Goal: Task Accomplishment & Management: Manage account settings

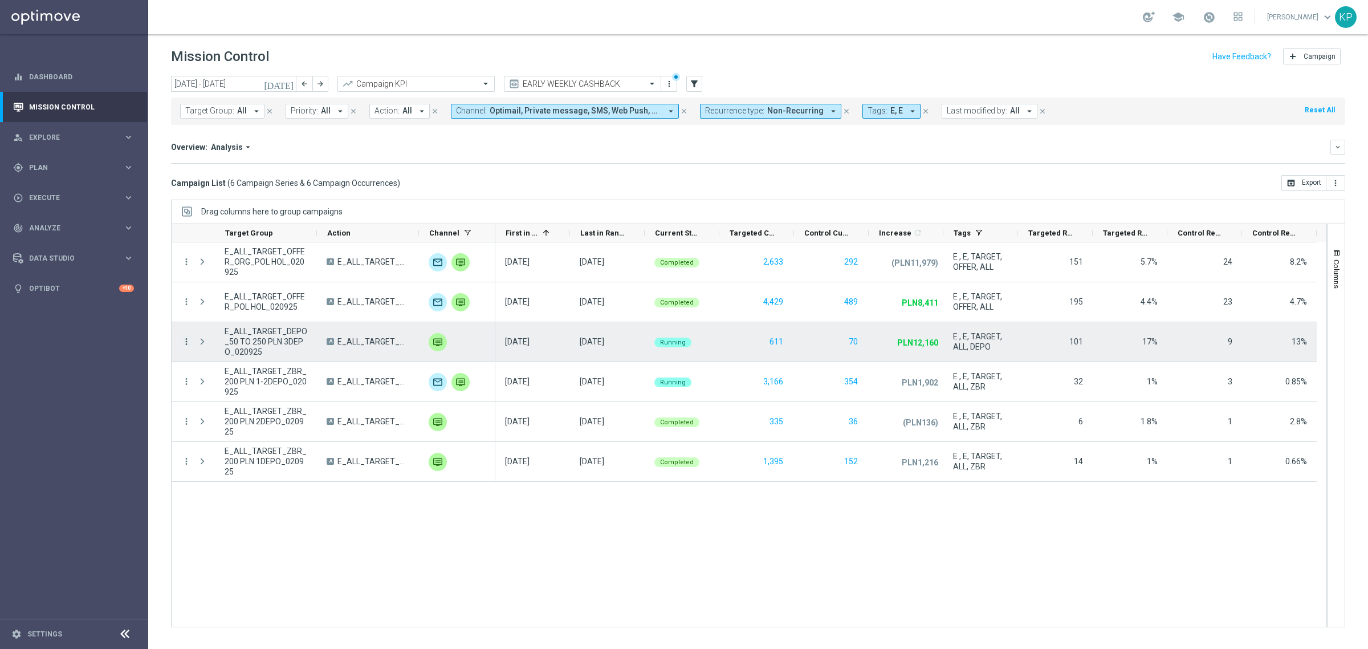
click at [184, 341] on icon "more_vert" at bounding box center [186, 341] width 10 height 10
click at [214, 366] on span "Campaign Metrics" at bounding box center [238, 365] width 59 height 8
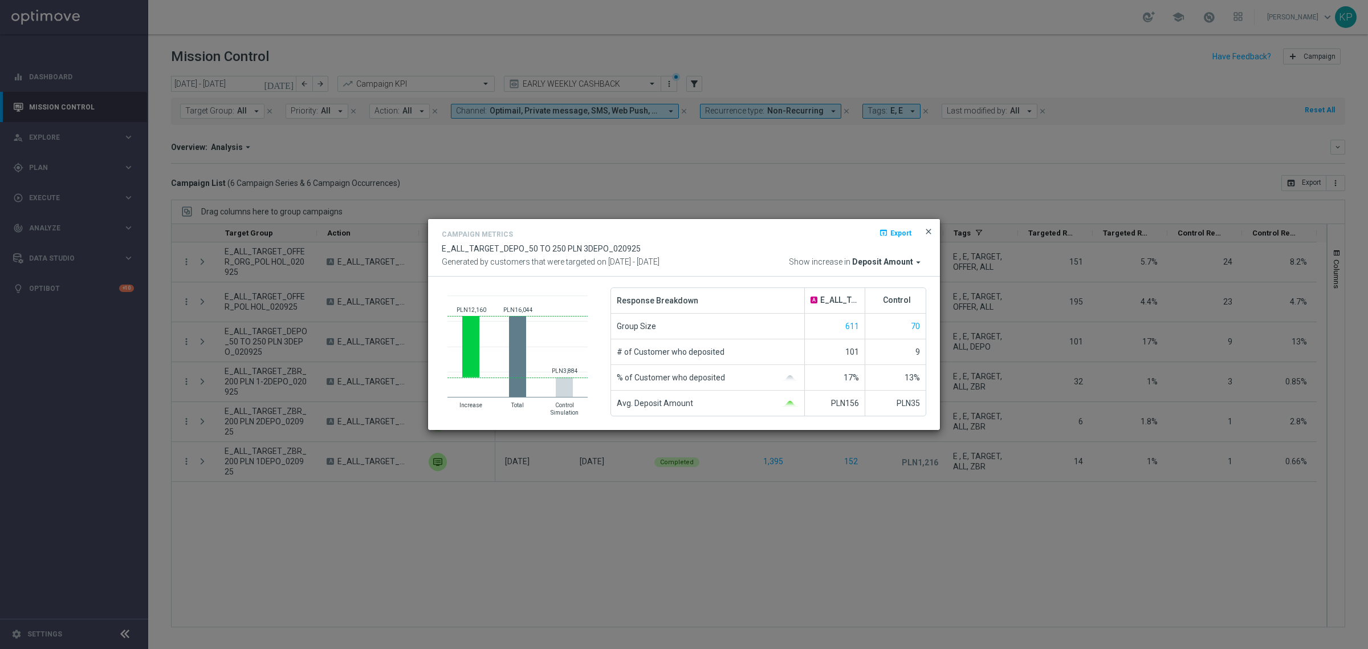
click at [932, 231] on span "close" at bounding box center [928, 231] width 9 height 9
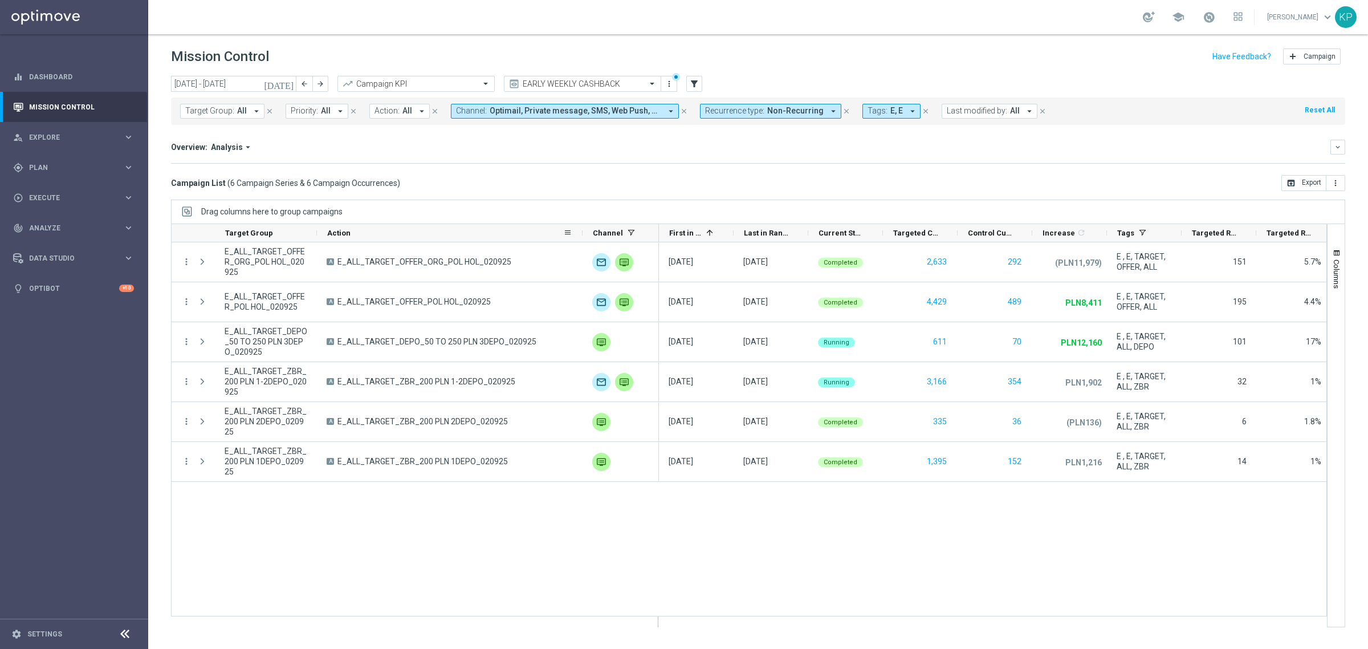
drag, startPoint x: 418, startPoint y: 234, endPoint x: 580, endPoint y: 231, distance: 161.9
click at [580, 231] on div at bounding box center [582, 233] width 5 height 18
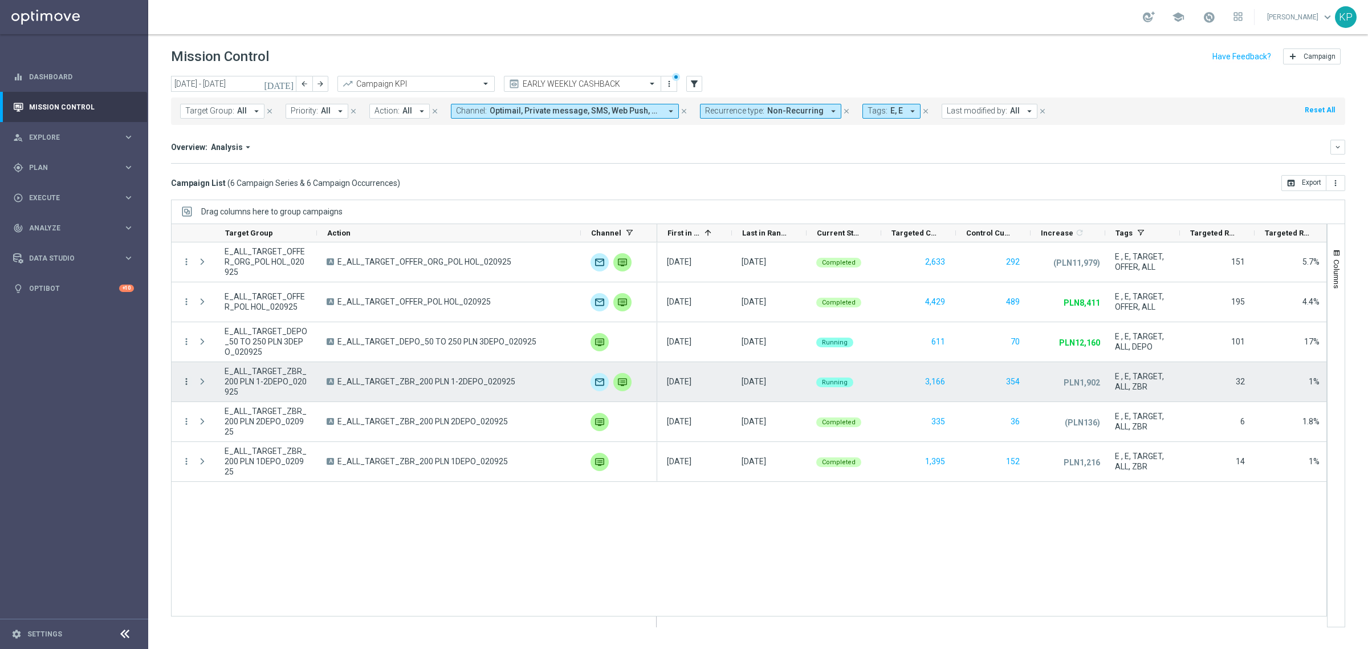
click at [185, 382] on icon "more_vert" at bounding box center [186, 381] width 10 height 10
drag, startPoint x: 1231, startPoint y: 382, endPoint x: 1244, endPoint y: 383, distance: 12.6
click at [1244, 383] on div "32" at bounding box center [1217, 381] width 75 height 39
click at [1174, 377] on div "E , E, TARGET, ALL, ZBR" at bounding box center [1142, 381] width 75 height 39
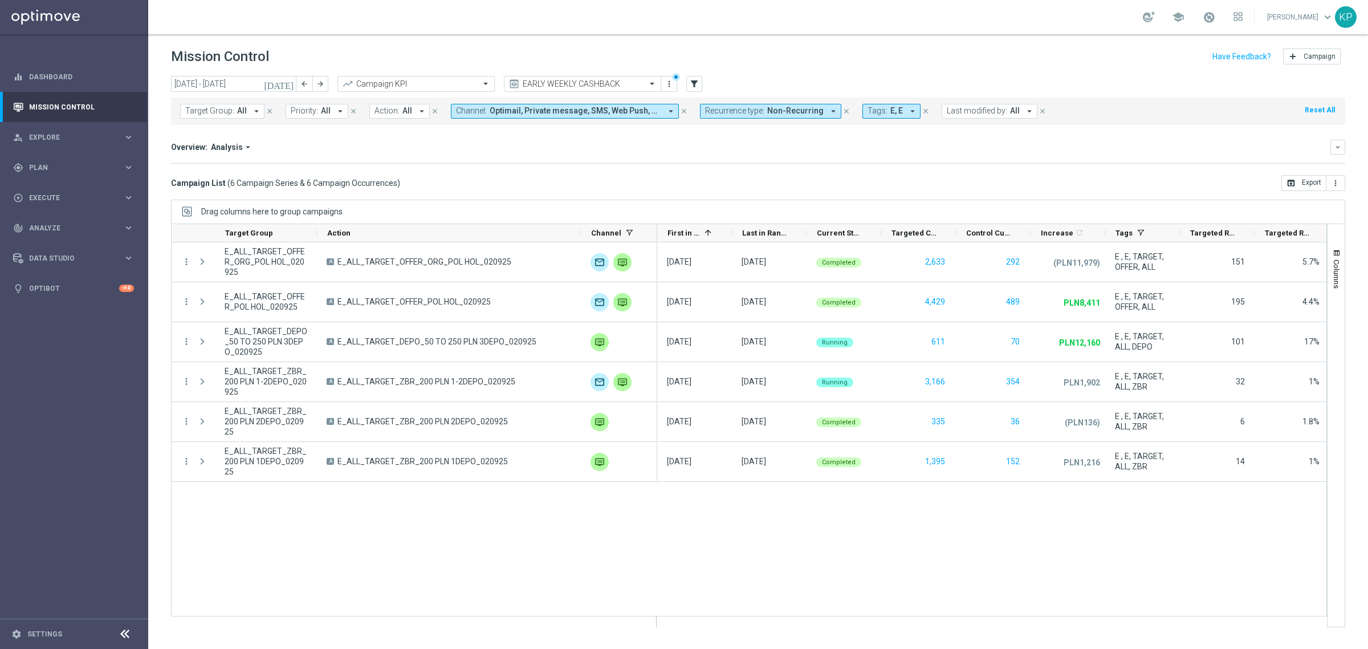
click at [1026, 545] on div "02 Sep 2025, Tuesday 02 Sep 2025, Tuesday Completed 2,633 292 (PLN11,979) unfol…" at bounding box center [992, 434] width 670 height 384
drag, startPoint x: 1177, startPoint y: 231, endPoint x: 1155, endPoint y: 229, distance: 22.3
click at [1155, 229] on div "Tags" at bounding box center [1134, 233] width 58 height 18
drag, startPoint x: 1234, startPoint y: 231, endPoint x: 1254, endPoint y: 230, distance: 20.0
click at [1255, 230] on div at bounding box center [1257, 233] width 5 height 18
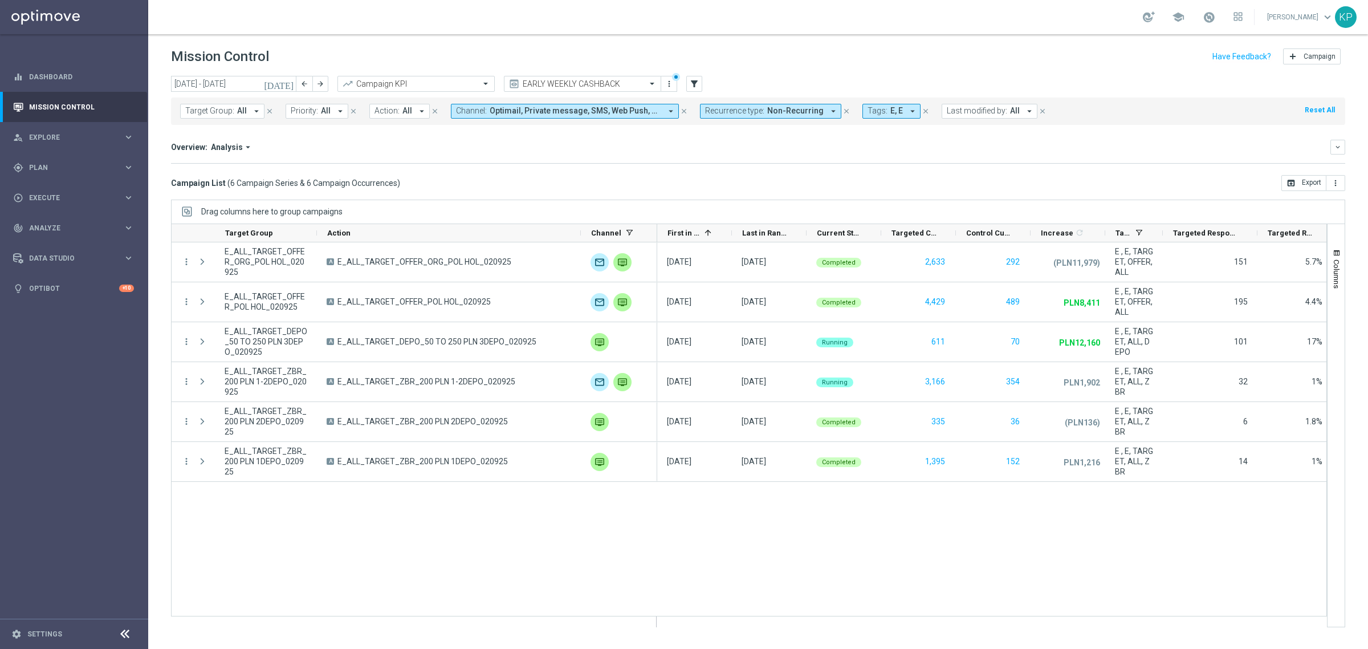
click at [821, 510] on div "02 Sep 2025, Tuesday 02 Sep 2025, Tuesday Completed 2,633 292 (PLN11,979) unfol…" at bounding box center [992, 434] width 670 height 384
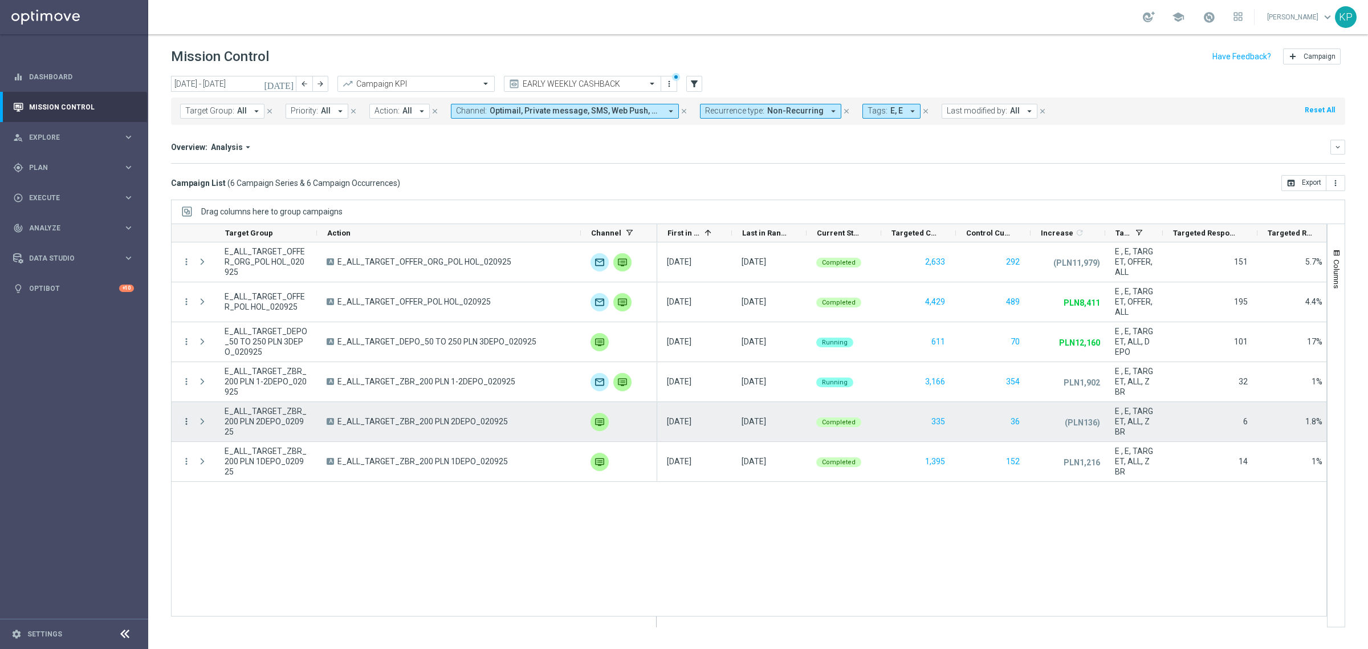
click at [185, 422] on icon "more_vert" at bounding box center [186, 421] width 10 height 10
click at [223, 429] on span "Campaign Details" at bounding box center [238, 429] width 58 height 8
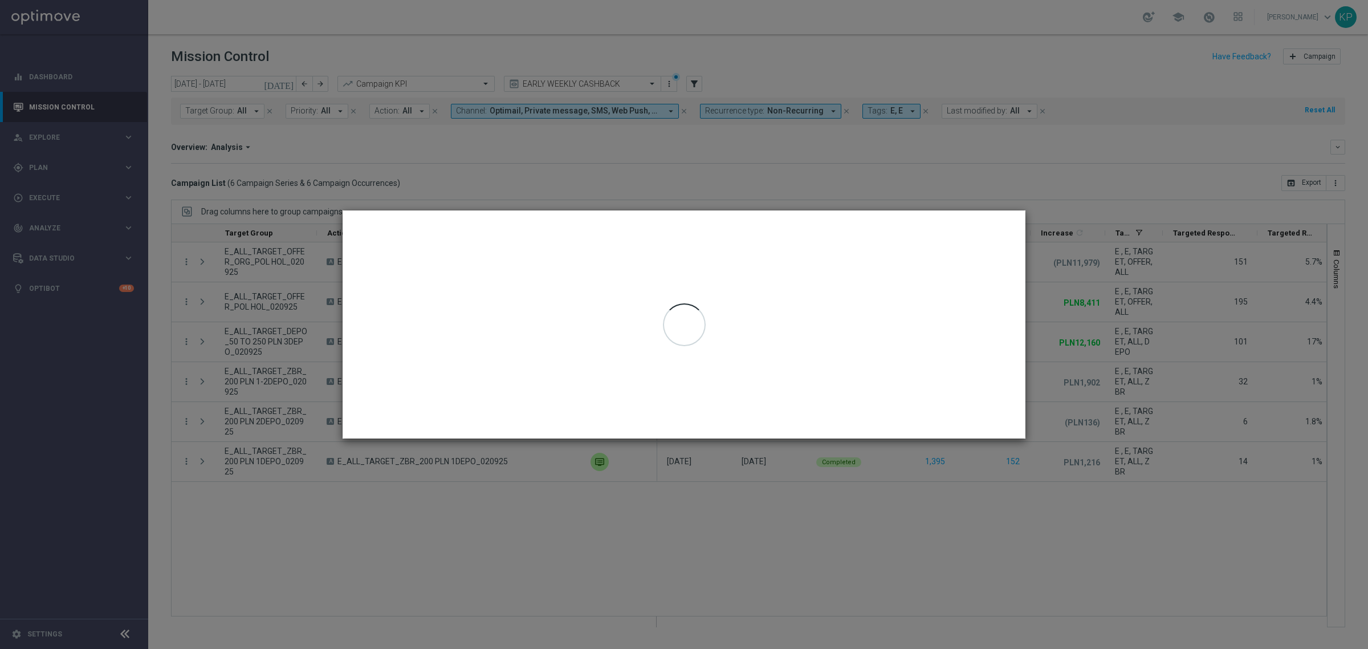
click at [1123, 385] on modal-container at bounding box center [684, 324] width 1368 height 649
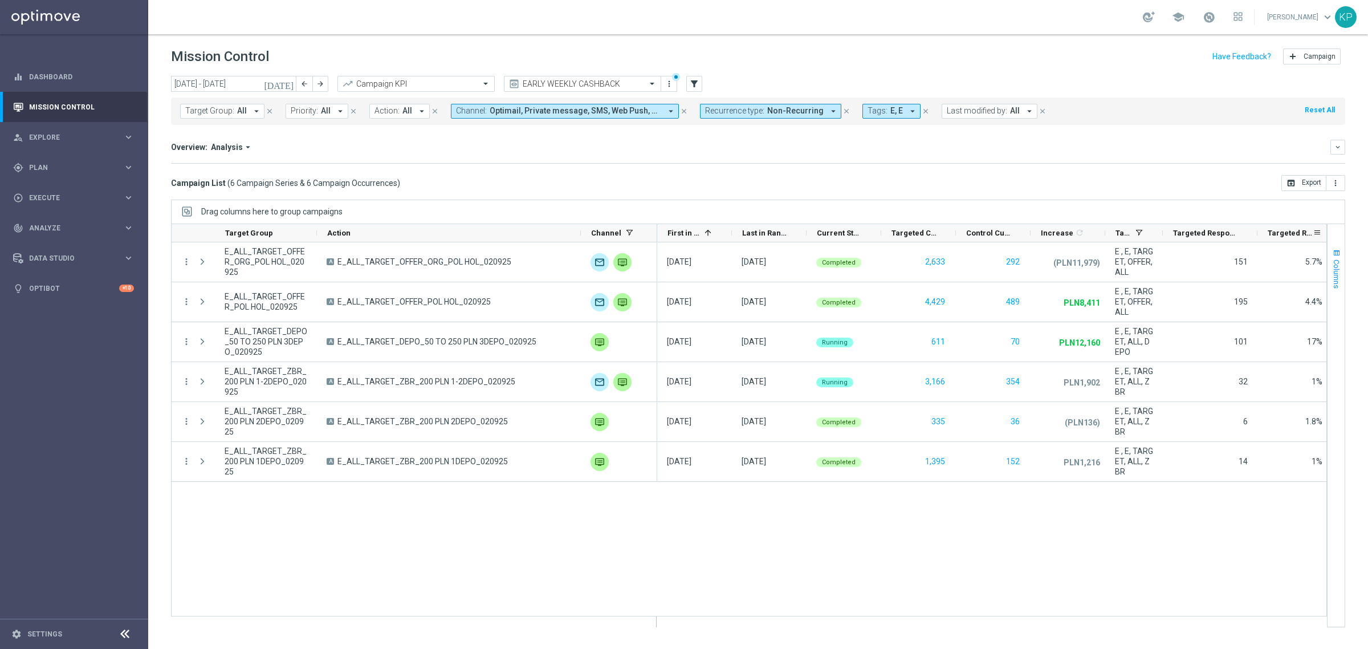
click at [1331, 255] on button "Columns" at bounding box center [1335, 269] width 17 height 62
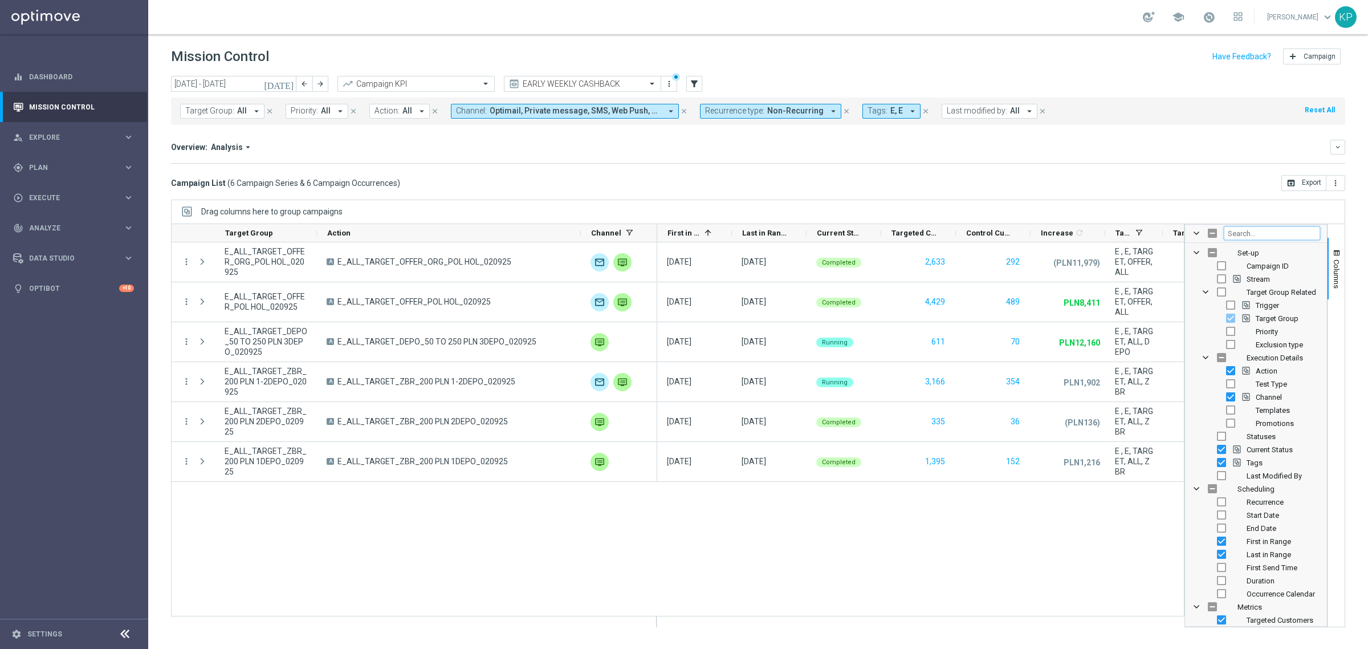
click at [1267, 237] on input "Filter Columns Input" at bounding box center [1272, 233] width 96 height 14
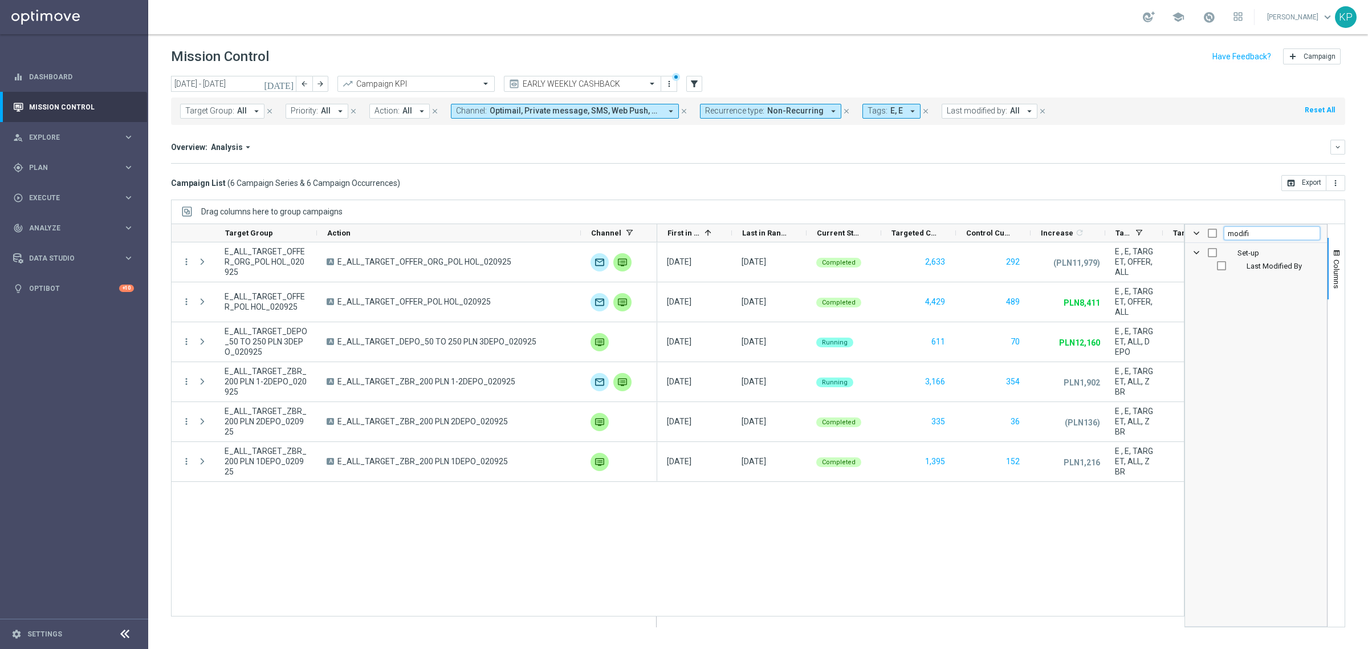
type input "modifi"
click at [1220, 268] on input "Press SPACE to toggle visibility (hidden)" at bounding box center [1221, 265] width 9 height 9
checkbox input "true"
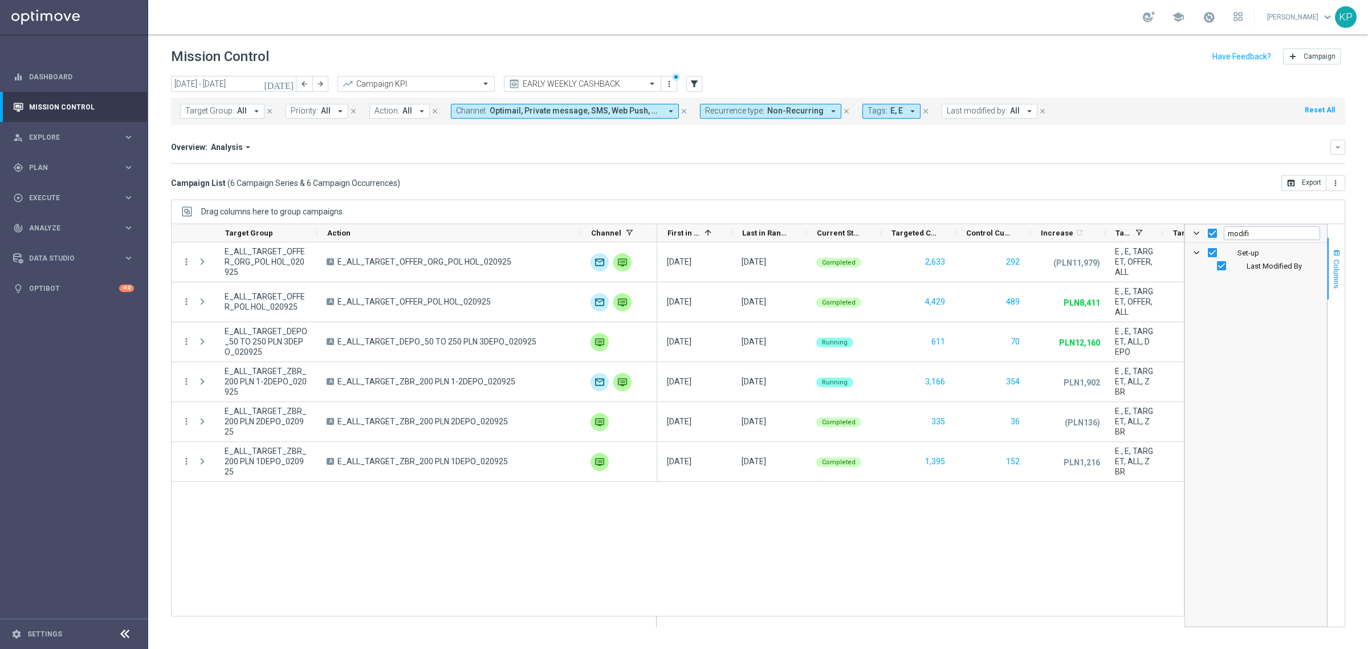
click at [1330, 264] on button "Columns" at bounding box center [1335, 269] width 17 height 62
click at [76, 164] on span "Plan" at bounding box center [76, 167] width 94 height 7
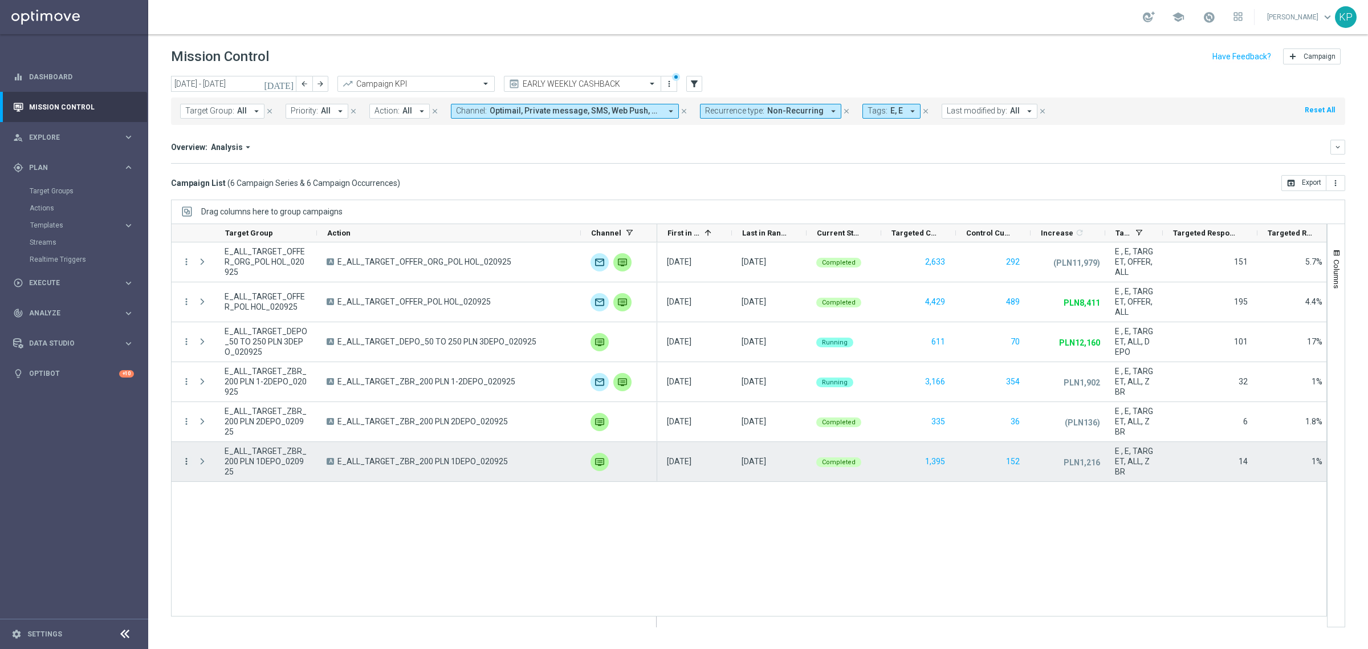
click at [188, 459] on icon "more_vert" at bounding box center [186, 461] width 10 height 10
click at [415, 466] on span "E_ALL_TARGET_ZBR_200 PLN 1DEPO_020925" at bounding box center [422, 461] width 170 height 10
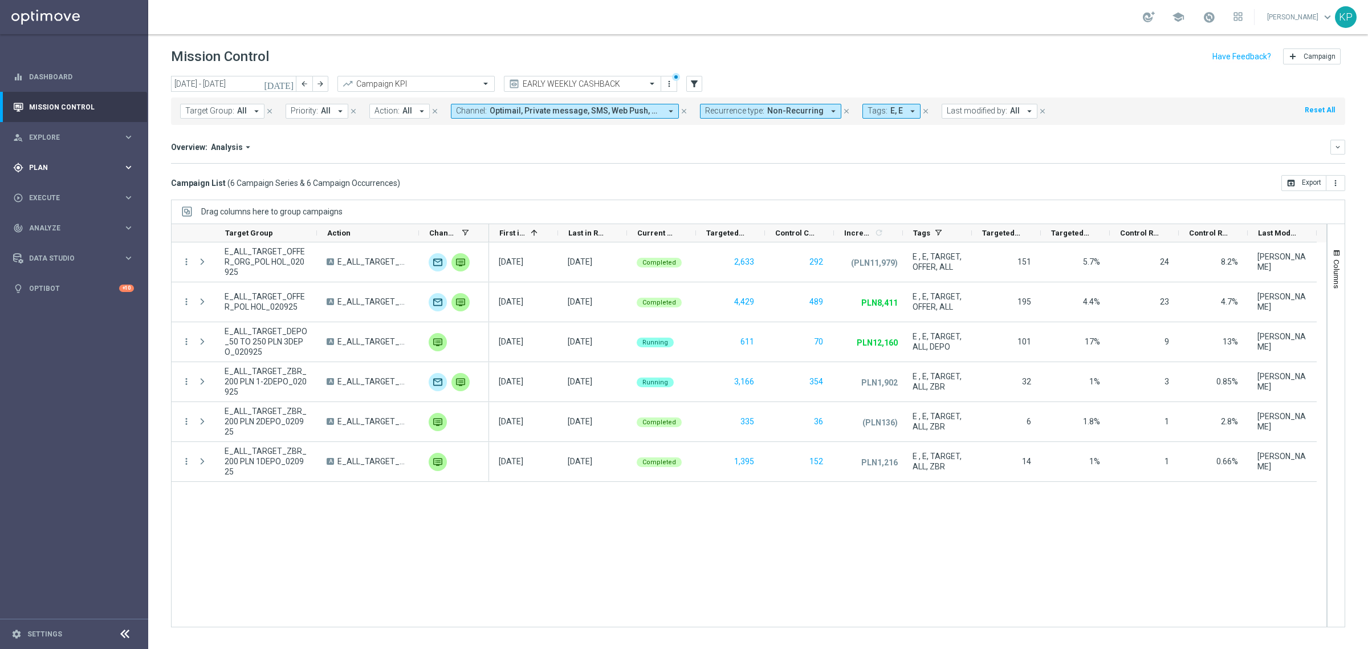
click at [76, 170] on span "Plan" at bounding box center [76, 167] width 94 height 7
click at [64, 191] on link "Target Groups" at bounding box center [74, 190] width 89 height 9
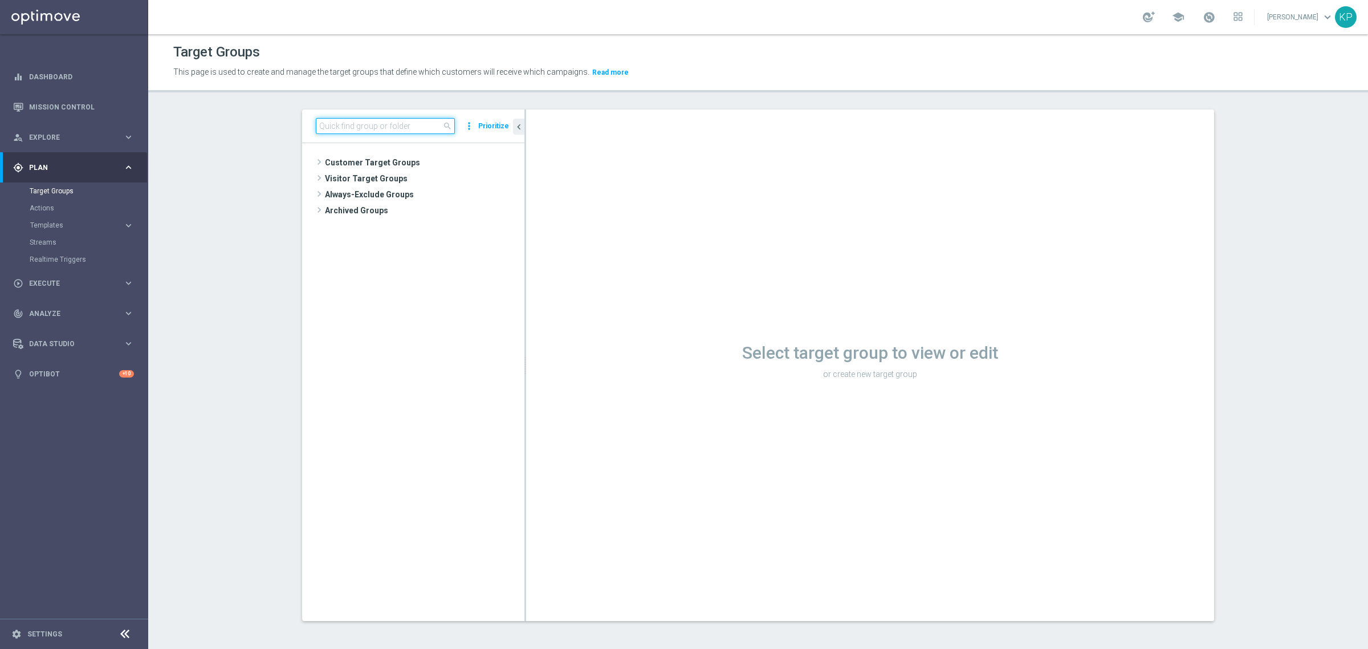
click at [351, 123] on input at bounding box center [385, 126] width 139 height 16
paste input "E_ALL_TARGET_ZBR_200 PLN 2DEPO_020925"
type input "E_ALL_TARGET_ZBR_200 PLN 2DEPO_020925"
click at [434, 198] on span "E_ALL_TARGET_ZBR_200 PLN 2DEPO_020925" at bounding box center [429, 195] width 139 height 10
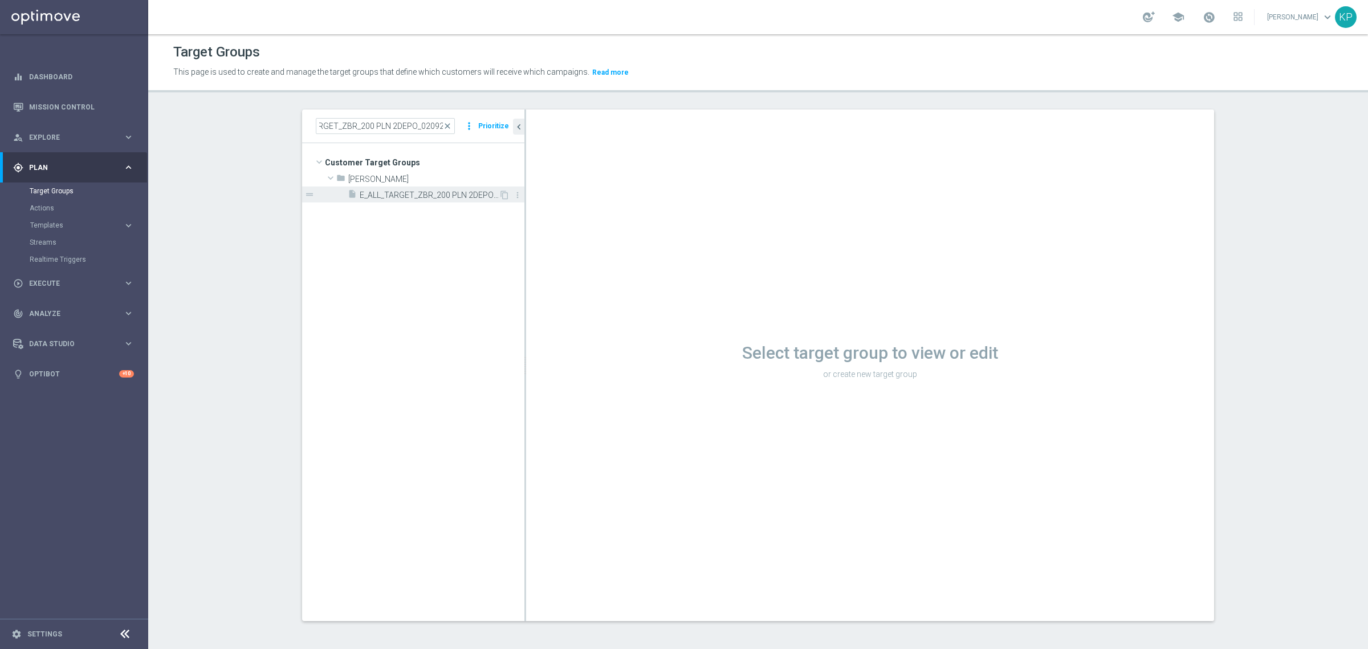
scroll to position [0, 0]
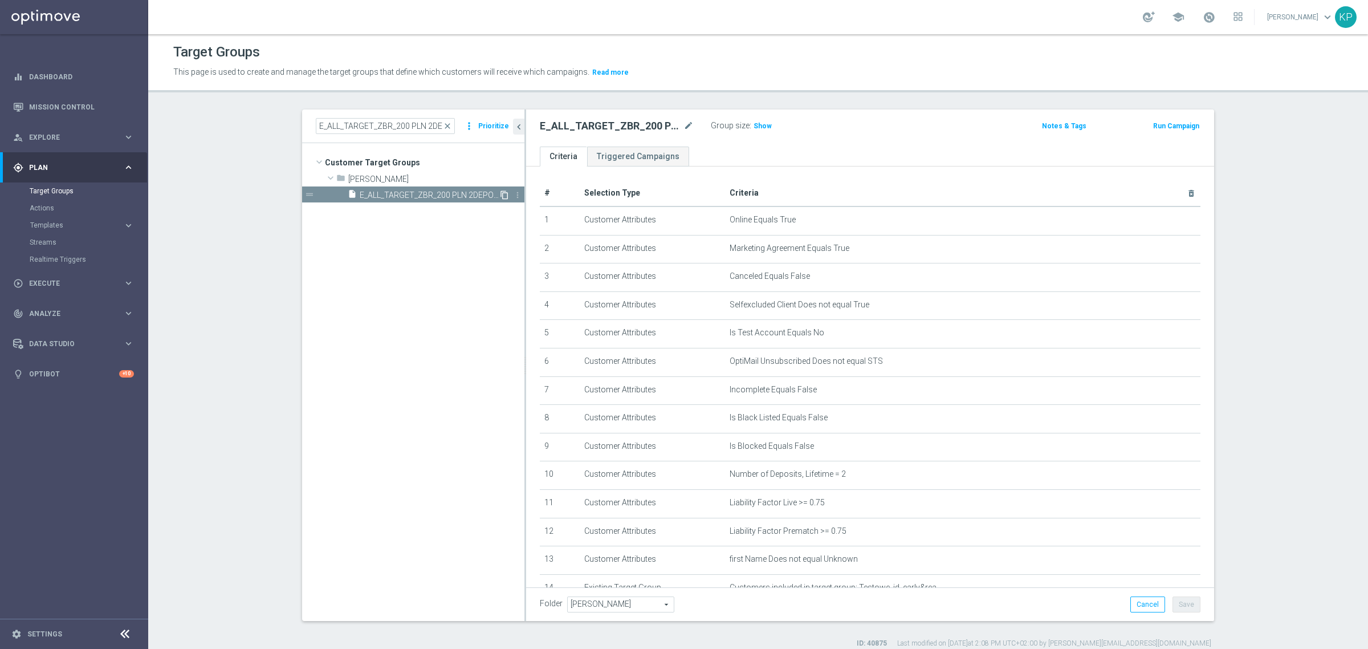
click at [500, 195] on icon "content_copy" at bounding box center [504, 194] width 9 height 9
click at [686, 127] on icon "mode_edit" at bounding box center [688, 126] width 10 height 14
click at [580, 129] on input "Copy of E_ALL_TARGET_ZBR_200 PLN 2DEPO_020925" at bounding box center [617, 127] width 154 height 16
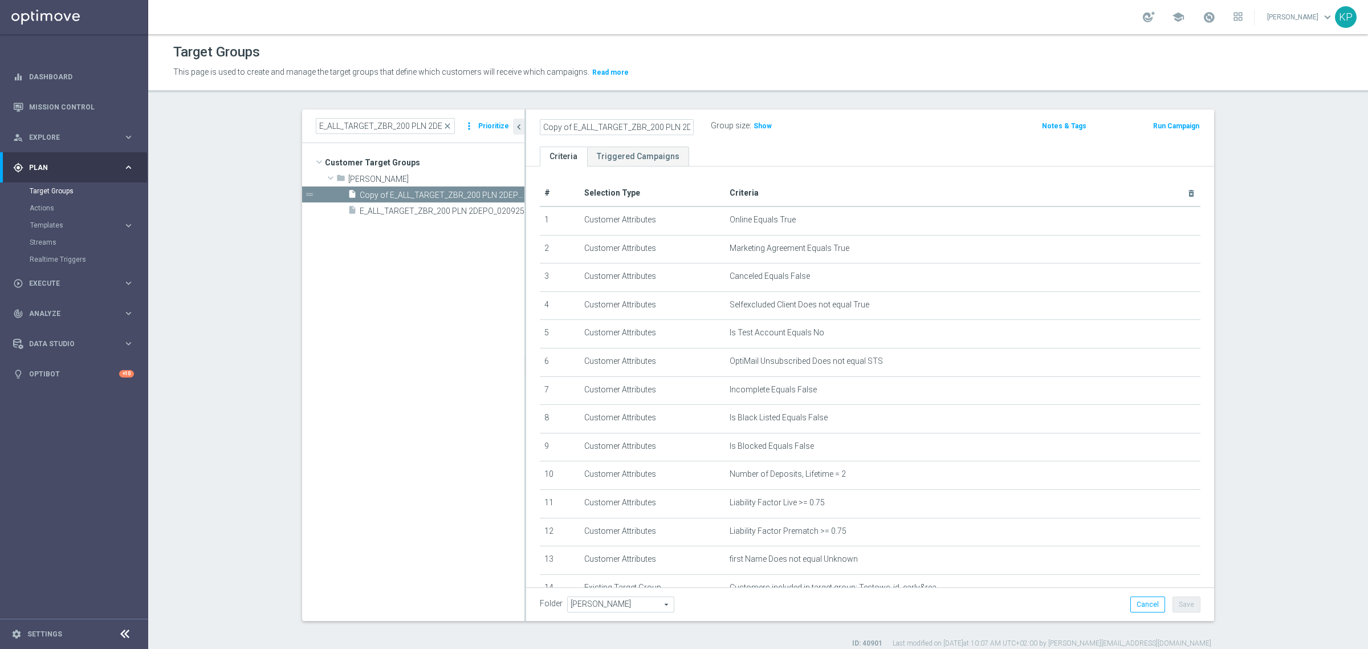
drag, startPoint x: 588, startPoint y: 126, endPoint x: 525, endPoint y: 126, distance: 62.7
click at [516, 126] on as-split "E_ALL_TARGET_ZBR_200 PLN 2DEPO_020925 close more_vert Prioritize Customer Targe…" at bounding box center [758, 364] width 912 height 511
click at [572, 124] on input "Copy of E_ALL_TARGET_ZBR_200 PLN 2DEPO_020925" at bounding box center [617, 127] width 154 height 16
click at [568, 123] on input "Copy of E_ALL_TARGET_ZBR_200 PLN 2DEPO_020925" at bounding box center [617, 127] width 154 height 16
drag, startPoint x: 608, startPoint y: 127, endPoint x: 598, endPoint y: 127, distance: 9.1
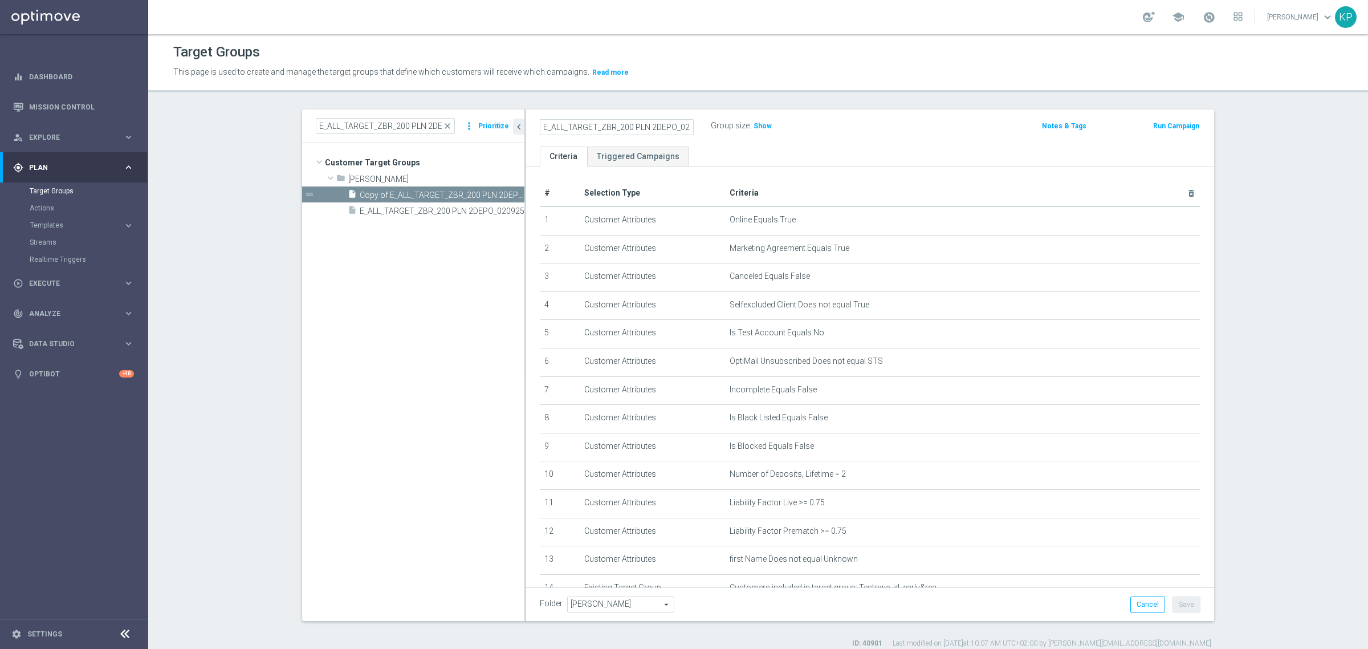
click at [598, 127] on input "E_ALL_TARGET_ZBR_200 PLN 2DEPO_020925" at bounding box center [617, 127] width 154 height 16
click at [602, 127] on input "E_ALL_TARGET_ZBR_200 PLN 2DEPO_020925" at bounding box center [617, 127] width 154 height 16
drag, startPoint x: 608, startPoint y: 124, endPoint x: 599, endPoint y: 124, distance: 8.5
click at [599, 124] on input "E_ALL_TARGET_ZBR_200 PLN 2DEPO_020925" at bounding box center [617, 127] width 154 height 16
drag, startPoint x: 601, startPoint y: 124, endPoint x: 607, endPoint y: 125, distance: 5.8
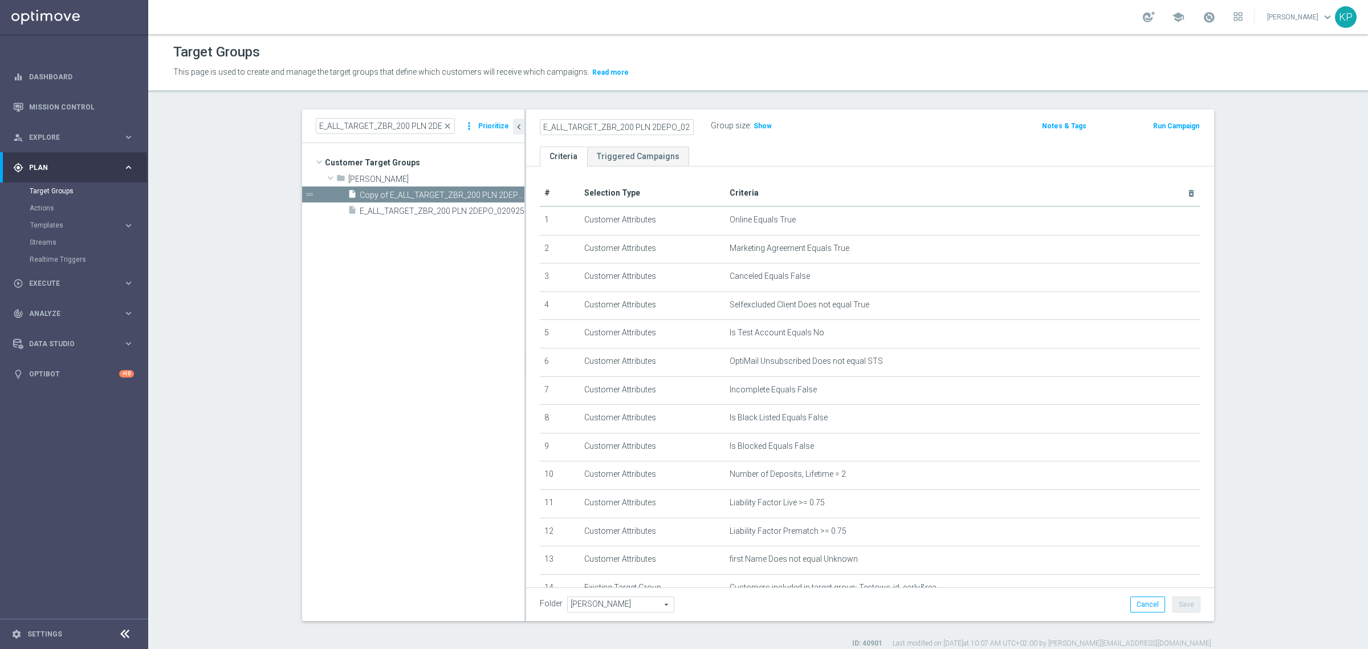
click at [602, 124] on input "E_ALL_TARGET_ZBR_200 PLN 2DEPO_020925" at bounding box center [617, 127] width 154 height 16
click at [609, 126] on input "E_ALL_TARGET_ZBR_200 PLN 2DEPO_020925" at bounding box center [617, 127] width 154 height 16
type input "E_ALL_TARGET_OFFER_ORG 2DEPO GLOB REM_040925"
click at [704, 92] on header "Target Groups This page is used to create and manage the target groups that def…" at bounding box center [758, 63] width 1220 height 58
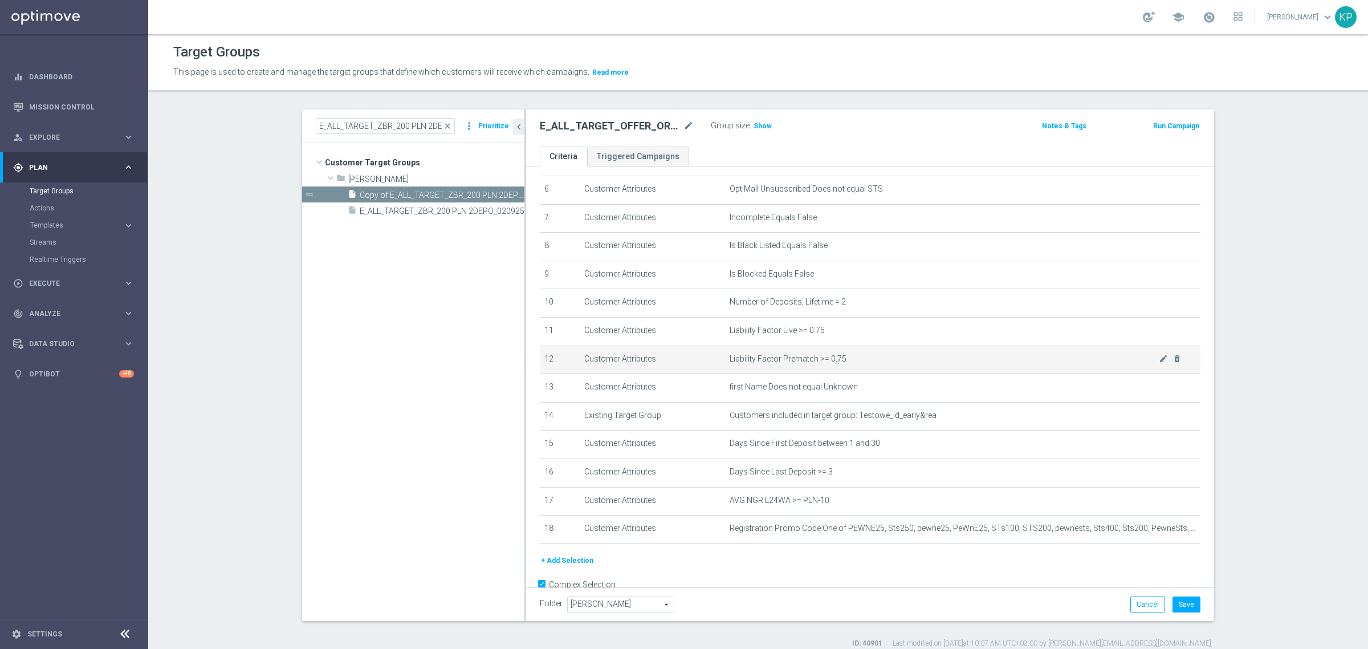
scroll to position [201, 0]
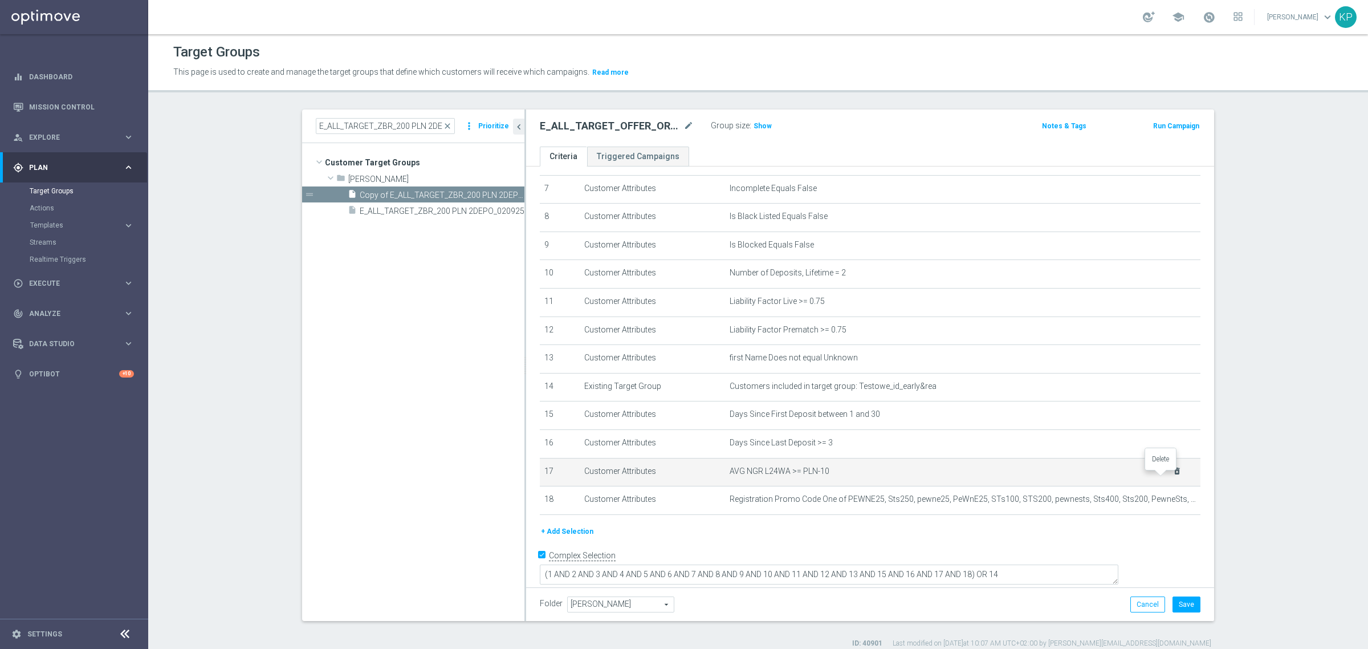
click at [1172, 473] on icon "delete_forever" at bounding box center [1176, 470] width 9 height 9
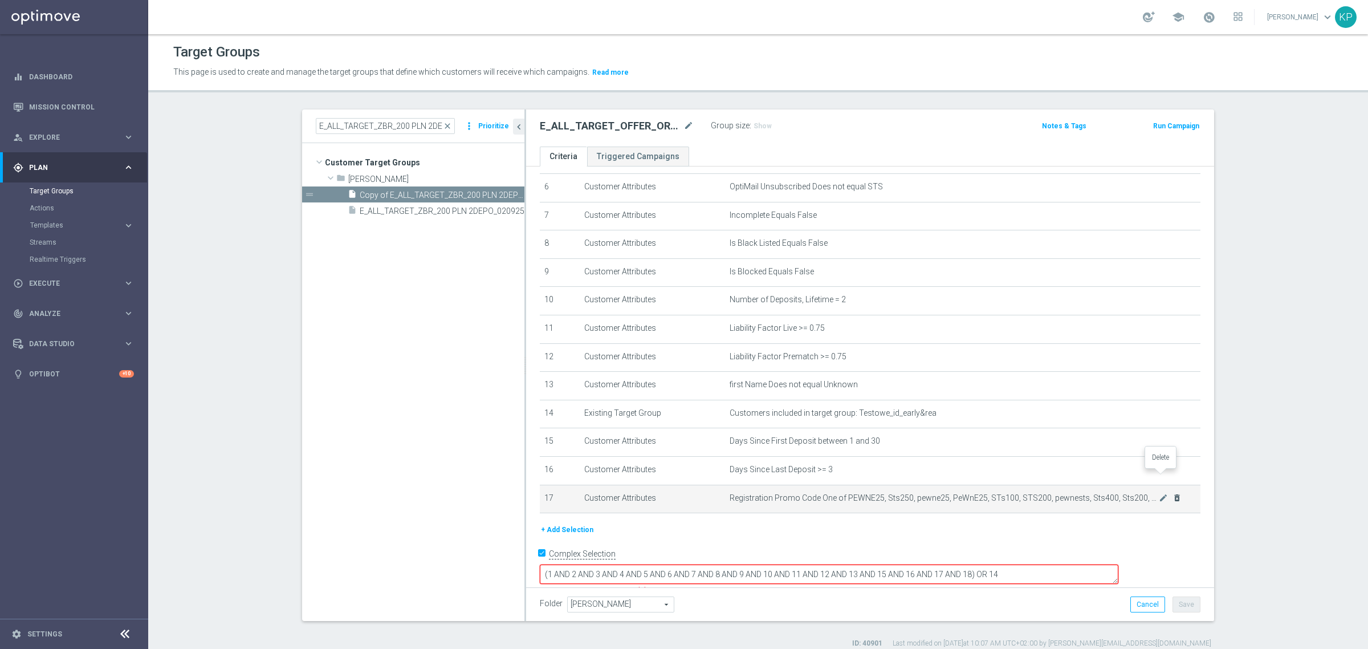
click at [0, 0] on icon "delete_forever" at bounding box center [0, 0] width 0 height 0
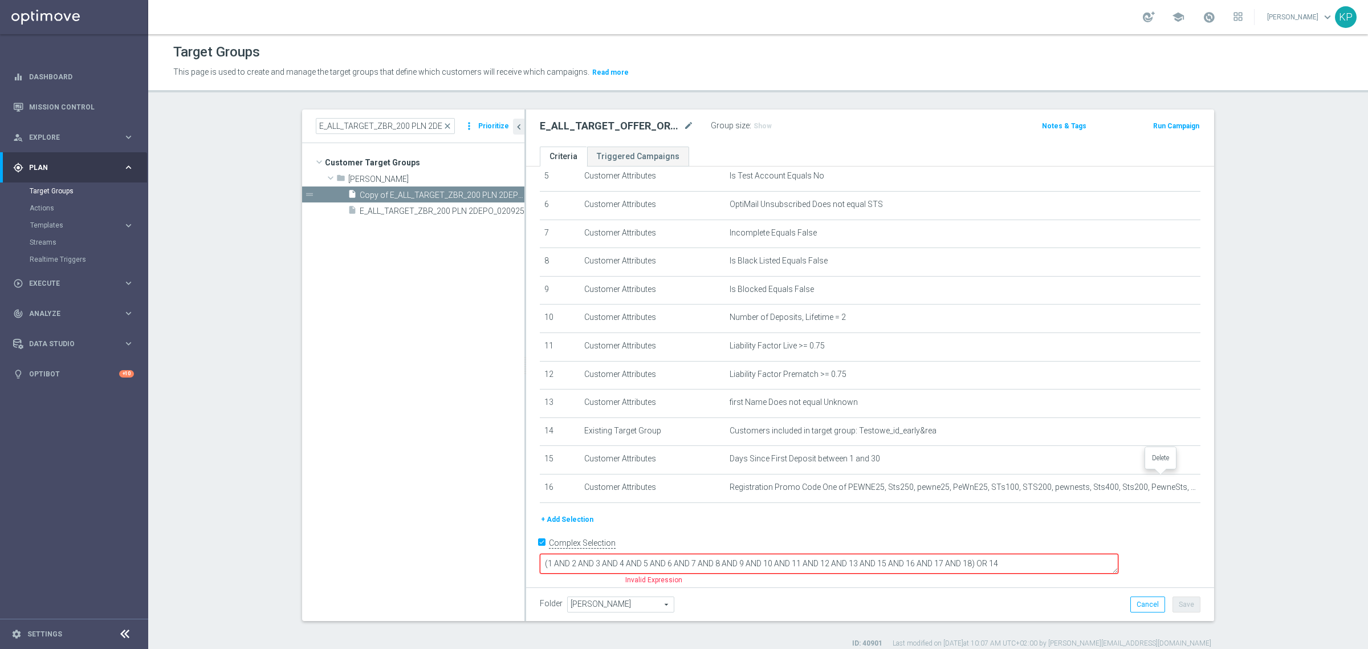
scroll to position [145, 0]
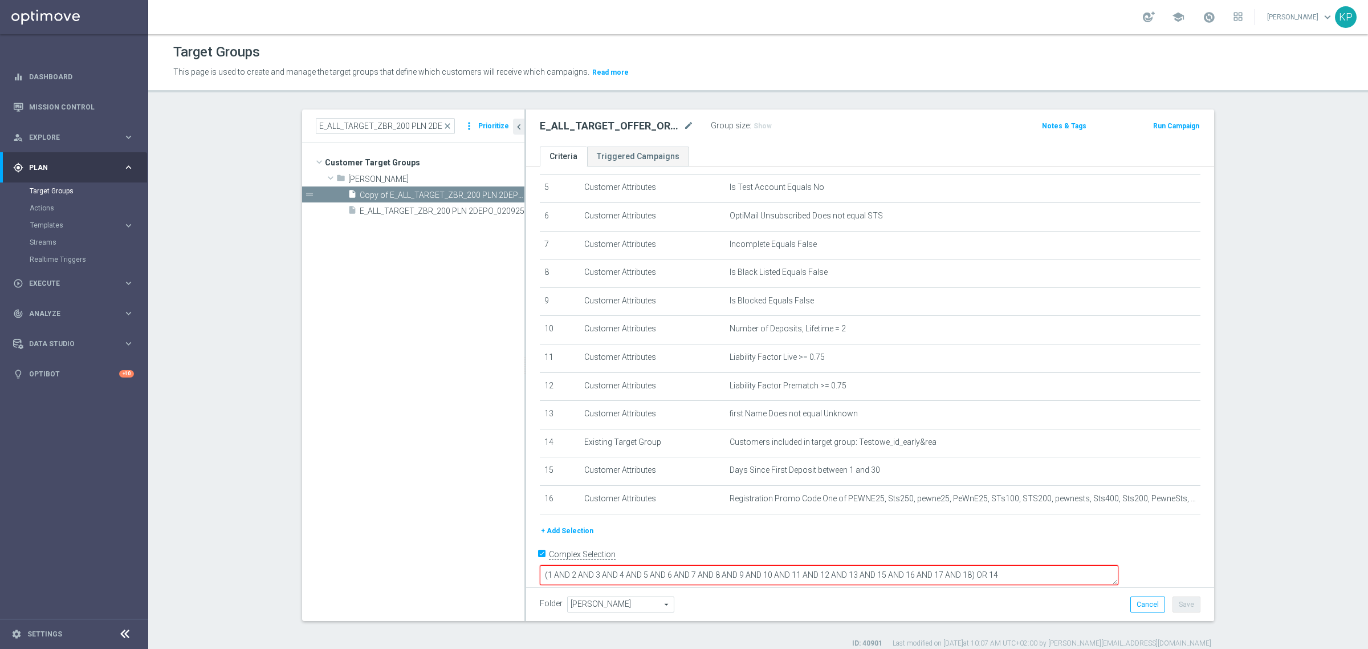
click at [1053, 565] on textarea "(1 AND 2 AND 3 AND 4 AND 5 AND 6 AND 7 AND 8 AND 9 AND 10 AND 11 AND 12 AND 13 …" at bounding box center [829, 575] width 578 height 20
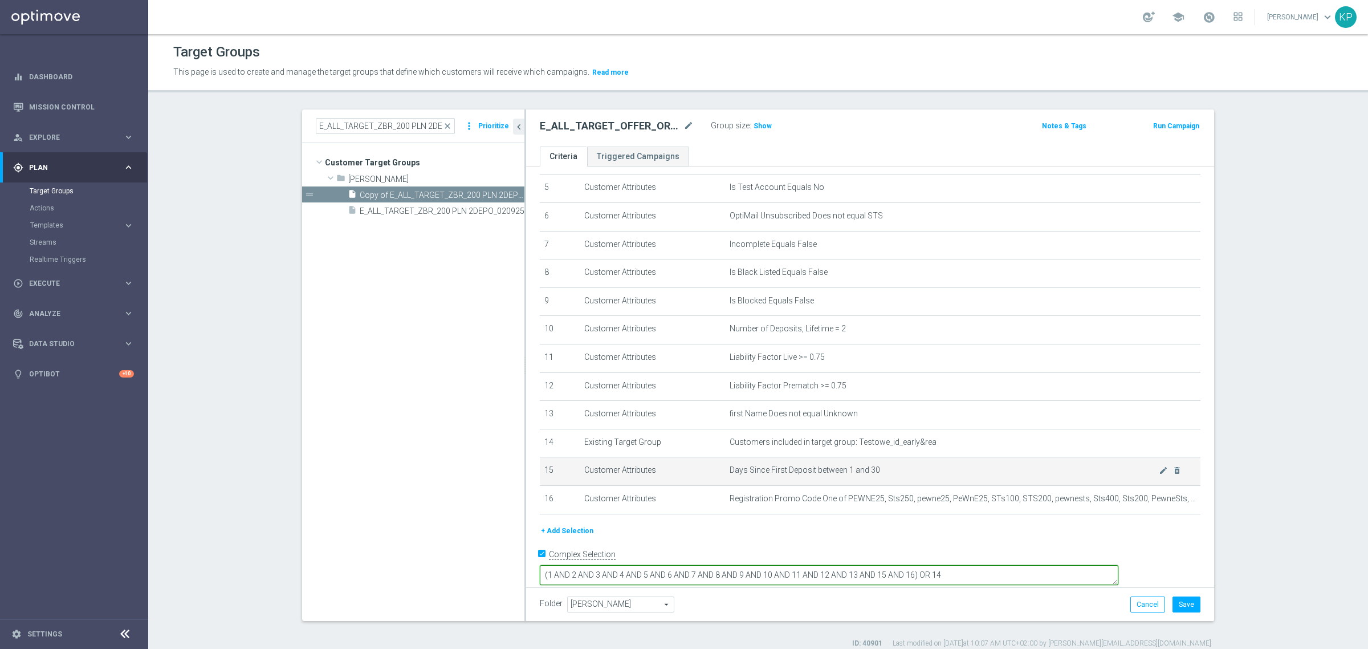
type textarea "(1 AND 2 AND 3 AND 4 AND 5 AND 6 AND 7 AND 8 AND 9 AND 10 AND 11 AND 12 AND 13 …"
click at [898, 482] on td "Days Since First Deposit between 1 and 30 mode_edit delete_forever" at bounding box center [963, 471] width 476 height 28
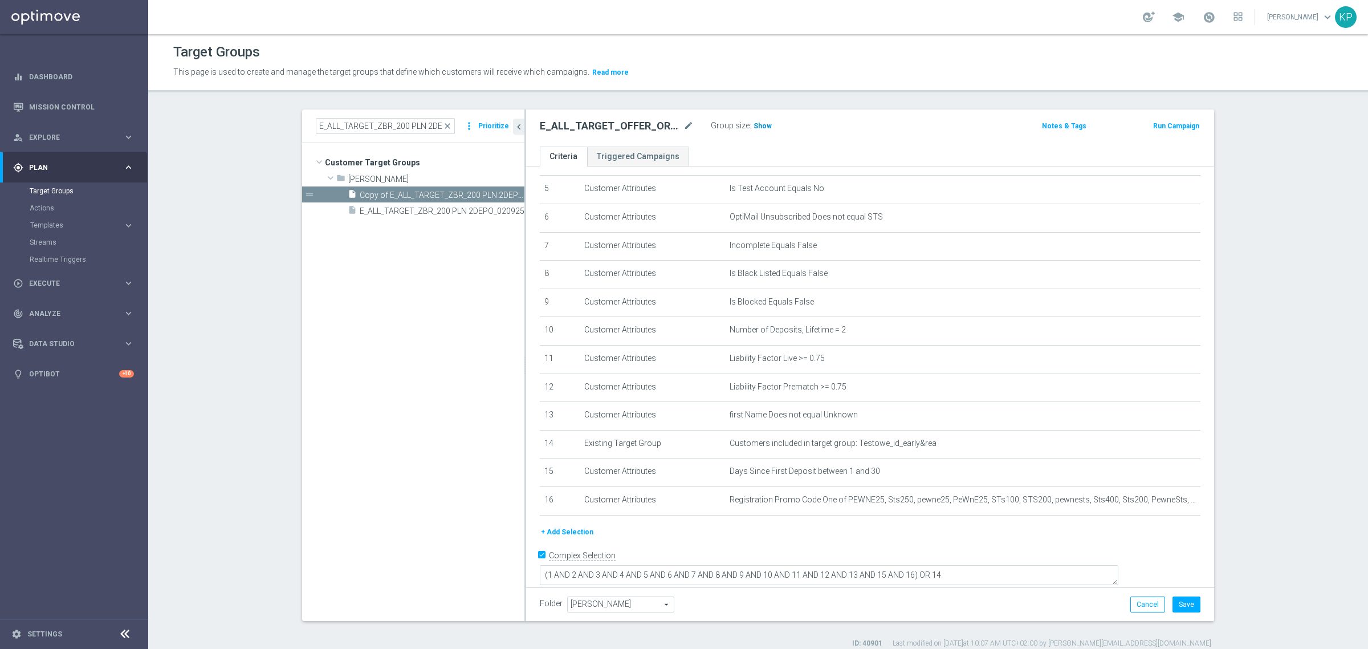
click at [753, 129] on span "Show" at bounding box center [762, 126] width 18 height 8
click at [630, 127] on h2 "E_ALL_TARGET_OFFER_ORG 2DEPO GLOB REM_040925" at bounding box center [610, 126] width 141 height 14
click at [1181, 608] on button "Save" at bounding box center [1186, 604] width 28 height 16
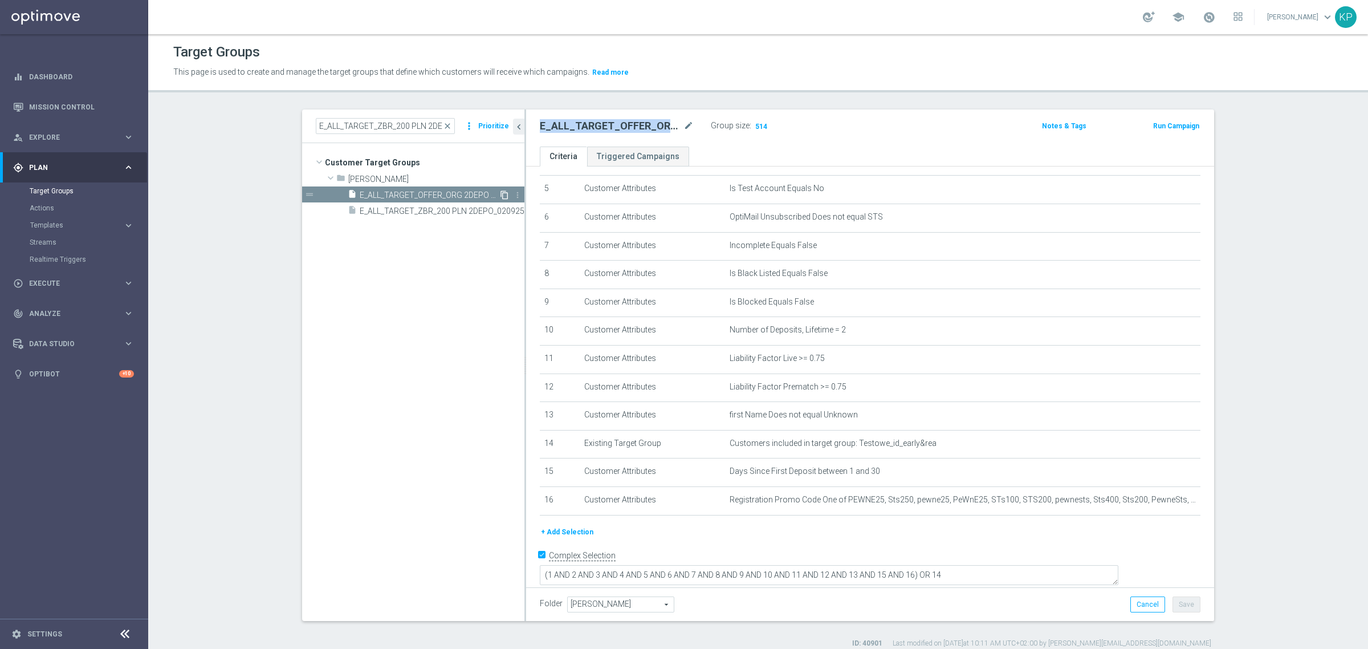
click at [500, 192] on icon "content_copy" at bounding box center [504, 194] width 9 height 9
click at [676, 124] on div "Copy of E_ALL_TARGET_OFFER_ORG 2DEPO GLOB REM_040925 mode_edit" at bounding box center [617, 126] width 154 height 14
click at [683, 123] on icon "mode_edit" at bounding box center [688, 126] width 10 height 14
click at [651, 126] on input "Copy of E_ALL_TARGET_OFFER_ORG 2DEPO GLOB REM_040925" at bounding box center [617, 127] width 154 height 16
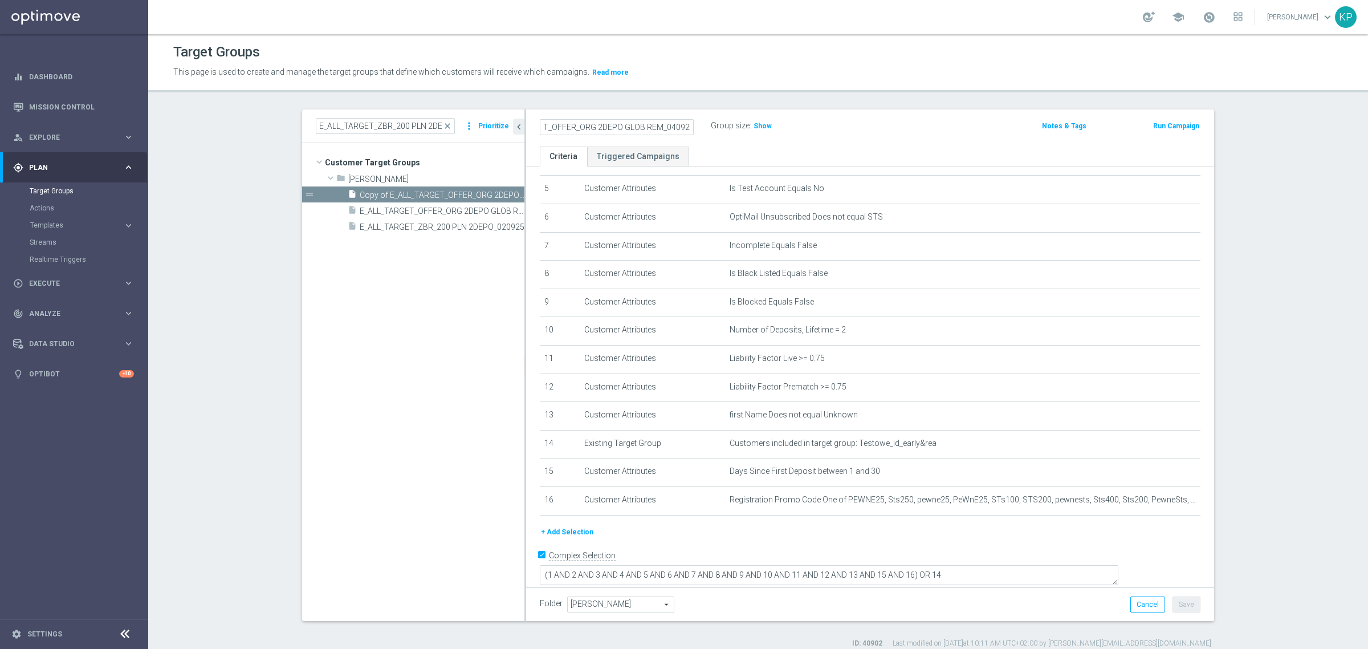
click at [594, 128] on input "Copy of E_ALL_TARGET_OFFER_ORG 2DEPO GLOB REM_040925" at bounding box center [617, 127] width 154 height 16
drag, startPoint x: 661, startPoint y: 126, endPoint x: 714, endPoint y: 126, distance: 52.4
click at [714, 126] on div "E_ALL_TARGET_OFFER_ORG 1DEPO GLOB REM_040925 Group size : Show" at bounding box center [757, 126] width 452 height 17
type input "E_ALL_TARGET_OFFER_ORG 1DEPO GLOB REM_040925"
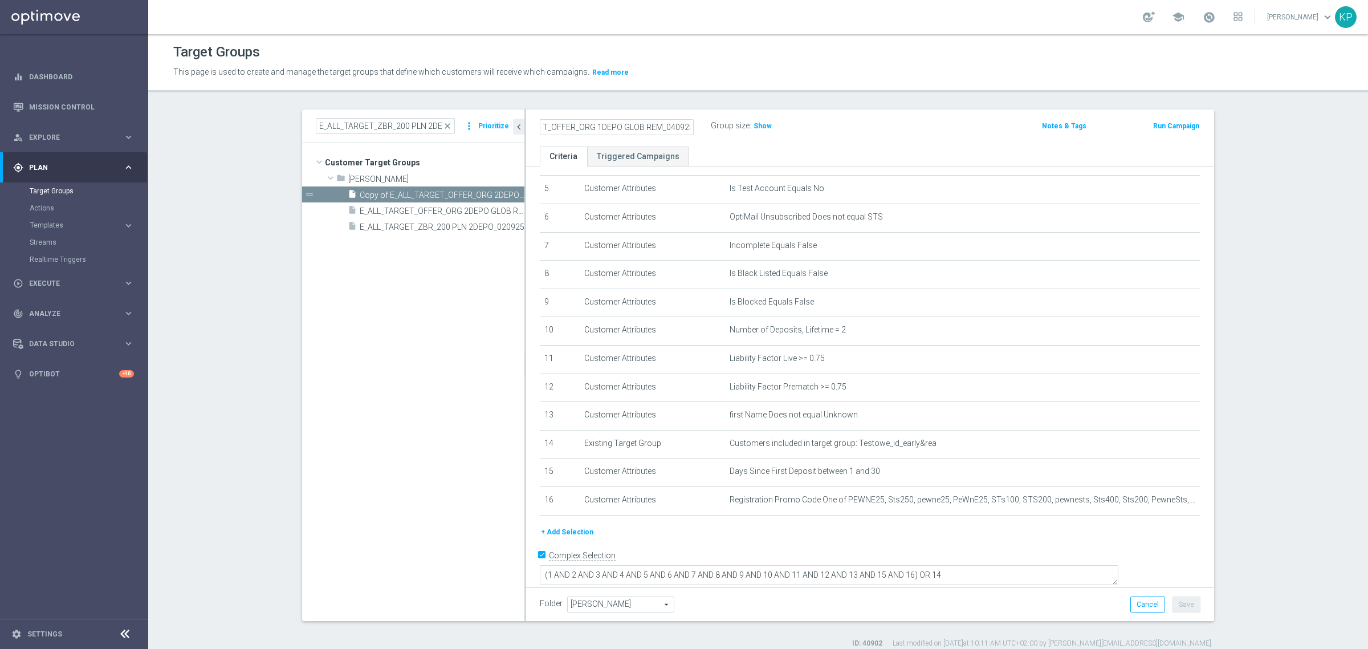
click at [714, 126] on label "Group size" at bounding box center [730, 126] width 39 height 10
click at [1159, 335] on icon "mode_edit" at bounding box center [1163, 329] width 9 height 9
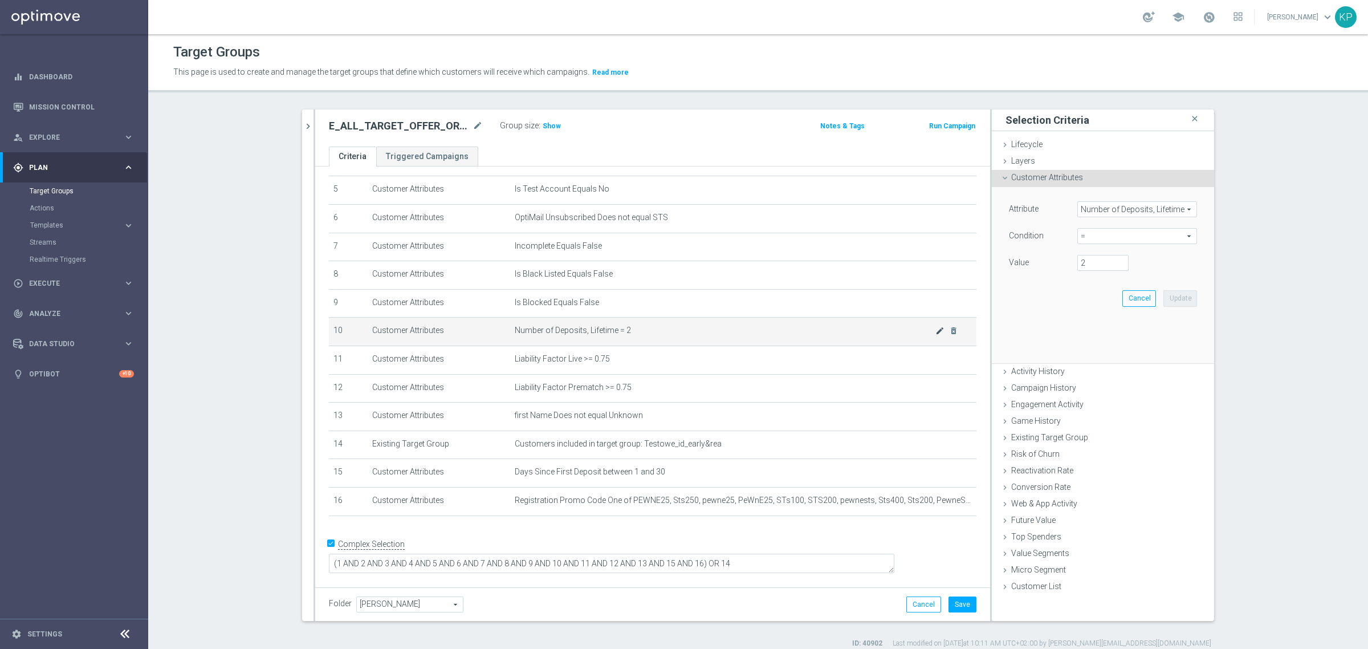
scroll to position [132, 0]
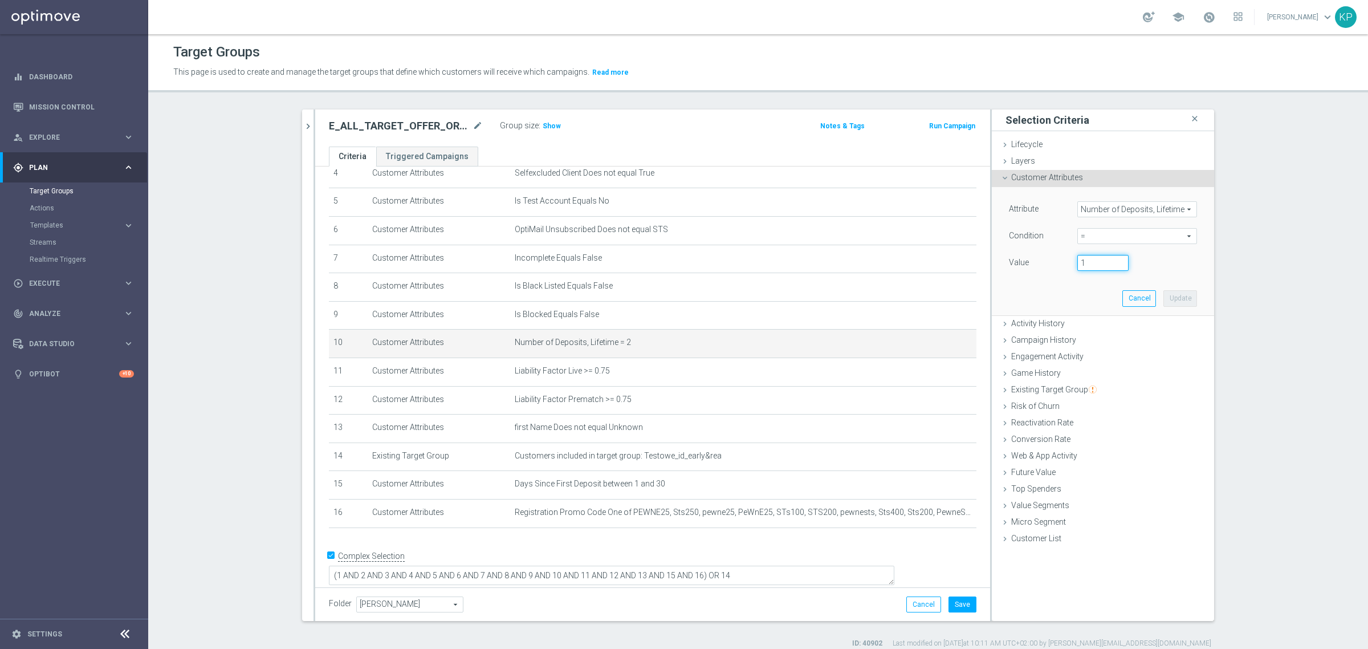
type input "1"
click at [1115, 266] on input "1" at bounding box center [1102, 263] width 51 height 16
click at [1163, 294] on button "Update" at bounding box center [1180, 298] width 34 height 16
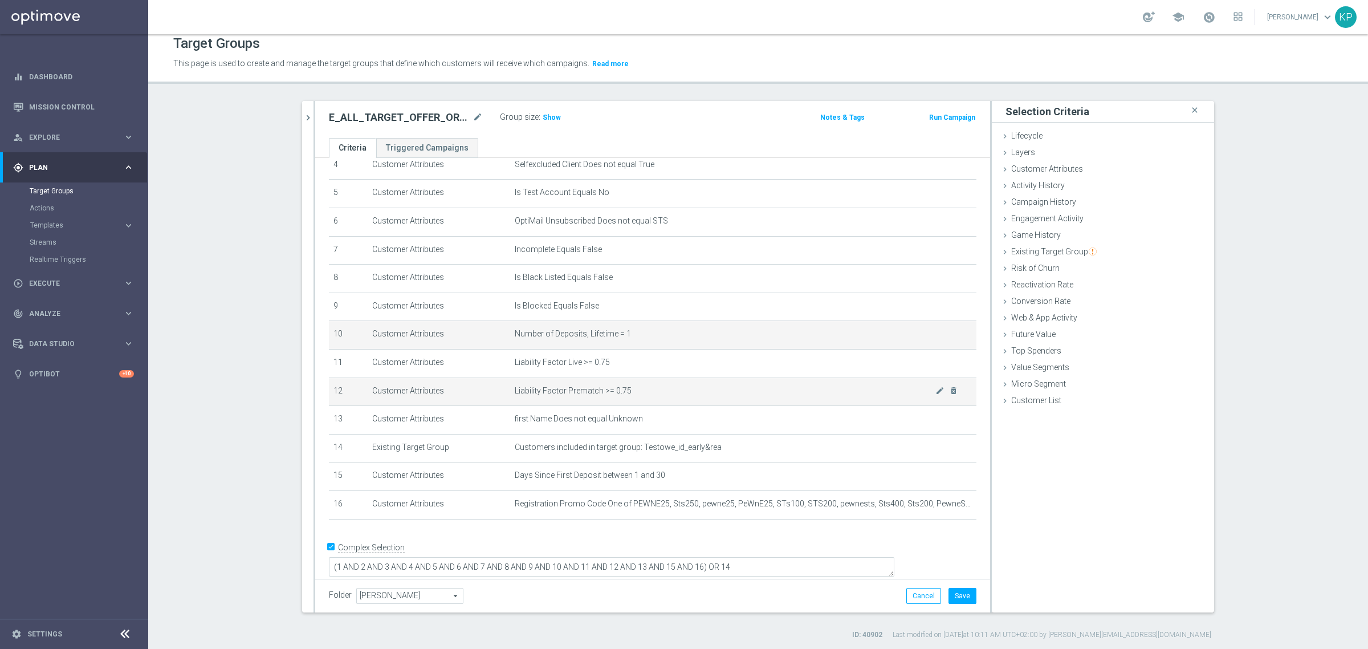
scroll to position [10, 0]
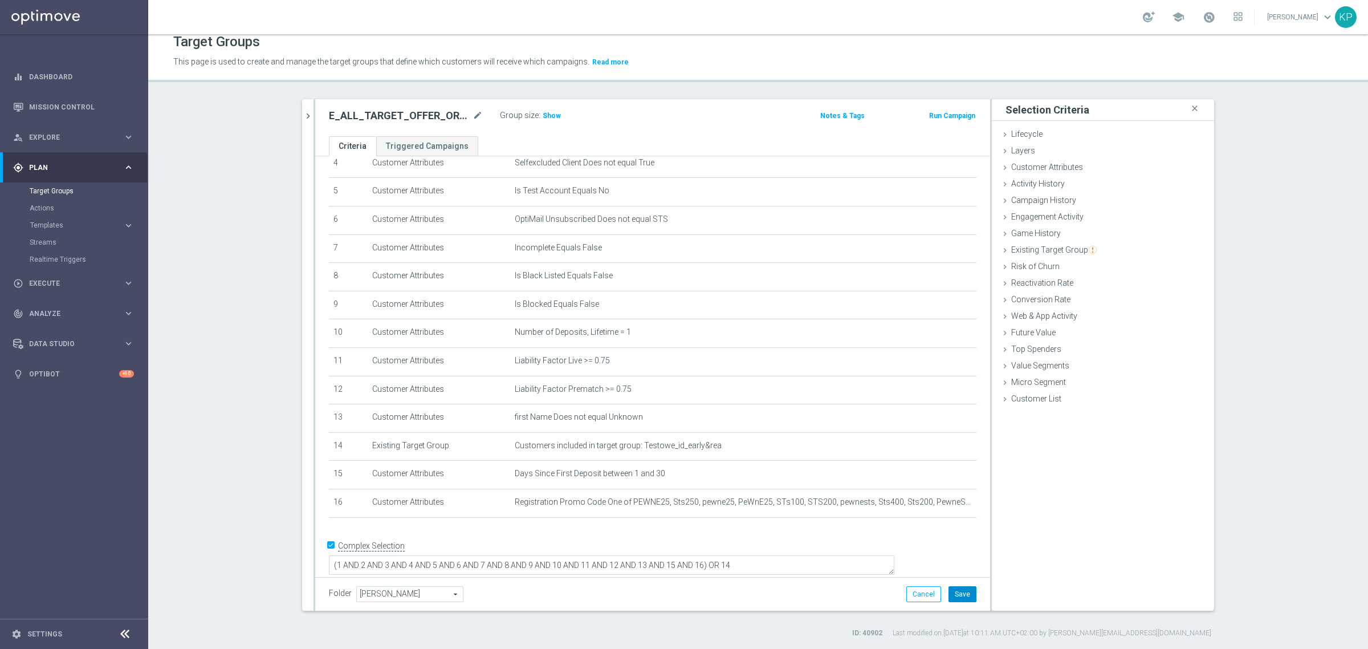
click at [948, 590] on button "Save" at bounding box center [962, 594] width 28 height 16
click at [431, 116] on h2 "E_ALL_TARGET_OFFER_ORG 1DEPO GLOB REM_040925" at bounding box center [399, 116] width 141 height 14
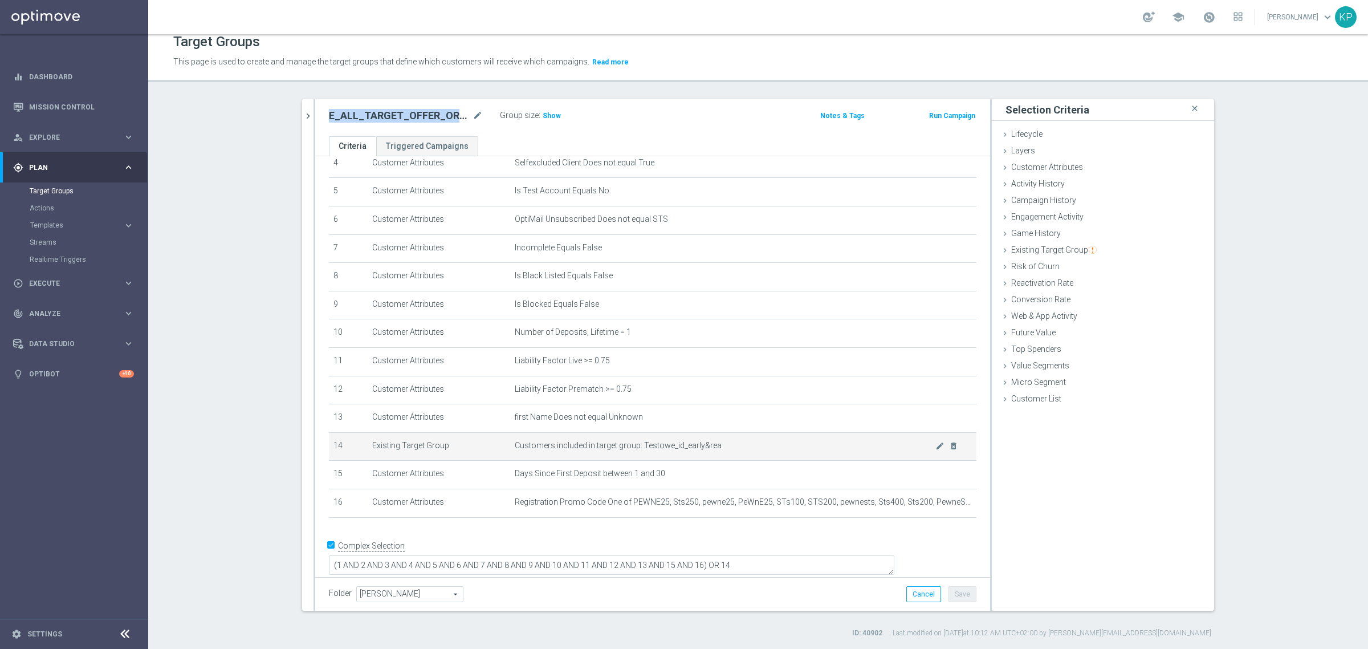
copy div "E_ALL_TARGET_OFFER_ORG 1DEPO GLOB REM_040925"
click at [303, 113] on icon "chevron_right" at bounding box center [308, 116] width 11 height 11
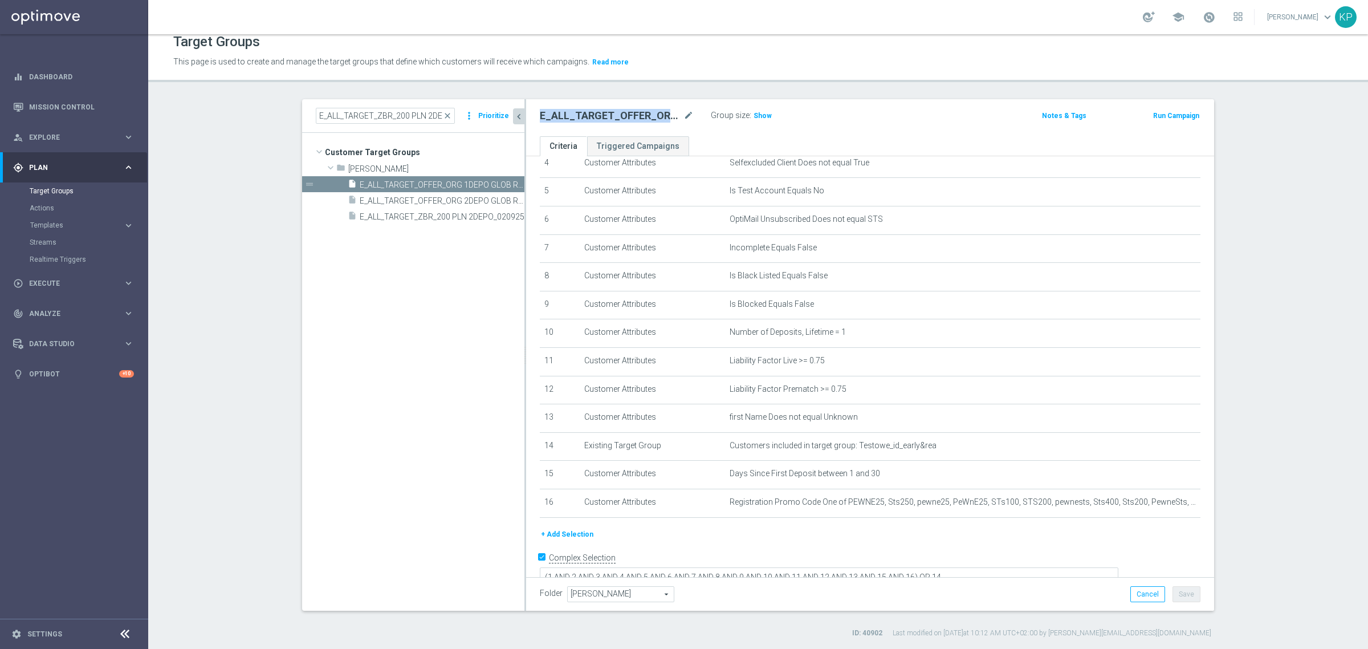
scroll to position [144, 0]
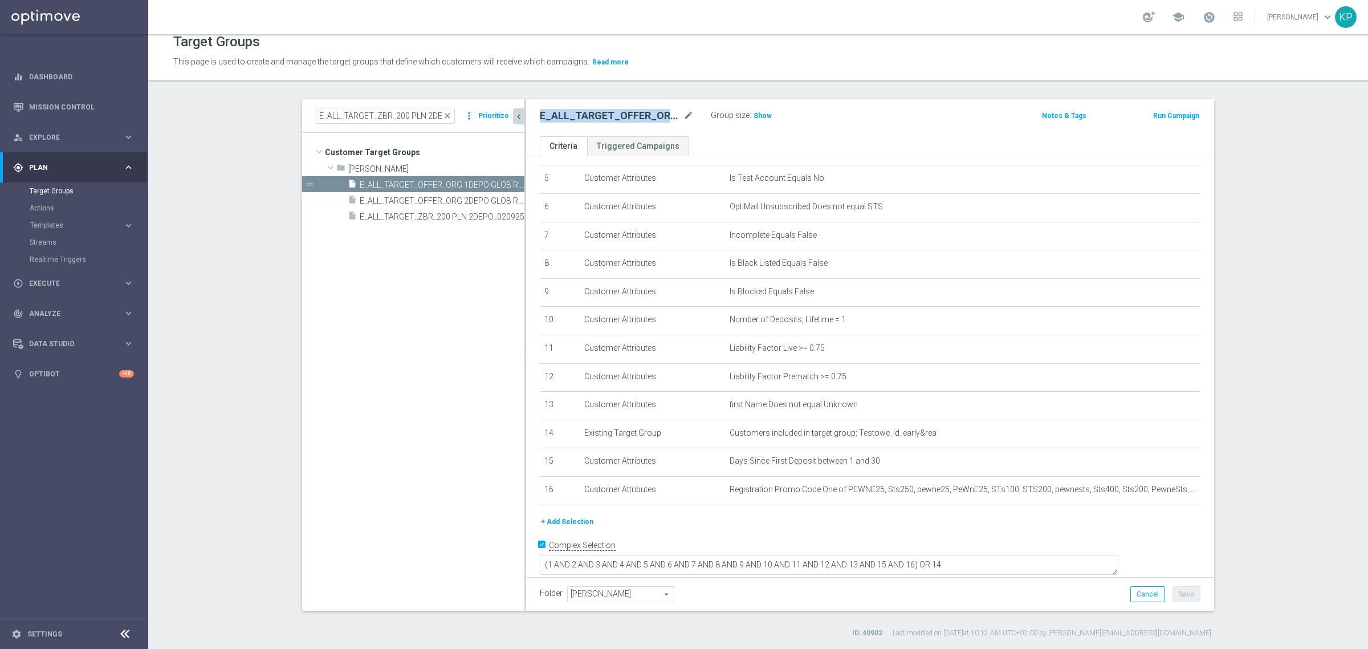
click at [753, 117] on span "Show" at bounding box center [762, 116] width 18 height 8
click at [740, 134] on div "E_ALL_TARGET_OFFER_ORG 1DEPO GLOB REM_040925 mode_edit Group size : Show Calcul…" at bounding box center [870, 117] width 688 height 37
click at [566, 523] on button "+ Add Selection" at bounding box center [567, 521] width 55 height 13
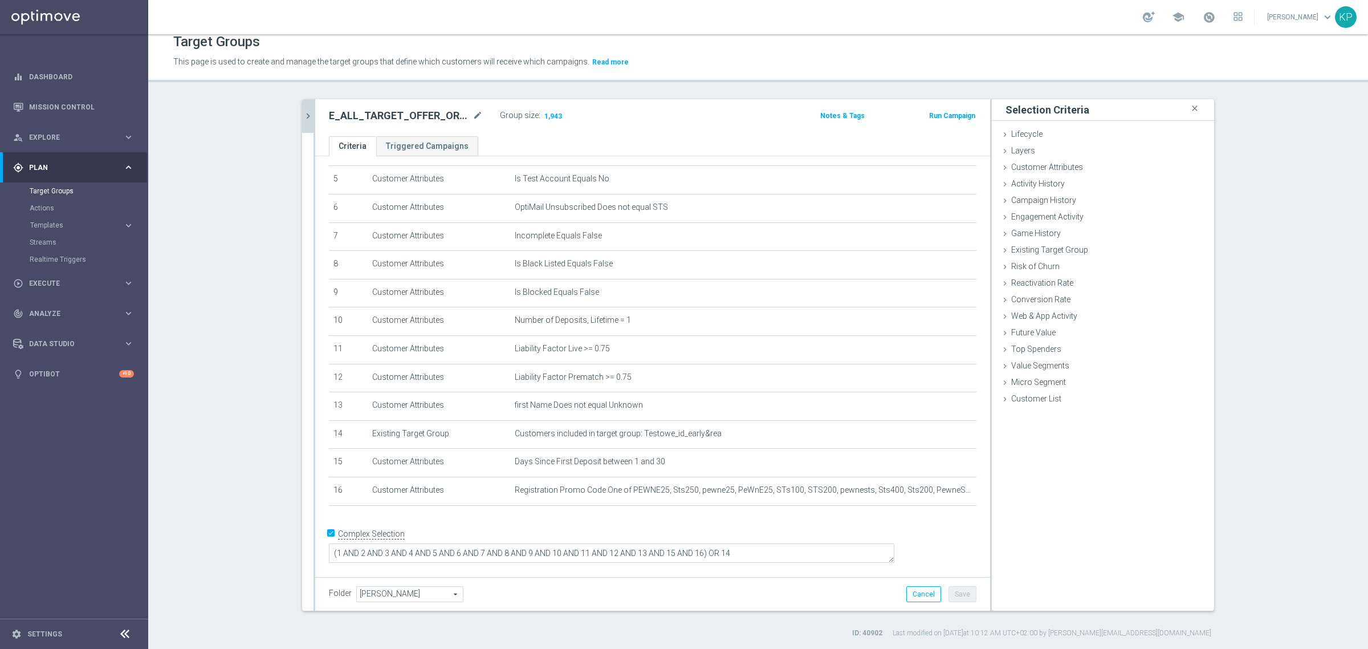
scroll to position [132, 0]
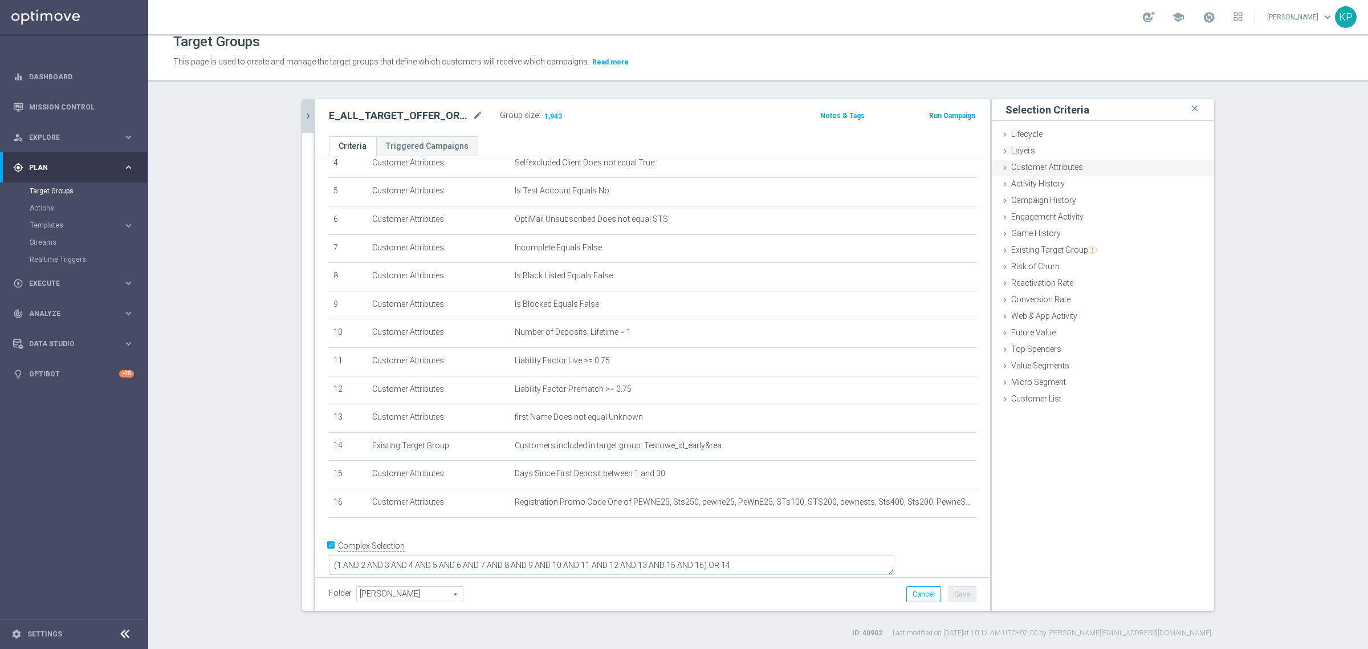
click at [1011, 168] on span "Customer Attributes" at bounding box center [1047, 166] width 72 height 9
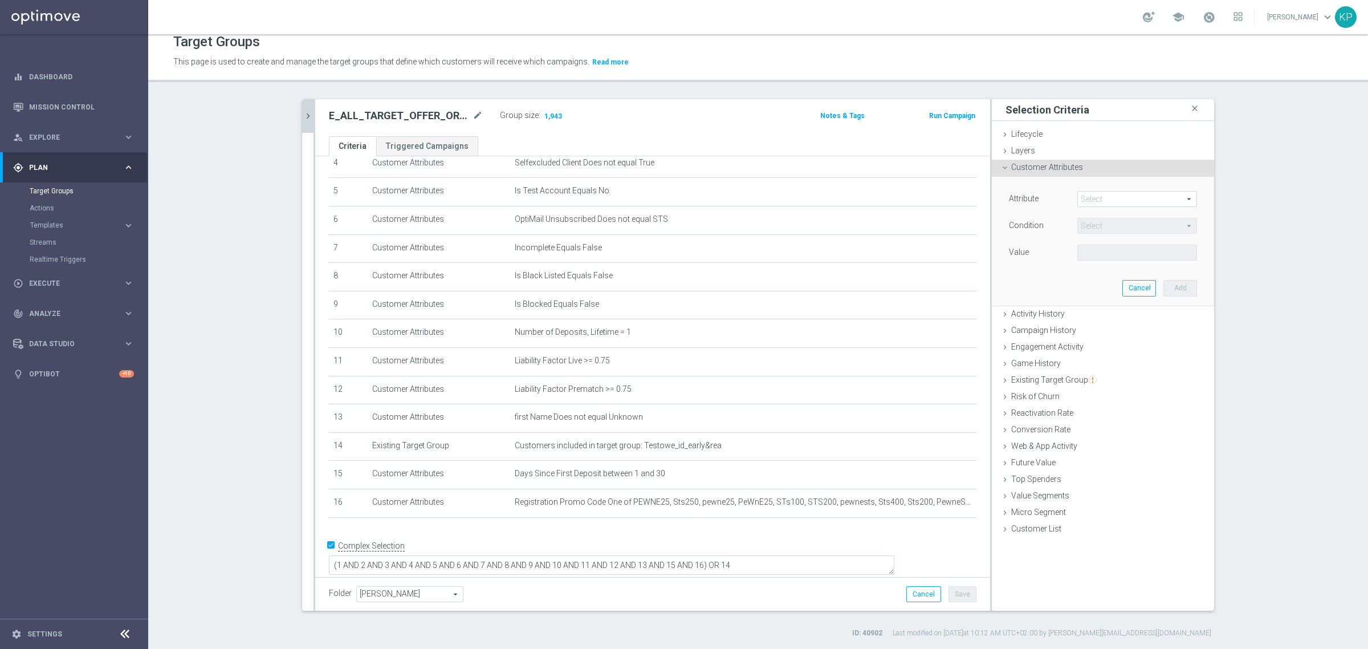
click at [1078, 194] on span at bounding box center [1137, 198] width 119 height 15
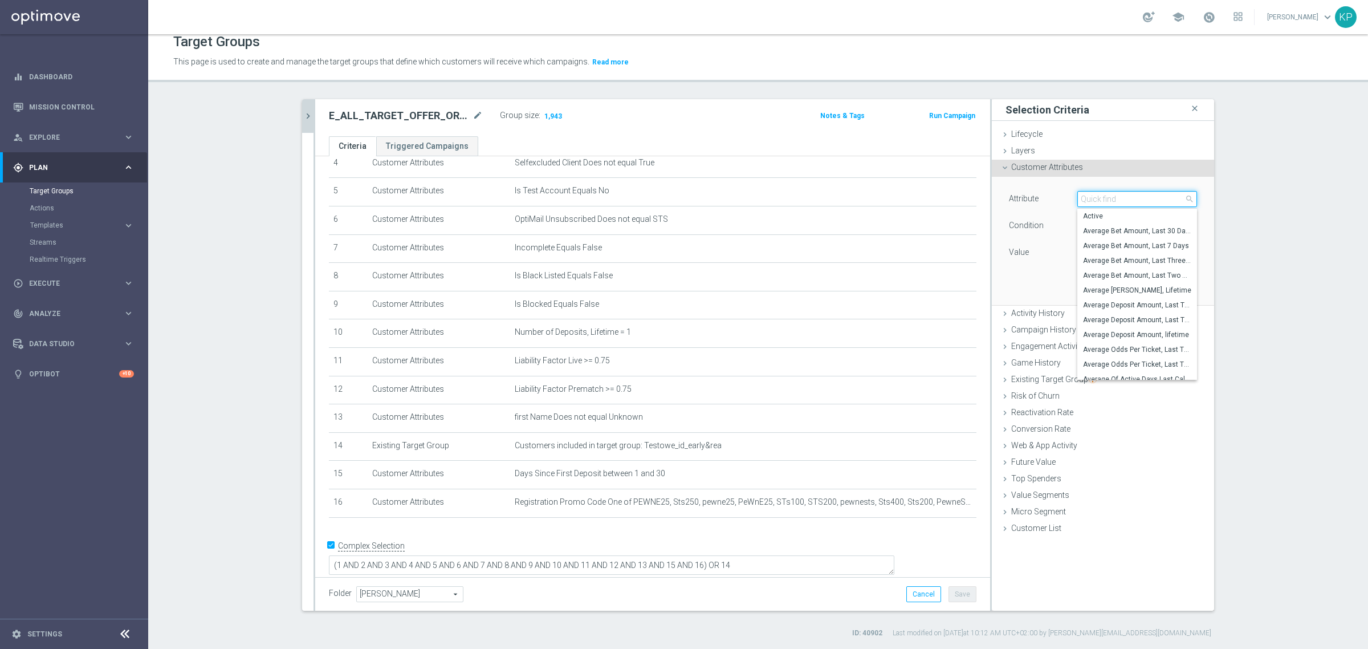
click at [1085, 198] on input "search" at bounding box center [1137, 199] width 120 height 16
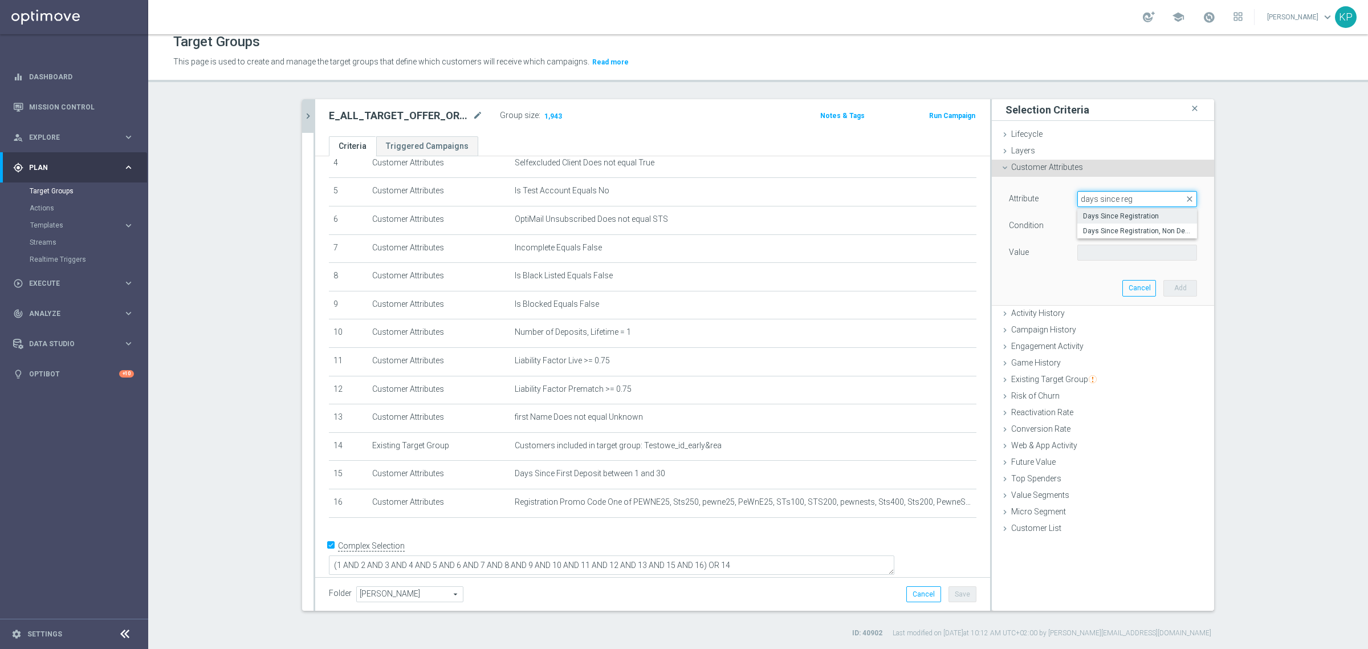
type input "days since reg"
click at [1093, 213] on span "Days Since Registration" at bounding box center [1137, 215] width 108 height 9
type input "Days Since Registration"
click at [1093, 227] on span "=" at bounding box center [1137, 225] width 119 height 15
drag, startPoint x: 1095, startPoint y: 331, endPoint x: 1090, endPoint y: 290, distance: 42.0
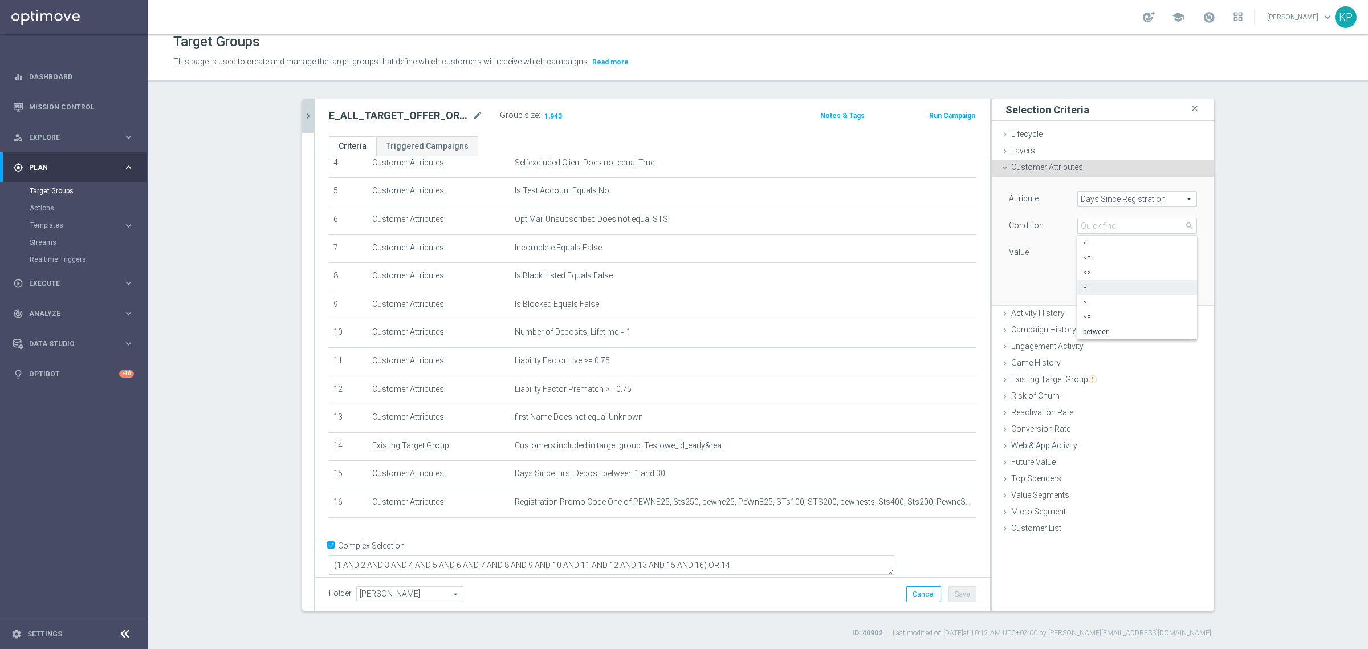
click at [1095, 332] on span "between" at bounding box center [1137, 331] width 108 height 9
type input "between"
click at [1086, 257] on input "number" at bounding box center [1102, 252] width 51 height 16
type input "1"
click at [1085, 277] on input "number" at bounding box center [1102, 279] width 51 height 16
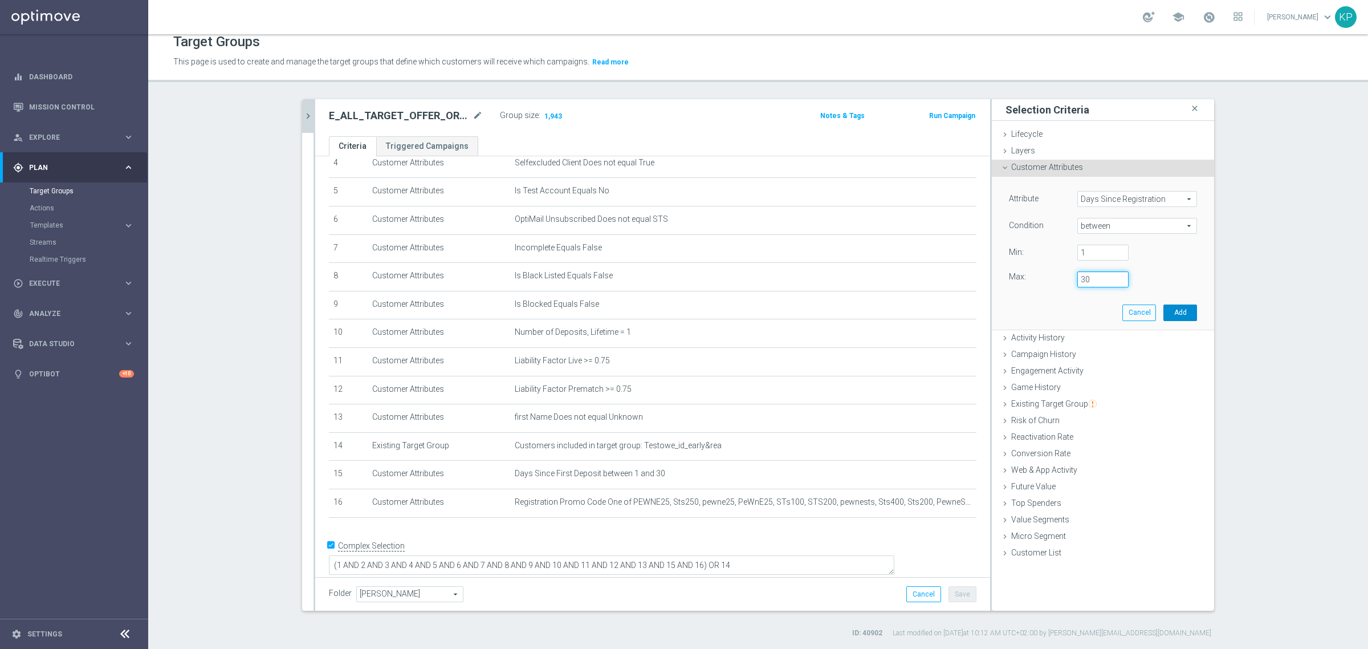
type input "30"
click at [1172, 311] on button "Add" at bounding box center [1180, 312] width 34 height 16
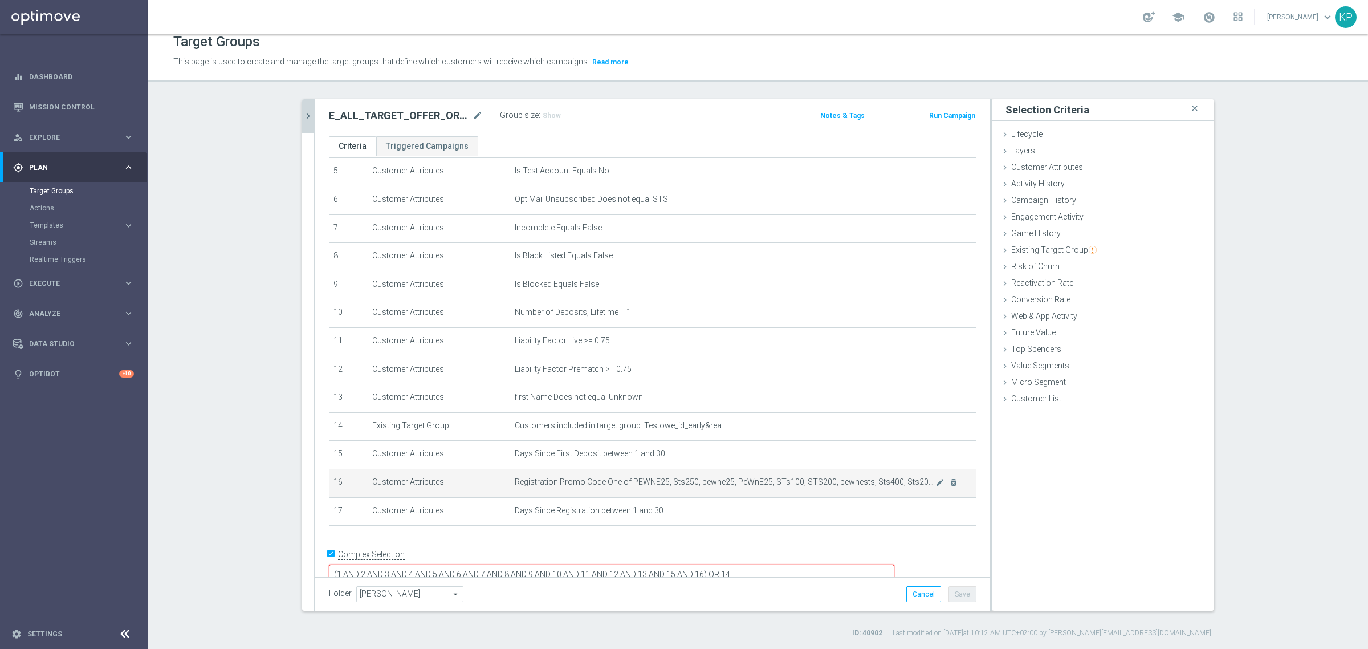
scroll to position [161, 0]
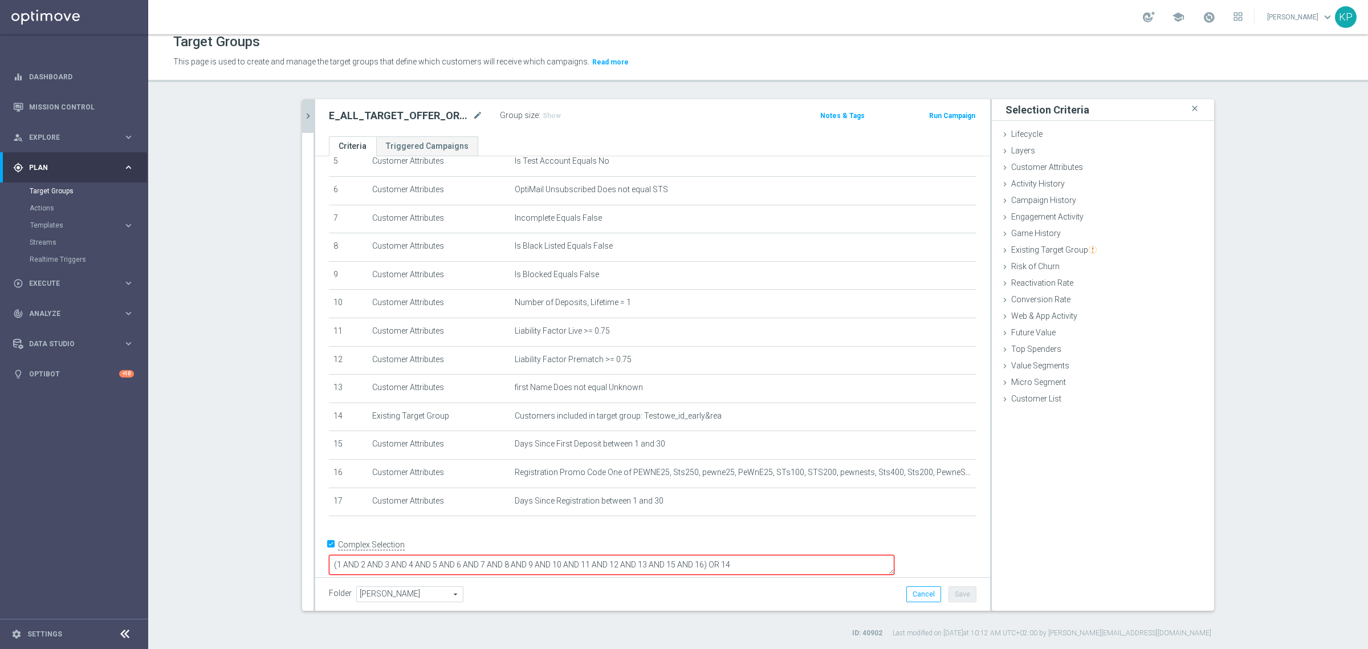
click at [782, 555] on textarea "(1 AND 2 AND 3 AND 4 AND 5 AND 6 AND 7 AND 8 AND 9 AND 10 AND 11 AND 12 AND 13 …" at bounding box center [611, 565] width 565 height 20
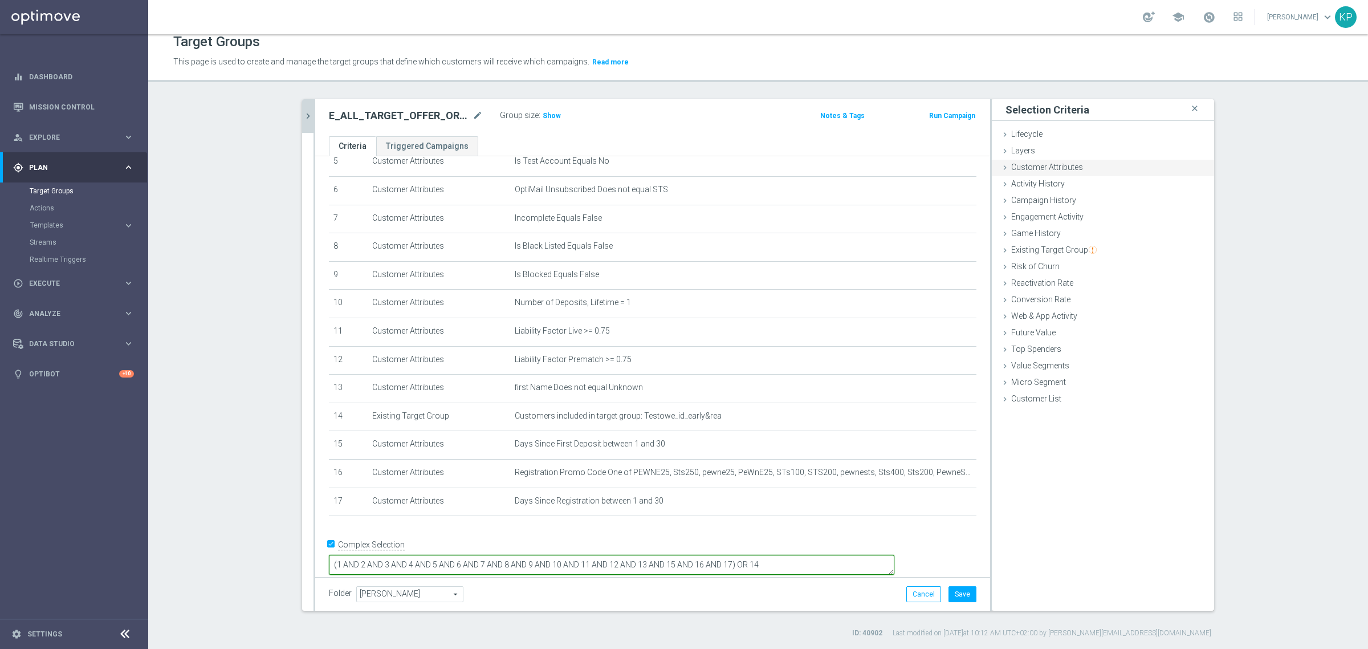
type textarea "(1 AND 2 AND 3 AND 4 AND 5 AND 6 AND 7 AND 8 AND 9 AND 10 AND 11 AND 12 AND 13 …"
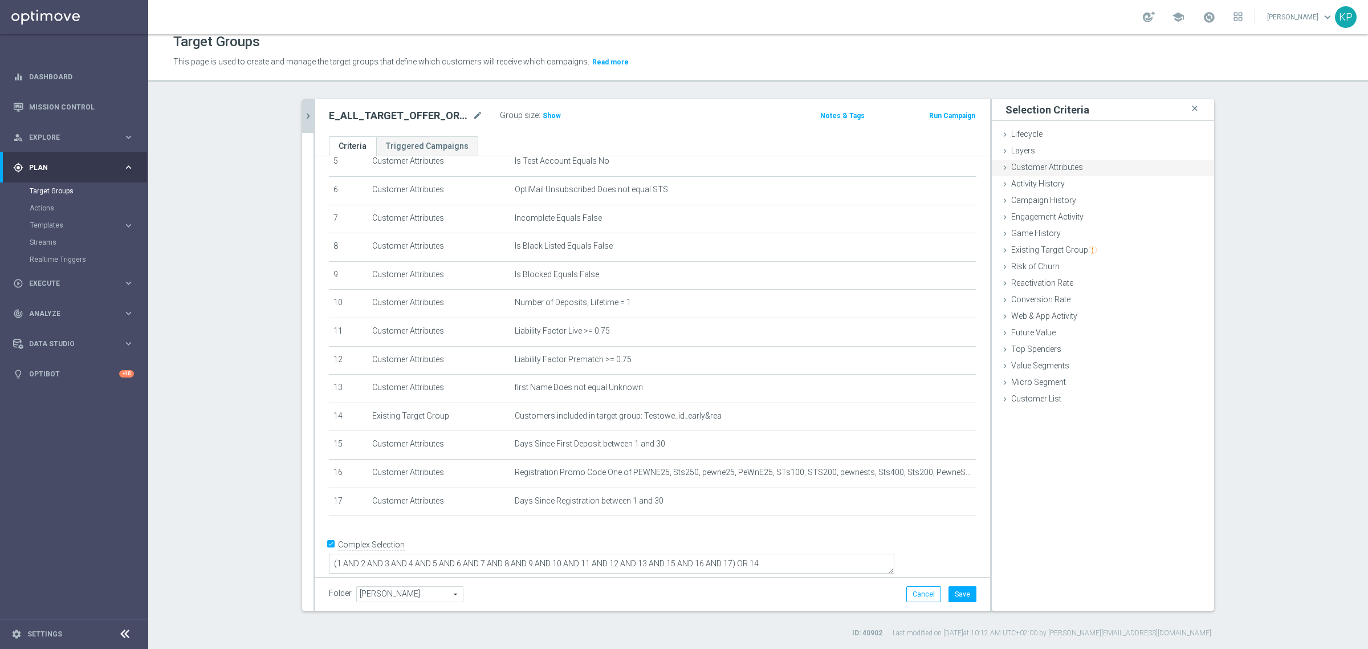
click at [1038, 175] on div "Customer Attributes done selection saved" at bounding box center [1103, 168] width 222 height 17
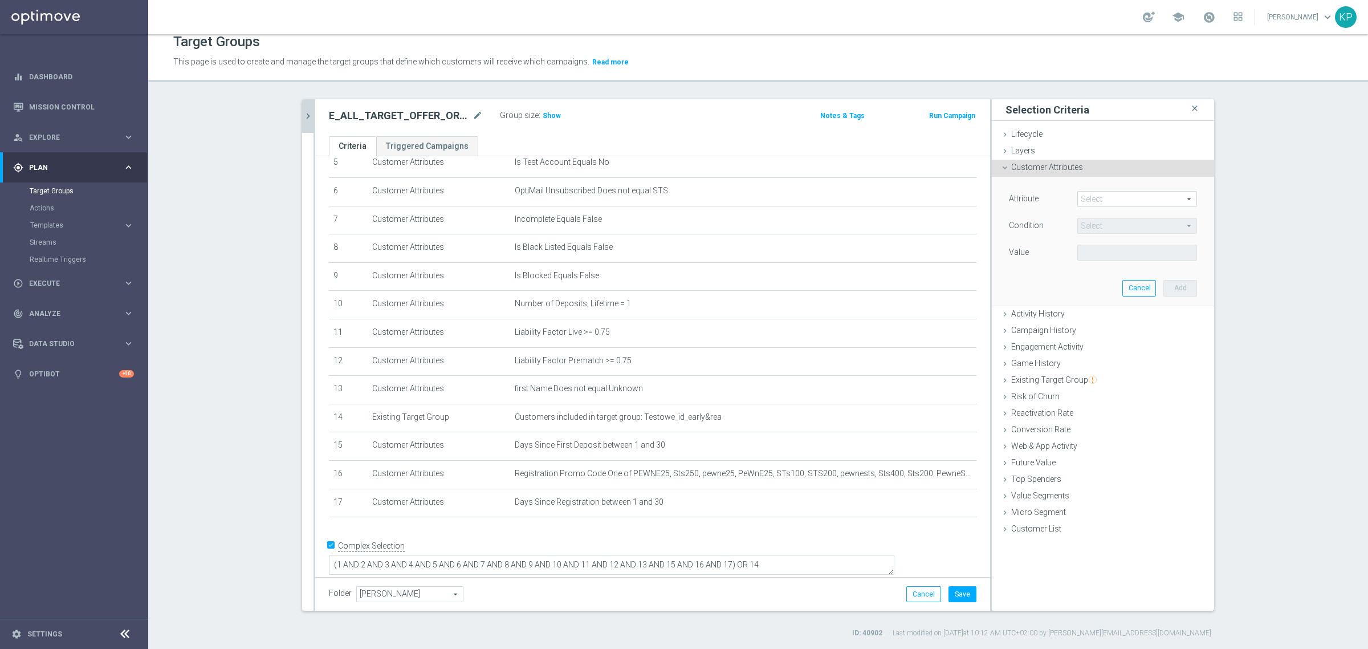
click at [1101, 197] on span at bounding box center [1137, 198] width 119 height 15
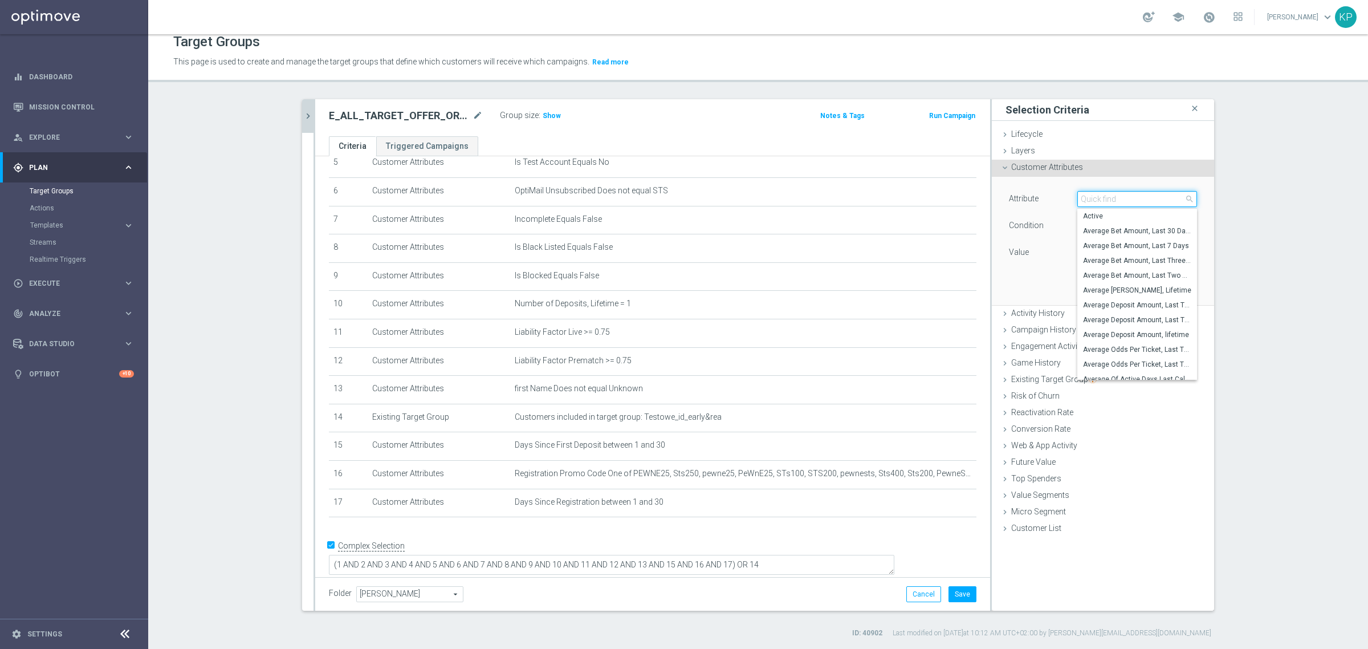
click at [1101, 197] on input "search" at bounding box center [1137, 199] width 120 height 16
click at [1102, 198] on input "search" at bounding box center [1137, 199] width 120 height 16
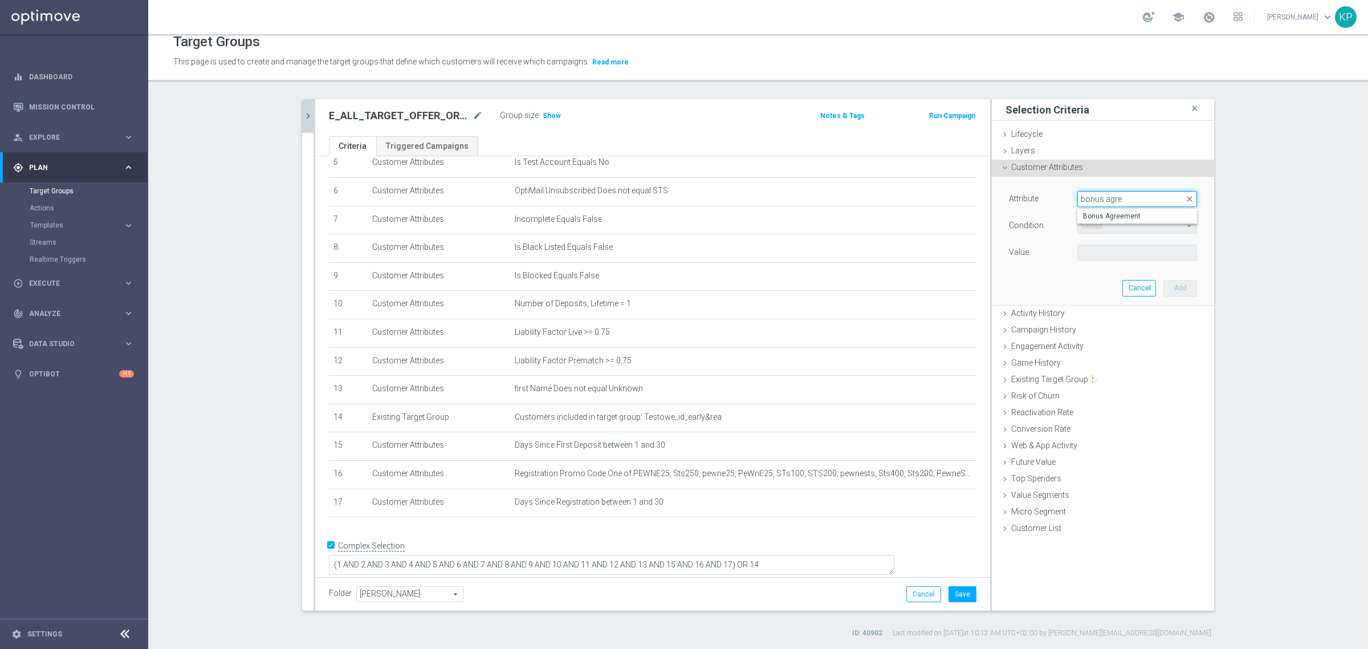
type input "bonus agre"
click at [1110, 223] on opti-search-list "Select arrow_drop_down search" at bounding box center [1137, 226] width 120 height 8
click at [1109, 204] on span at bounding box center [1137, 198] width 119 height 15
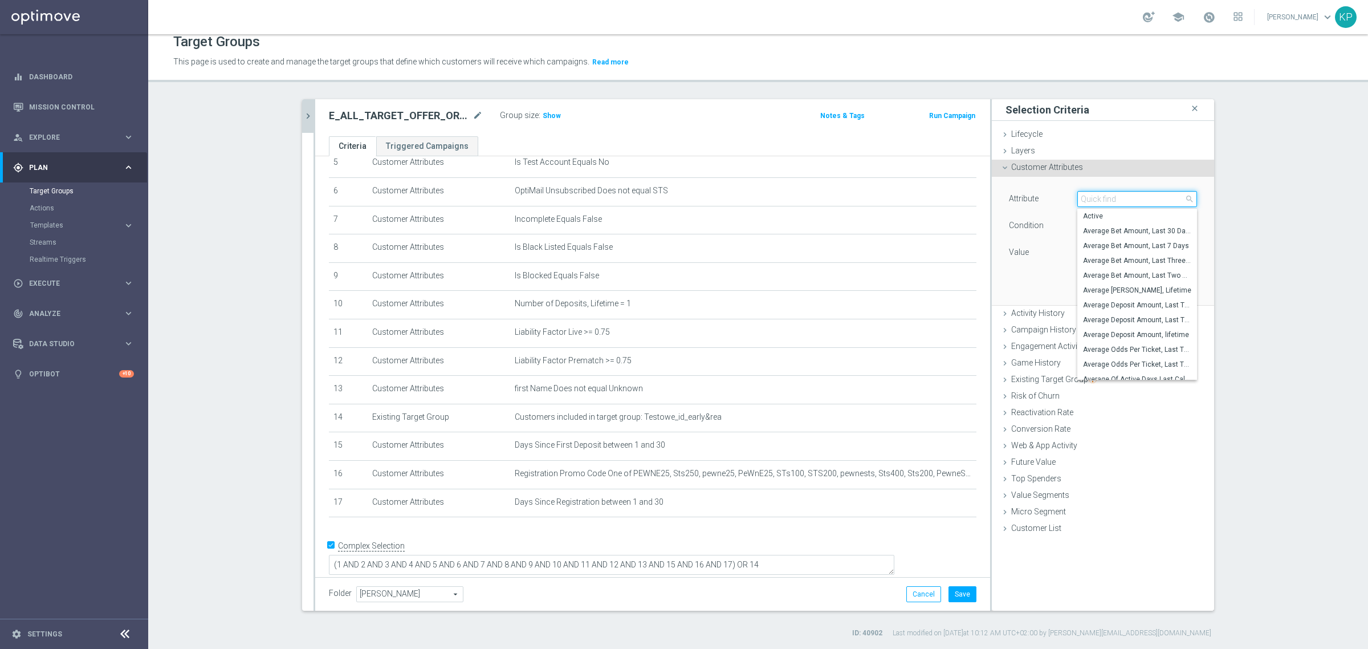
click at [1109, 203] on input "search" at bounding box center [1137, 199] width 120 height 16
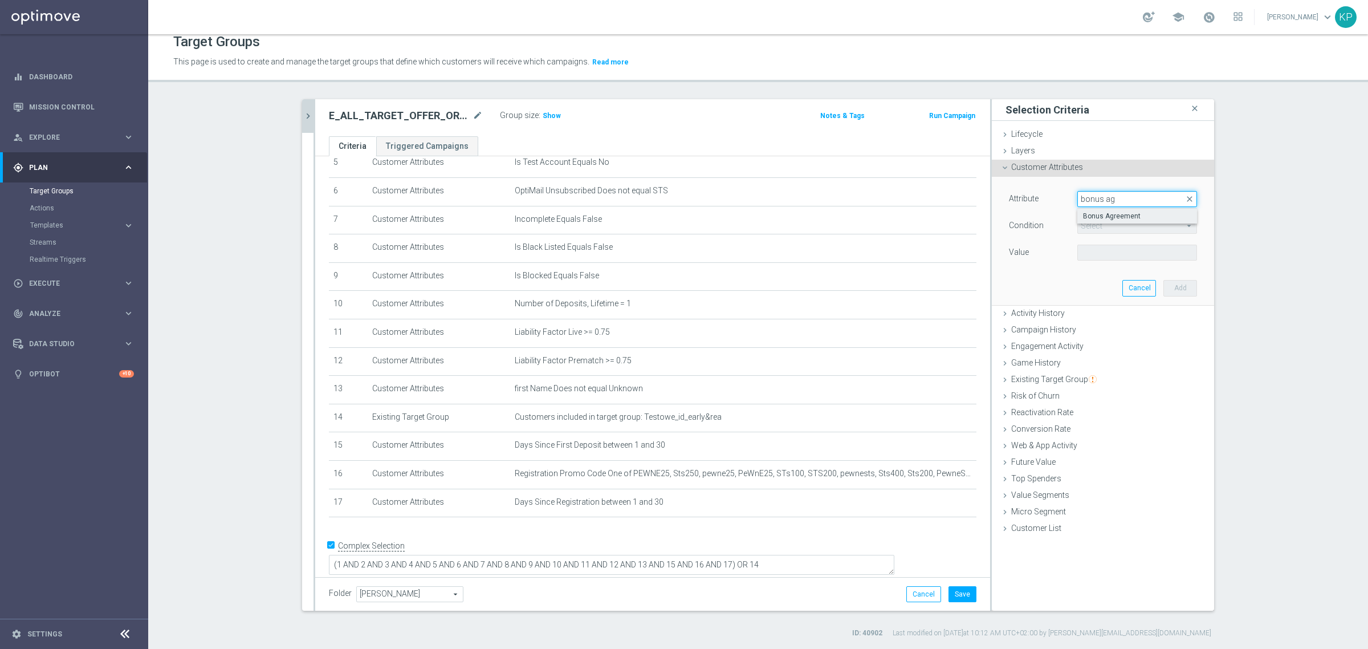
type input "bonus ag"
drag, startPoint x: 1107, startPoint y: 212, endPoint x: 1101, endPoint y: 232, distance: 20.9
click at [1106, 212] on span "Bonus Agreement" at bounding box center [1137, 215] width 108 height 9
type input "Bonus Agreement"
type input "Equals"
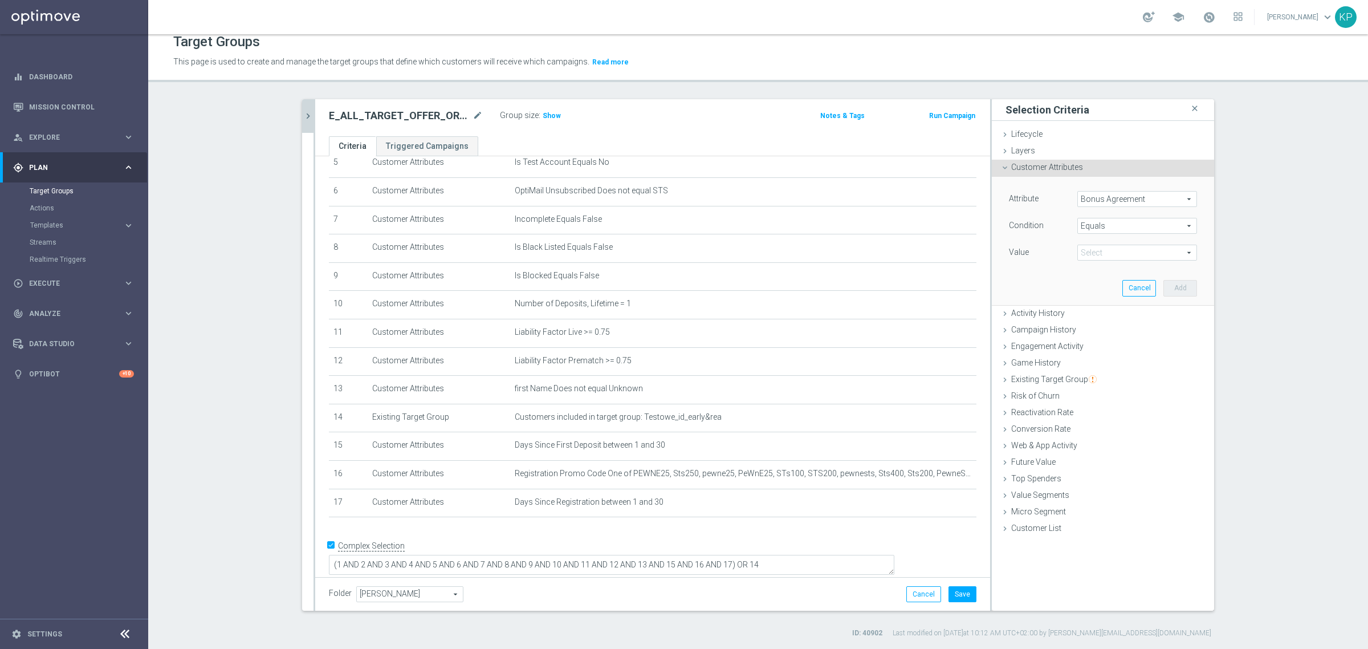
click at [1096, 252] on span at bounding box center [1137, 252] width 119 height 15
click at [1094, 282] on span "True" at bounding box center [1137, 284] width 108 height 9
type input "True"
click at [1168, 286] on button "Add" at bounding box center [1180, 288] width 34 height 16
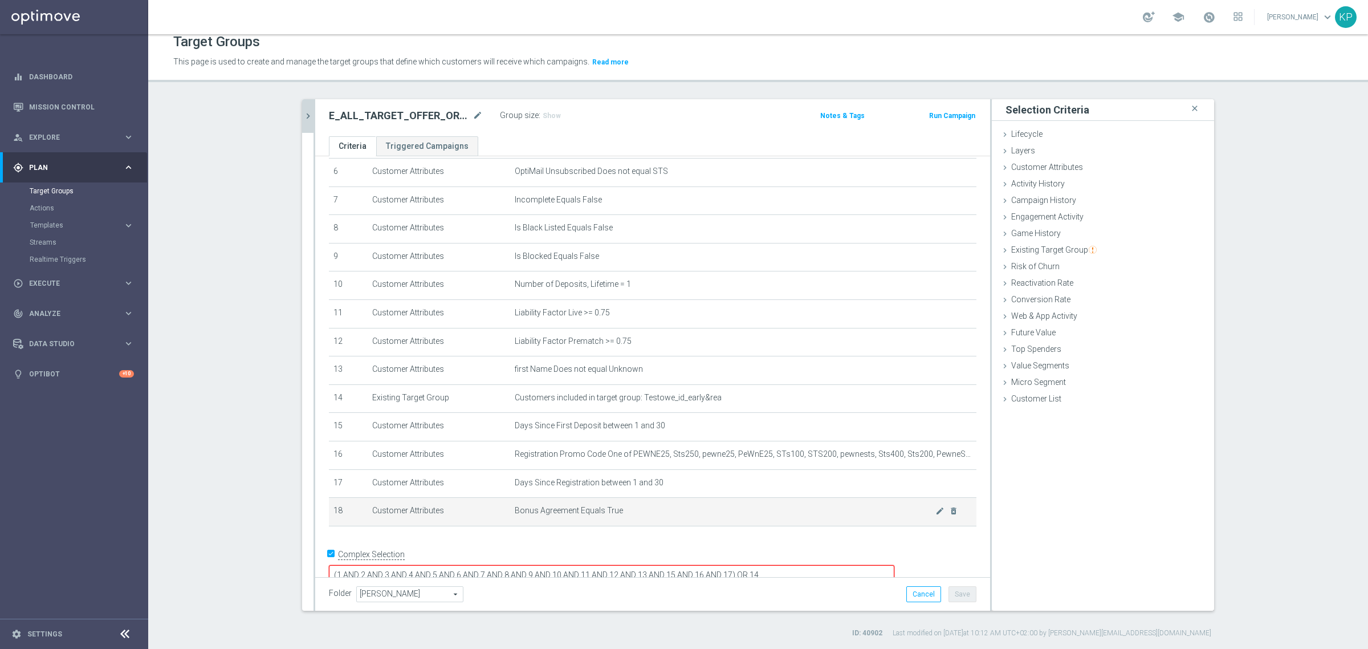
scroll to position [190, 0]
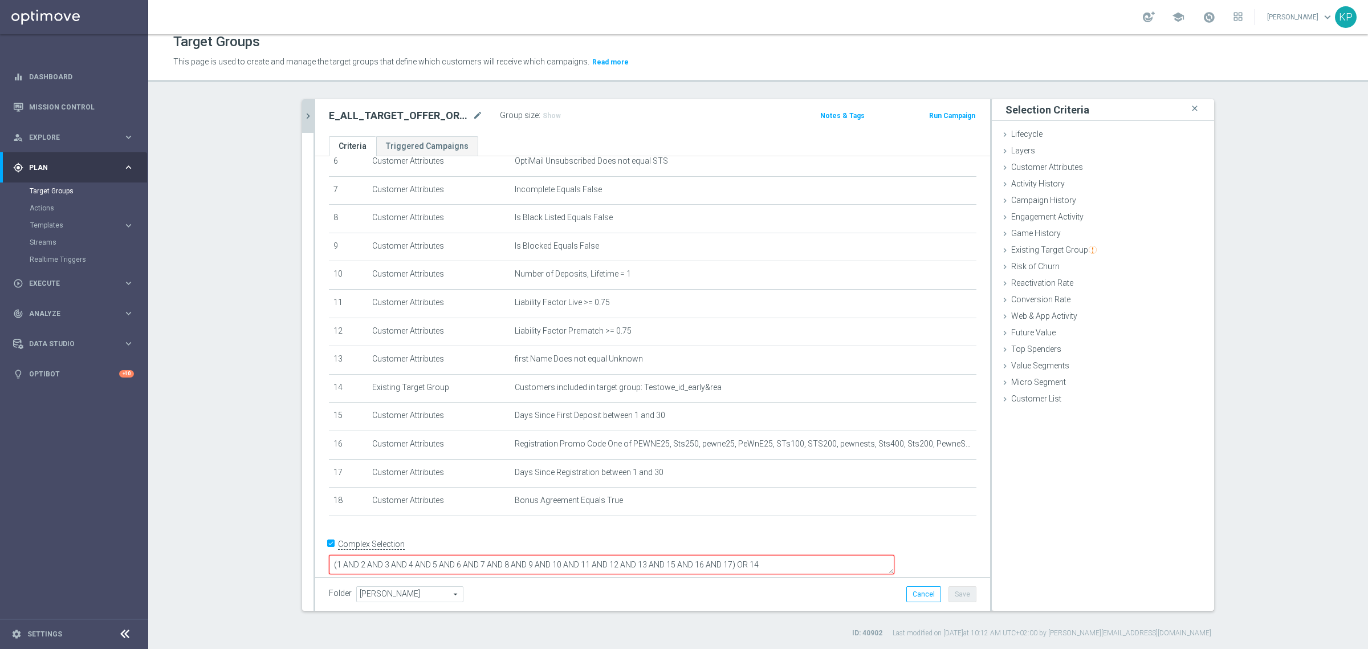
click at [812, 555] on textarea "(1 AND 2 AND 3 AND 4 AND 5 AND 6 AND 7 AND 8 AND 9 AND 10 AND 11 AND 12 AND 13 …" at bounding box center [611, 565] width 565 height 20
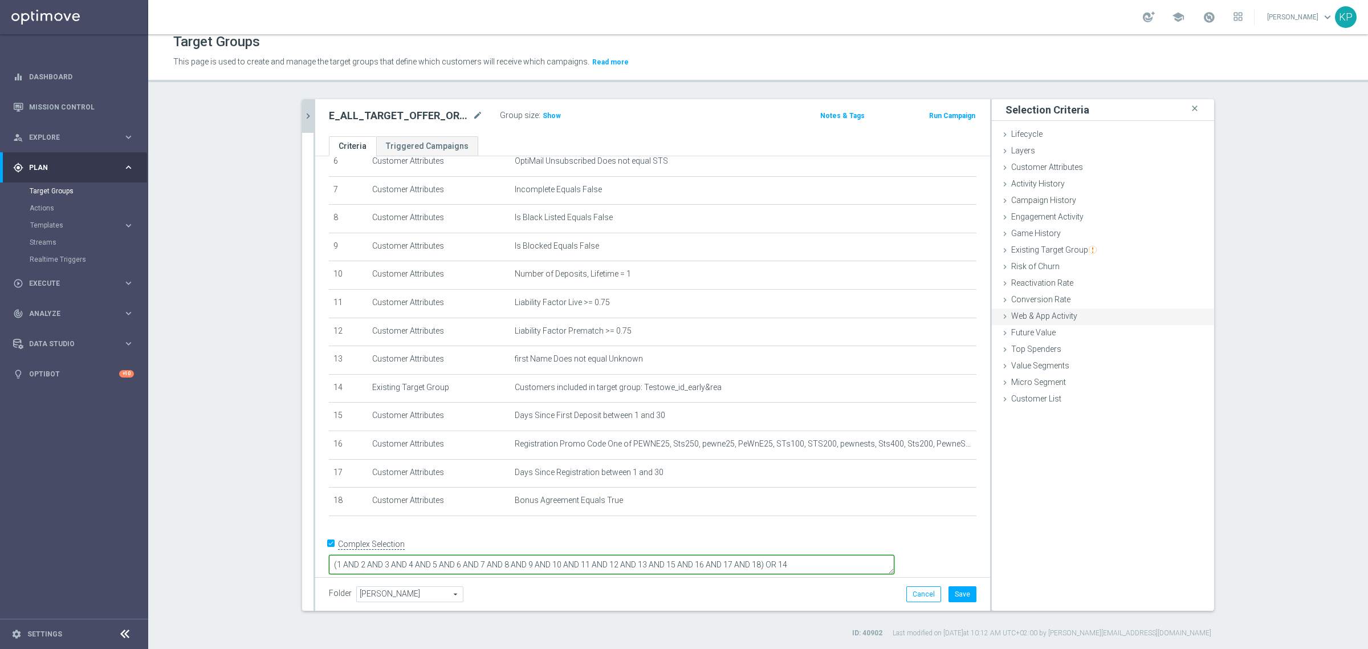
type textarea "(1 AND 2 AND 3 AND 4 AND 5 AND 6 AND 7 AND 8 AND 9 AND 10 AND 11 AND 12 AND 13 …"
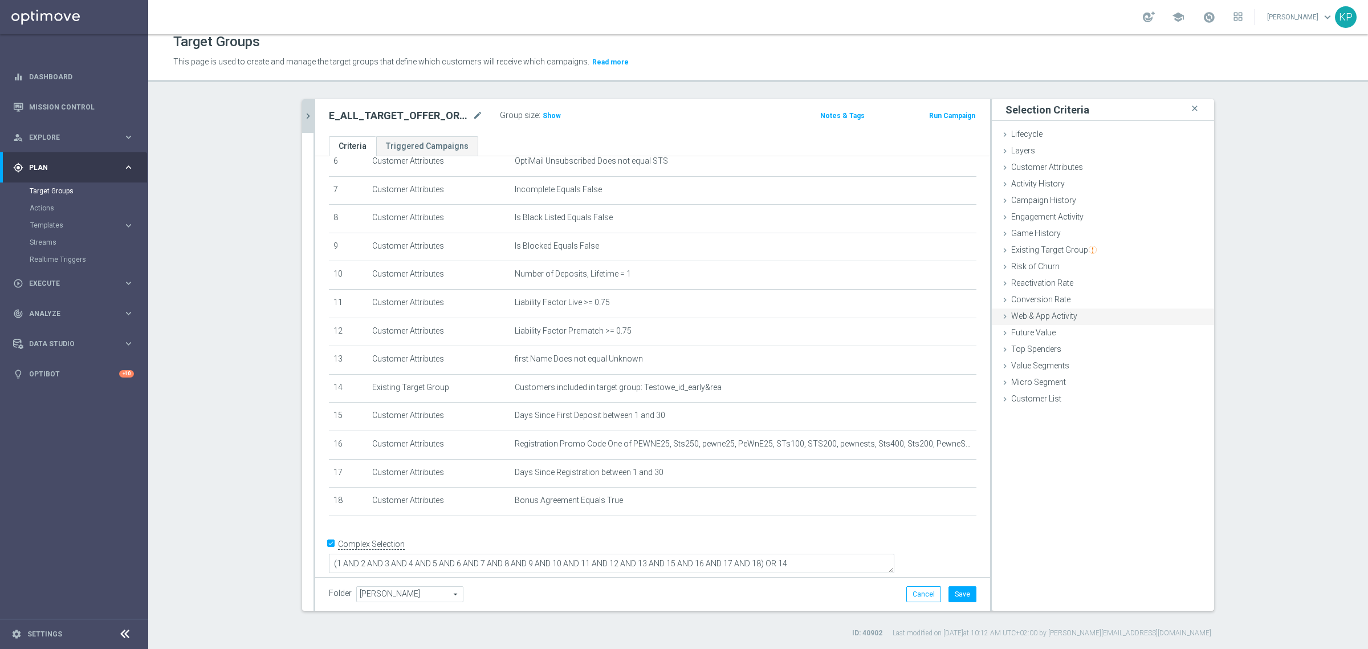
scroll to position [189, 0]
click at [1000, 314] on icon at bounding box center [1004, 316] width 9 height 9
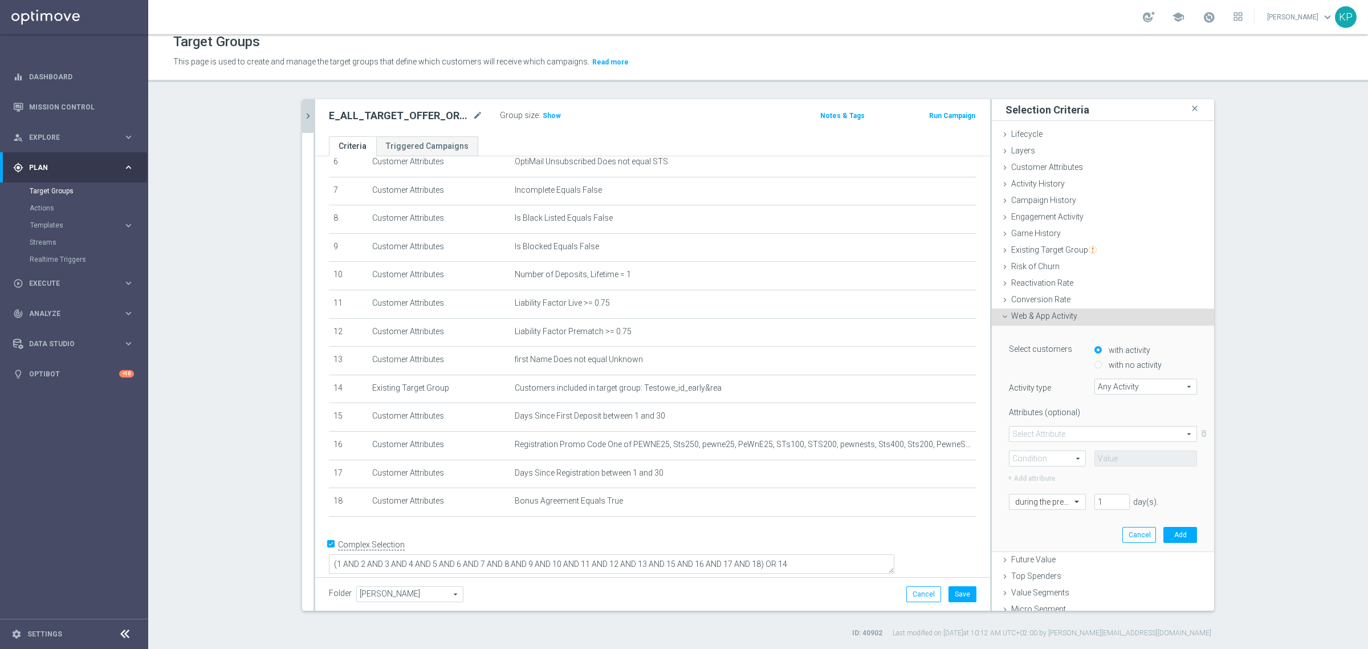
click at [1094, 363] on input "with no activity" at bounding box center [1097, 364] width 7 height 7
radio input "true"
click at [1097, 382] on span "Any Activity" at bounding box center [1145, 386] width 101 height 15
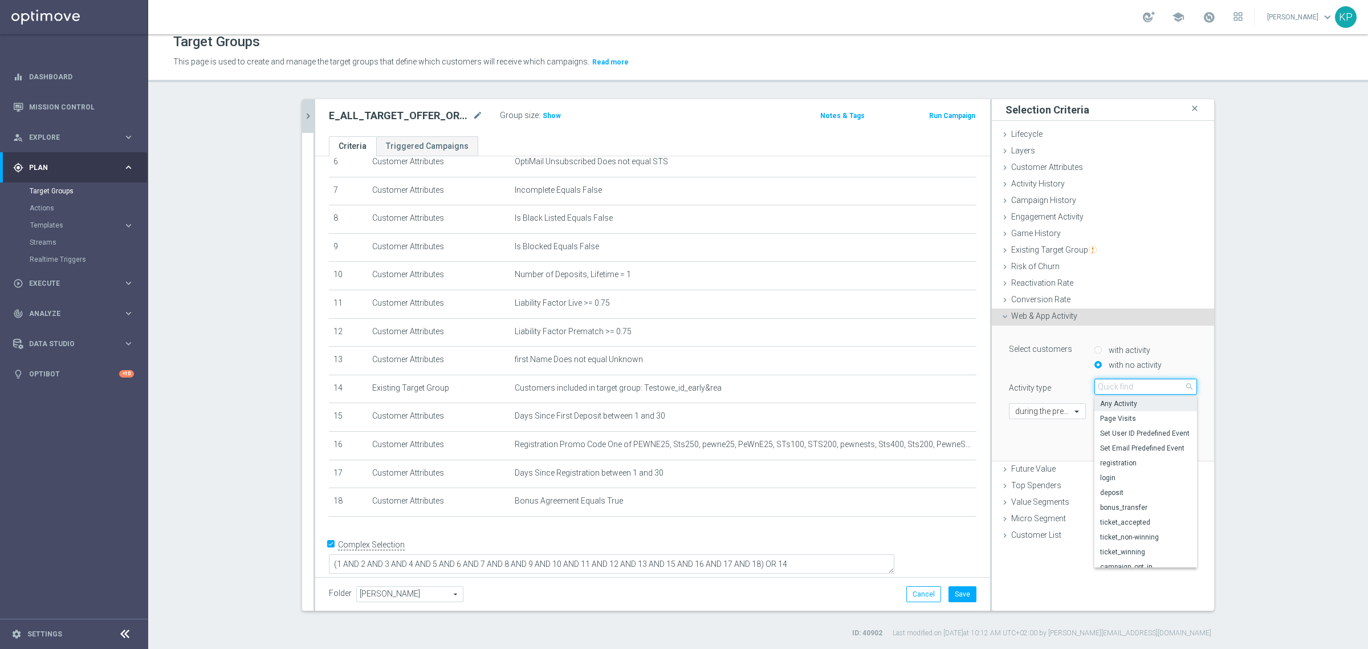
click at [1097, 382] on input "search" at bounding box center [1145, 386] width 103 height 16
type input "de"
click at [1110, 434] on span "deposit" at bounding box center [1145, 433] width 91 height 9
type input "deposit"
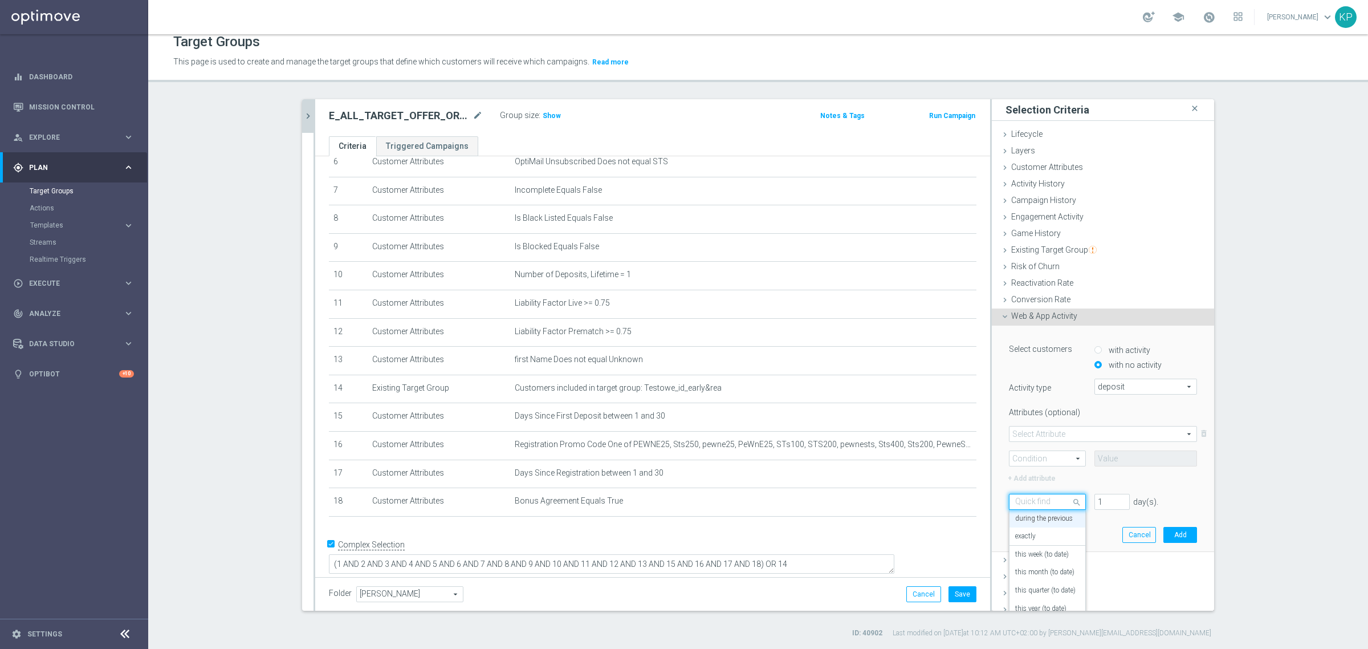
click at [1071, 499] on span at bounding box center [1078, 501] width 14 height 15
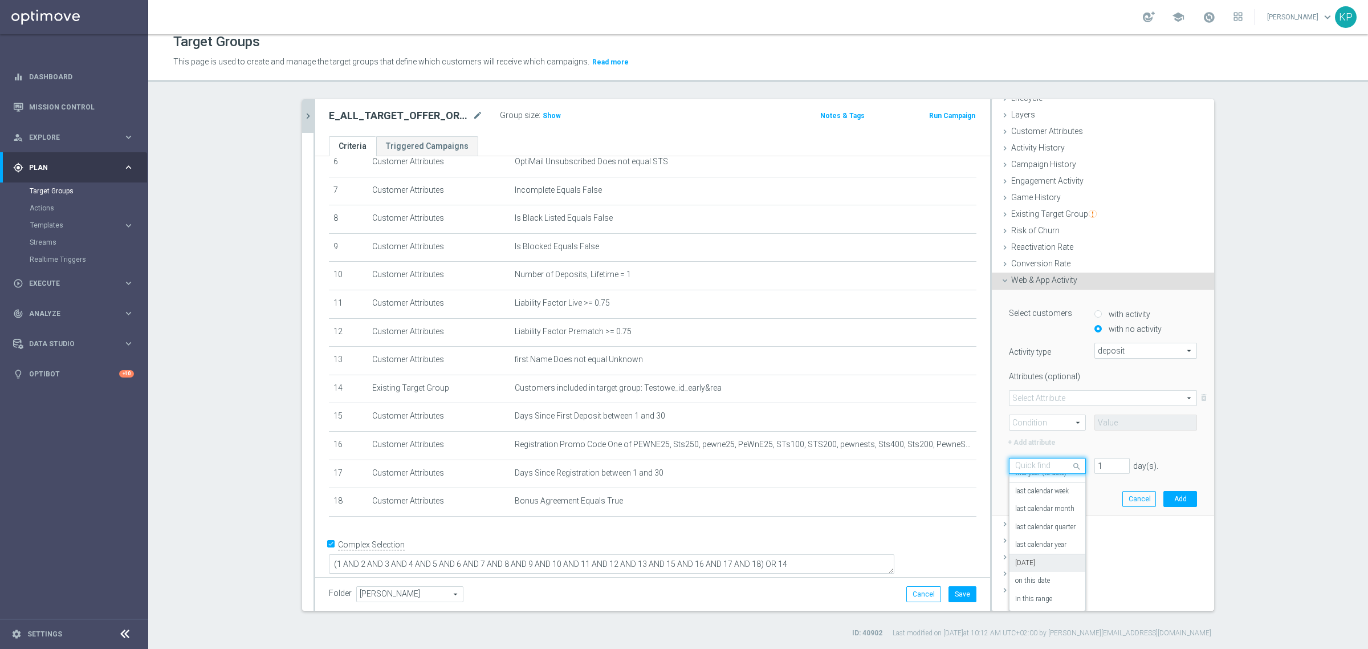
click at [1038, 561] on div "[DATE]" at bounding box center [1047, 563] width 64 height 18
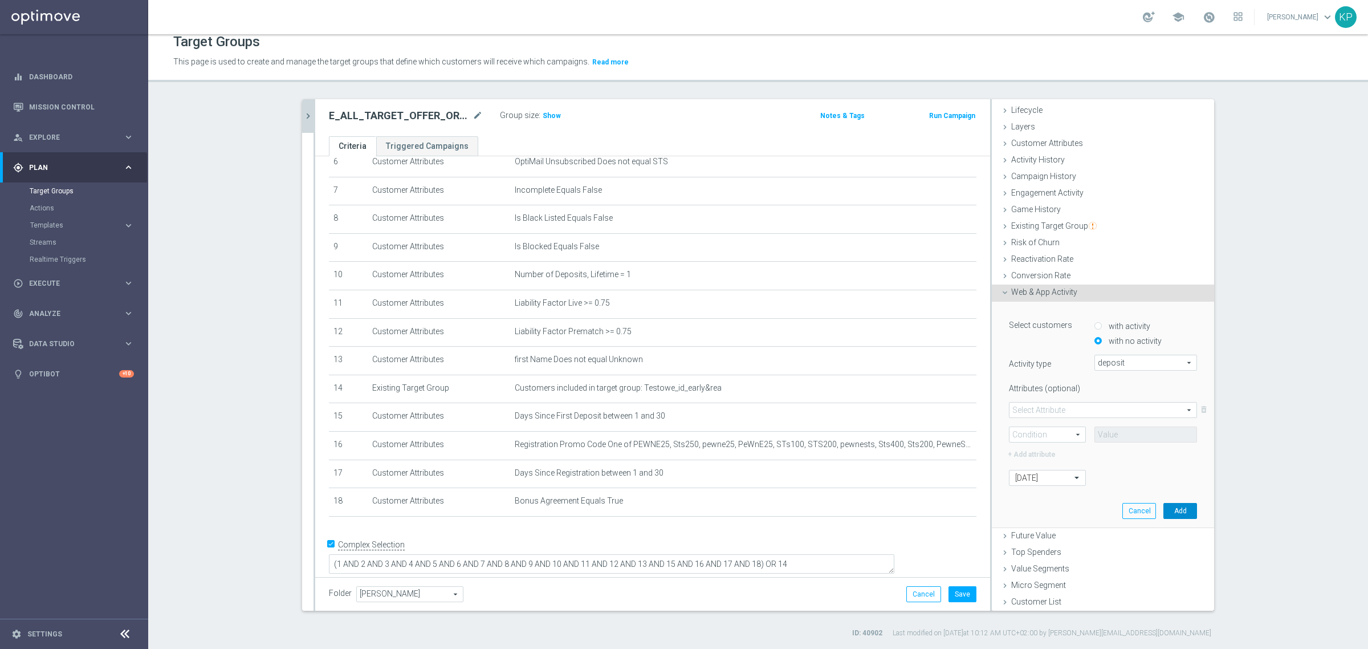
click at [1164, 508] on button "Add" at bounding box center [1180, 511] width 34 height 16
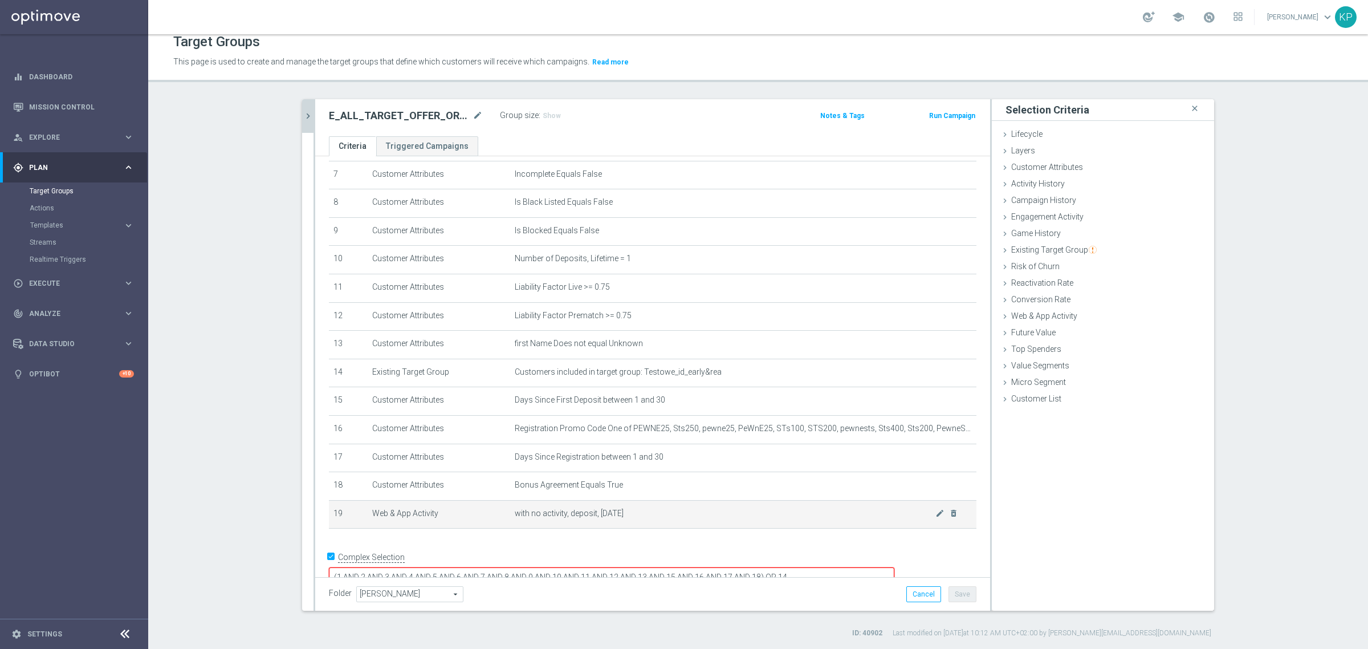
scroll to position [219, 0]
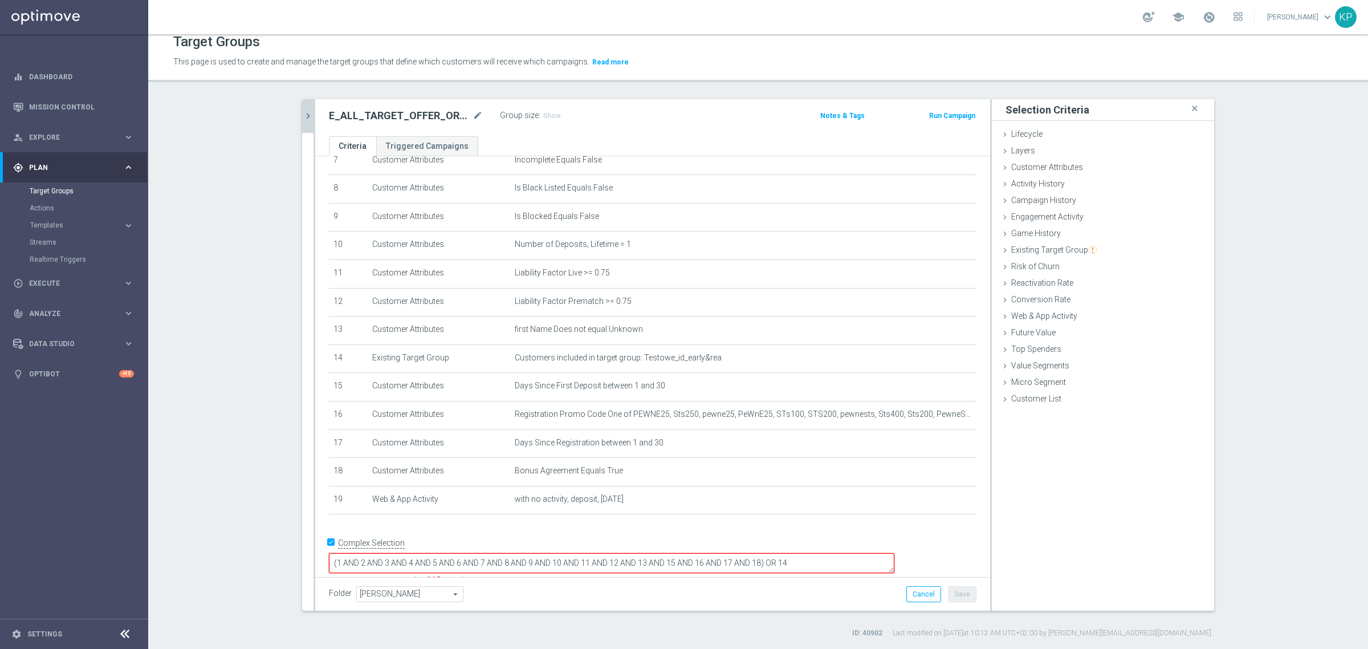
click at [839, 553] on textarea "(1 AND 2 AND 3 AND 4 AND 5 AND 6 AND 7 AND 8 AND 9 AND 10 AND 11 AND 12 AND 13 …" at bounding box center [611, 563] width 565 height 20
click at [543, 113] on span "Show" at bounding box center [552, 116] width 18 height 8
click at [553, 133] on div "E_ALL_TARGET_OFFER_ORG 1DEPO GLOB REM_040925 mode_edit Group size : Show Calcul…" at bounding box center [652, 117] width 675 height 37
click at [376, 118] on h2 "E_ALL_TARGET_OFFER_ORG 1DEPO GLOB REM_040925" at bounding box center [399, 116] width 141 height 14
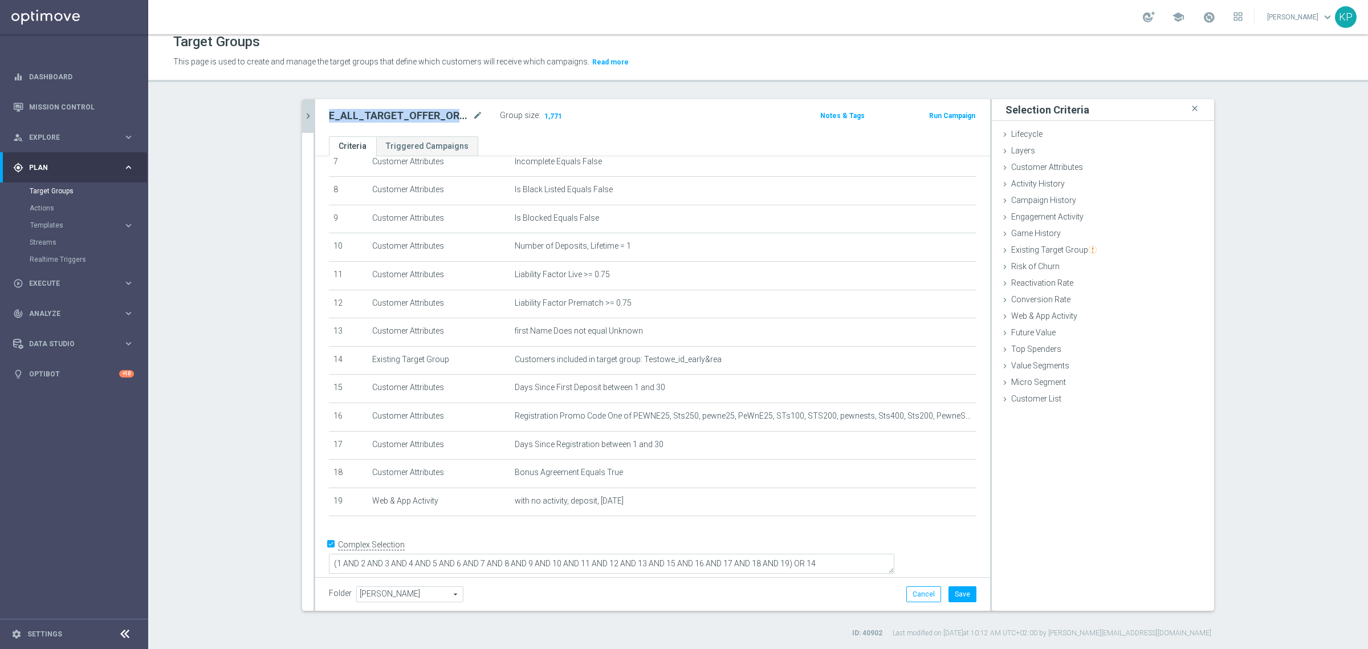
click at [376, 118] on h2 "E_ALL_TARGET_OFFER_ORG 1DEPO GLOB REM_040925" at bounding box center [399, 116] width 141 height 14
copy div "E_ALL_TARGET_OFFER_ORG 1DEPO GLOB REM_040925"
click at [280, 156] on div "E_ALL_TARGET_ZBR_200 PLN 2DEPO_020925 close more_vert Prioritize Customer Targe…" at bounding box center [757, 368] width 957 height 539
click at [303, 120] on icon "chevron_right" at bounding box center [308, 116] width 11 height 11
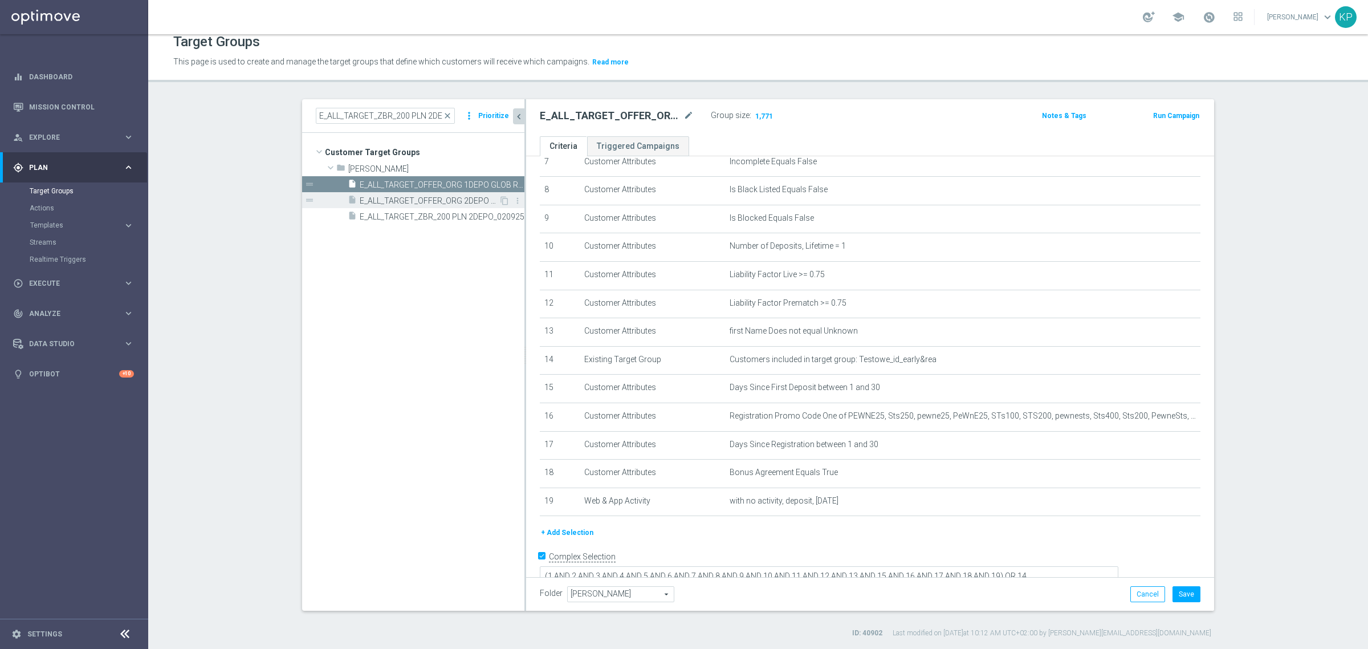
click at [415, 202] on span "E_ALL_TARGET_OFFER_ORG 2DEPO GLOB REM_040925" at bounding box center [429, 201] width 139 height 10
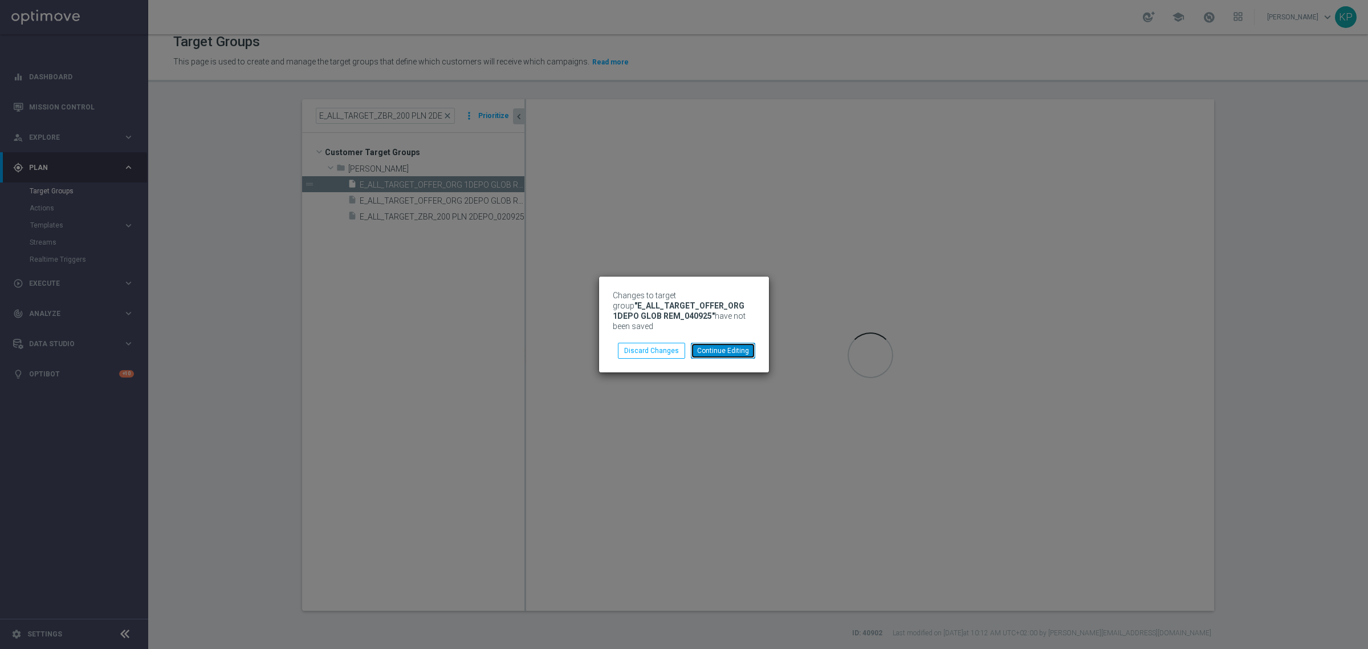
click at [702, 356] on button "Continue Editing" at bounding box center [723, 351] width 64 height 16
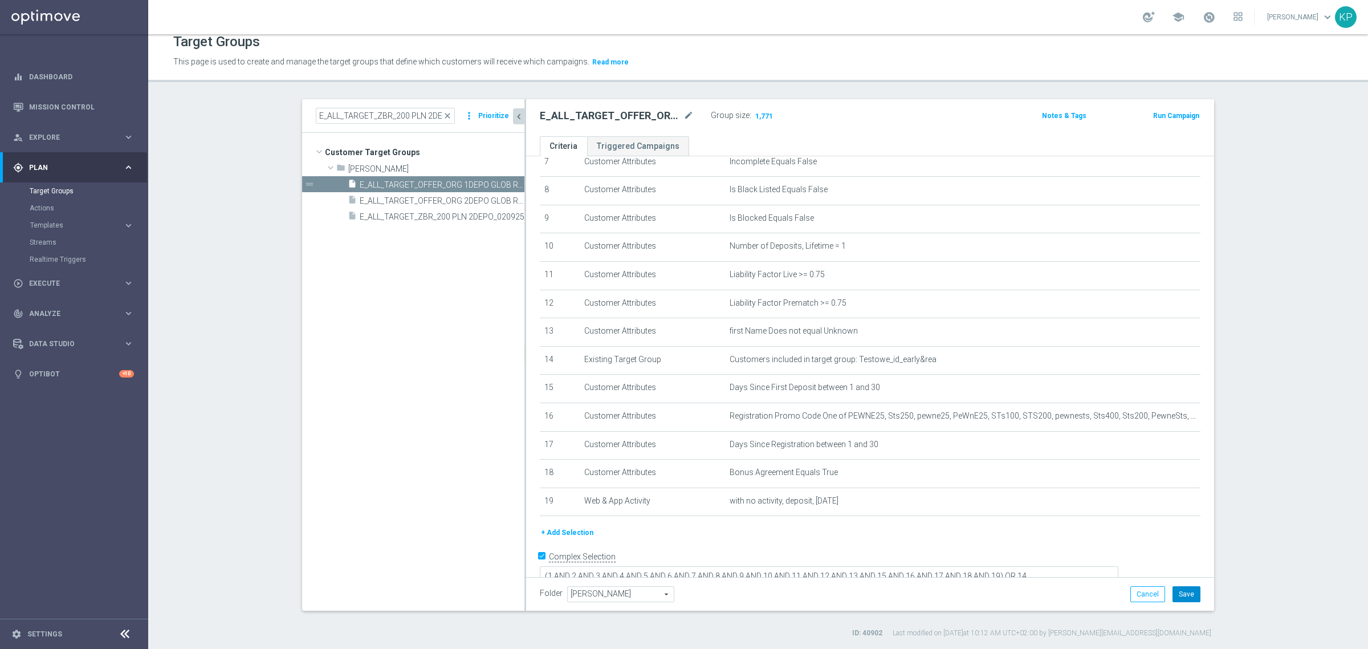
click at [1179, 591] on button "Save" at bounding box center [1186, 594] width 28 height 16
click at [454, 197] on span "E_ALL_TARGET_OFFER_ORG 2DEPO GLOB REM_040925" at bounding box center [429, 201] width 139 height 10
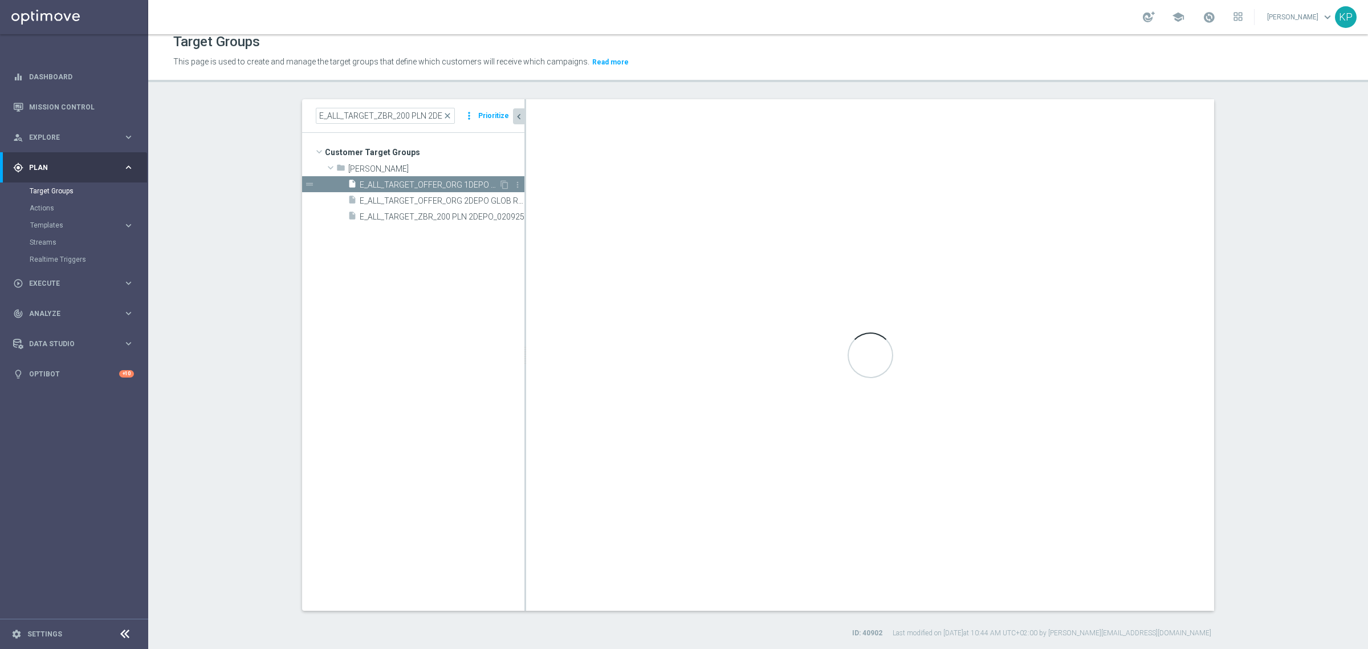
click at [449, 185] on span "E_ALL_TARGET_OFFER_ORG 1DEPO GLOB REM_040925" at bounding box center [429, 185] width 139 height 10
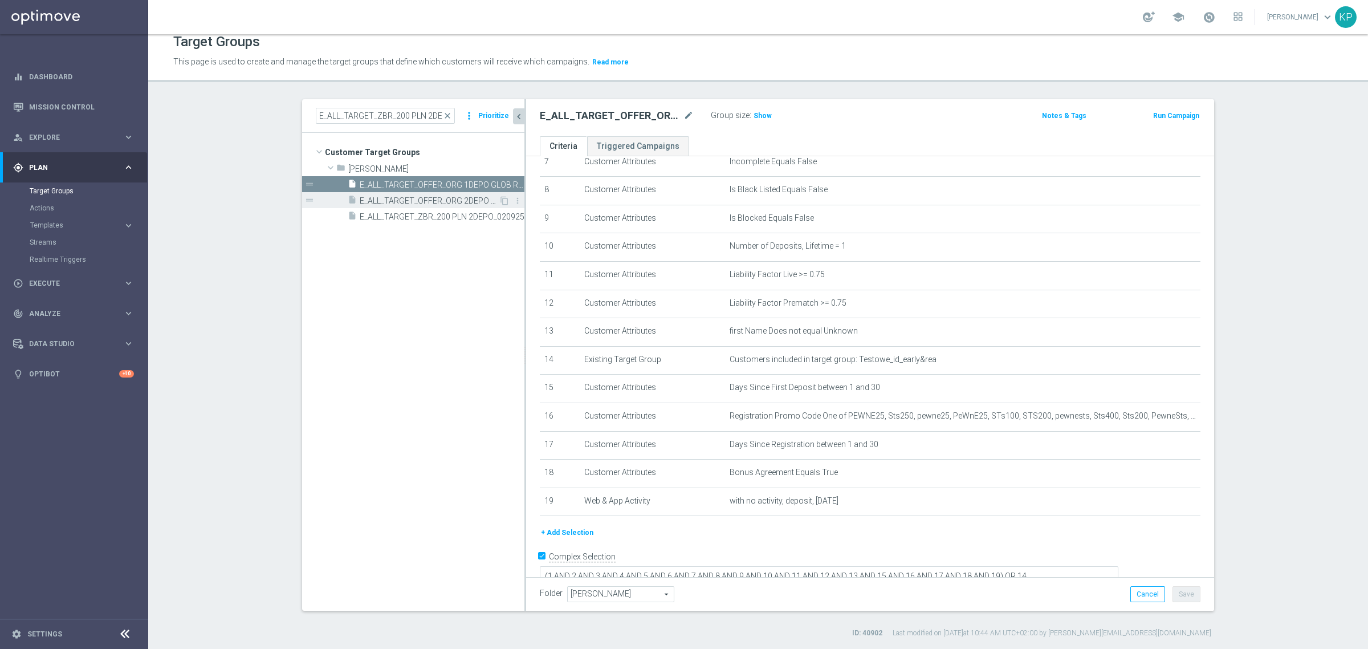
click at [434, 201] on span "E_ALL_TARGET_OFFER_ORG 2DEPO GLOB REM_040925" at bounding box center [429, 201] width 139 height 10
type textarea "(1 AND 2 AND 3 AND 4 AND 5 AND 6 AND 7 AND 8 AND 9 AND 10 AND 11 AND 12 AND 13 …"
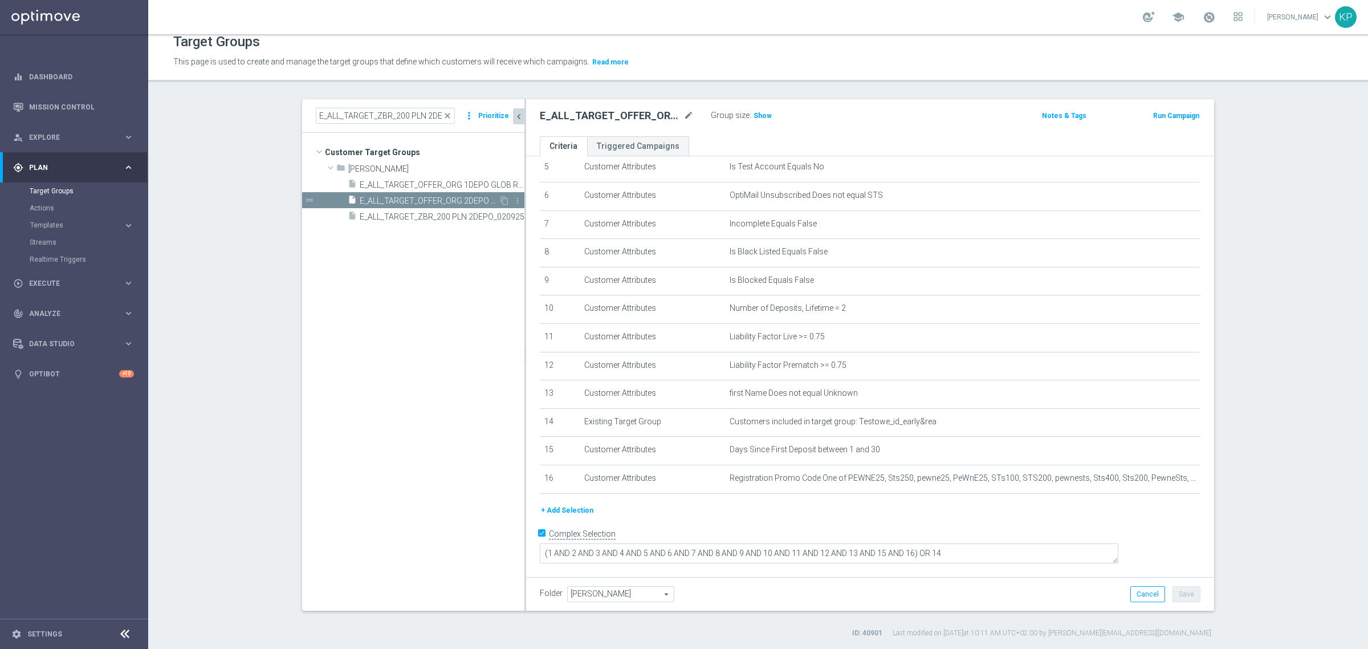
scroll to position [144, 0]
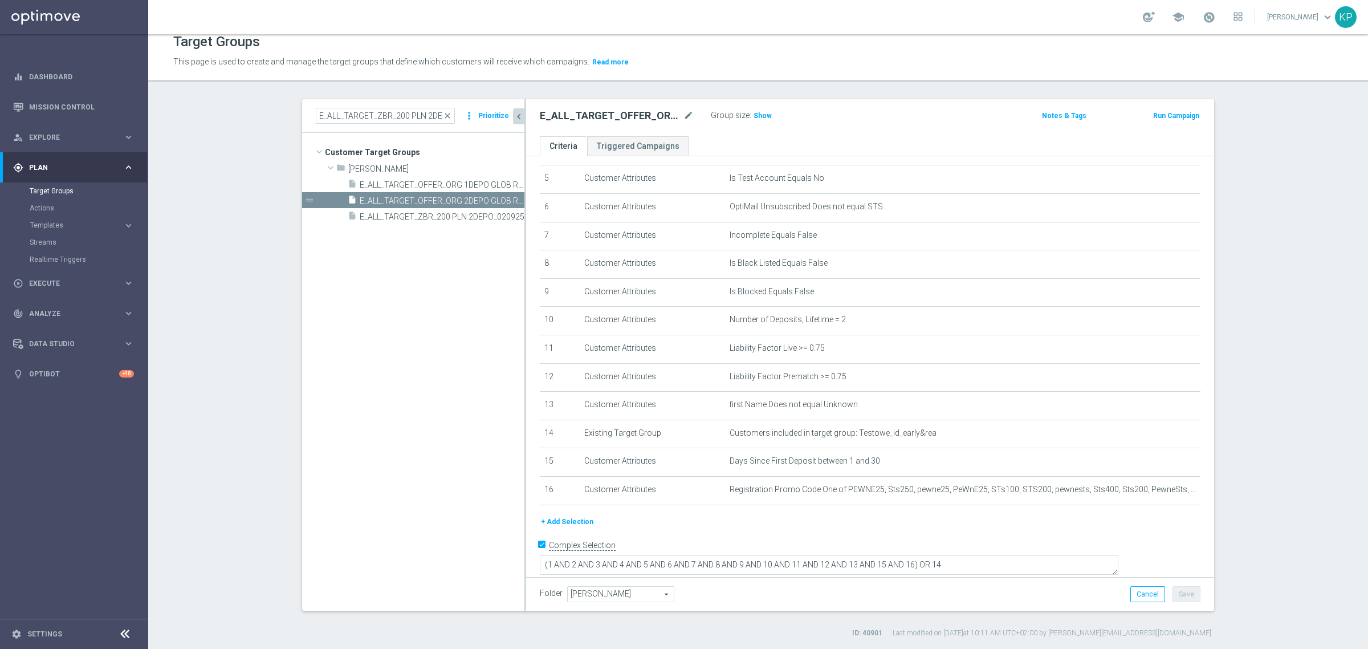
click at [565, 521] on button "+ Add Selection" at bounding box center [567, 521] width 55 height 13
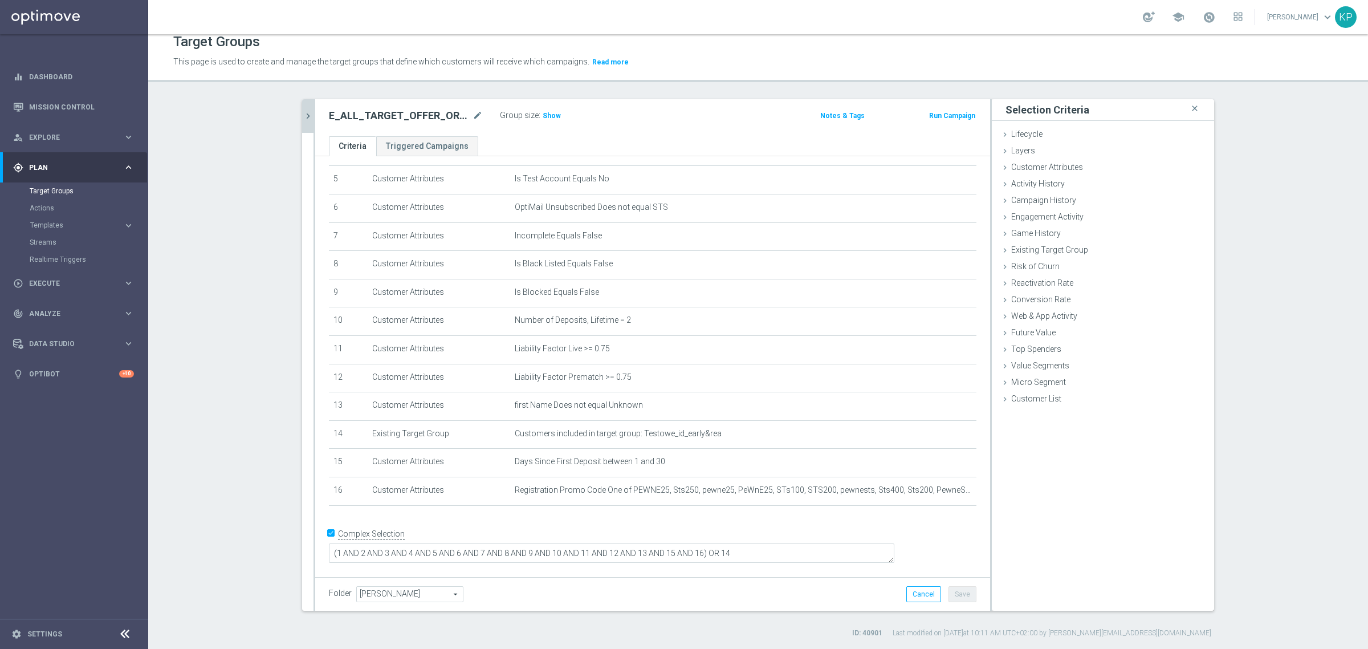
scroll to position [132, 0]
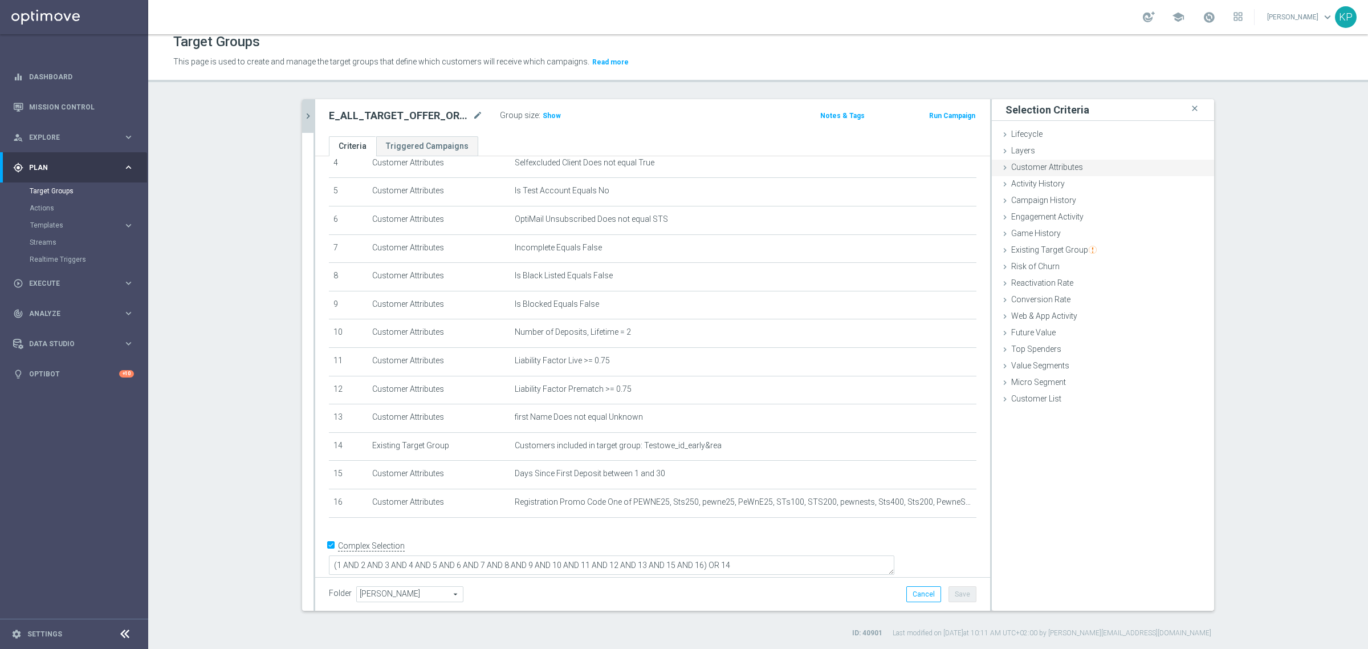
click at [1025, 171] on span "Customer Attributes" at bounding box center [1047, 166] width 72 height 9
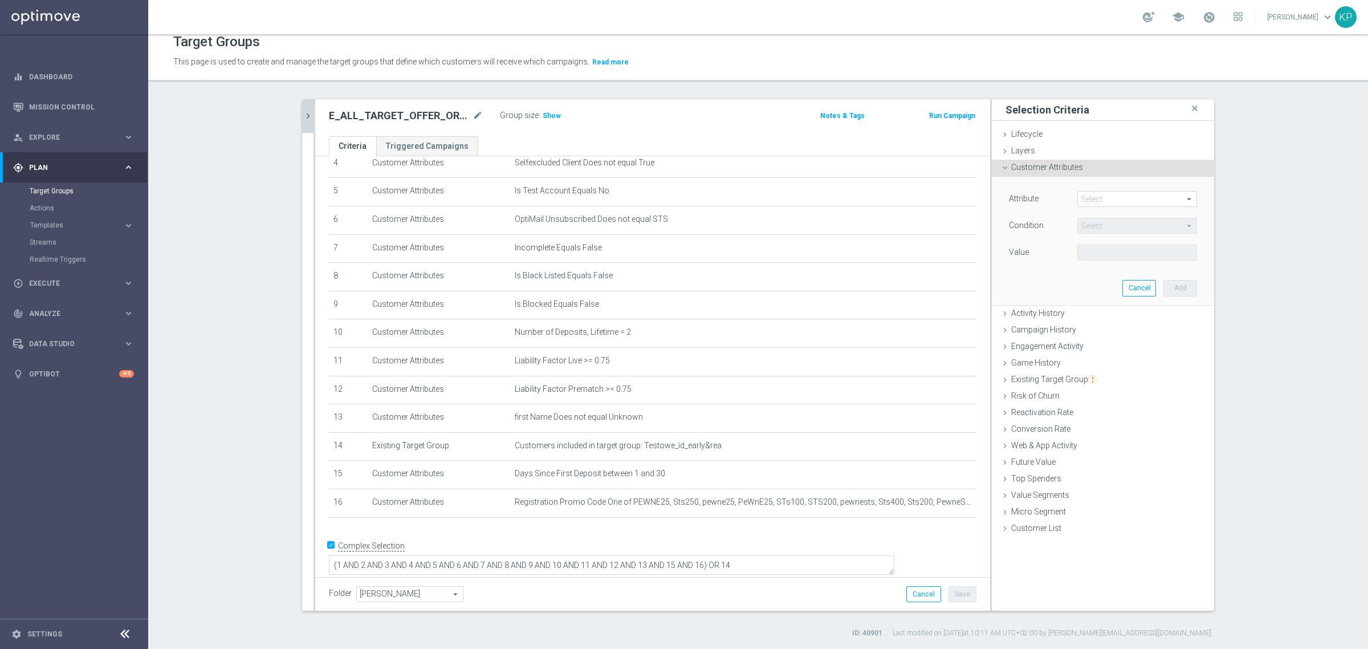
click at [1086, 197] on span at bounding box center [1137, 198] width 119 height 15
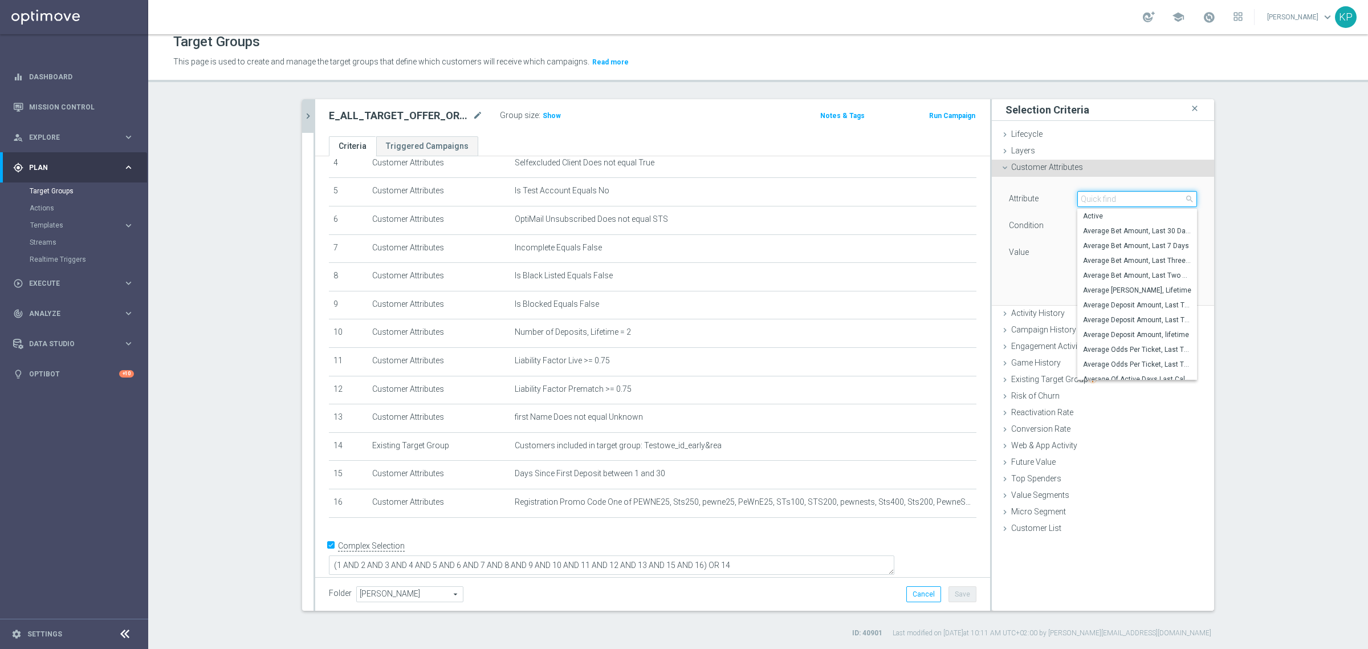
click at [1086, 197] on input "search" at bounding box center [1137, 199] width 120 height 16
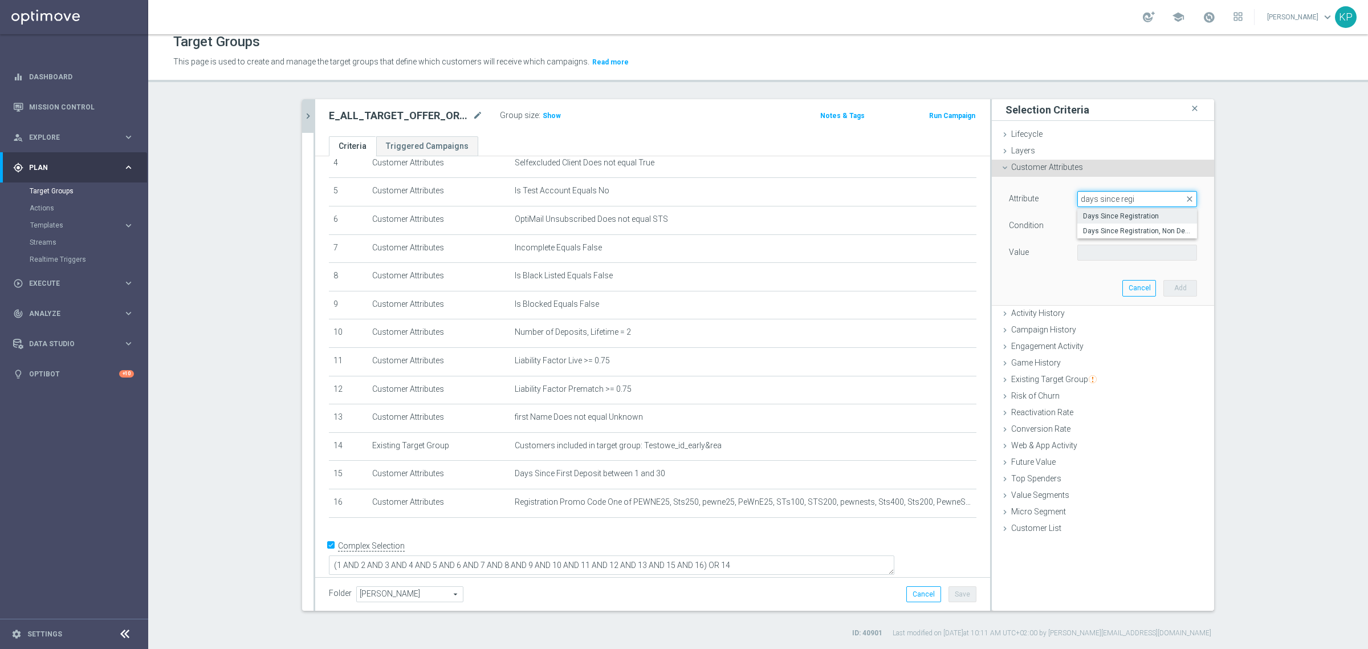
type input "days since regi"
click at [1119, 215] on span "Days Since Registration" at bounding box center [1137, 215] width 108 height 9
type input "Days Since Registration"
click at [1111, 221] on span "=" at bounding box center [1137, 225] width 119 height 15
click at [1098, 327] on span "between" at bounding box center [1137, 331] width 108 height 9
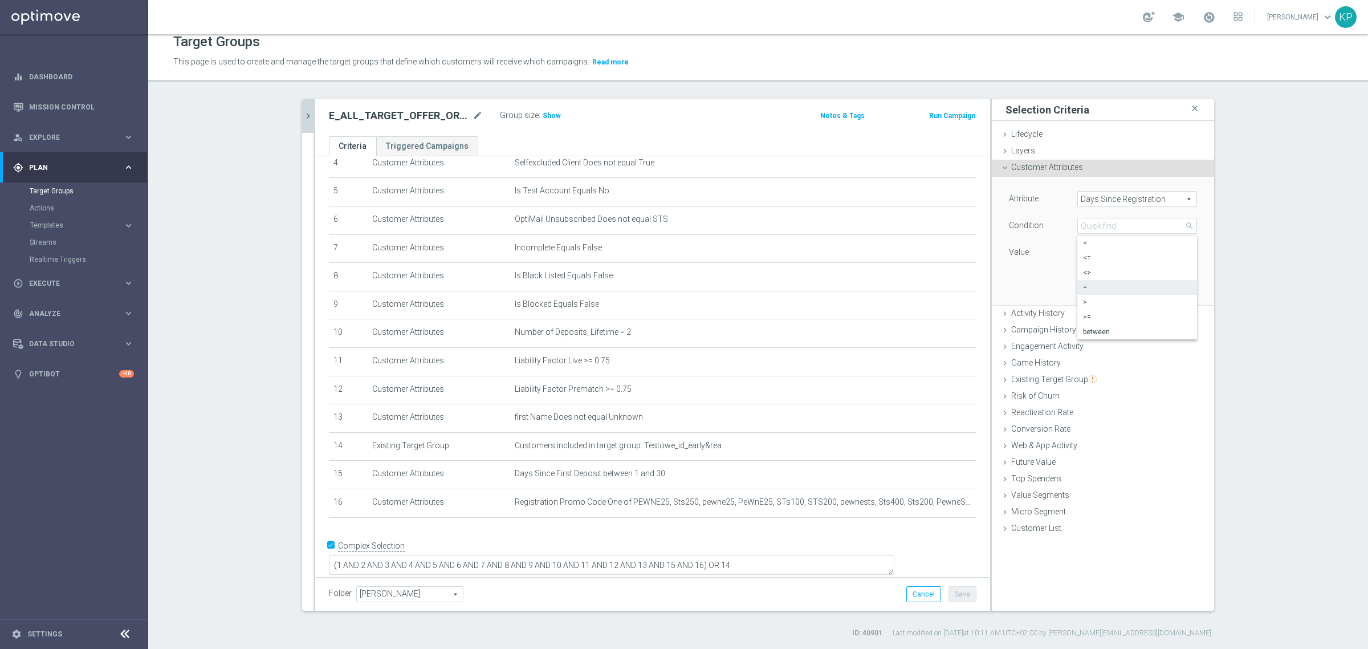
type input "between"
click at [1090, 258] on input "number" at bounding box center [1102, 252] width 51 height 16
type input "1"
click at [1087, 278] on input "number" at bounding box center [1102, 279] width 51 height 16
type input "30"
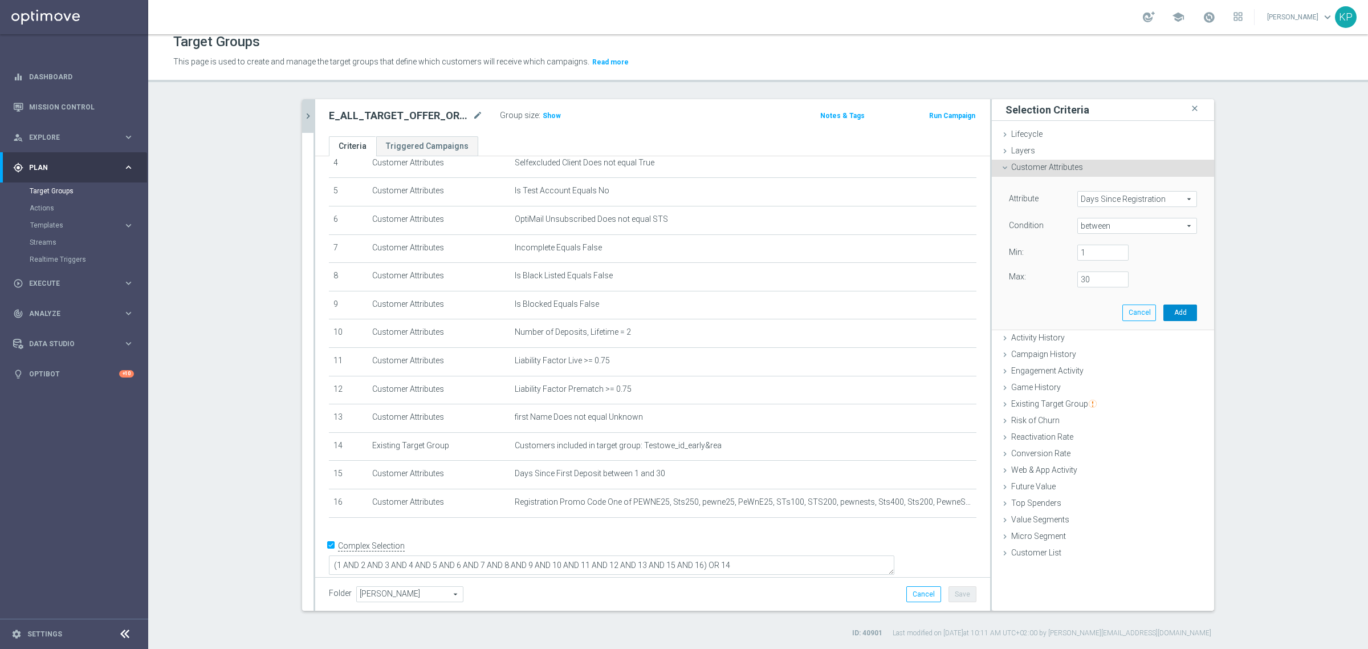
click at [1177, 312] on button "Add" at bounding box center [1180, 312] width 34 height 16
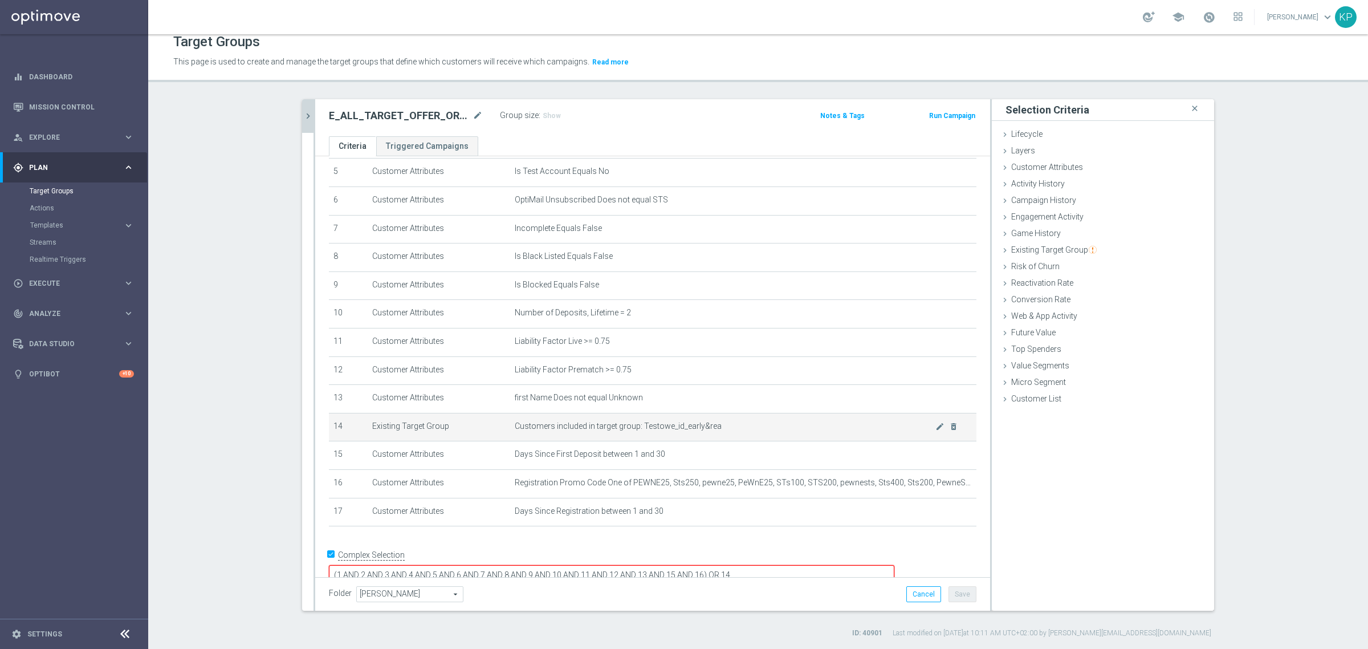
scroll to position [161, 0]
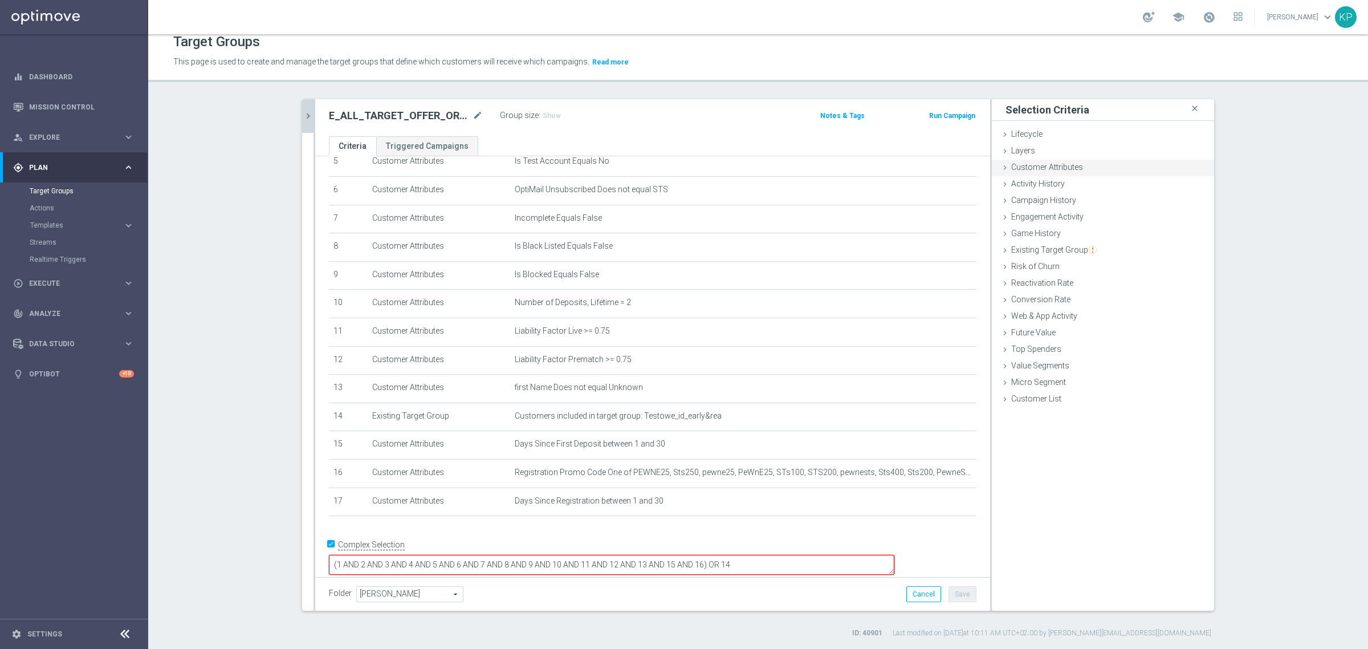
click at [1016, 162] on span "Customer Attributes" at bounding box center [1047, 166] width 72 height 9
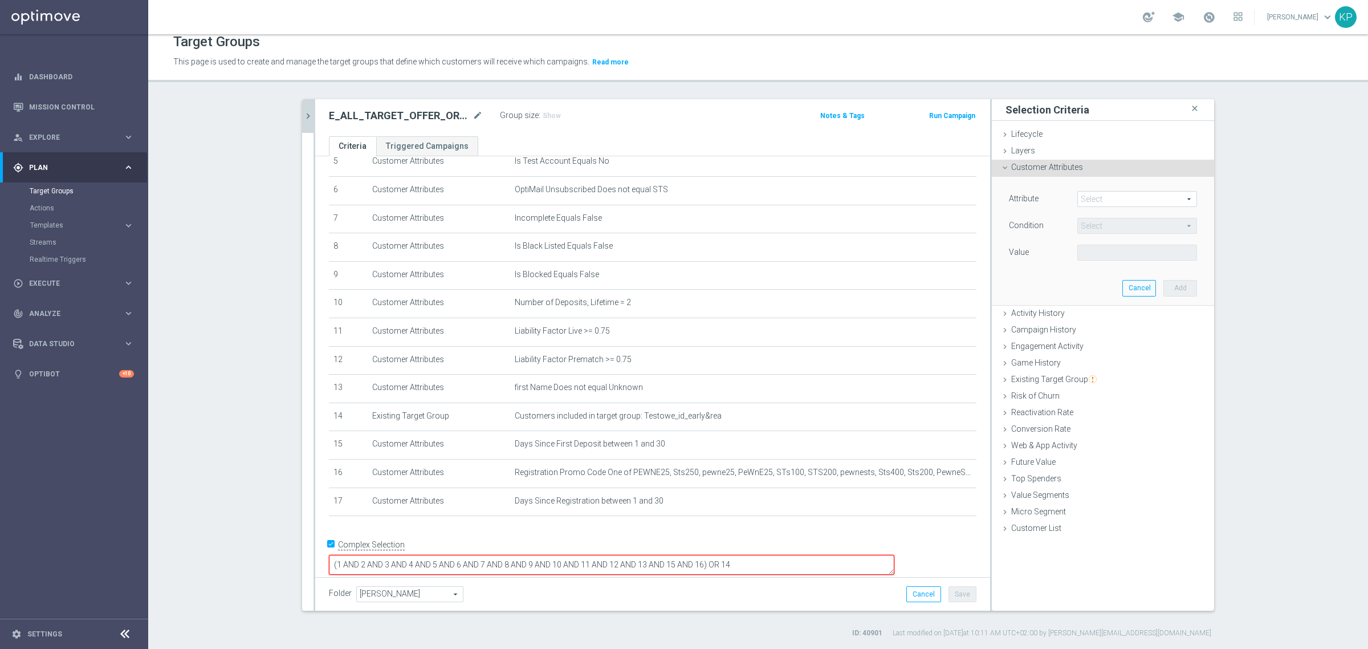
click at [1101, 194] on span at bounding box center [1137, 198] width 119 height 15
click at [0, 0] on input "search" at bounding box center [0, 0] width 0 height 0
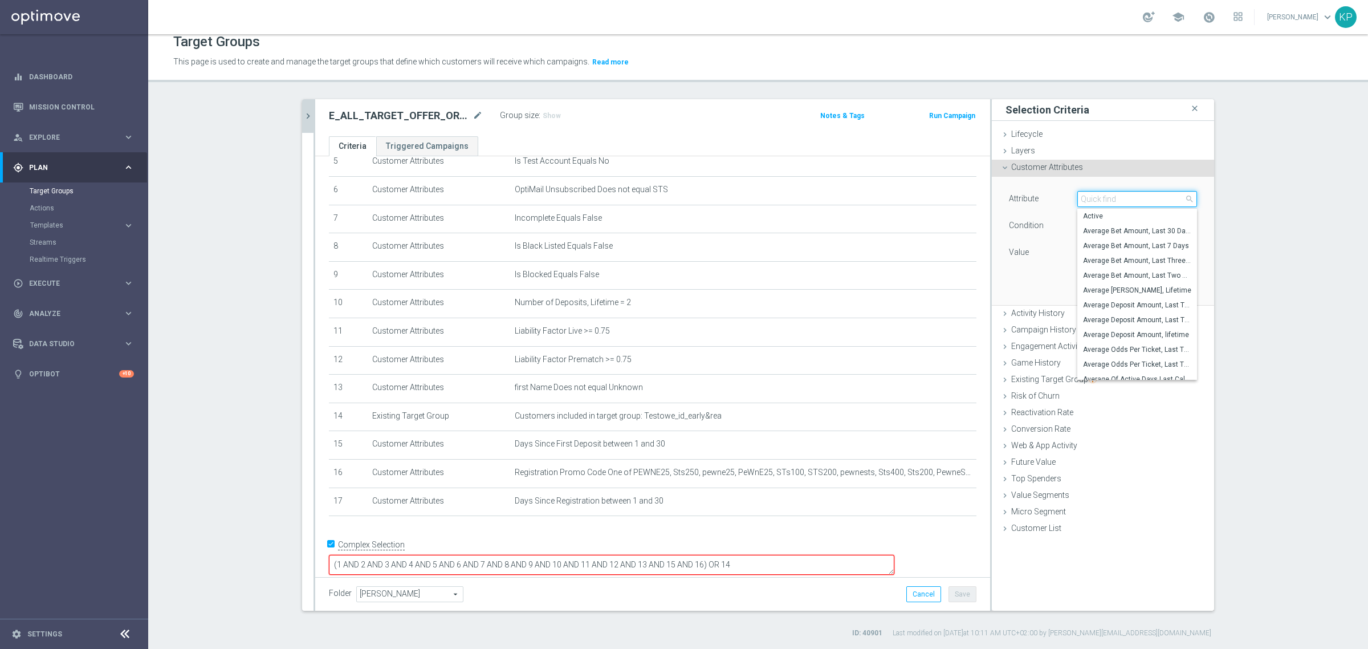
click at [1101, 194] on input "search" at bounding box center [1137, 199] width 120 height 16
click at [1143, 197] on input "search" at bounding box center [1137, 199] width 120 height 16
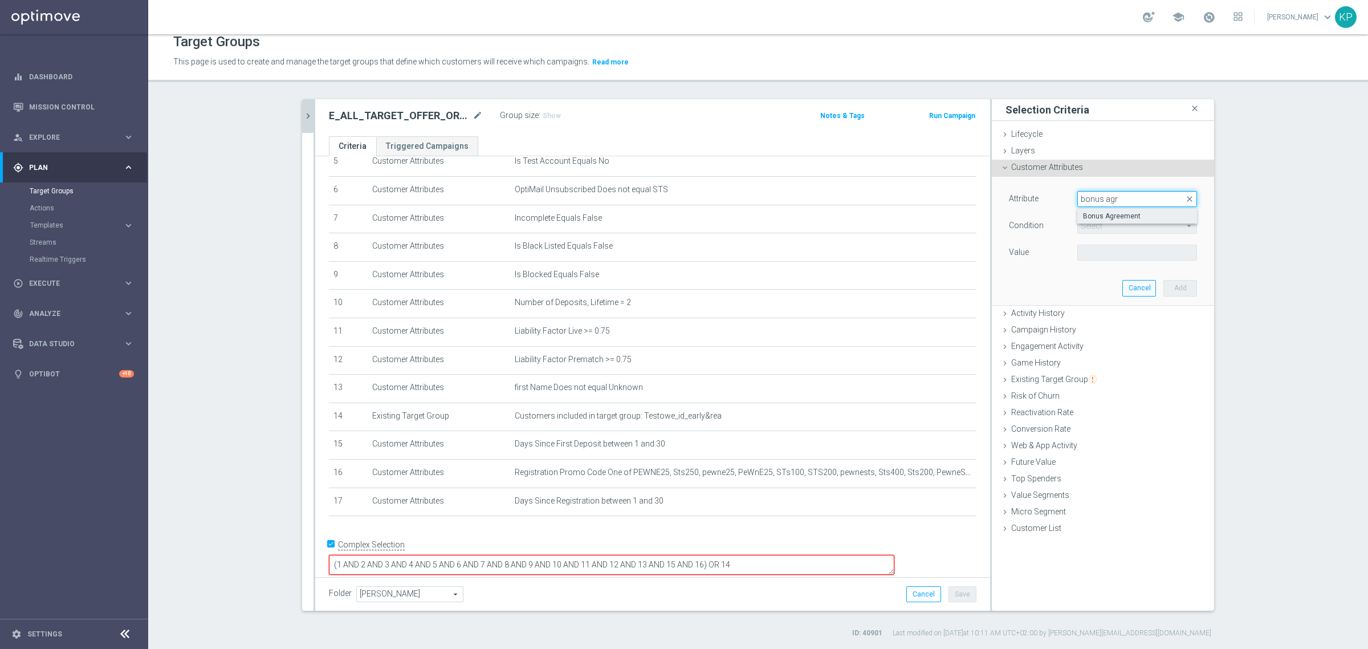
type input "bonus agr"
drag, startPoint x: 1111, startPoint y: 209, endPoint x: 1104, endPoint y: 221, distance: 14.1
click at [1110, 209] on label "Bonus Agreement" at bounding box center [1137, 216] width 120 height 15
type input "Bonus Agreement"
type input "Equals"
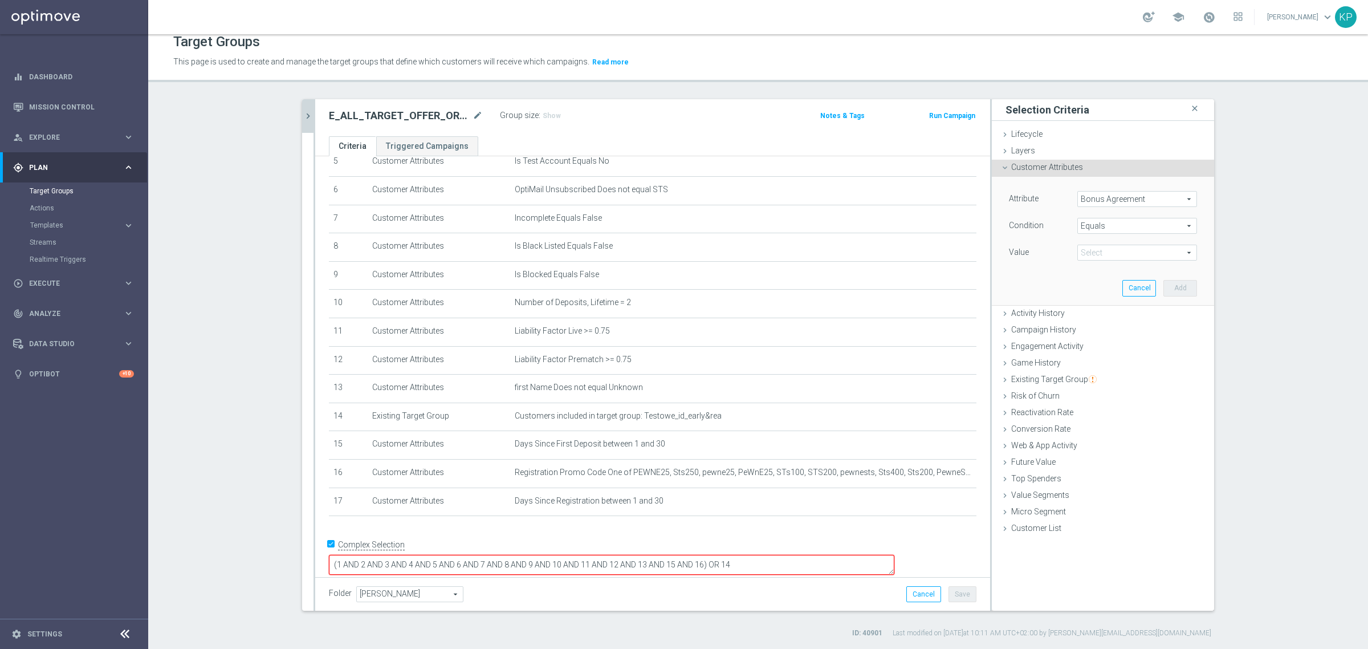
click at [1096, 251] on span at bounding box center [1137, 252] width 119 height 15
click at [1092, 278] on label "True" at bounding box center [1137, 284] width 120 height 15
type input "True"
drag, startPoint x: 1163, startPoint y: 283, endPoint x: 1000, endPoint y: 358, distance: 179.0
click at [1163, 283] on button "Add" at bounding box center [1180, 288] width 34 height 16
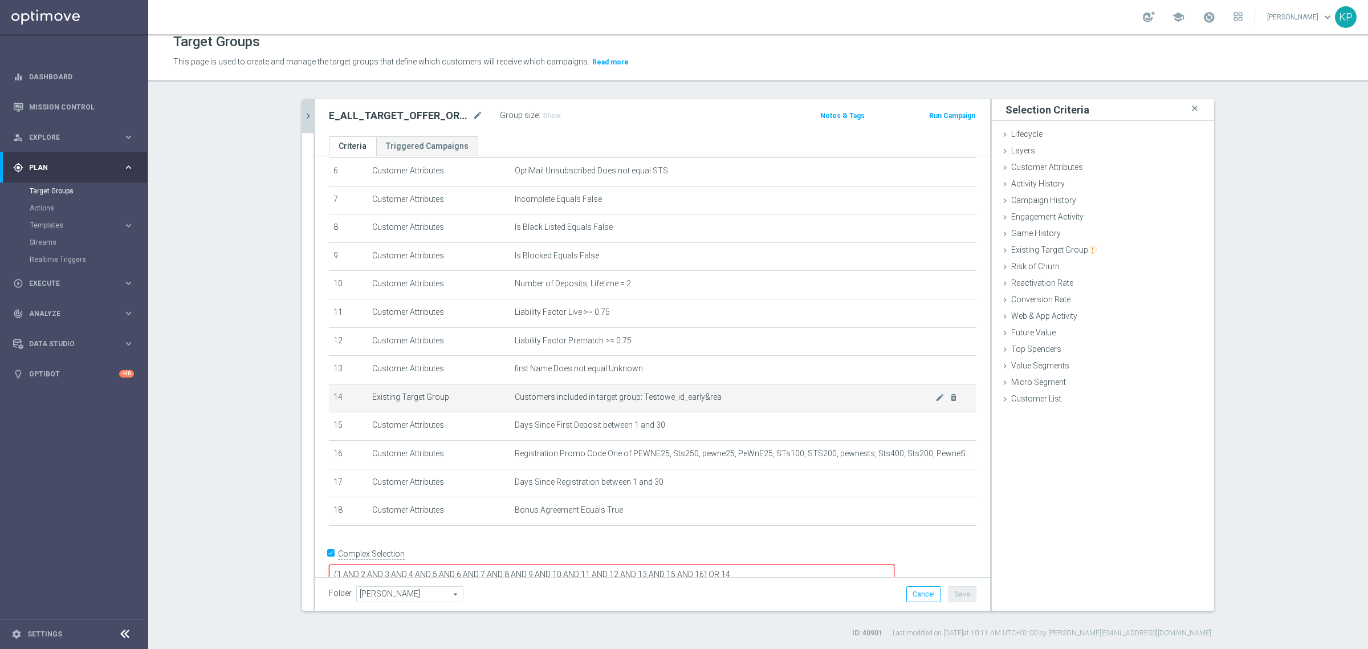
scroll to position [190, 0]
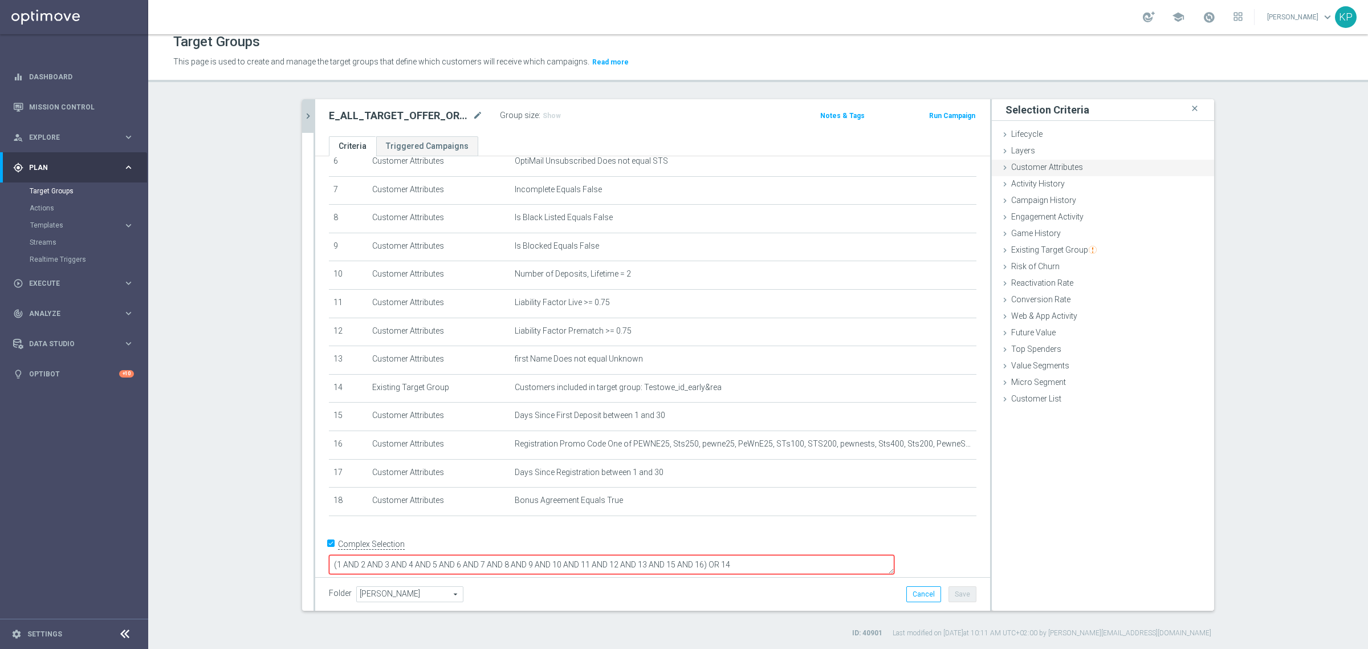
click at [1103, 172] on div "Customer Attributes done selection saved" at bounding box center [1103, 168] width 222 height 17
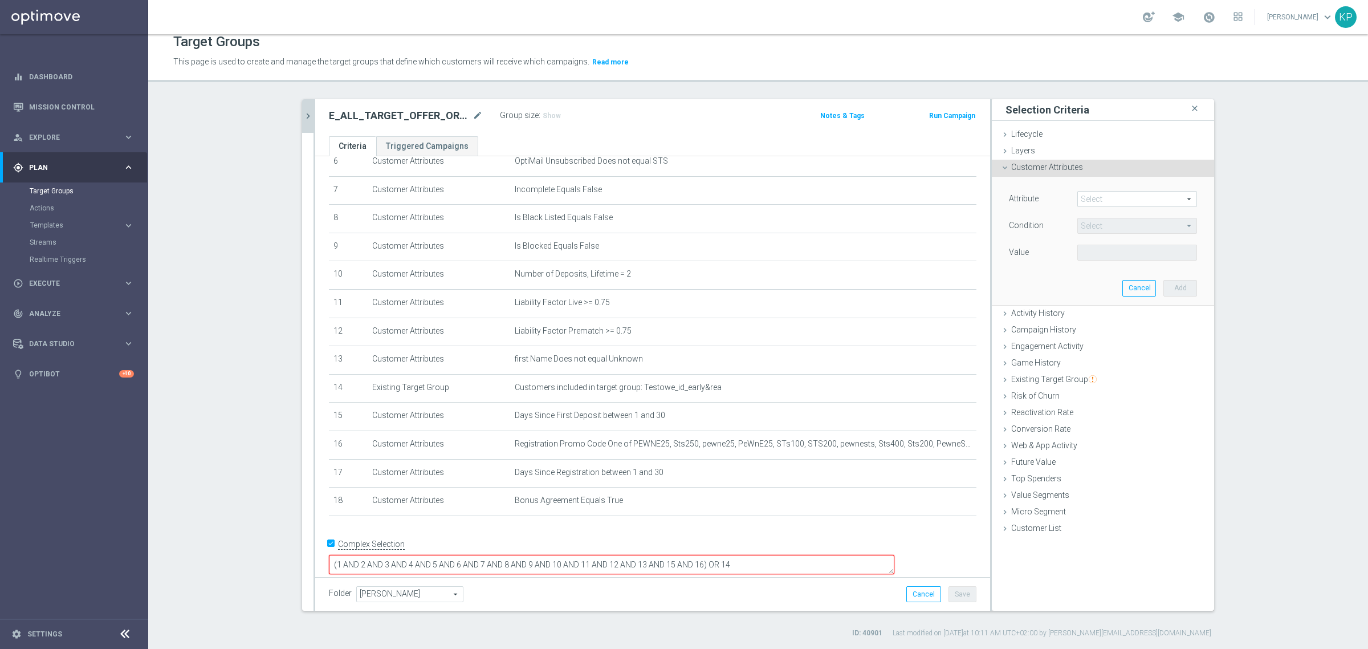
click at [1080, 195] on span at bounding box center [1137, 198] width 119 height 15
click at [0, 0] on input "search" at bounding box center [0, 0] width 0 height 0
click at [1052, 167] on span "Customer Attributes" at bounding box center [1047, 166] width 72 height 9
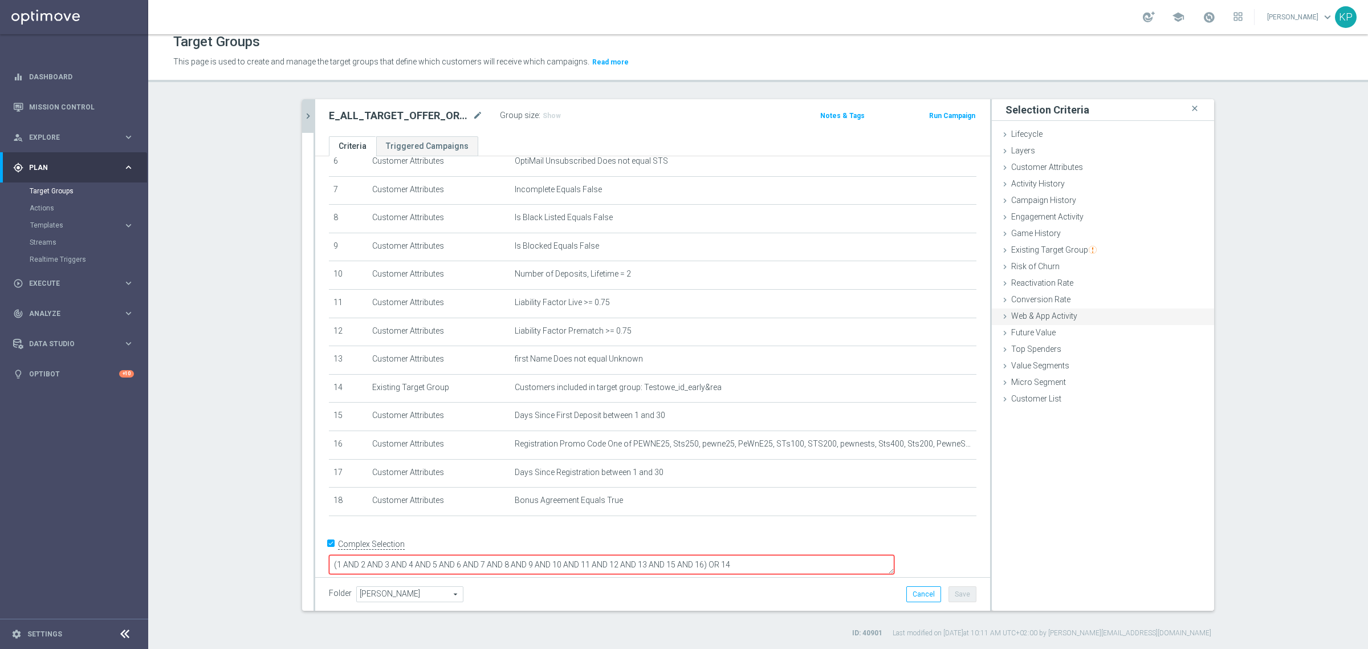
click at [1041, 318] on span "Web & App Activity" at bounding box center [1044, 315] width 66 height 9
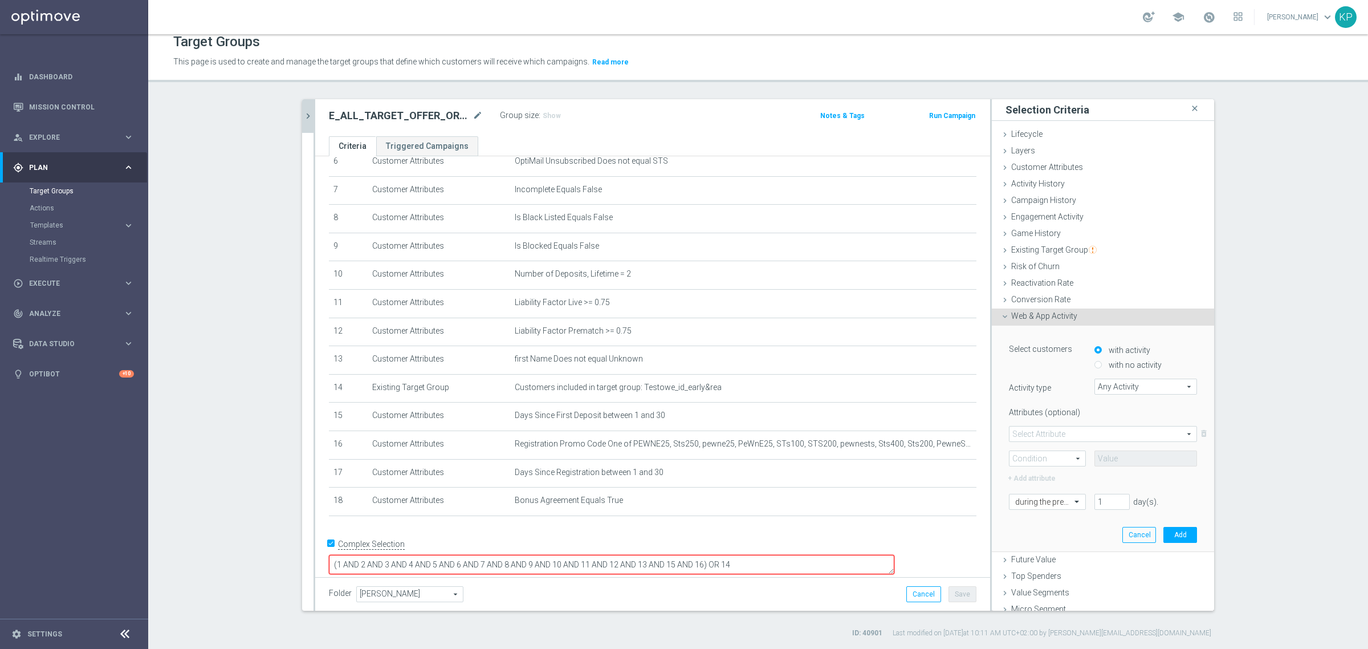
click at [1094, 366] on input "with no activity" at bounding box center [1097, 364] width 7 height 7
radio input "true"
click at [1098, 379] on span "Any Activity" at bounding box center [1145, 386] width 101 height 15
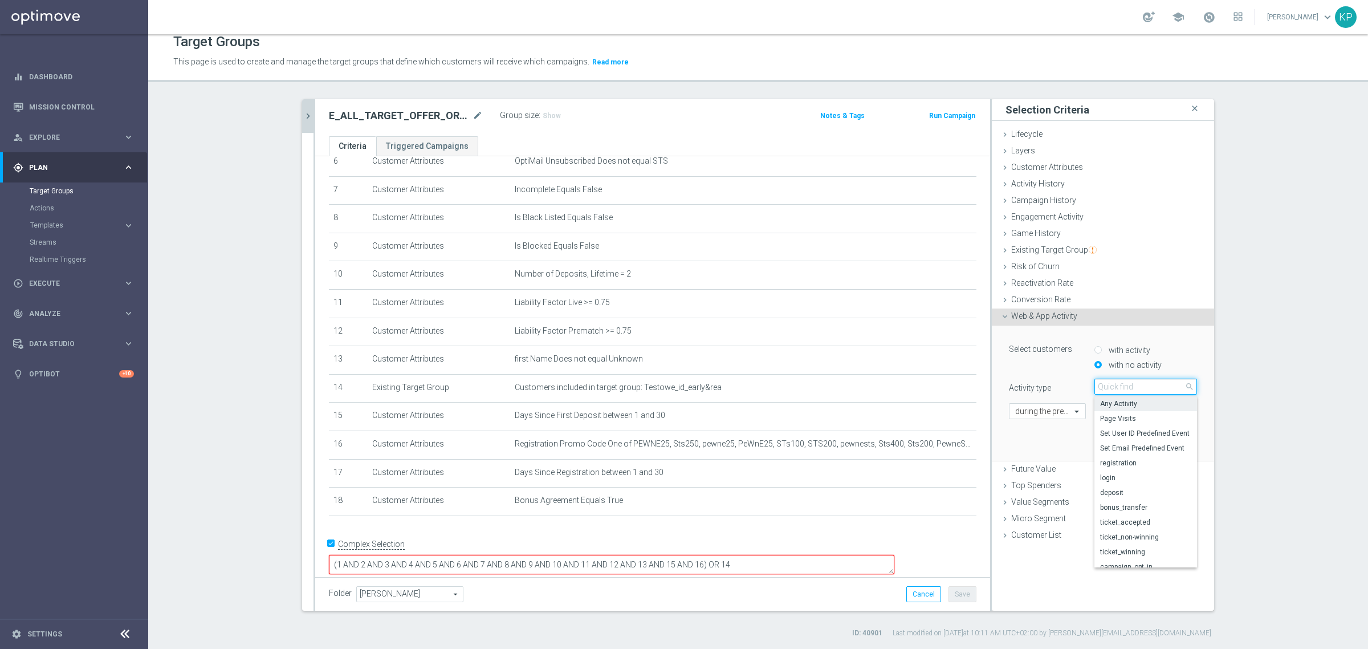
click at [1098, 379] on input "search" at bounding box center [1145, 386] width 103 height 16
type input "de"
click at [1108, 431] on span "deposit" at bounding box center [1145, 433] width 91 height 9
type input "deposit"
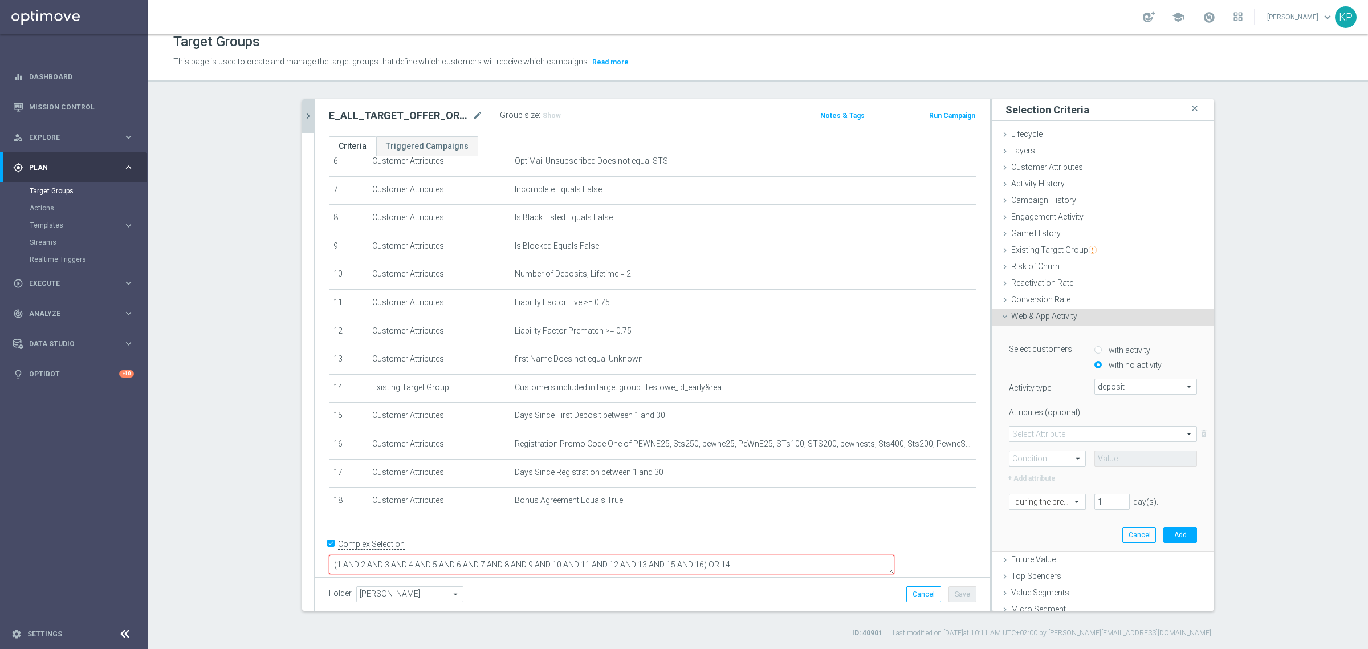
click at [1048, 499] on div at bounding box center [1047, 502] width 76 height 10
click at [1034, 594] on div "[DATE]" at bounding box center [1047, 599] width 64 height 18
click at [1163, 537] on button "Add" at bounding box center [1180, 535] width 34 height 16
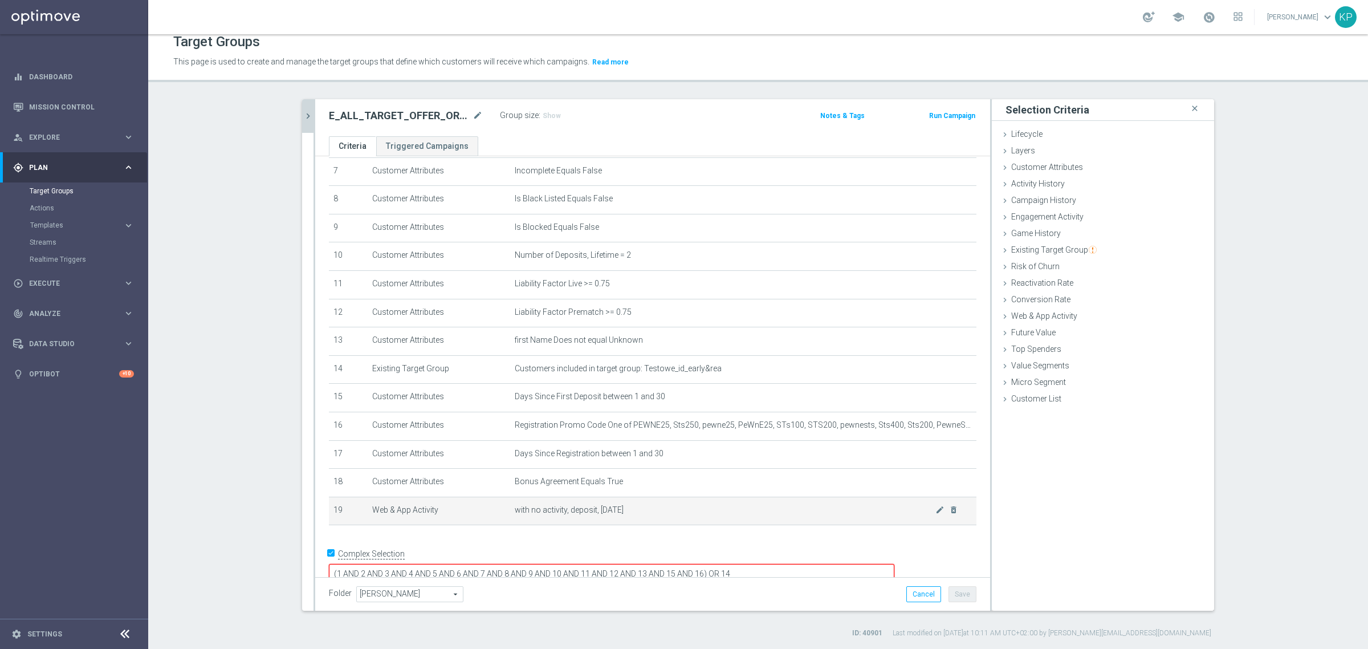
scroll to position [219, 0]
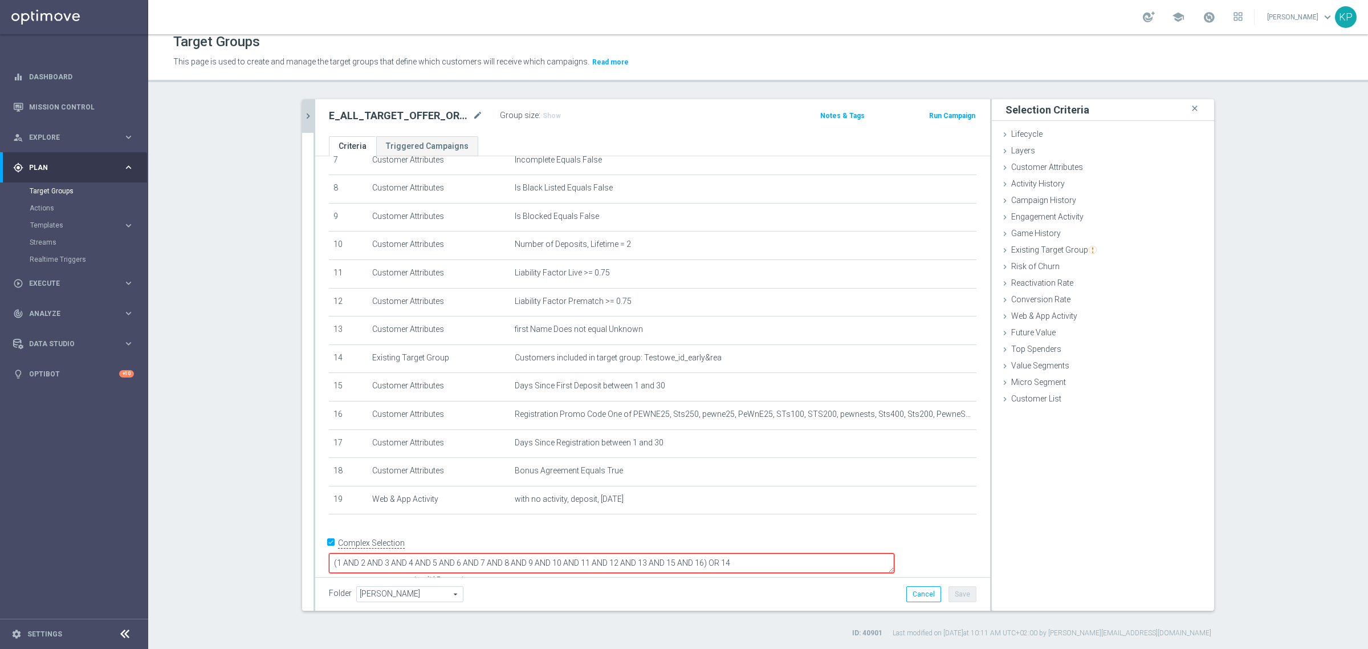
click at [782, 553] on textarea "(1 AND 2 AND 3 AND 4 AND 5 AND 6 AND 7 AND 8 AND 9 AND 10 AND 11 AND 12 AND 13 …" at bounding box center [611, 563] width 565 height 20
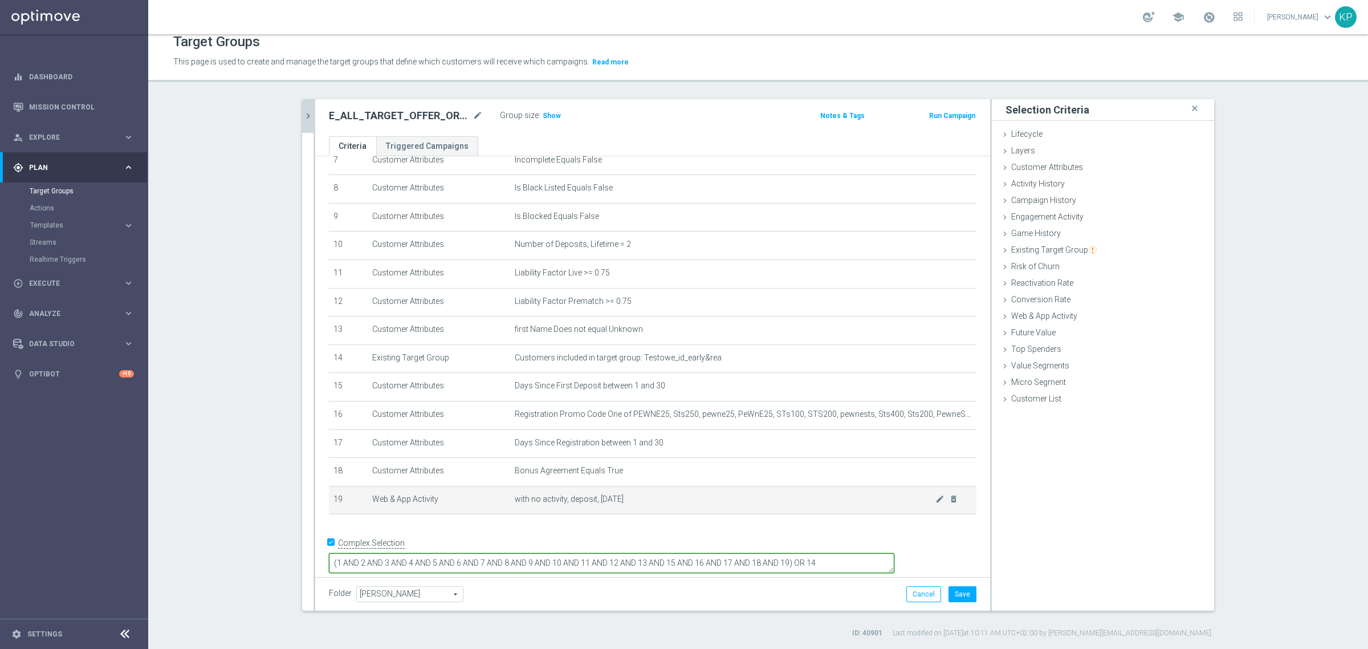
type textarea "(1 AND 2 AND 3 AND 4 AND 5 AND 6 AND 7 AND 8 AND 9 AND 10 AND 11 AND 12 AND 13 …"
click at [796, 514] on td "with no activity, deposit, today mode_edit delete_forever" at bounding box center [743, 500] width 466 height 28
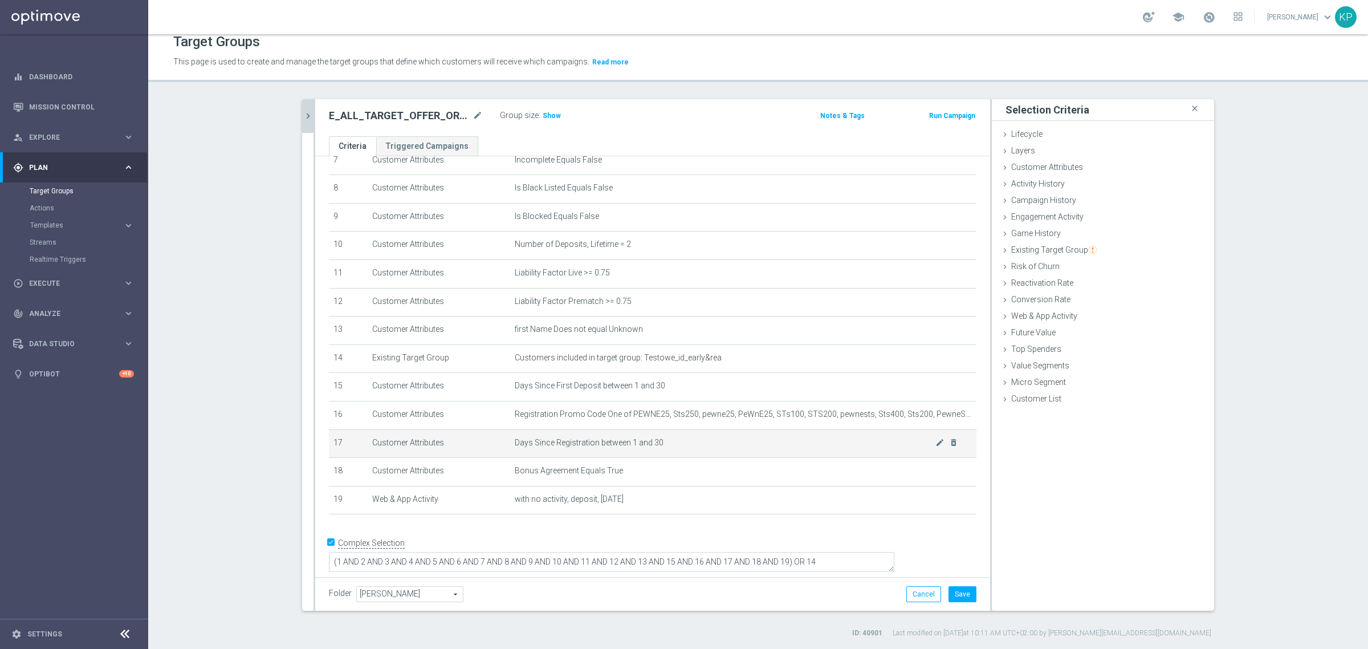
scroll to position [218, 0]
click at [543, 112] on span "Show" at bounding box center [552, 116] width 18 height 8
click at [961, 594] on button "Save" at bounding box center [962, 594] width 28 height 16
click at [303, 113] on icon "chevron_right" at bounding box center [308, 116] width 11 height 11
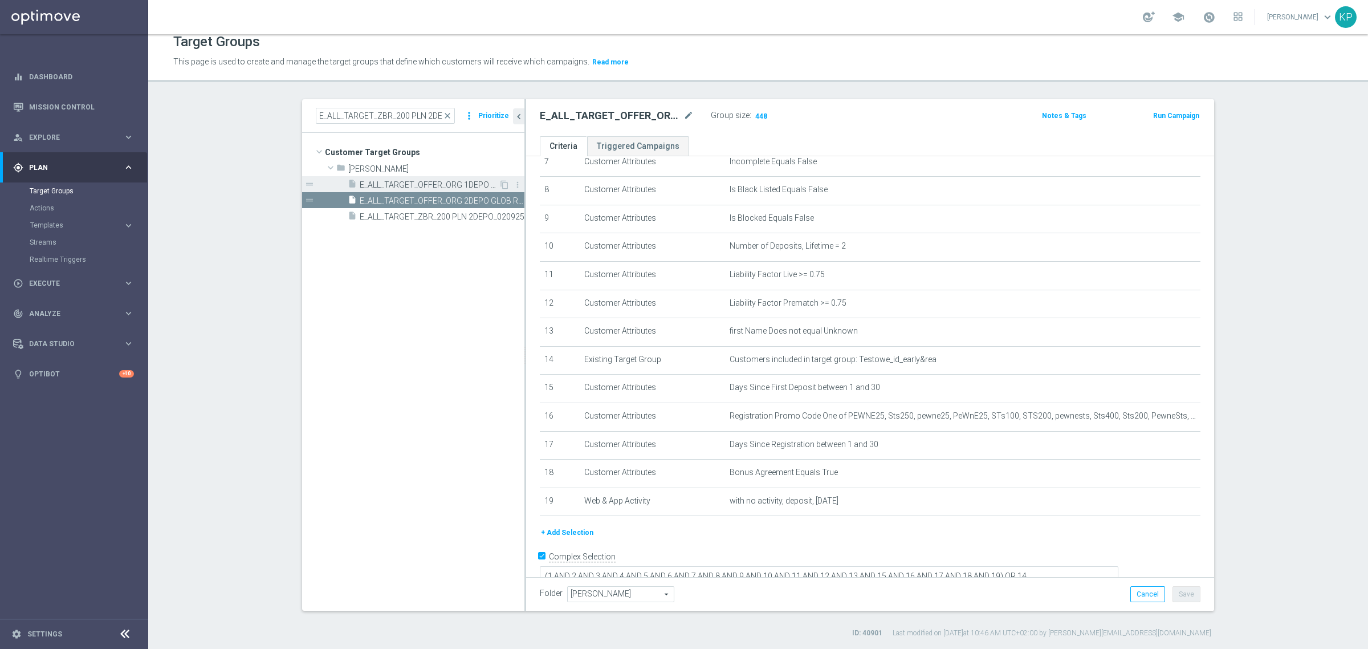
click at [409, 184] on span "E_ALL_TARGET_OFFER_ORG 1DEPO GLOB REM_040925" at bounding box center [429, 185] width 139 height 10
click at [500, 184] on icon "content_copy" at bounding box center [504, 184] width 9 height 9
click at [685, 111] on icon "mode_edit" at bounding box center [688, 116] width 10 height 14
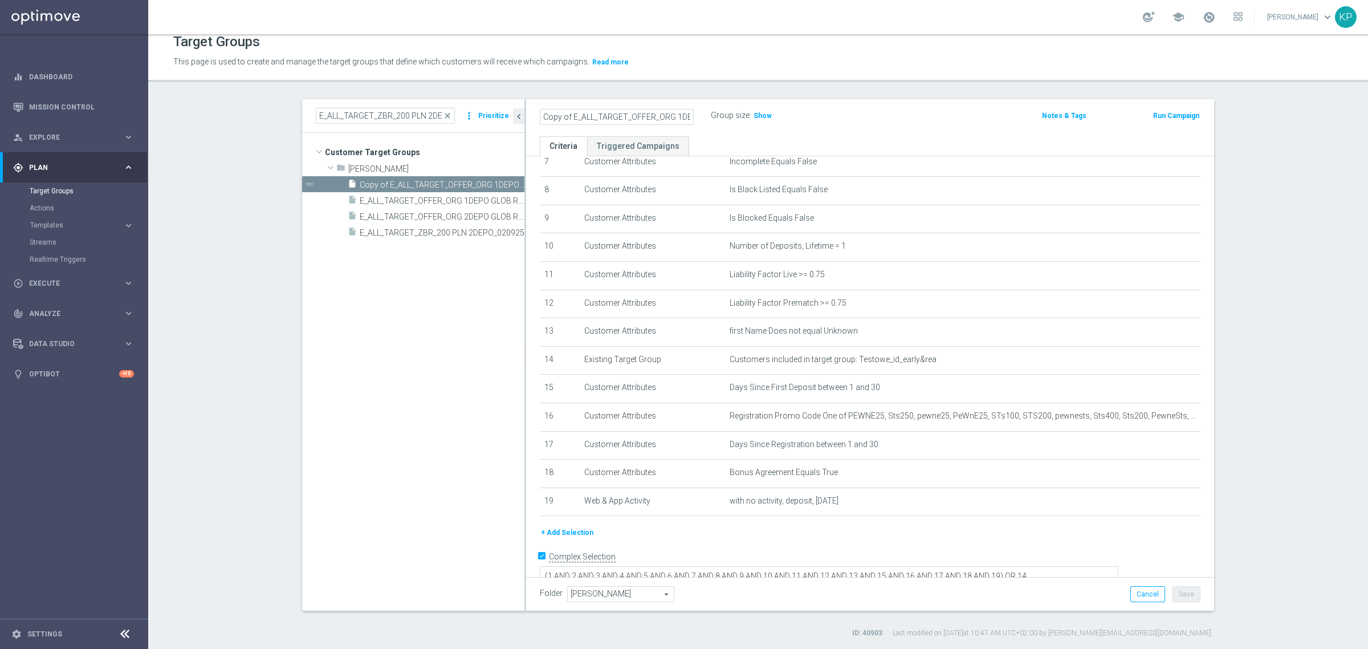
scroll to position [0, 80]
click at [642, 121] on input "Copy of E_ALL_TARGET_OFFER_ORG 1DEPO GLOB REM_040925" at bounding box center [617, 117] width 154 height 16
click at [571, 113] on input "Copy of E_ALL_TARGET_OFFER_ORG 1DEPO GLOB REM_040925" at bounding box center [617, 117] width 154 height 16
type input "E_ALL_TARGET_OFFER_NONORG 1DEPO GLOB REM_040925"
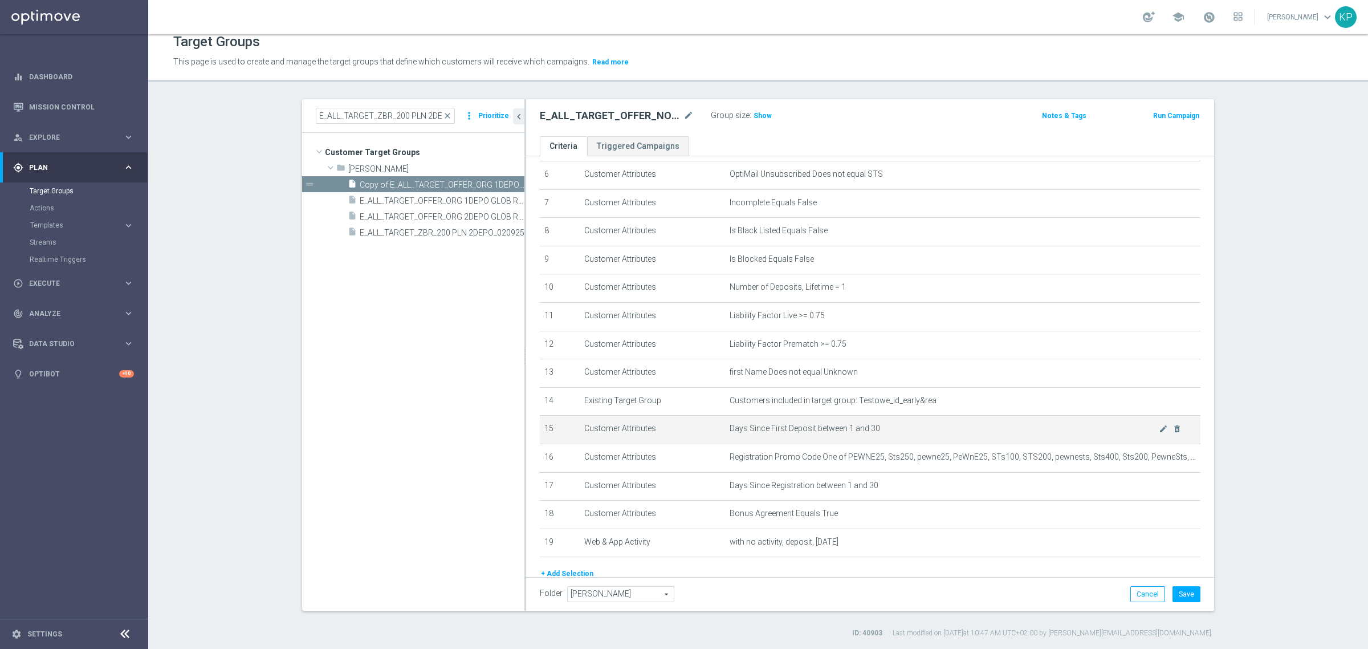
scroll to position [160, 0]
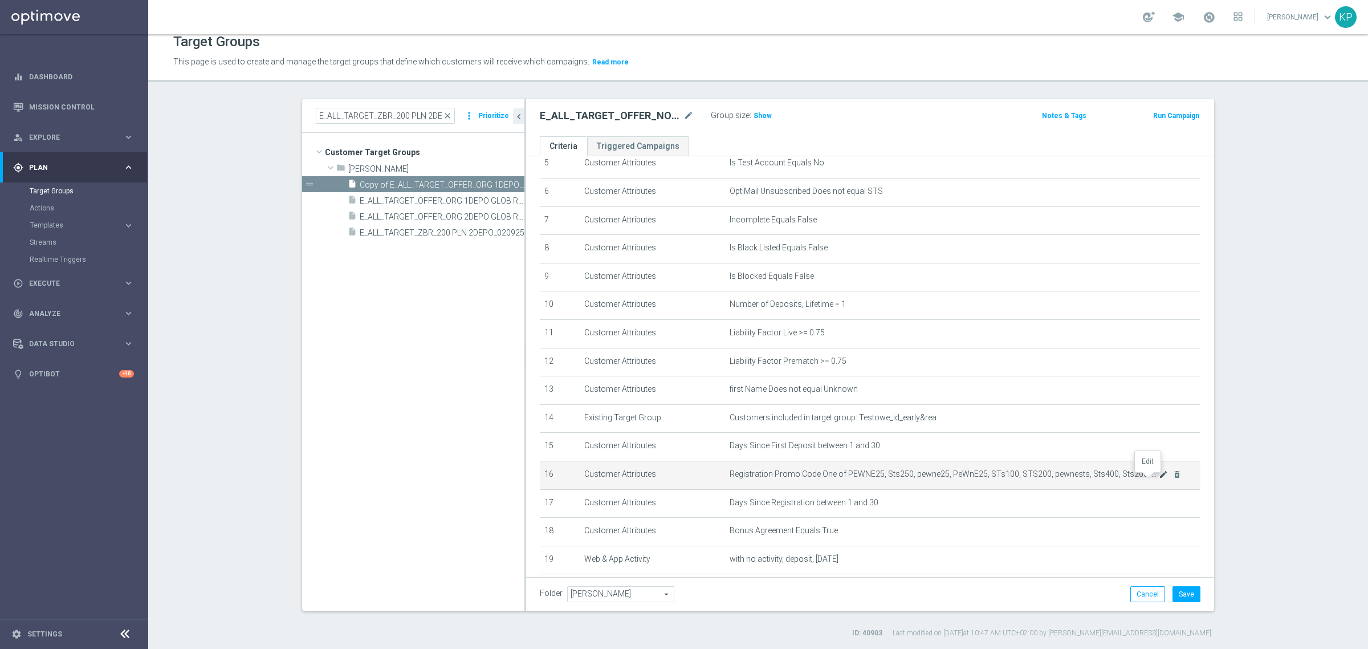
drag, startPoint x: 1144, startPoint y: 480, endPoint x: 1131, endPoint y: 451, distance: 32.2
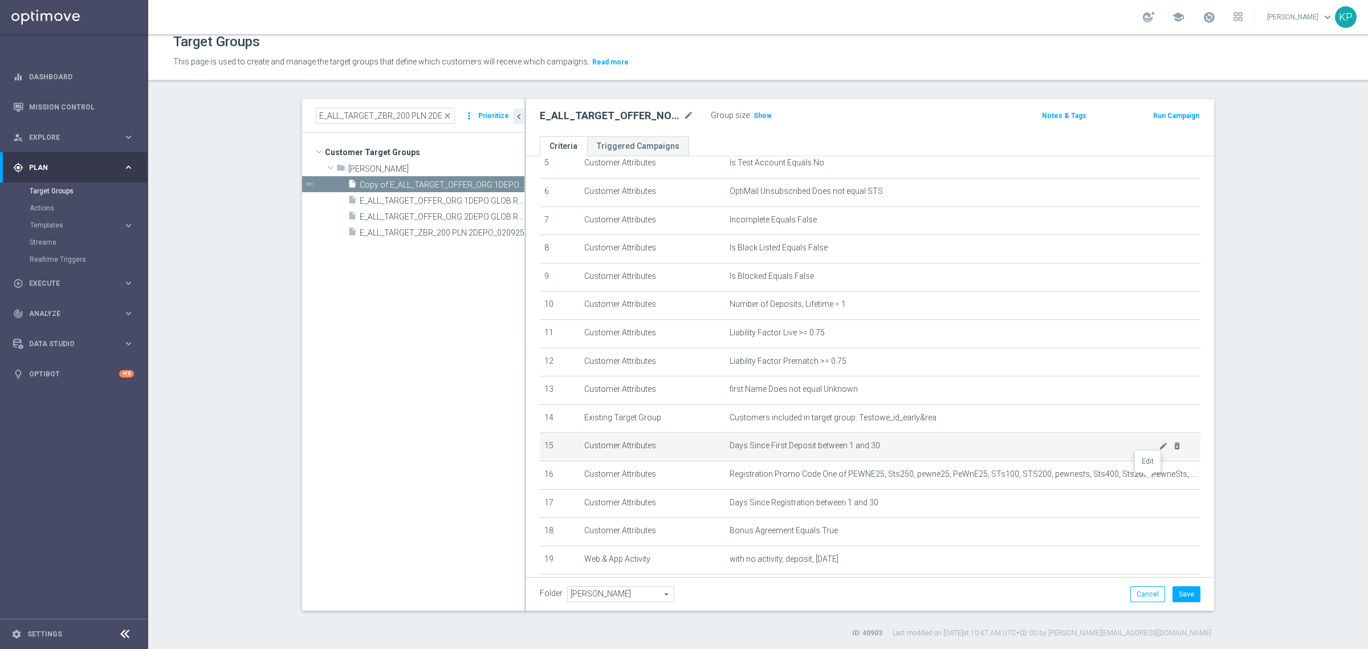
click at [0, 0] on icon "mode_edit" at bounding box center [0, 0] width 0 height 0
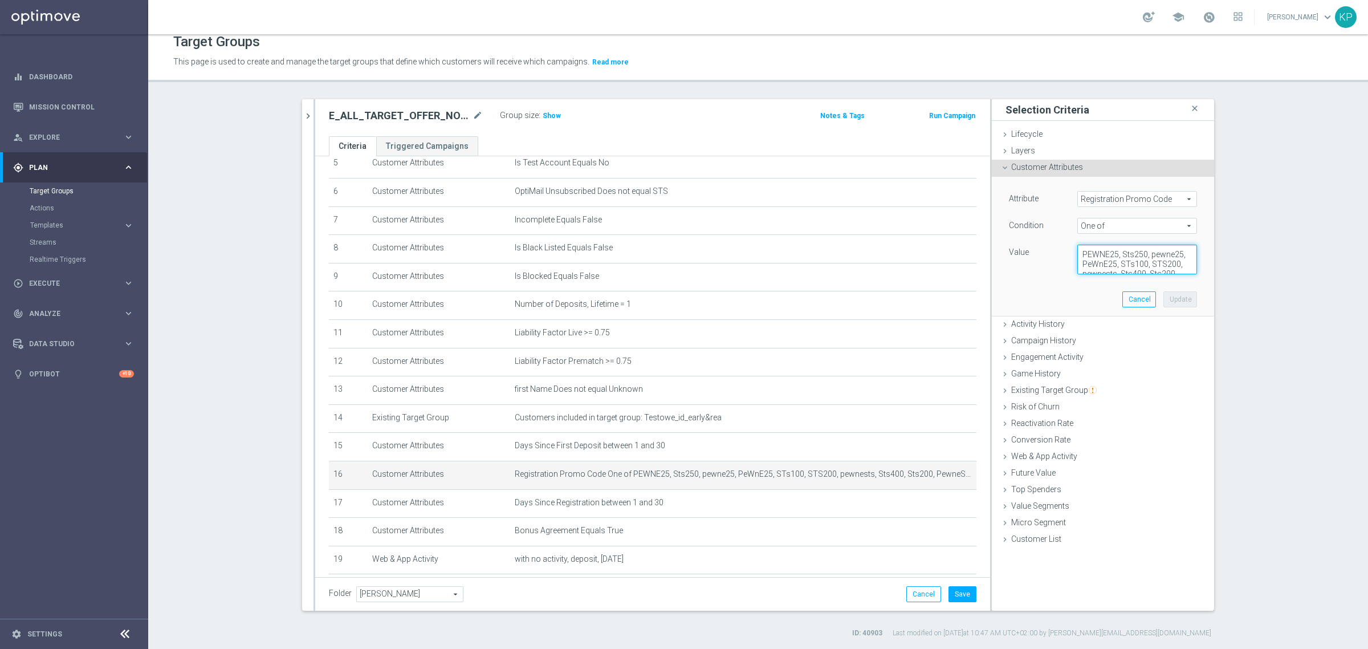
click at [1129, 262] on textarea "PEWNE25, Sts250, pewne25, PeWnE25, STs100, STS200, pewnests, Sts400, Sts200, Pe…" at bounding box center [1137, 259] width 120 height 30
click at [1120, 223] on span "One of" at bounding box center [1137, 225] width 119 height 15
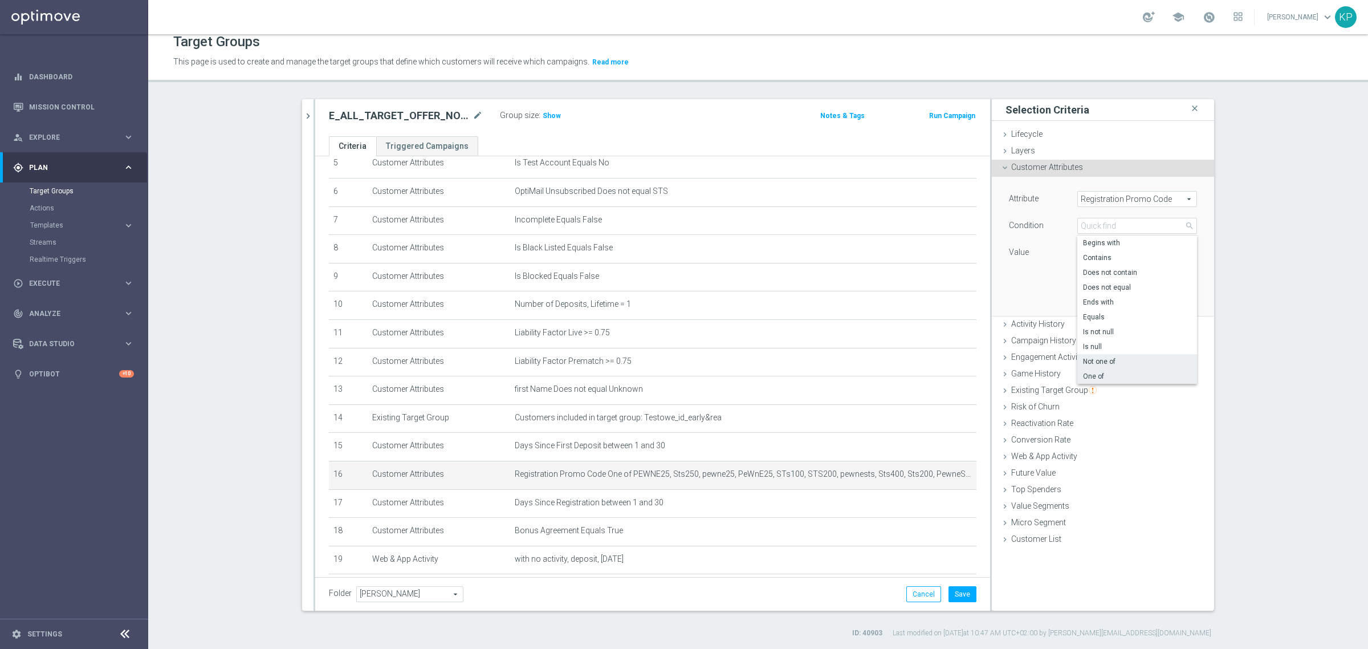
click at [1112, 357] on span "Not one of" at bounding box center [1137, 361] width 108 height 9
type input "Not one of"
click at [1169, 299] on button "Update" at bounding box center [1180, 299] width 34 height 16
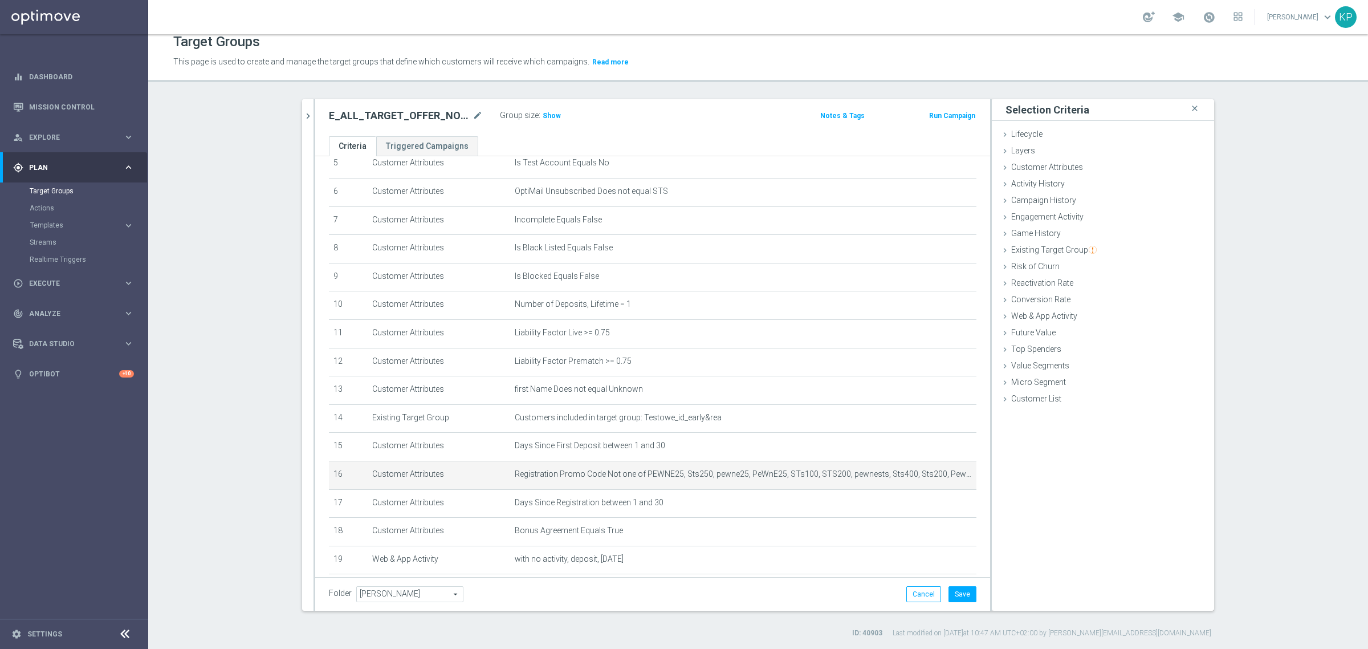
click at [555, 117] on div "Group size : Show" at bounding box center [557, 115] width 114 height 14
click at [543, 116] on span "Show" at bounding box center [552, 116] width 18 height 8
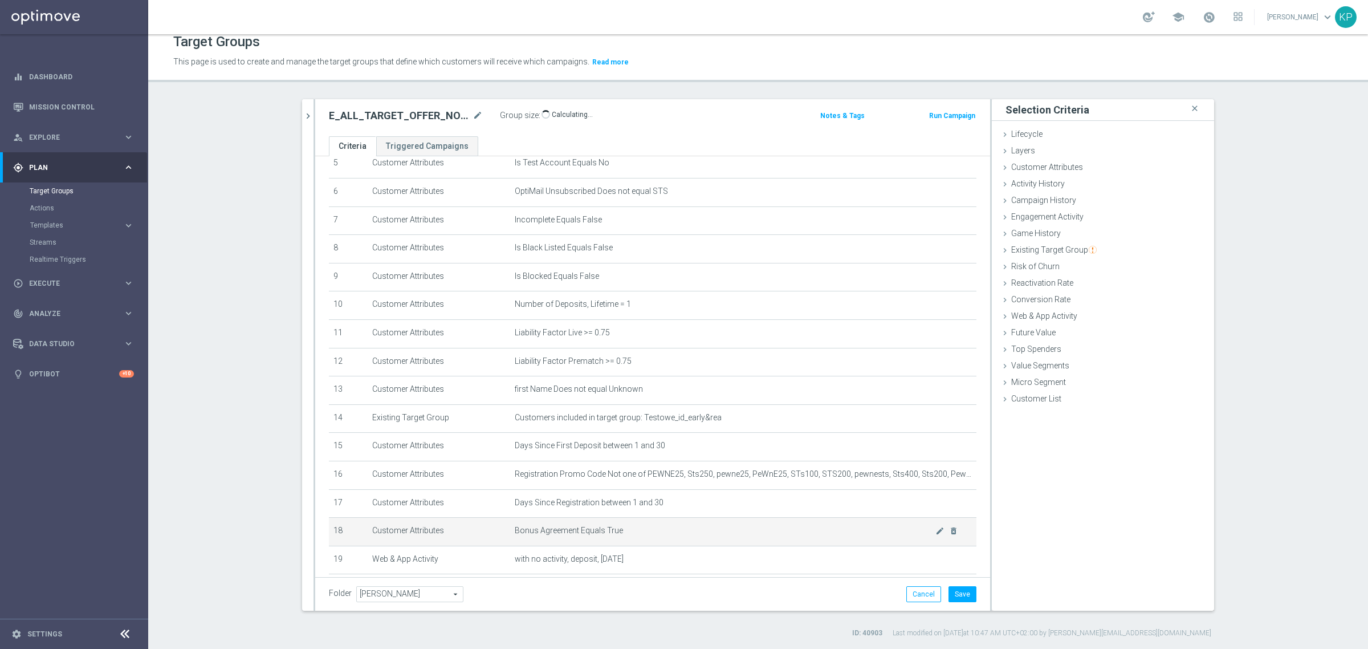
scroll to position [218, 0]
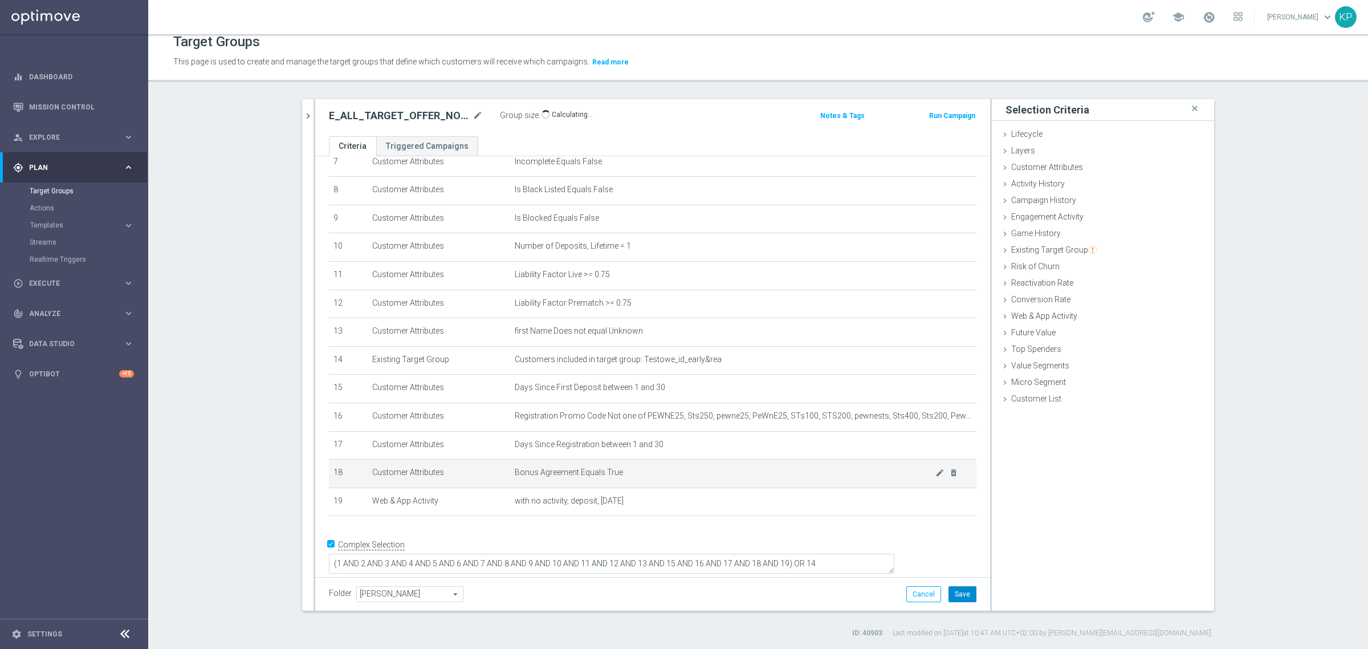
drag, startPoint x: 952, startPoint y: 591, endPoint x: 839, endPoint y: 476, distance: 160.8
click at [952, 591] on button "Save" at bounding box center [962, 594] width 28 height 16
click at [302, 109] on button "chevron_right" at bounding box center [307, 116] width 11 height 34
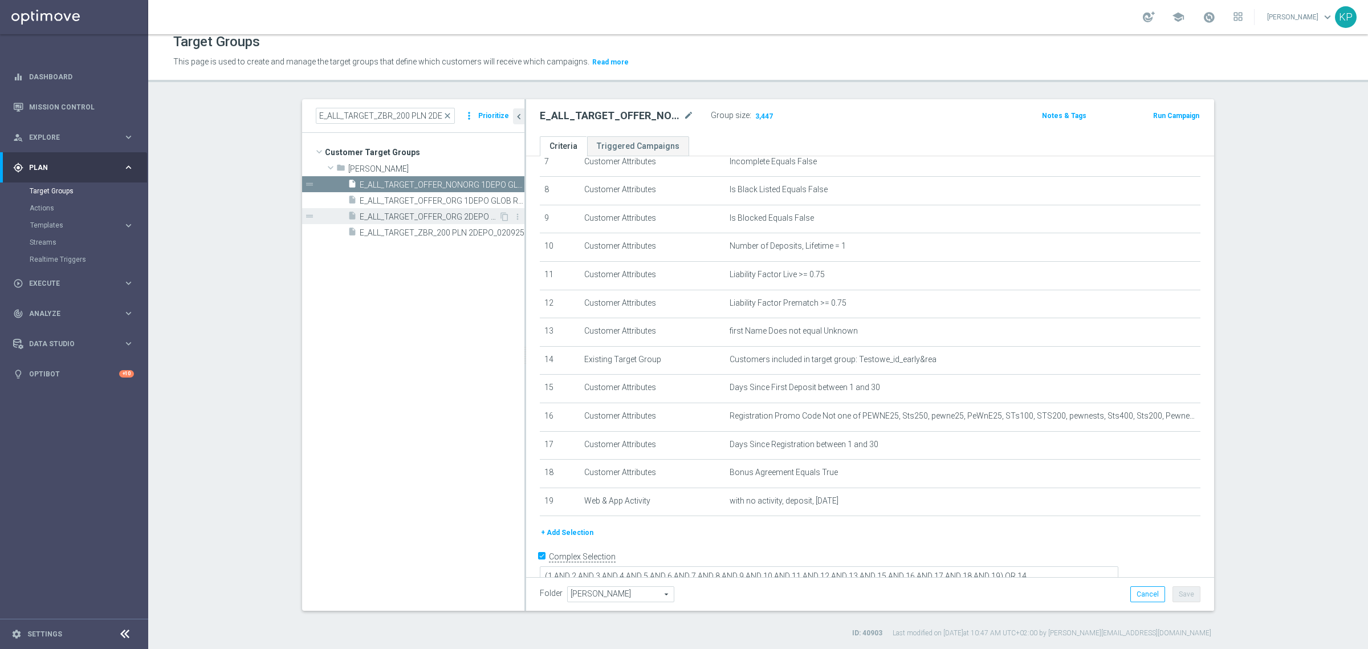
click at [439, 217] on span "E_ALL_TARGET_OFFER_ORG 2DEPO GLOB REM_040925" at bounding box center [429, 217] width 139 height 10
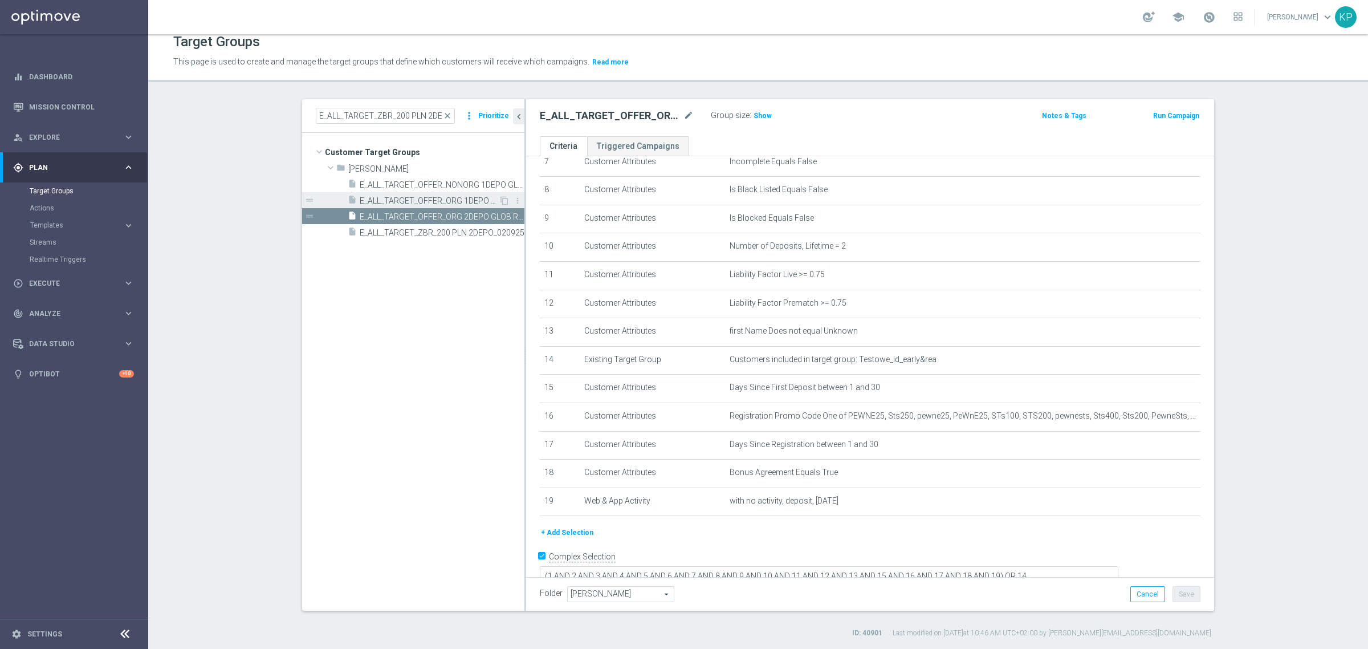
click at [457, 199] on span "E_ALL_TARGET_OFFER_ORG 1DEPO GLOB REM_040925" at bounding box center [429, 201] width 139 height 10
click at [449, 215] on span "E_ALL_TARGET_OFFER_ORG 2DEPO GLOB REM_040925" at bounding box center [429, 217] width 139 height 10
click at [500, 214] on icon "content_copy" at bounding box center [504, 216] width 9 height 9
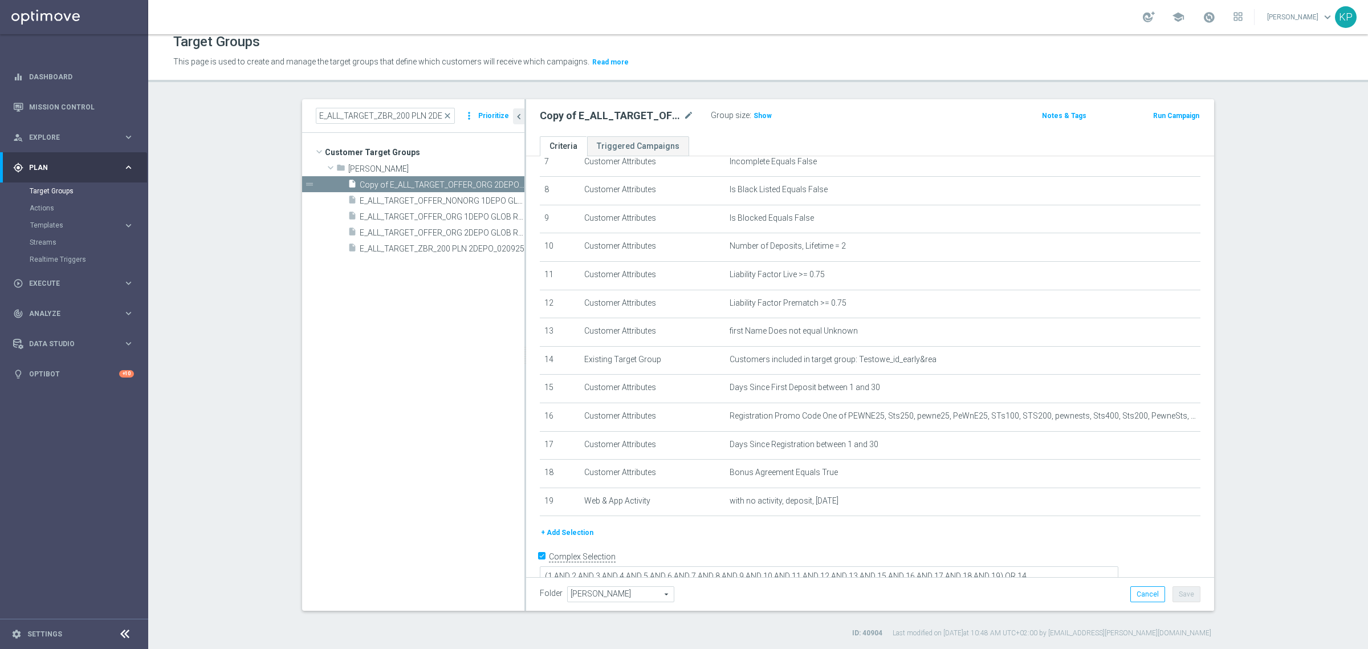
click at [676, 115] on div "Copy of E_ALL_TARGET_OFFER_ORG 2DEPO GLOB REM_040925 mode_edit" at bounding box center [617, 116] width 154 height 14
click at [683, 115] on icon "mode_edit" at bounding box center [688, 116] width 10 height 14
click at [633, 115] on input "Copy of E_ALL_TARGET_OFFER_ORG 2DEPO GLOB REM_040925" at bounding box center [617, 117] width 154 height 16
click at [573, 115] on input "Copy of E_ALL_TARGET_OFFER_ORG 2DEPO GLOB REM_040925" at bounding box center [617, 117] width 154 height 16
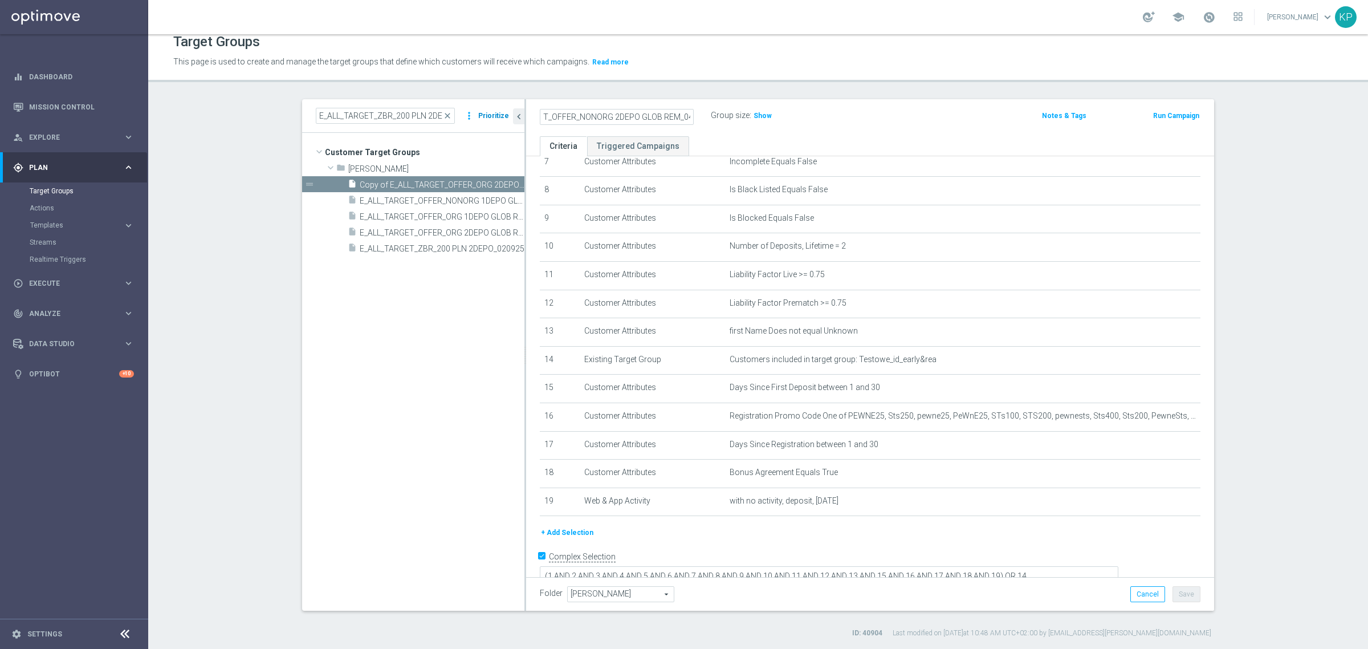
scroll to position [0, 0]
click at [486, 109] on as-split "E_ALL_TARGET_ZBR_200 PLN 2DEPO_020925 close more_vert Prioritize Customer Targe…" at bounding box center [758, 354] width 912 height 511
click at [568, 111] on input "Copy of E_ALL_TARGET_OFFER_NONORG 2DEPO GLOB REM_040925" at bounding box center [617, 117] width 154 height 16
type input "E_ALL_TARGET_OFFER_NONORG 2DEPO GLOB REM_040925"
click at [581, 112] on h2 "E_ALL_TARGET_OFFER_NONORG 2DEPO GLOB REM_040925" at bounding box center [610, 116] width 141 height 14
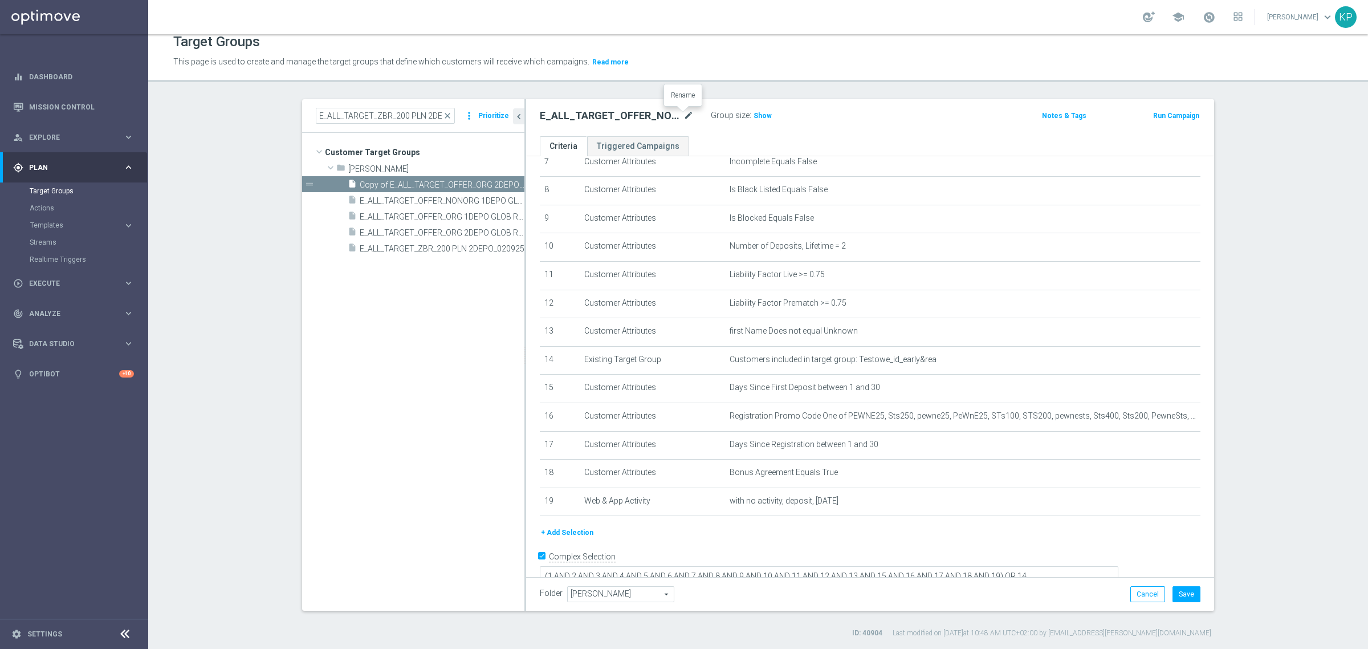
click at [683, 115] on icon "mode_edit" at bounding box center [688, 116] width 10 height 14
click at [419, 315] on tree-viewport "Customer Target Groups library_add create_new_folder folder" at bounding box center [413, 371] width 222 height 477
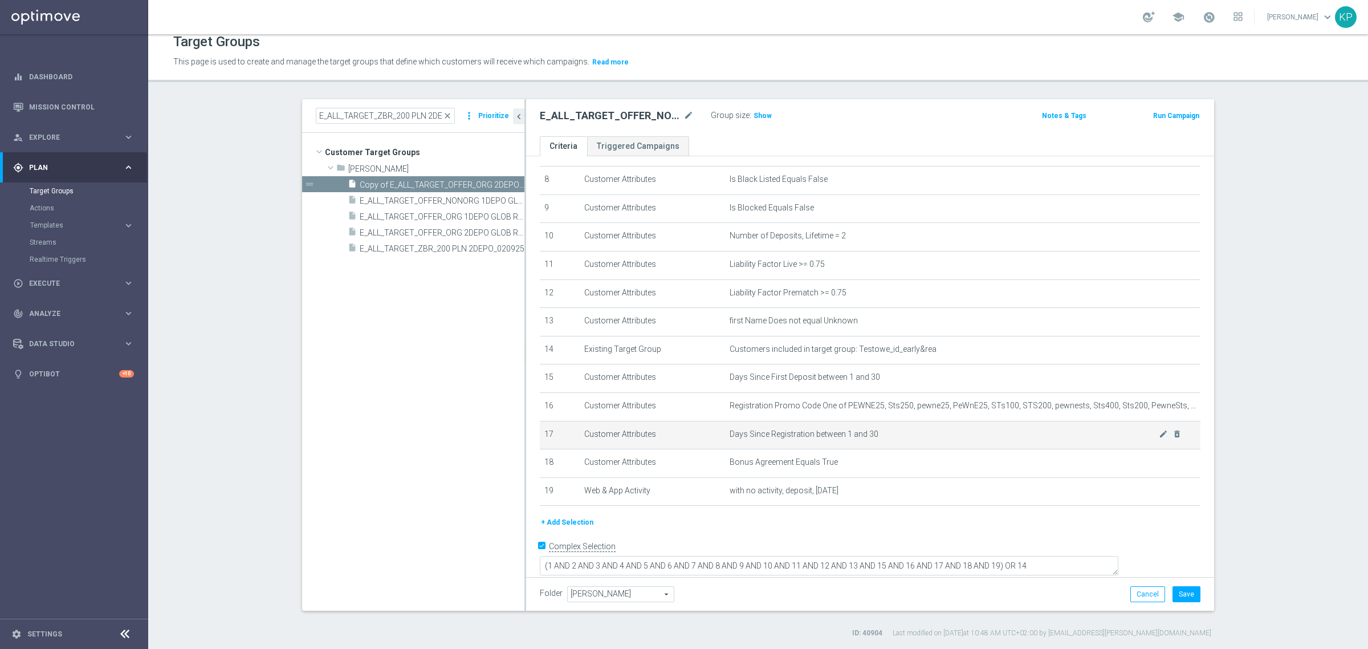
scroll to position [230, 0]
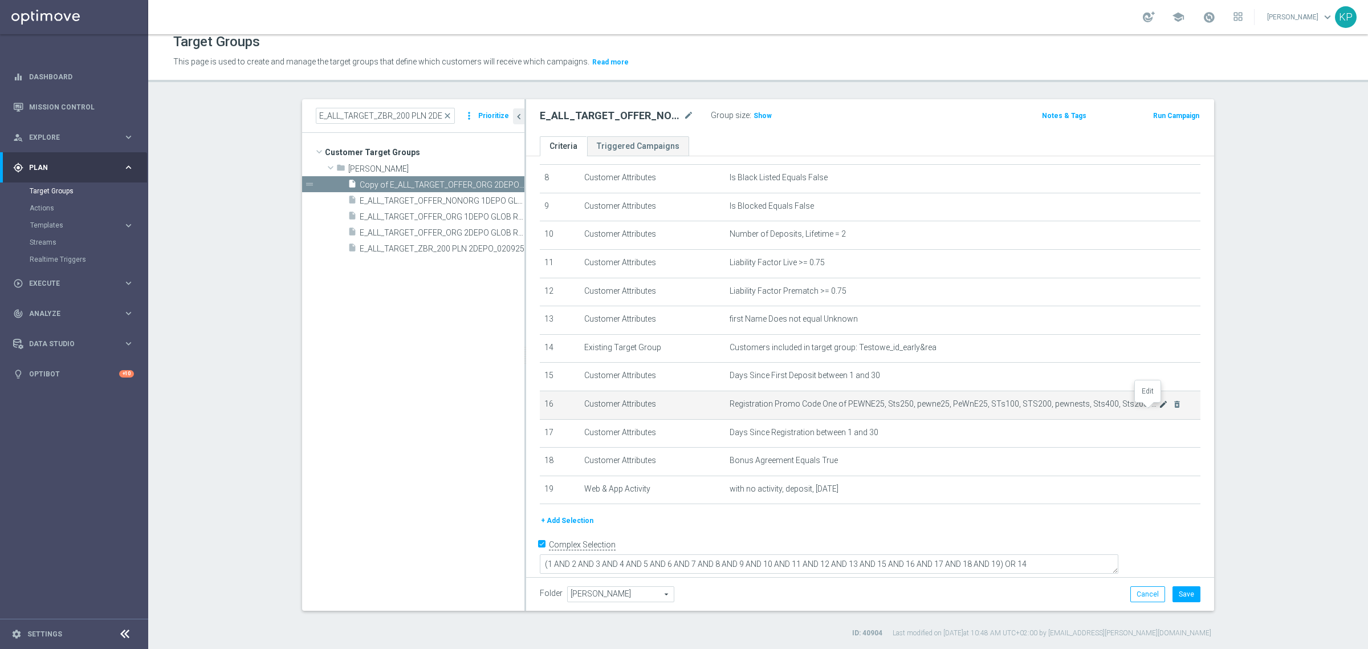
click at [1159, 409] on icon "mode_edit" at bounding box center [1163, 404] width 9 height 9
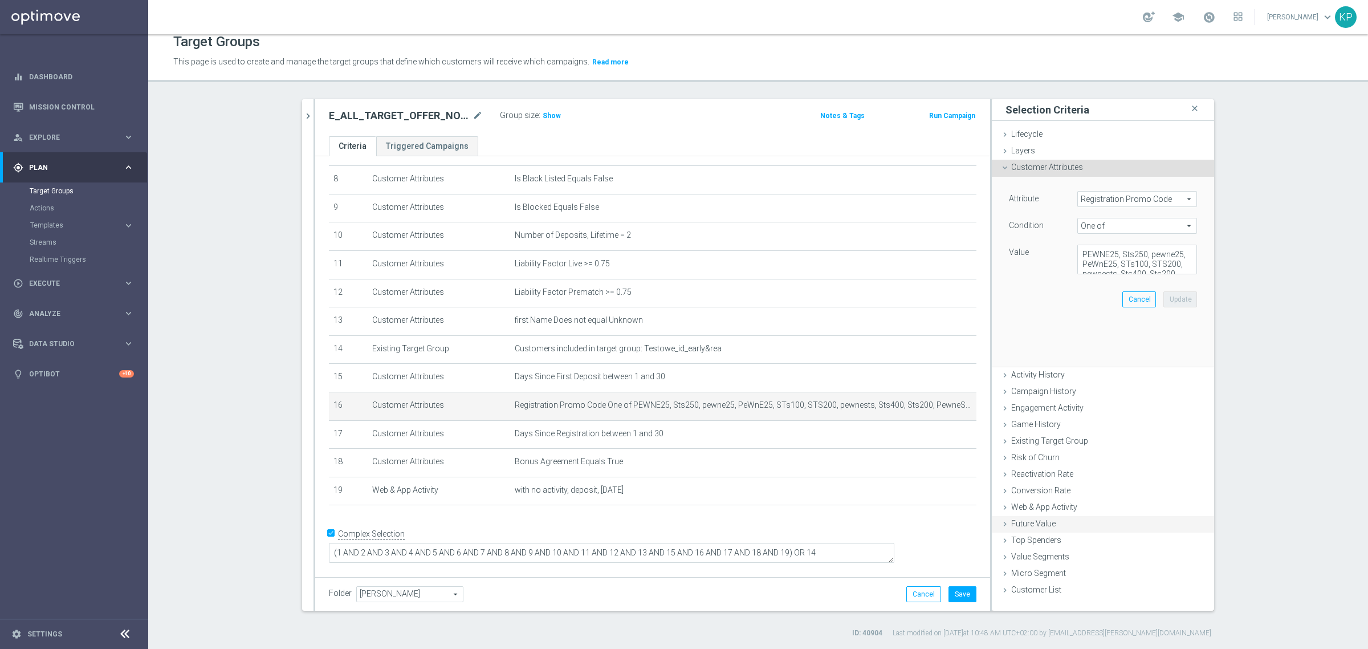
scroll to position [218, 0]
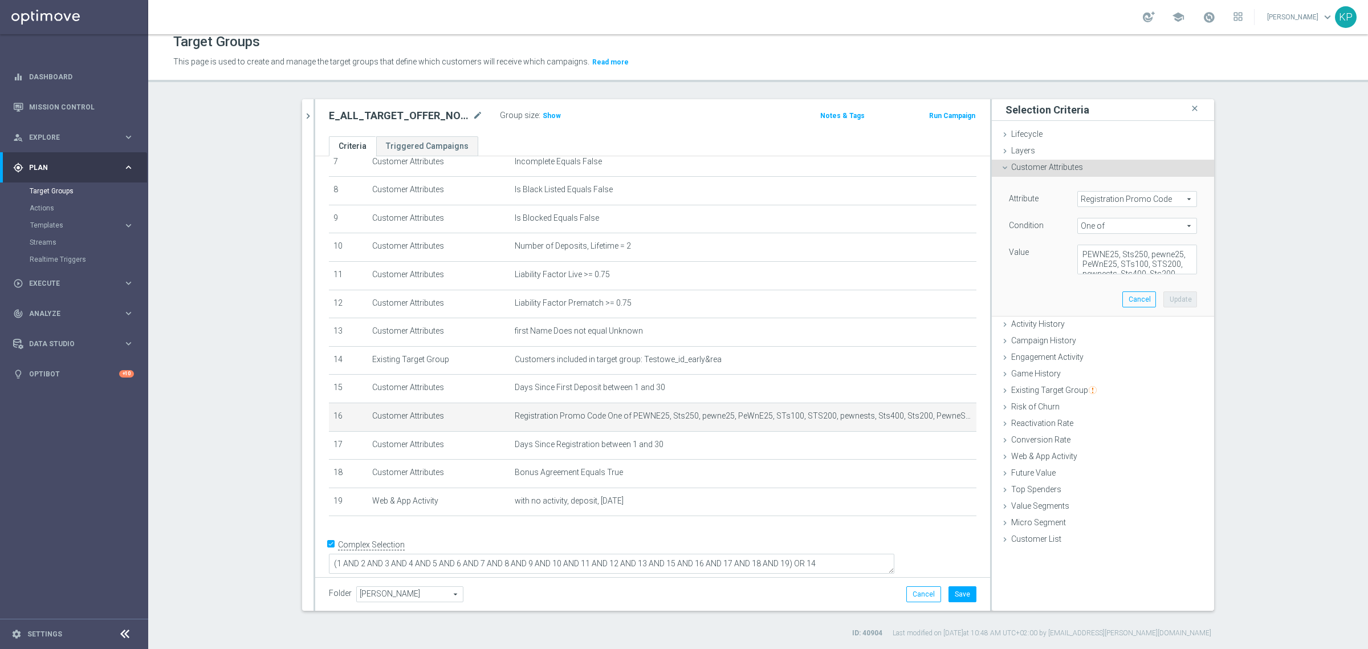
click at [1108, 227] on span "One of" at bounding box center [1137, 225] width 119 height 15
click at [1041, 255] on div "Value" at bounding box center [1034, 253] width 68 height 18
click at [1092, 249] on textarea "PEWNE25, Sts250, pewne25, PeWnE25, STs100, STS200, pewnests, Sts400, Sts200, Pe…" at bounding box center [1137, 259] width 120 height 30
click at [1099, 227] on span "One of" at bounding box center [1137, 225] width 119 height 15
click at [1108, 359] on span "Not one of" at bounding box center [1137, 361] width 108 height 9
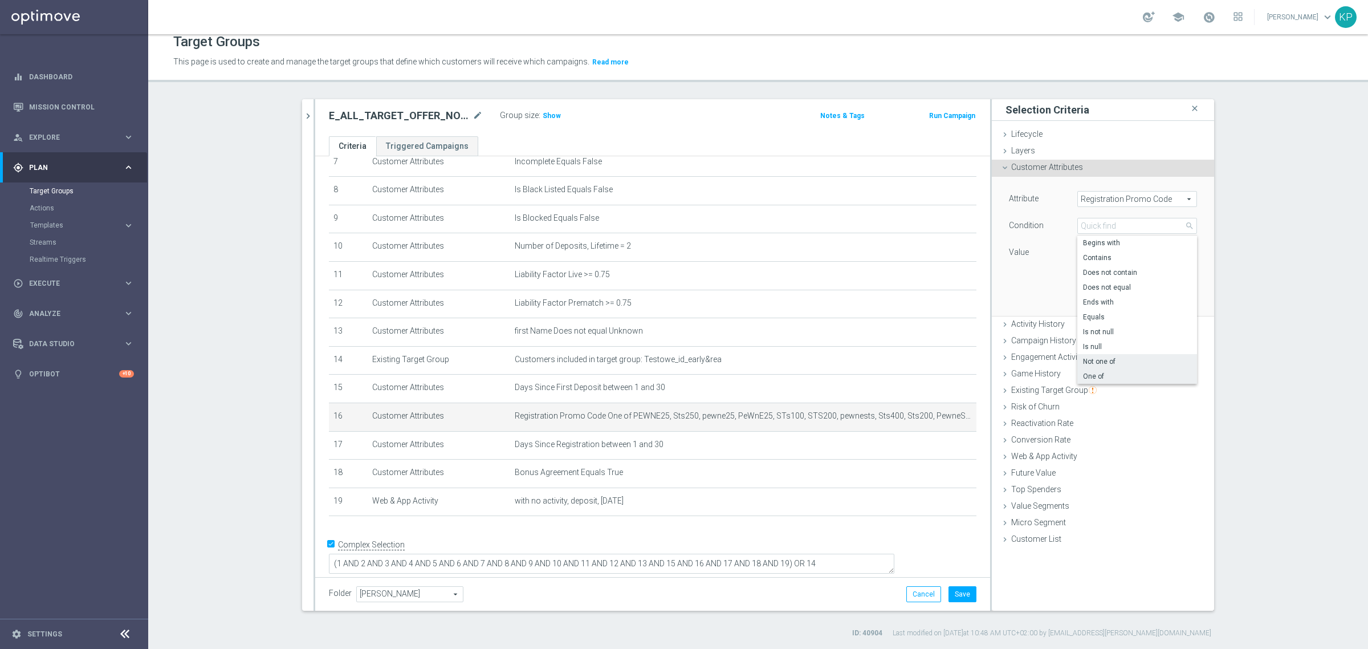
type input "Not one of"
click at [1163, 297] on button "Update" at bounding box center [1180, 299] width 34 height 16
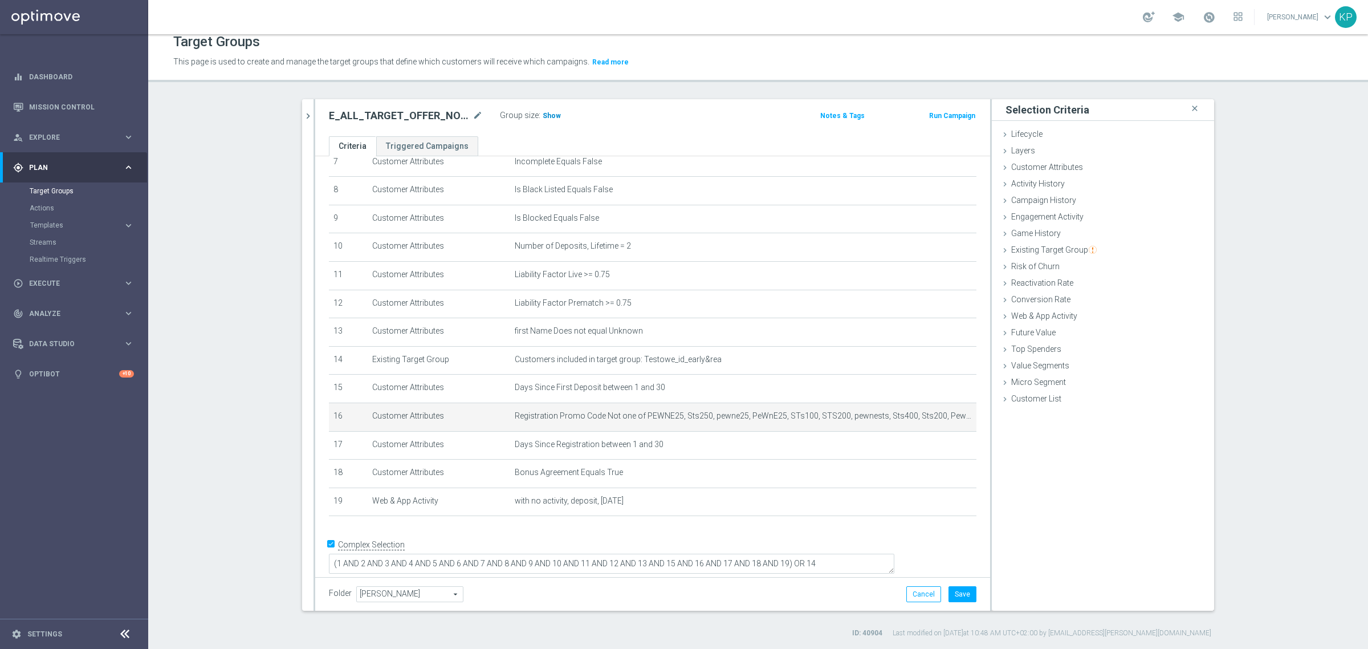
click at [544, 112] on span "Show" at bounding box center [552, 116] width 18 height 8
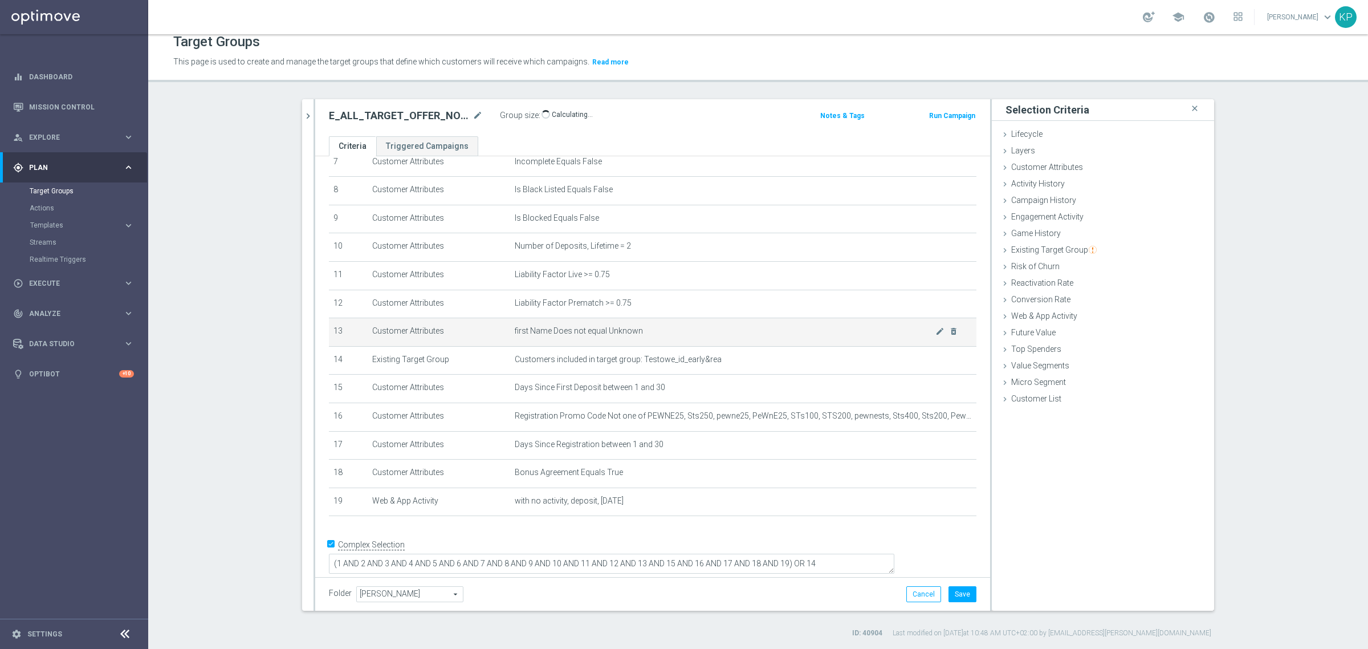
drag, startPoint x: 628, startPoint y: 134, endPoint x: 773, endPoint y: 340, distance: 251.9
click at [630, 135] on div "E_ALL_TARGET_OFFER_NONORG 2DEPO GLOB REM_040925 mode_edit Group size : Show Cal…" at bounding box center [652, 117] width 675 height 37
click at [956, 594] on button "Save" at bounding box center [962, 594] width 28 height 16
click at [1172, 16] on span "school" at bounding box center [1178, 17] width 13 height 13
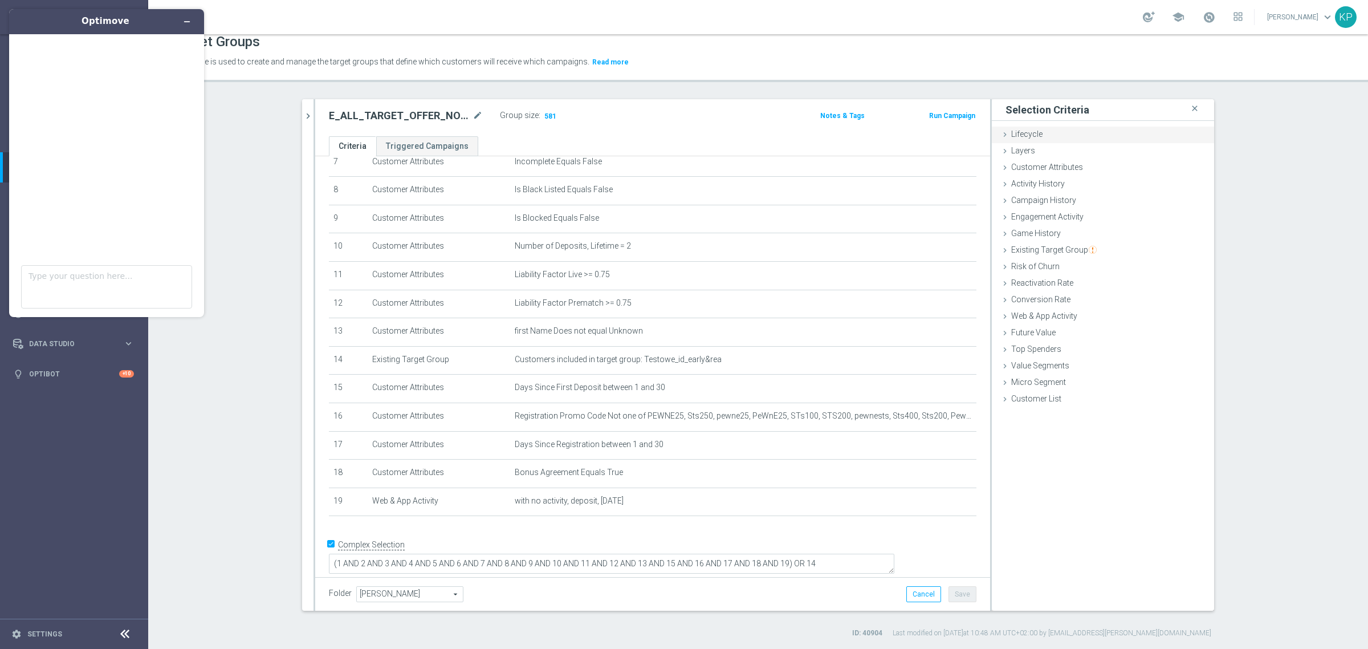
scroll to position [0, 0]
click at [135, 287] on textarea "Type your question here..." at bounding box center [106, 286] width 171 height 43
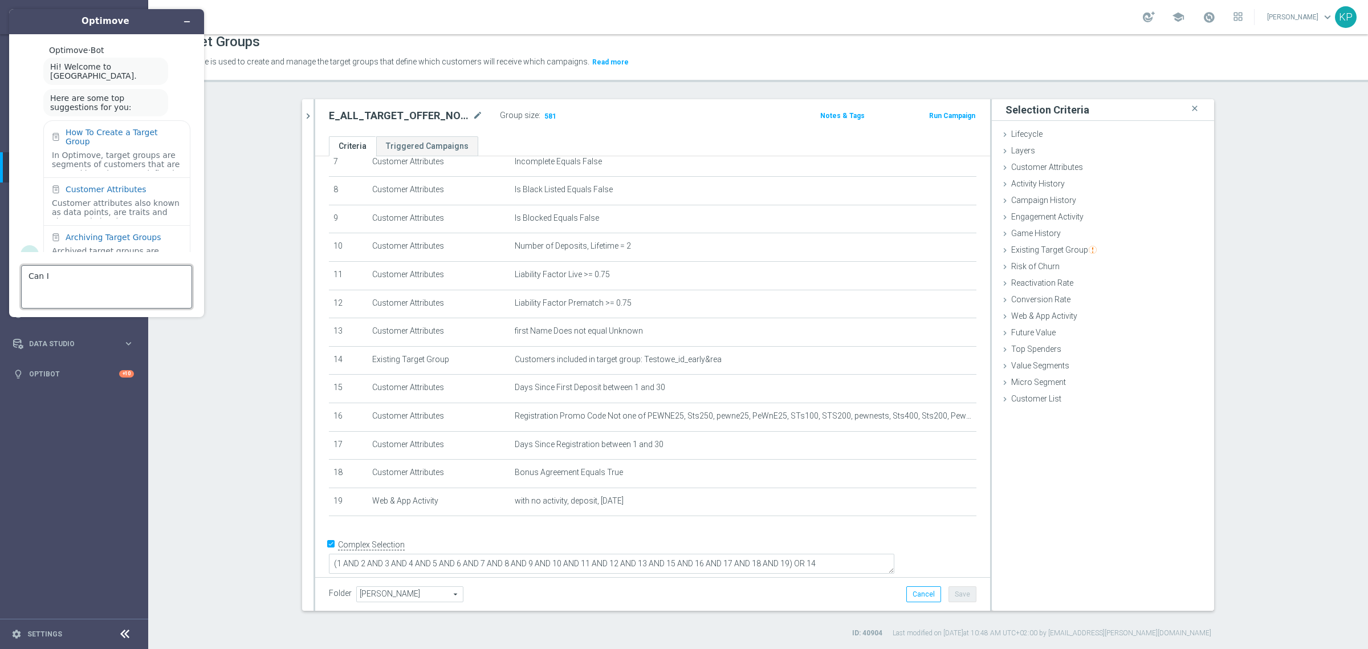
scroll to position [16, 0]
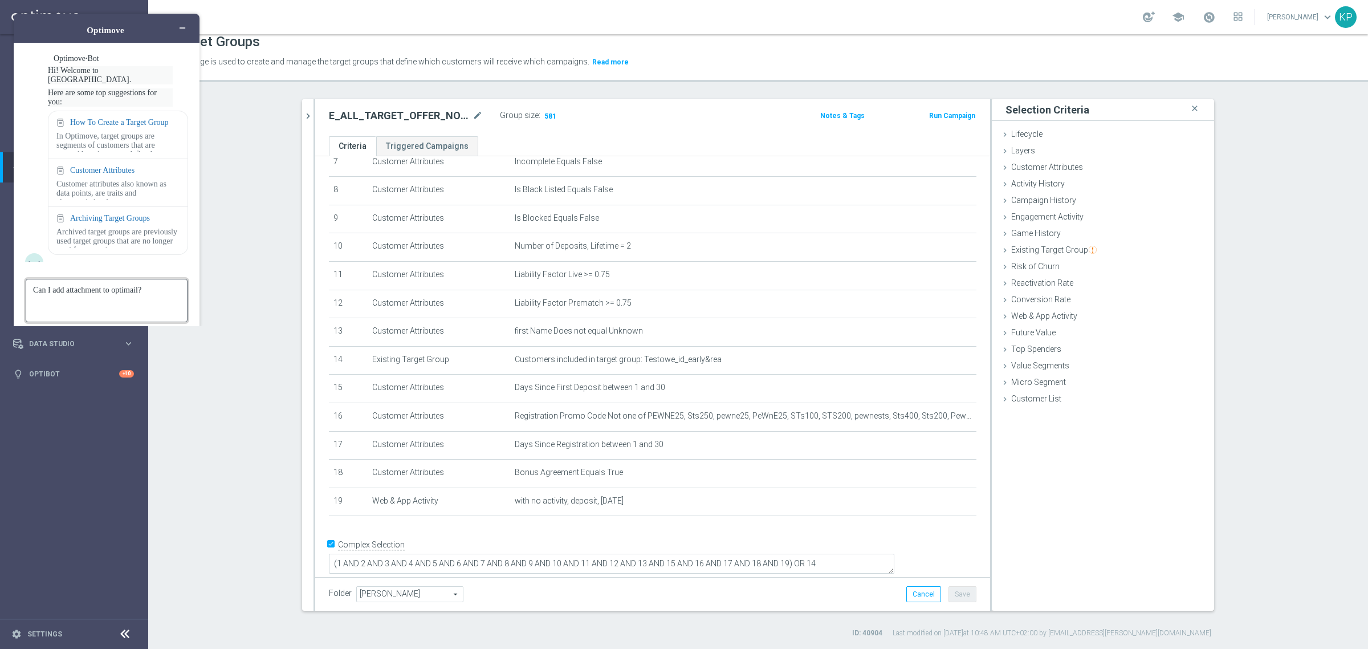
type textarea "Can I add attachment to optimail?"
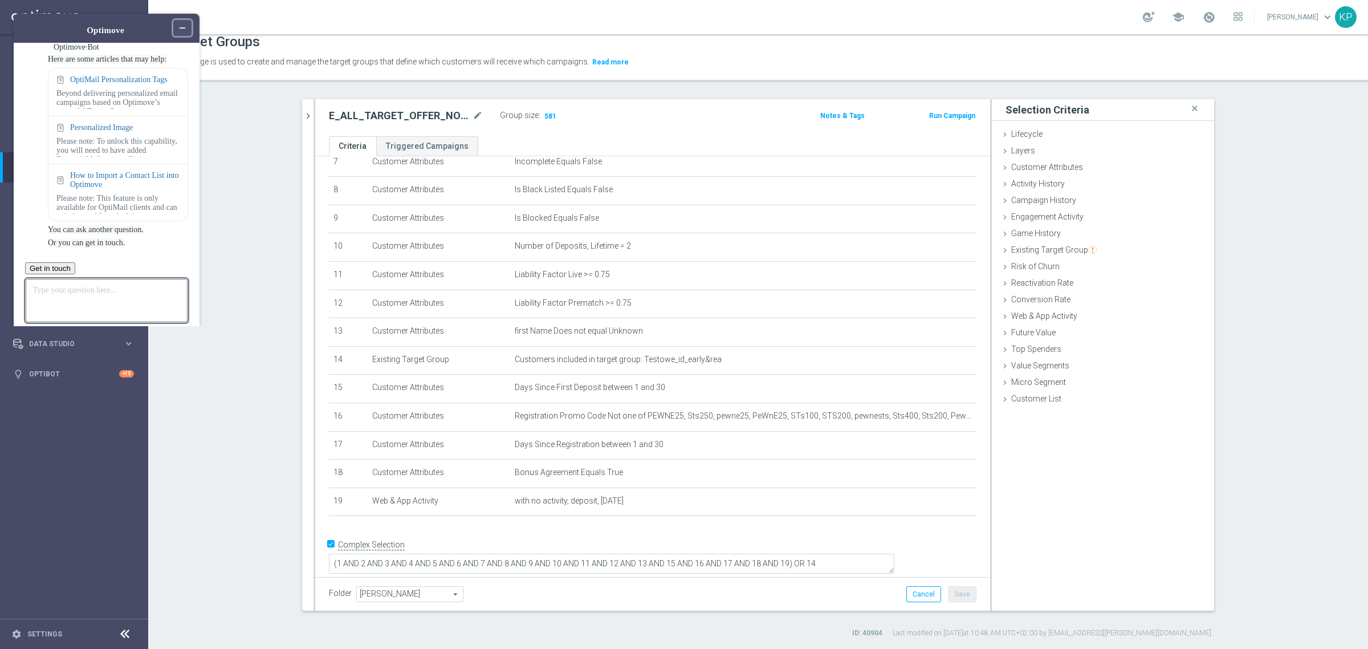
click at [191, 26] on button "Minimize widget" at bounding box center [182, 28] width 18 height 16
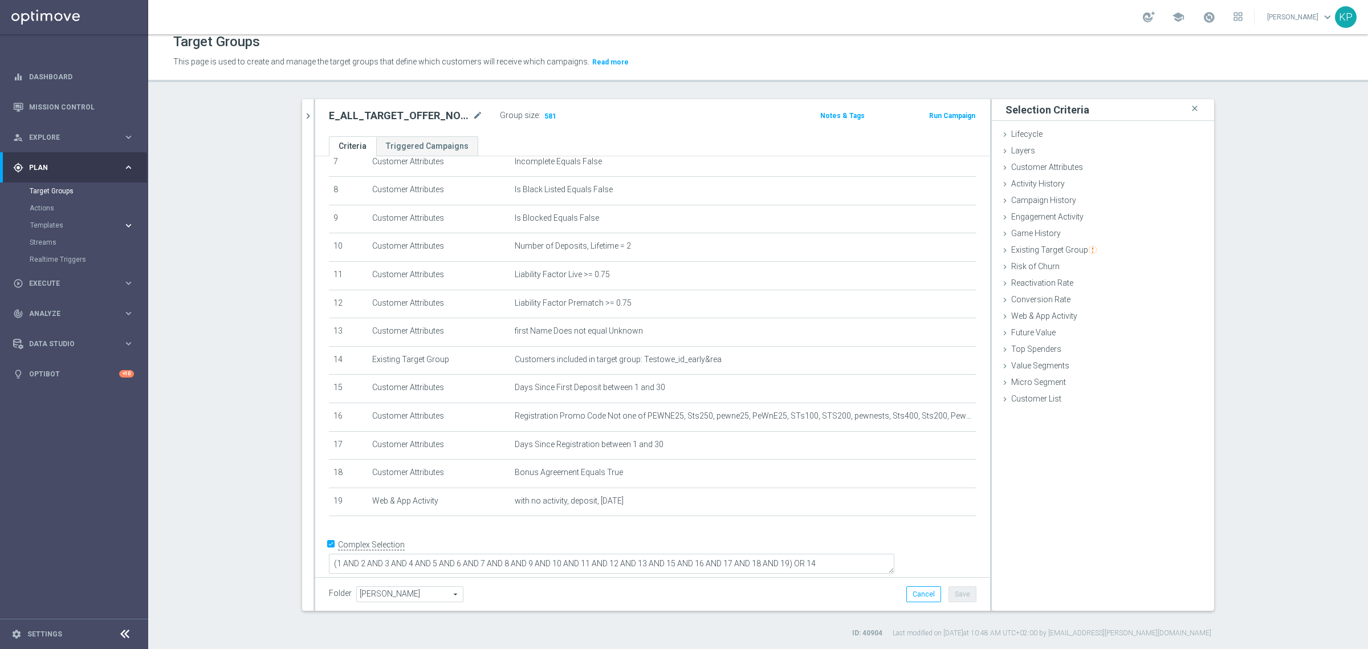
click at [127, 224] on icon "keyboard_arrow_right" at bounding box center [128, 225] width 11 height 11
click at [105, 243] on link "Optimail" at bounding box center [76, 242] width 83 height 9
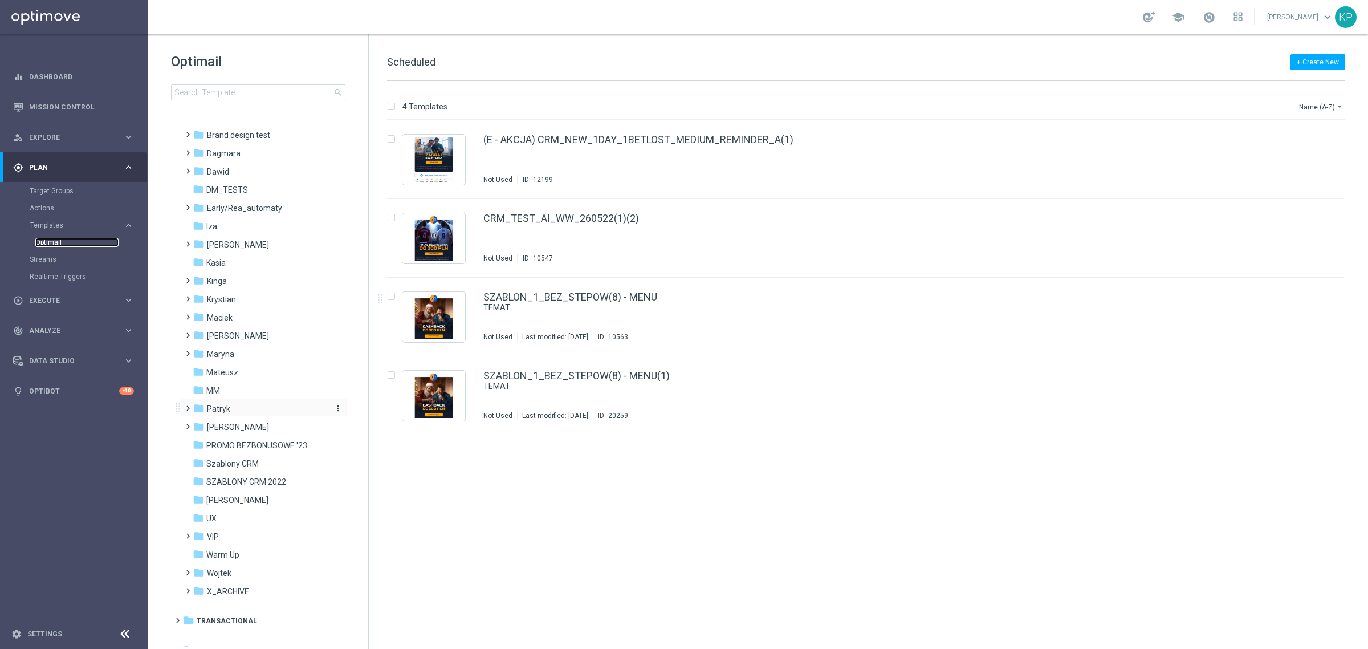
scroll to position [100, 0]
click at [243, 297] on div "folder Maciek more_vert" at bounding box center [264, 305] width 168 height 18
click at [243, 292] on div "folder Krystian" at bounding box center [258, 288] width 131 height 13
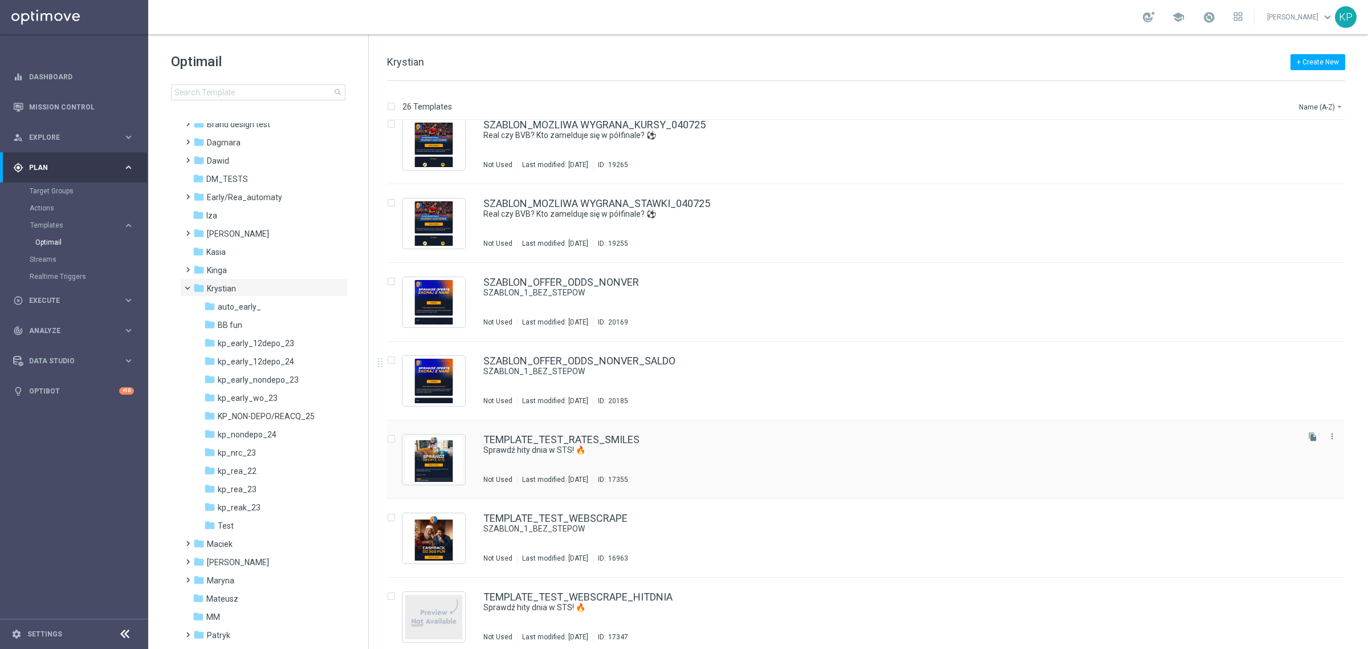
scroll to position [1516, 0]
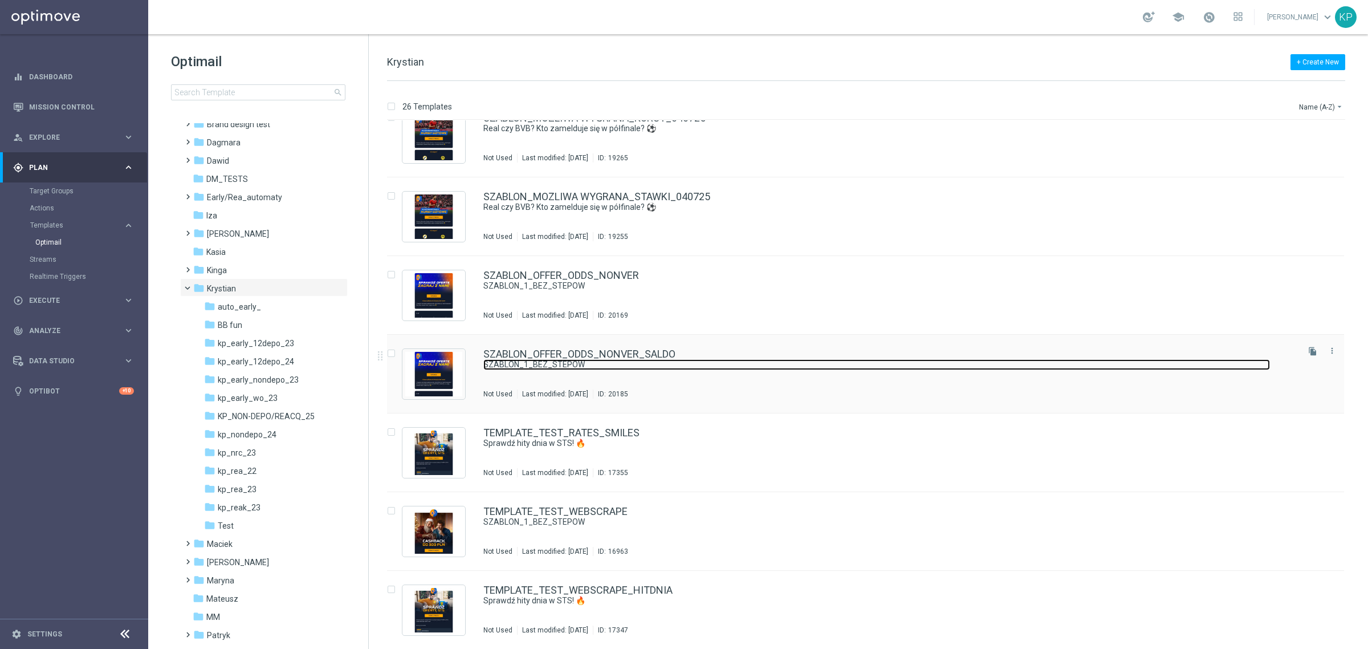
click at [613, 363] on link "SZABLON_1_BEZ_STEPOW" at bounding box center [876, 364] width 786 height 11
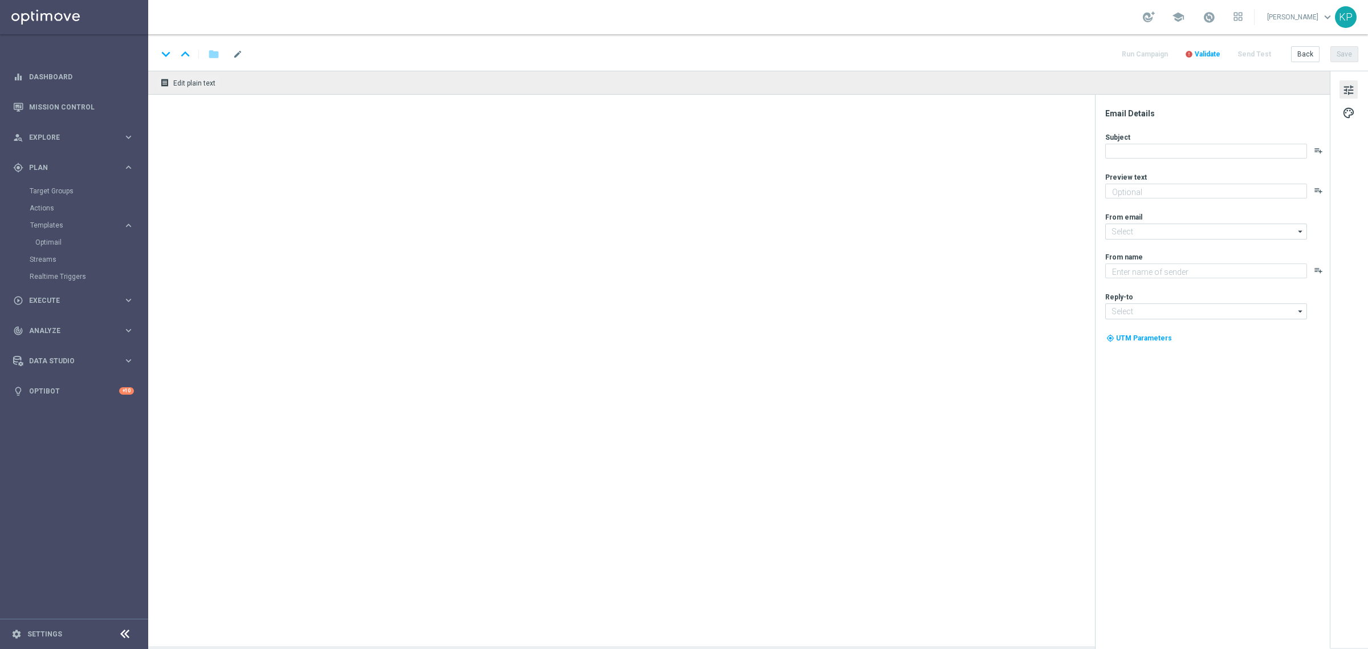
type textarea "SZABLON_1_BEZ_STEPOW"
type input "oferta@sts.pl"
type textarea "STS"
type input "kontakt@sts.pl"
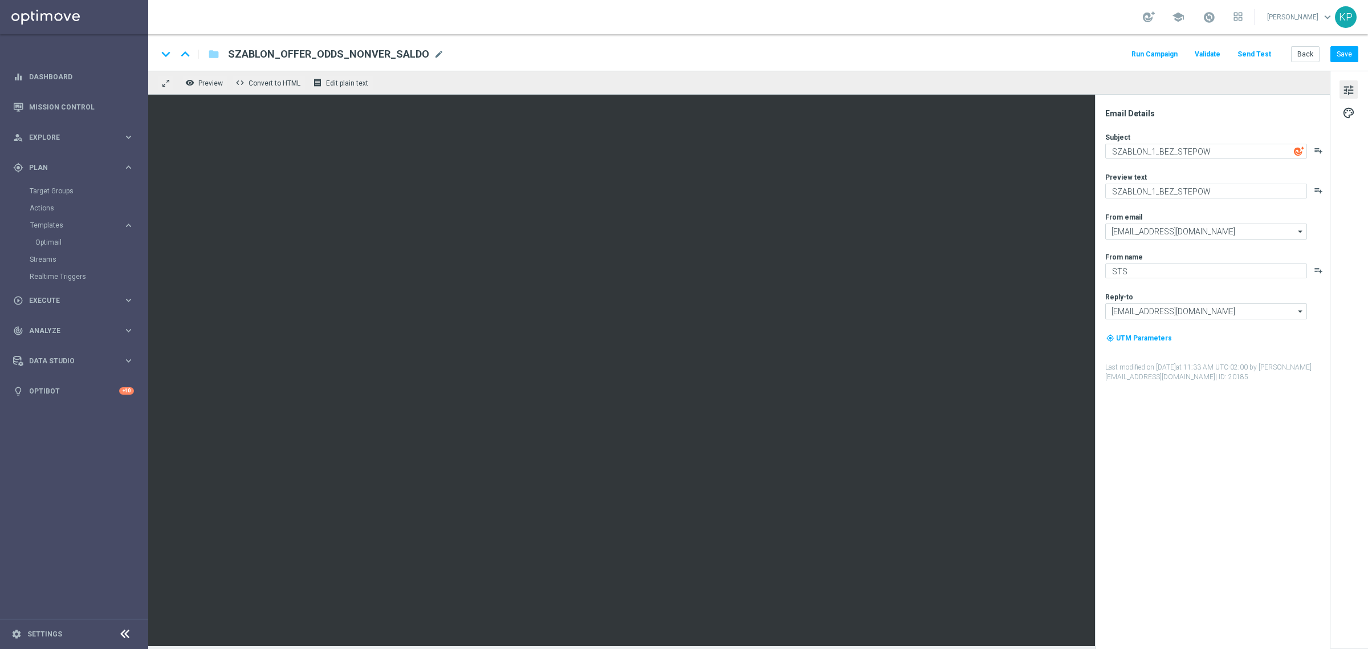
click at [1343, 95] on span "tune" at bounding box center [1348, 90] width 13 height 15
click at [1349, 112] on span "palette" at bounding box center [1348, 112] width 13 height 15
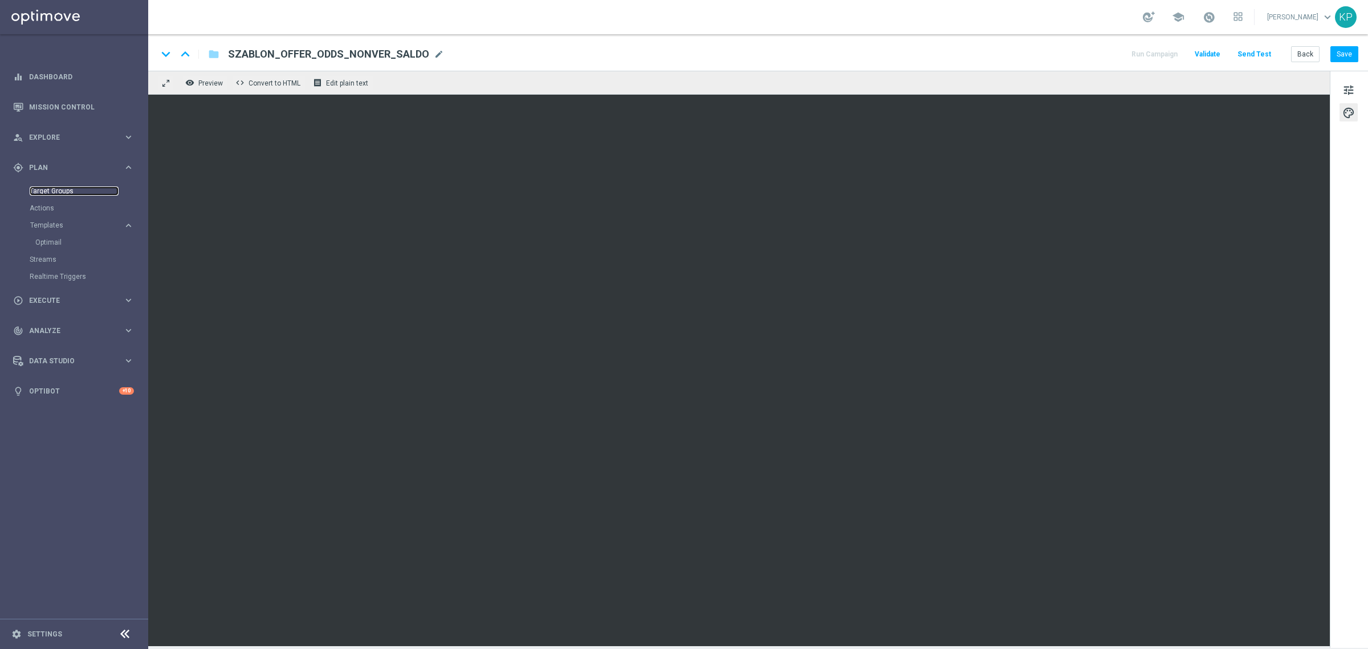
click at [58, 190] on link "Target Groups" at bounding box center [74, 190] width 89 height 9
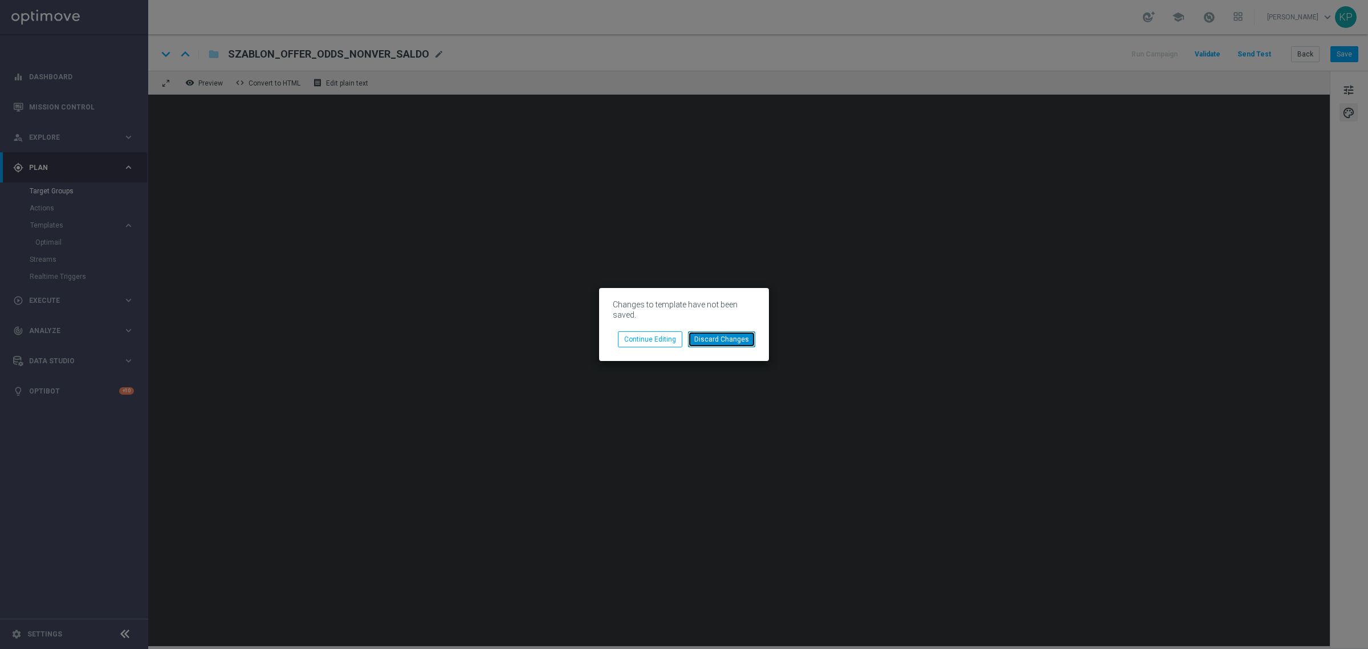
click at [710, 339] on button "Discard Changes" at bounding box center [721, 339] width 67 height 16
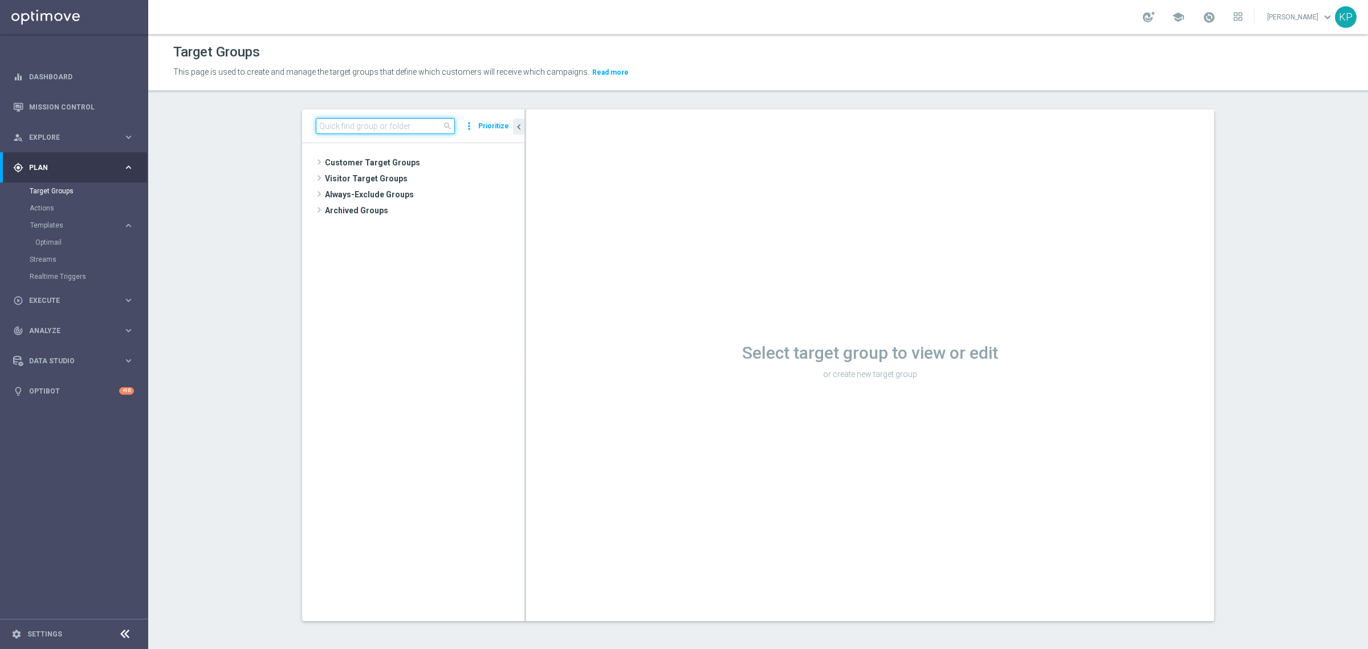
click at [360, 132] on input at bounding box center [385, 126] width 139 height 16
paste input "E_ALL_TARGET_ZBR_ORG 1DEPO REM_030925"
click at [440, 203] on tree-viewport "Customer Target Groups library_add create_new_folder folder" at bounding box center [413, 381] width 222 height 477
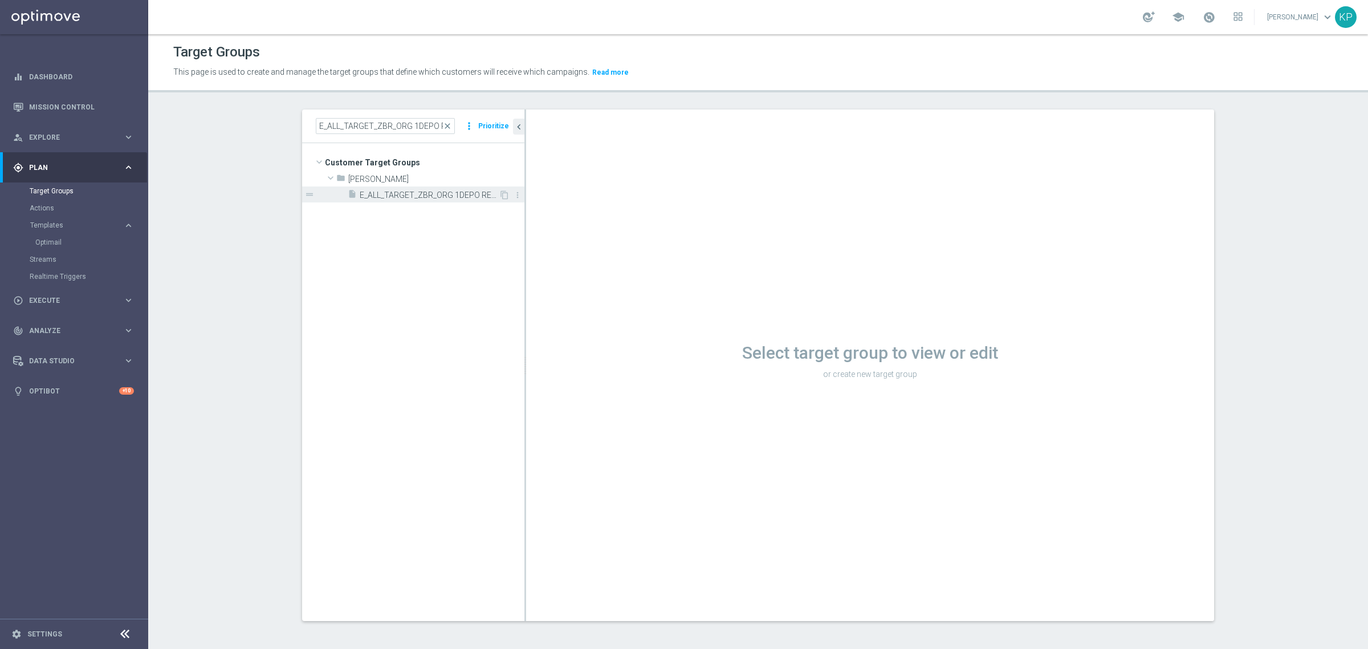
click at [437, 195] on span "E_ALL_TARGET_ZBR_ORG 1DEPO REM_030925" at bounding box center [429, 195] width 139 height 10
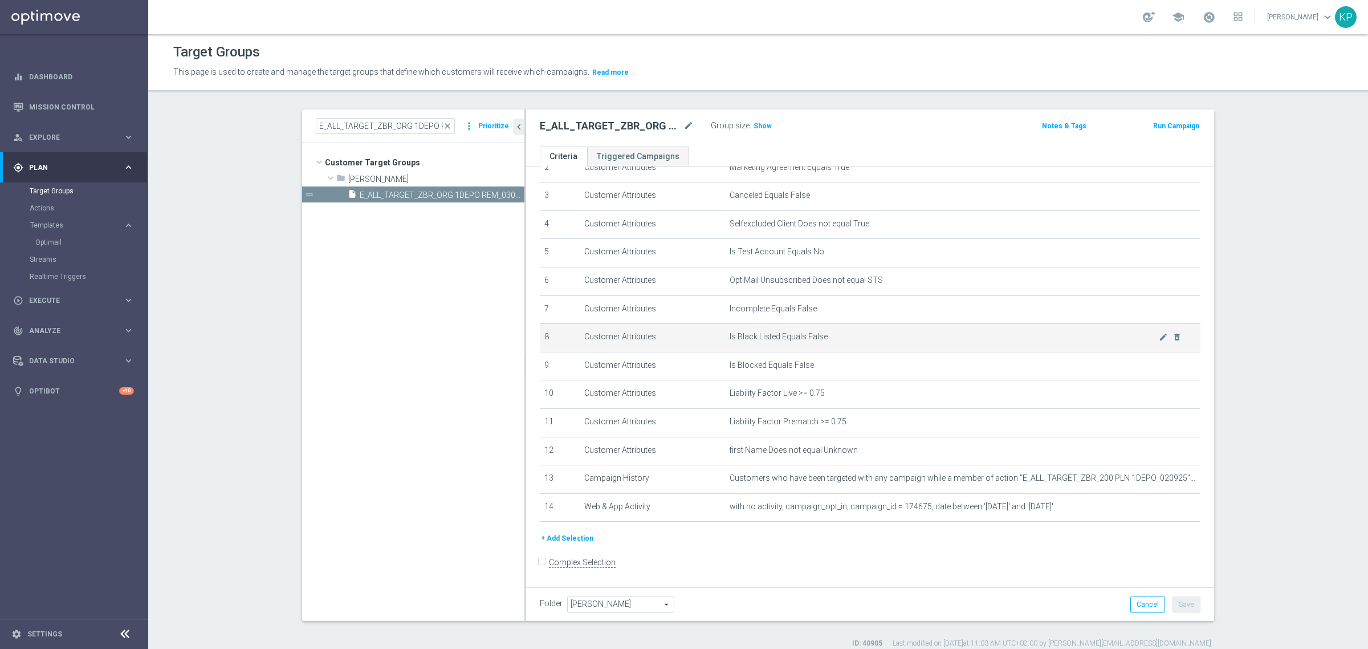
scroll to position [85, 0]
click at [756, 127] on span "Show" at bounding box center [762, 126] width 18 height 8
click at [734, 129] on label "Group size" at bounding box center [730, 126] width 39 height 10
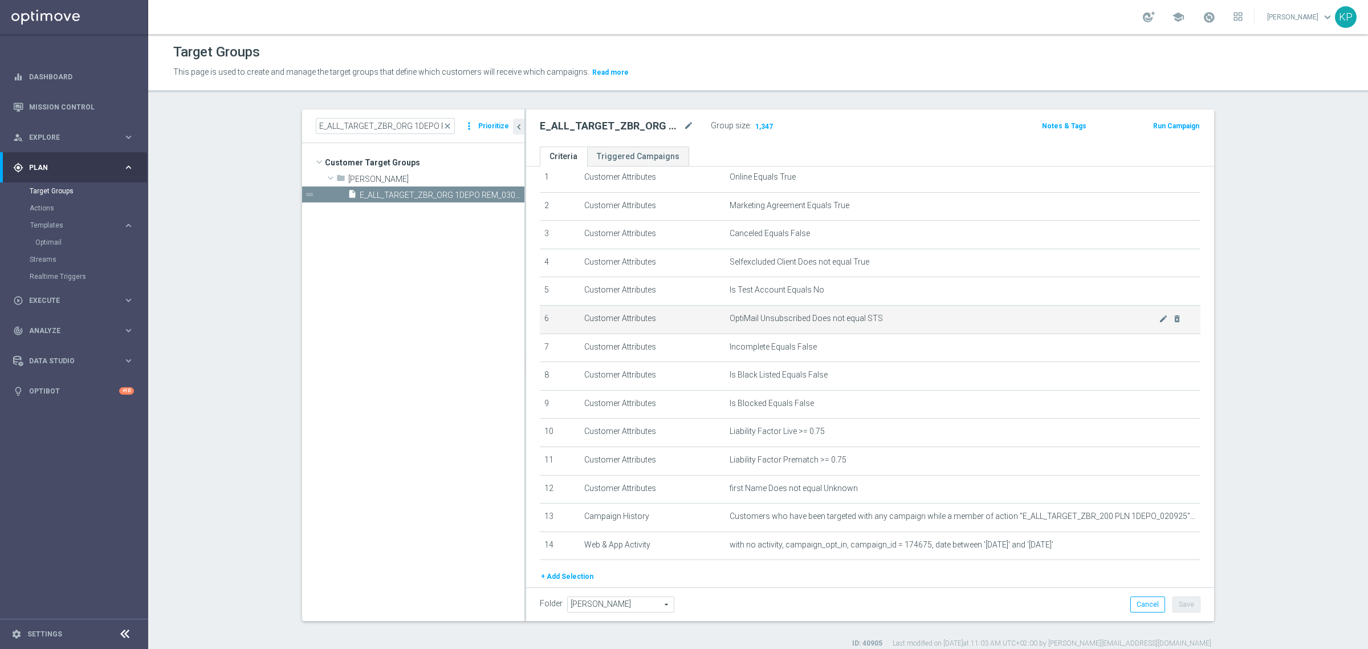
scroll to position [0, 0]
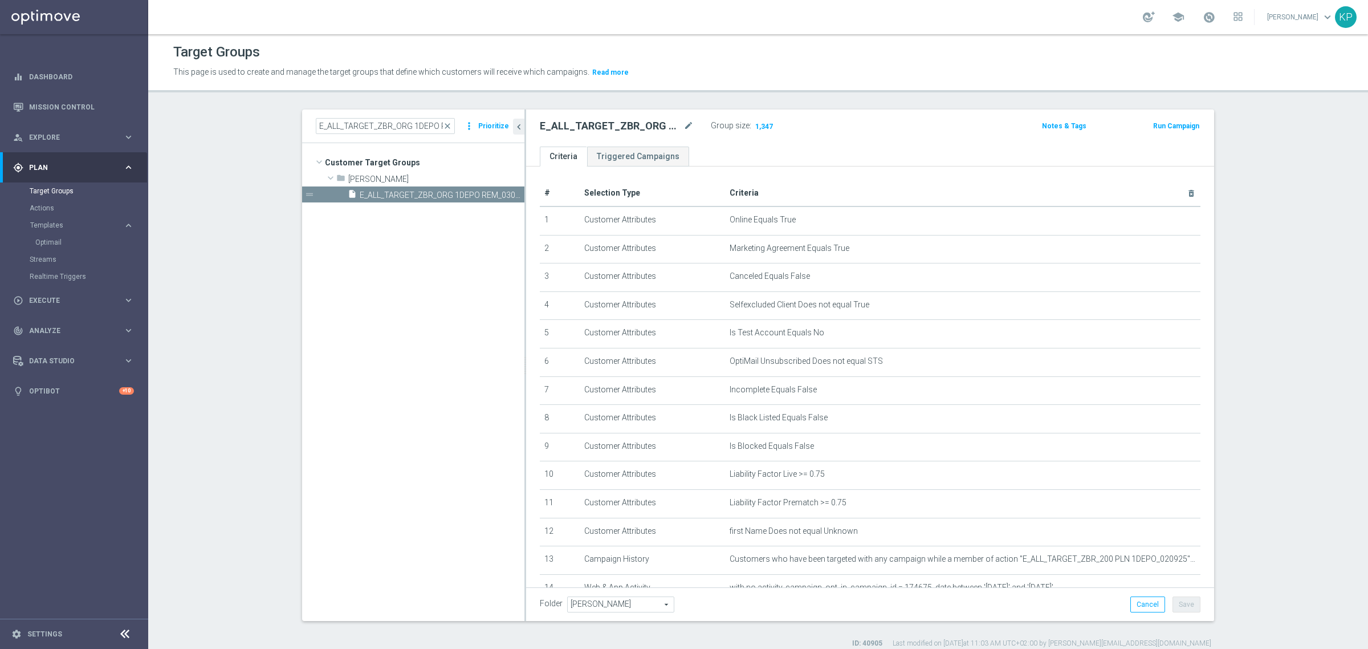
click at [357, 136] on div "E_ALL_TARGET_ZBR_ORG 1DEPO REM_030925 close more_vert Prioritize" at bounding box center [413, 126] width 222 height 34
click at [357, 130] on input "E_ALL_TARGET_ZBR_ORG 1DEPO REM_030925" at bounding box center [385, 126] width 139 height 16
paste input "2"
type input "E_ALL_TARGET_ZBR_ORG 2DEPO REM_030925"
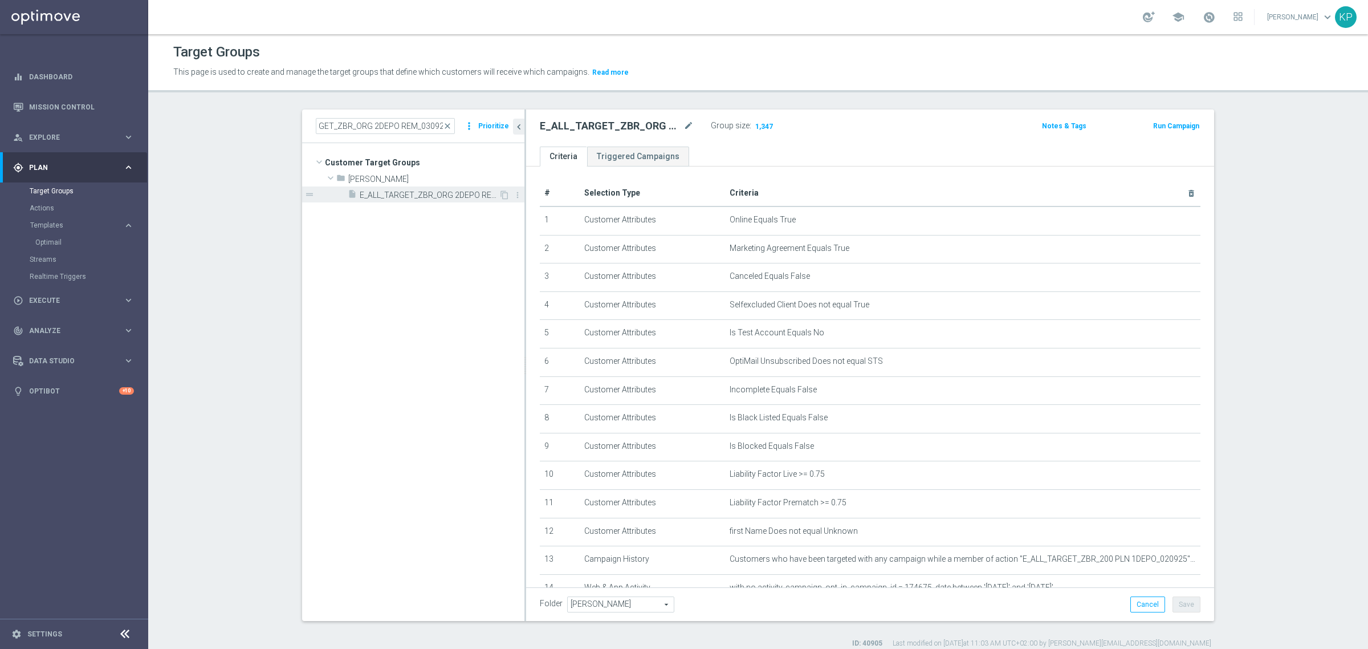
click at [423, 200] on div "insert_drive_file E_ALL_TARGET_ZBR_ORG 2DEPO REM_030925" at bounding box center [423, 194] width 151 height 16
click at [759, 126] on span "Show" at bounding box center [762, 126] width 18 height 8
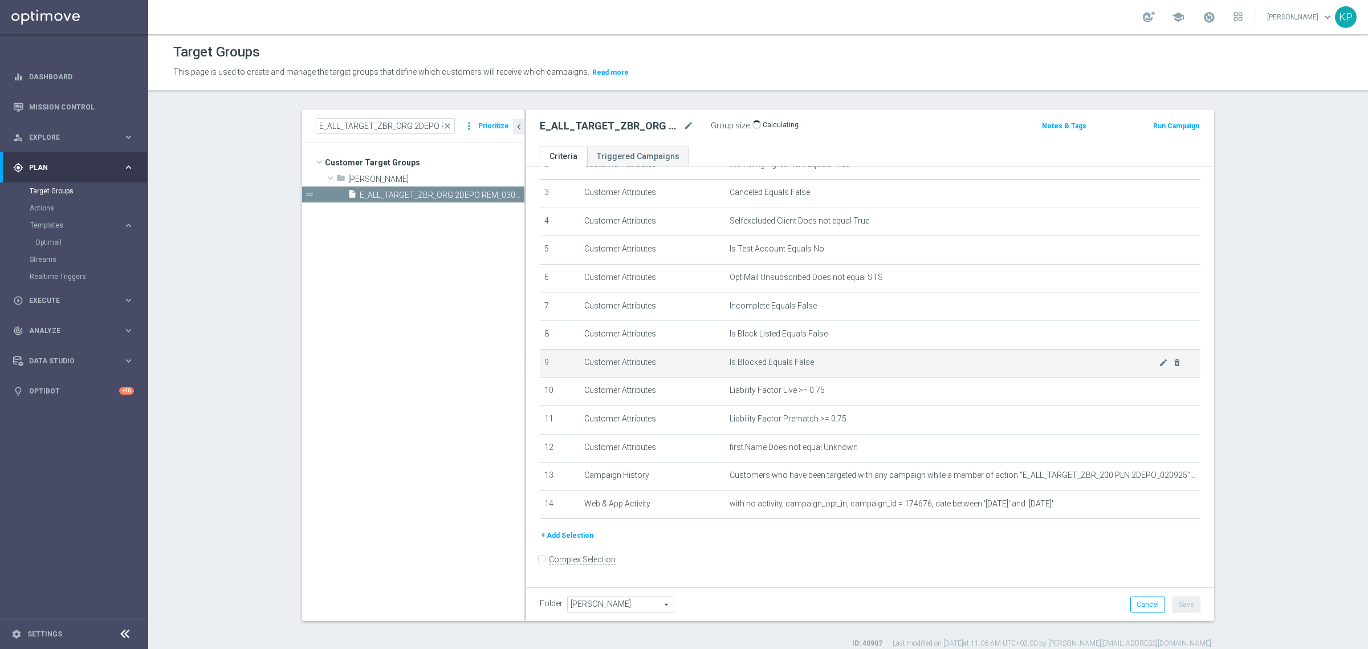
scroll to position [85, 0]
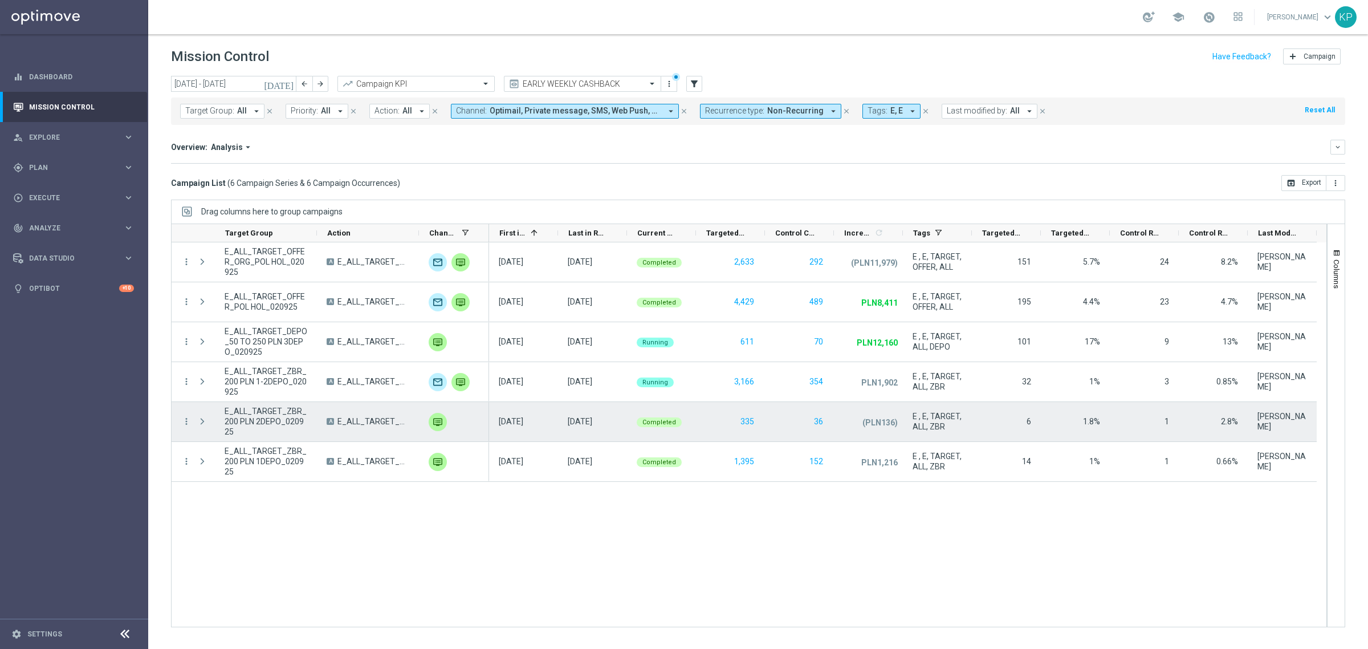
click at [271, 420] on span "E_ALL_TARGET_ZBR_200 PLN 2DEPO_020925" at bounding box center [266, 421] width 83 height 31
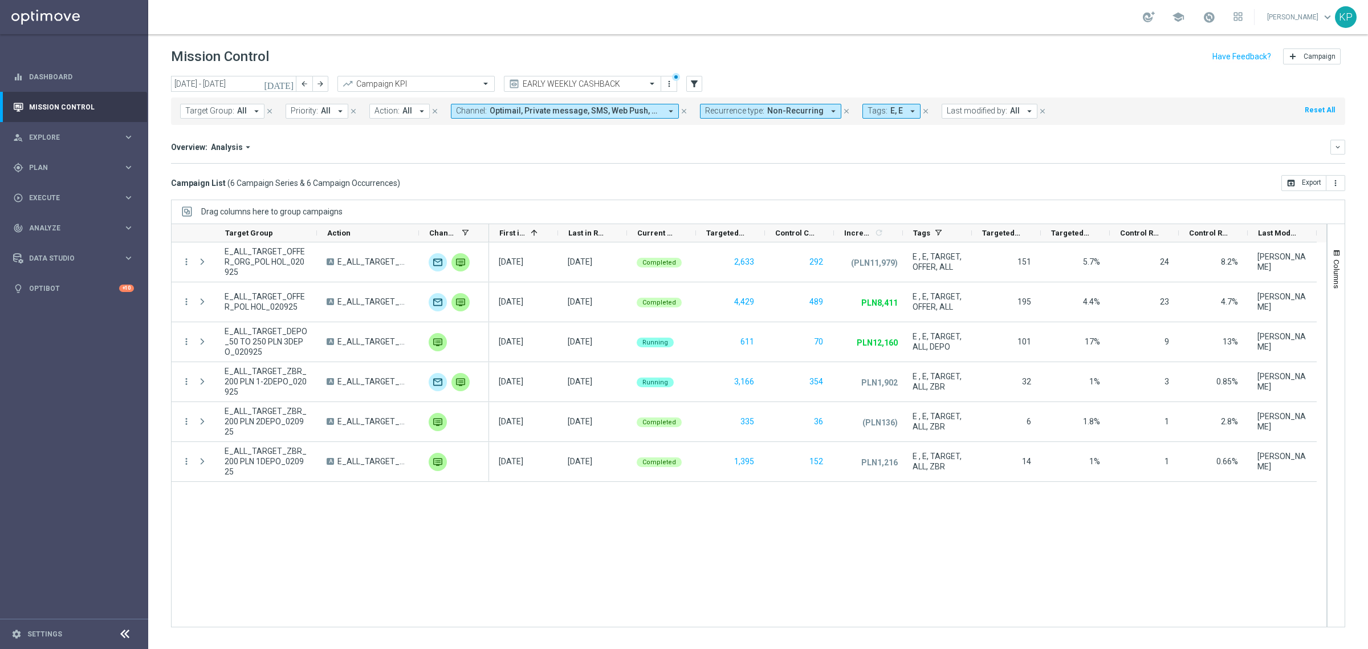
click at [372, 145] on div "Overview: Analysis arrow_drop_down" at bounding box center [750, 147] width 1159 height 10
click at [1332, 257] on span "button" at bounding box center [1336, 252] width 9 height 9
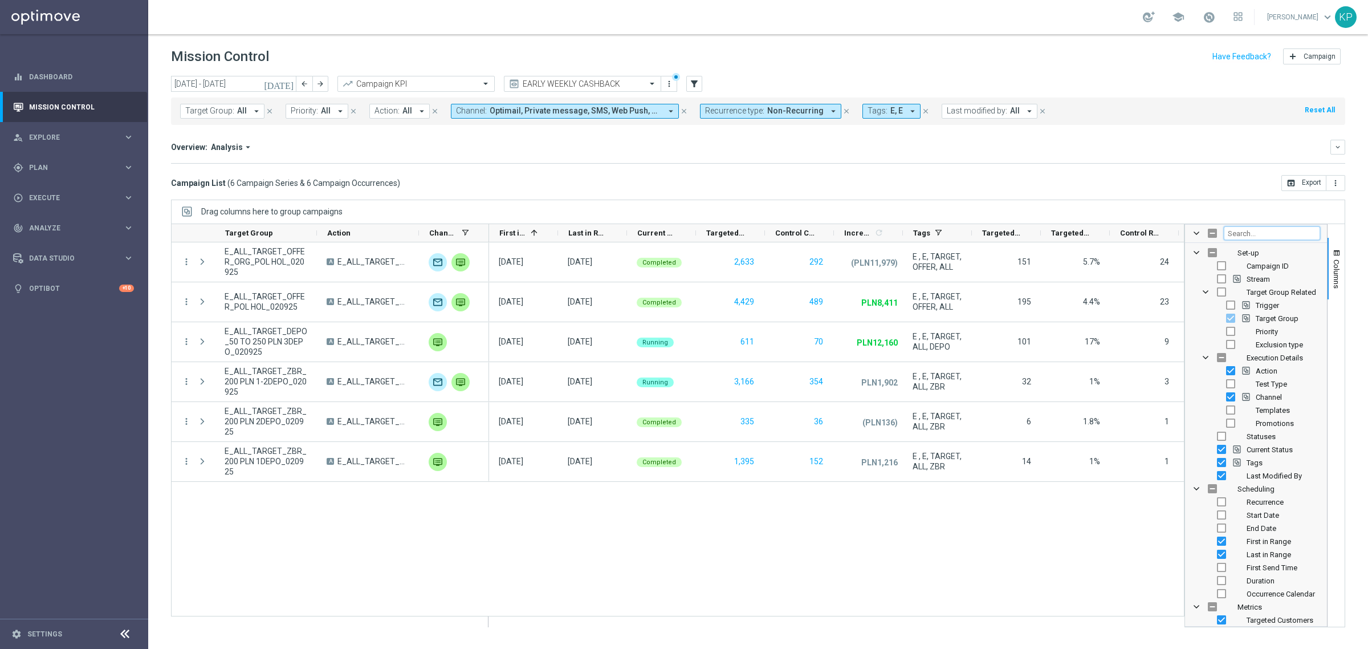
click at [1278, 237] on input "Filter Columns Input" at bounding box center [1272, 233] width 96 height 14
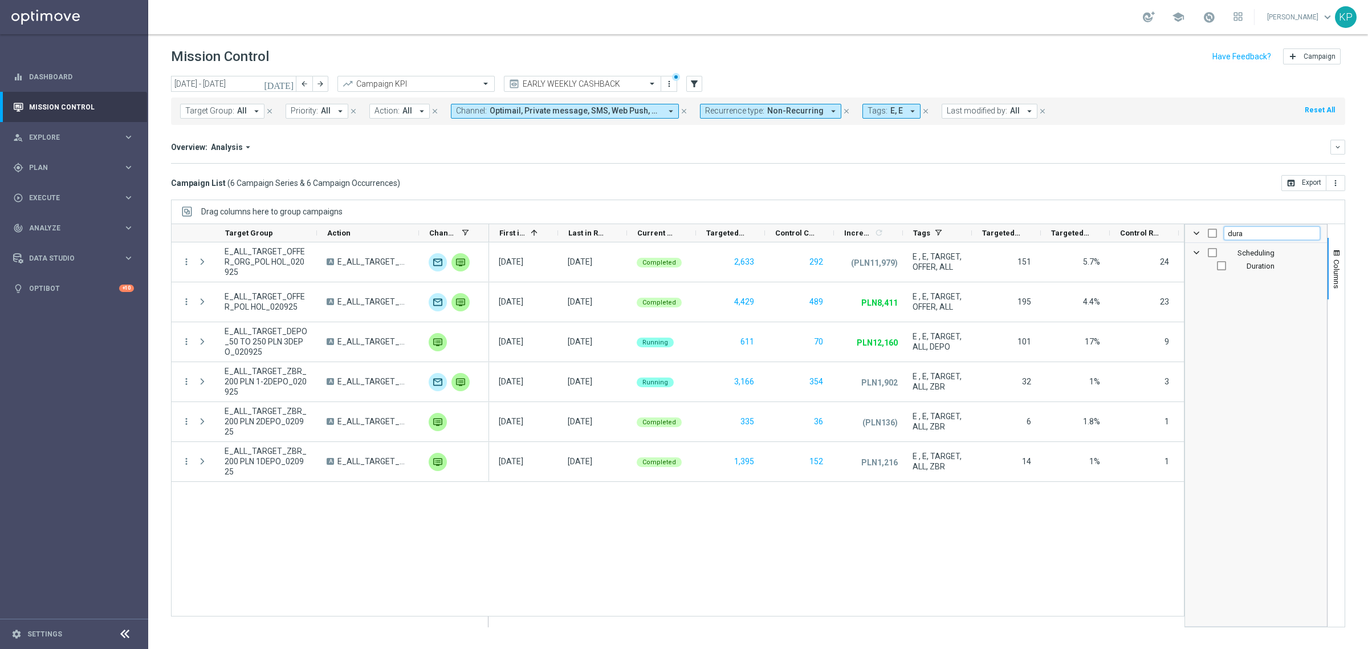
type input "dura"
drag, startPoint x: 1224, startPoint y: 265, endPoint x: 1293, endPoint y: 277, distance: 70.0
click at [1224, 266] on input "Press SPACE to toggle visibility (hidden)" at bounding box center [1221, 265] width 9 height 9
checkbox input "true"
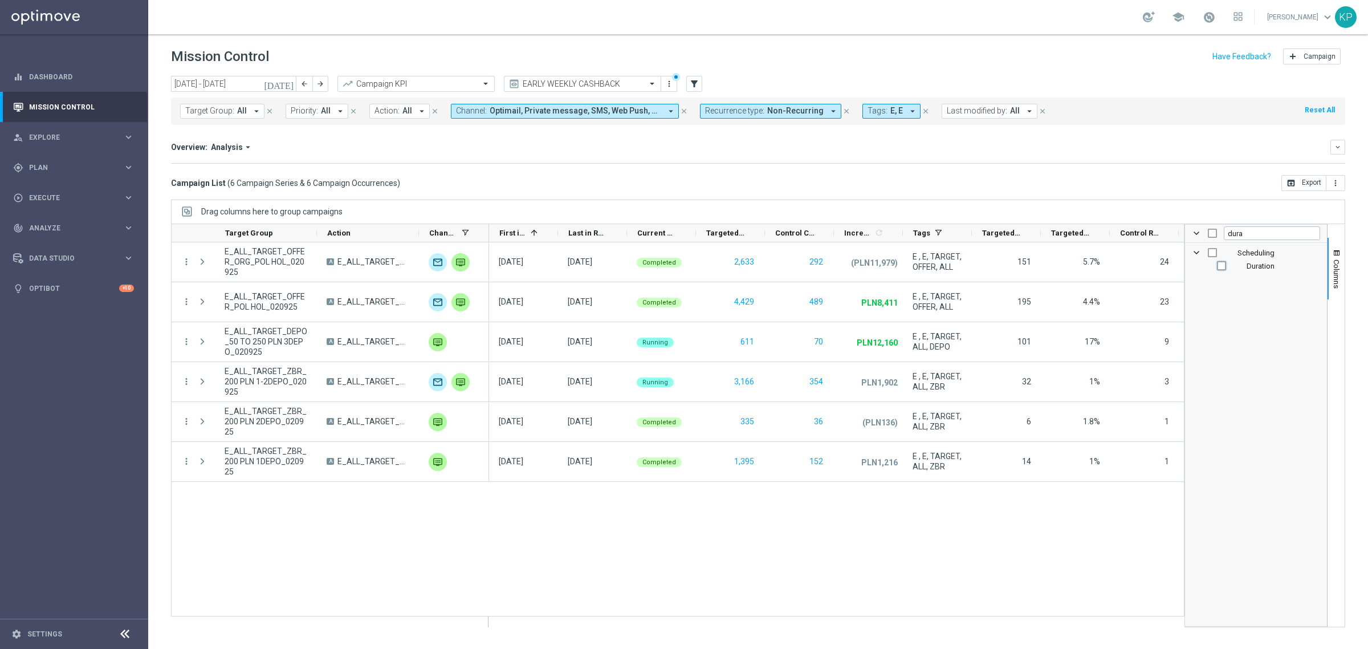
checkbox input "true"
click at [1338, 275] on span "Columns" at bounding box center [1336, 273] width 9 height 29
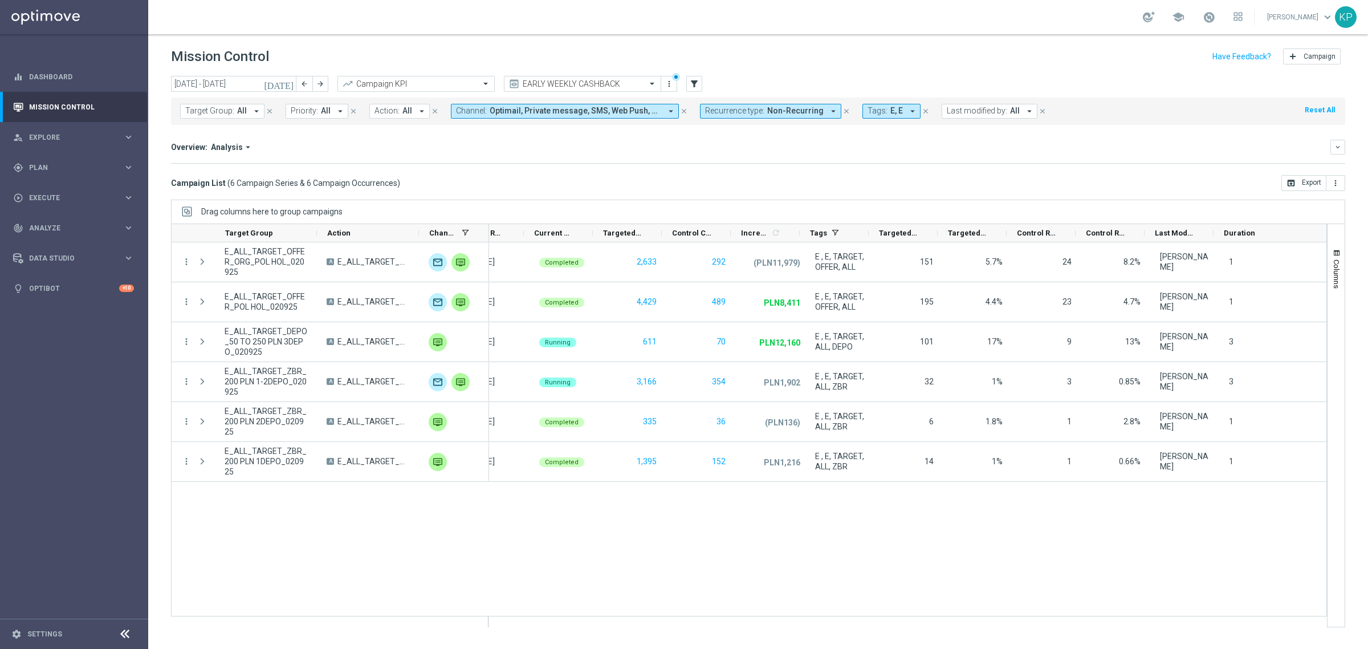
scroll to position [0, 103]
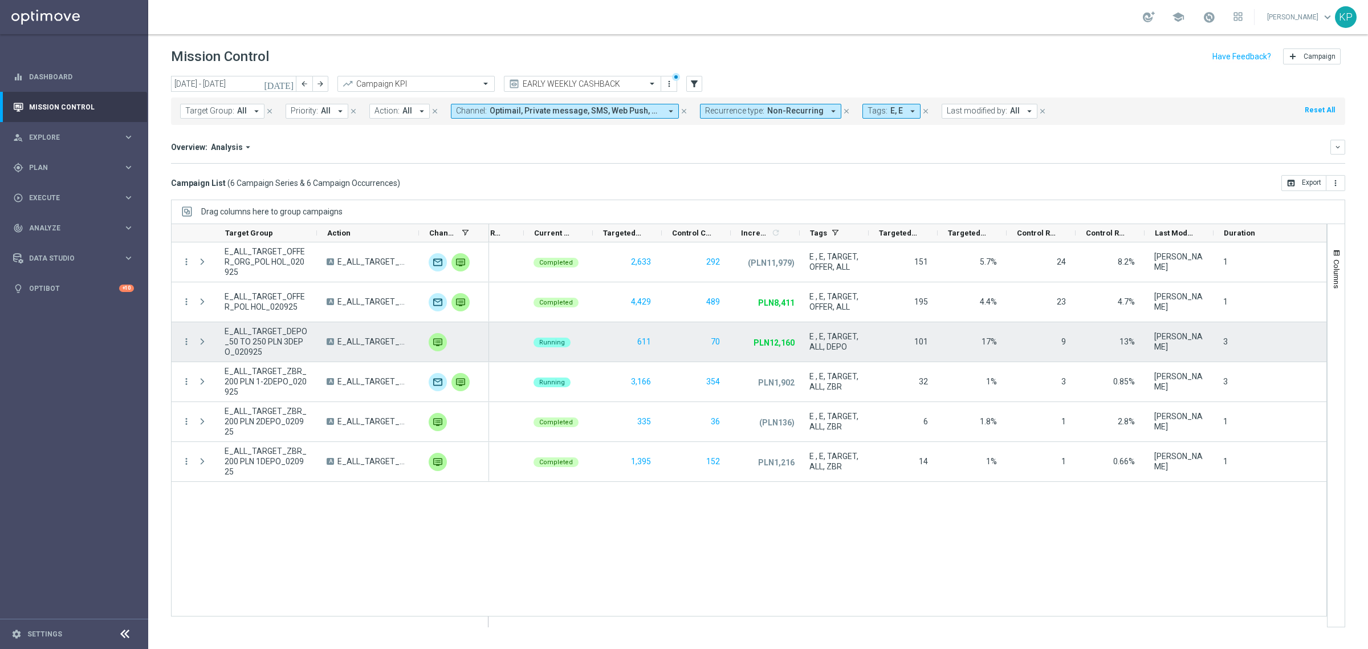
click at [377, 342] on span "E_ALL_TARGET_DEPO_50 TO 250 PLN 3DEPO_020925" at bounding box center [373, 341] width 72 height 10
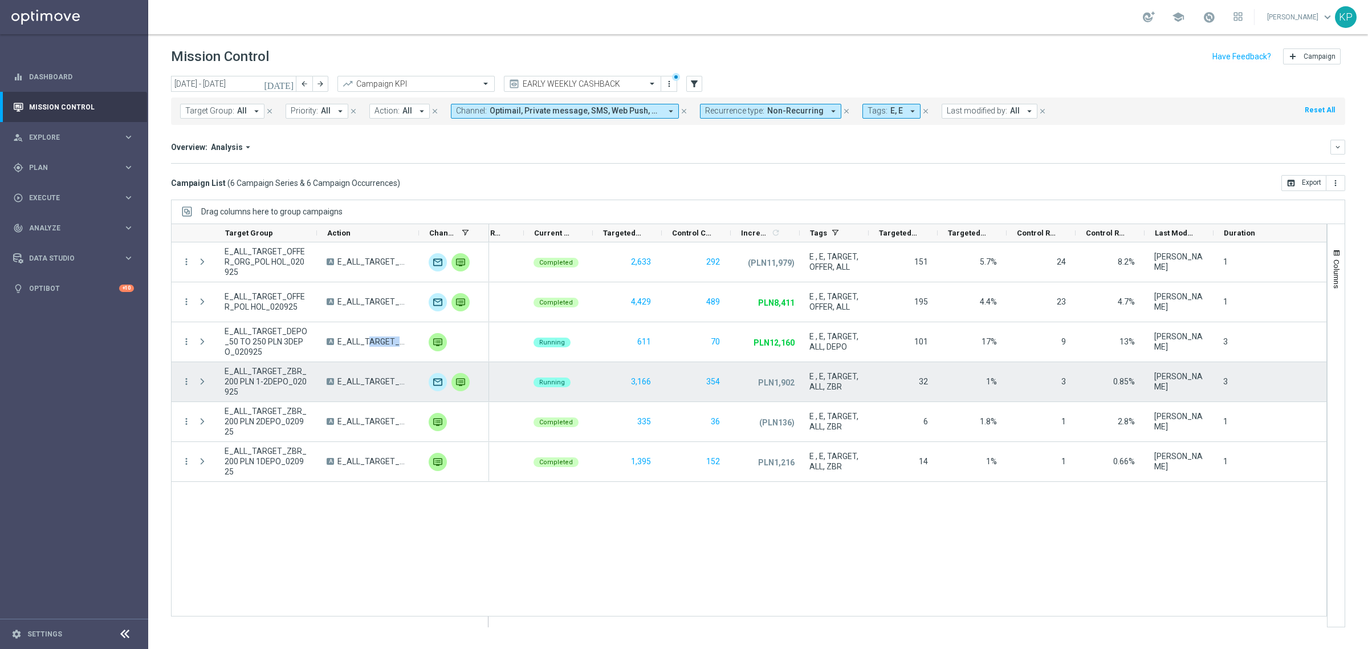
click at [388, 380] on span "E_ALL_TARGET_ZBR_200 PLN 1-2DEPO_020925" at bounding box center [373, 381] width 72 height 10
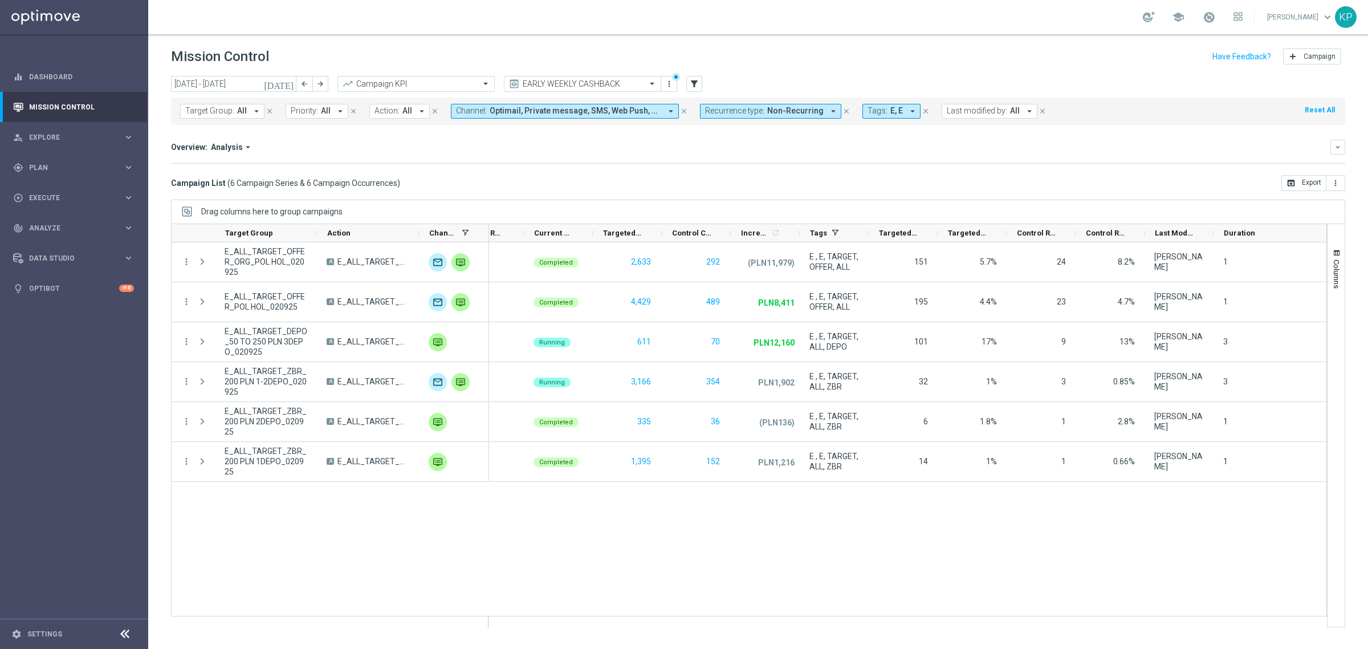
click at [751, 161] on div "Overview: Analysis arrow_drop_down keyboard_arrow_down Increase In Deposit Amou…" at bounding box center [758, 152] width 1174 height 24
click at [288, 83] on icon "[DATE]" at bounding box center [279, 84] width 31 height 10
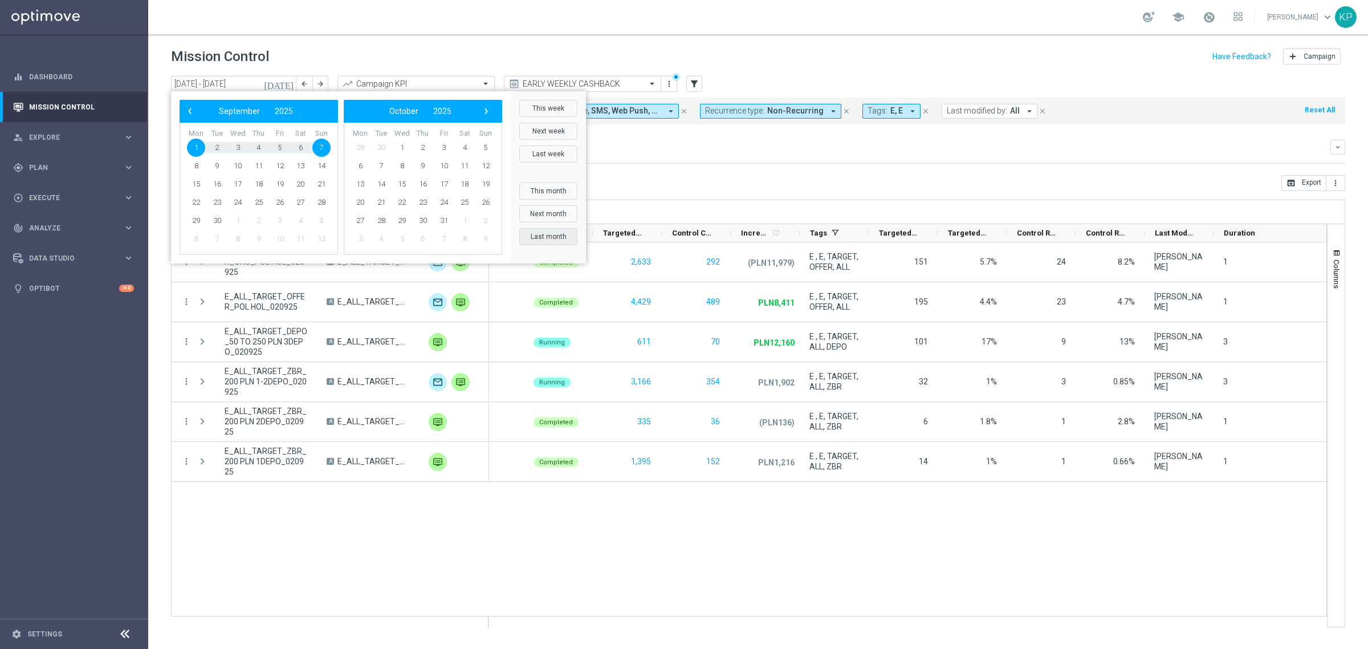
click at [553, 232] on button "Last month" at bounding box center [548, 236] width 58 height 17
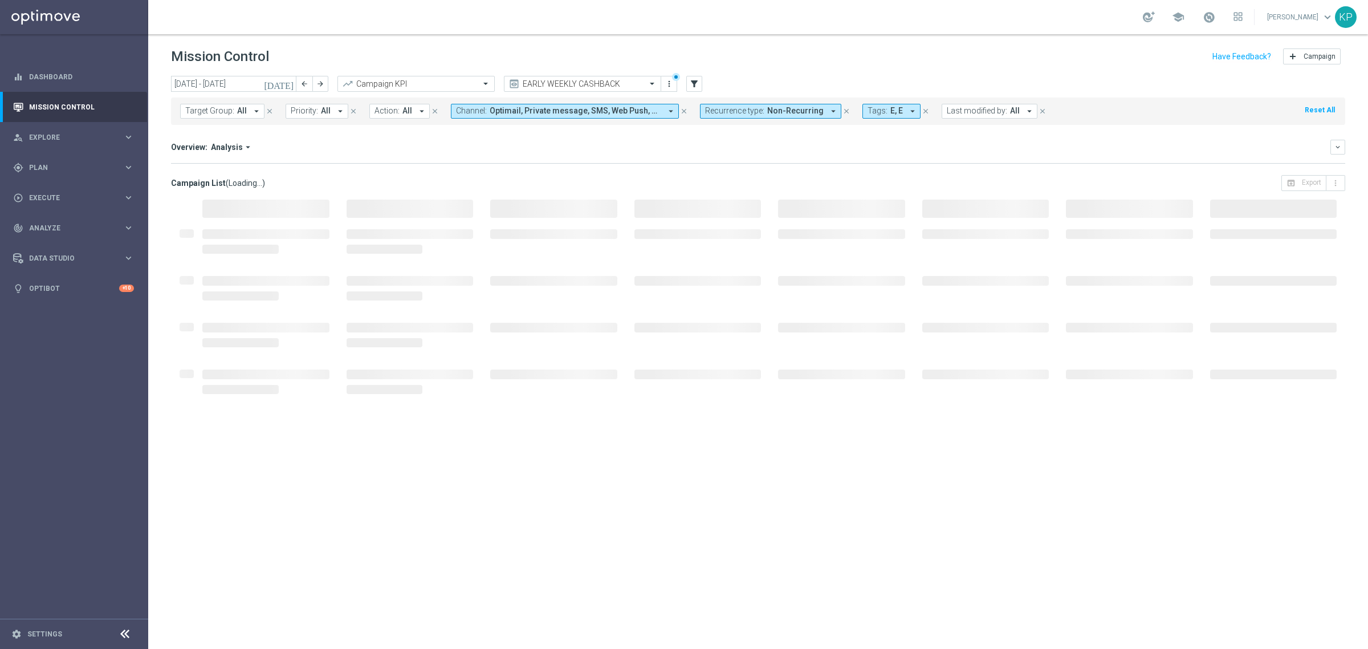
click at [684, 144] on div "Overview: Analysis arrow_drop_down" at bounding box center [750, 147] width 1159 height 10
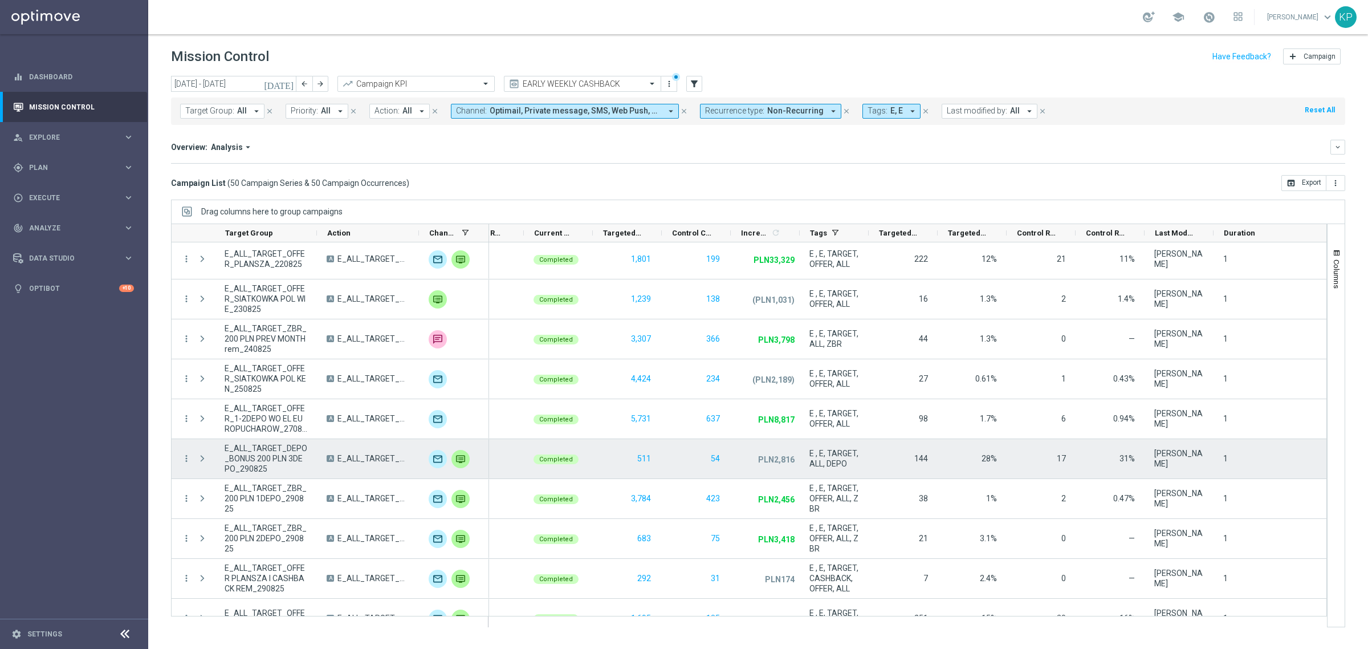
scroll to position [1622, 0]
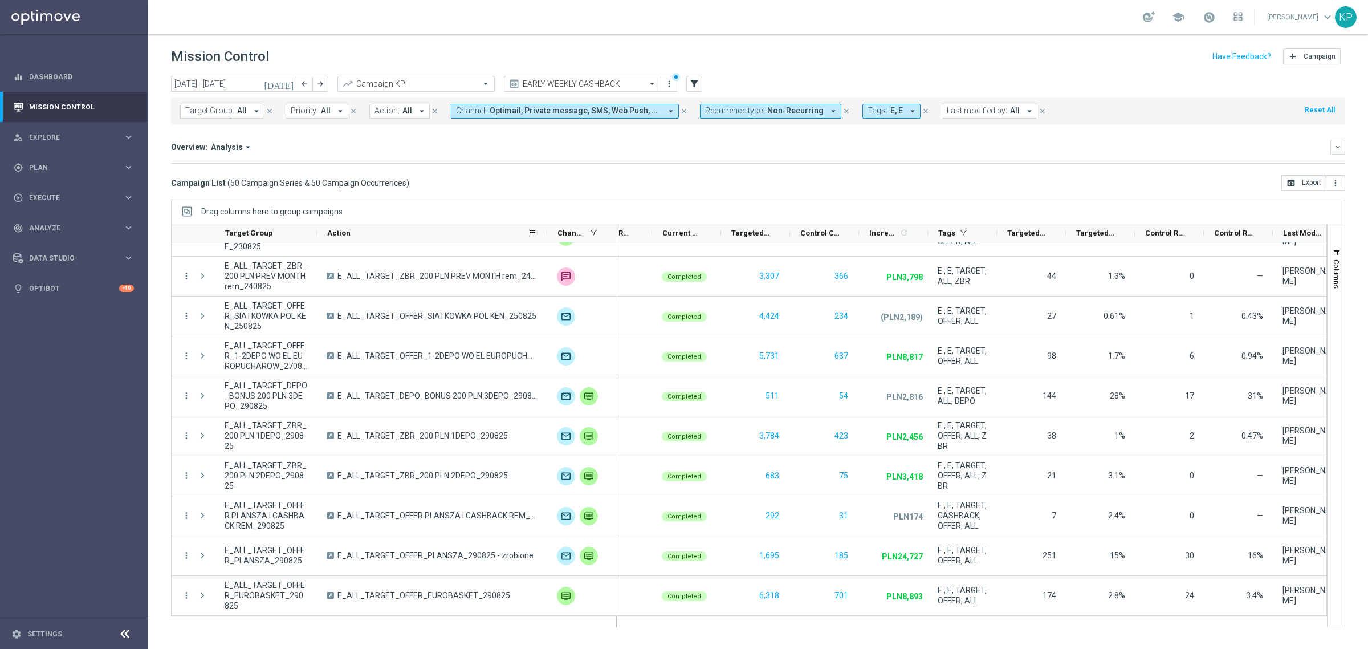
drag, startPoint x: 417, startPoint y: 233, endPoint x: 545, endPoint y: 234, distance: 128.2
click at [545, 234] on div at bounding box center [547, 233] width 5 height 18
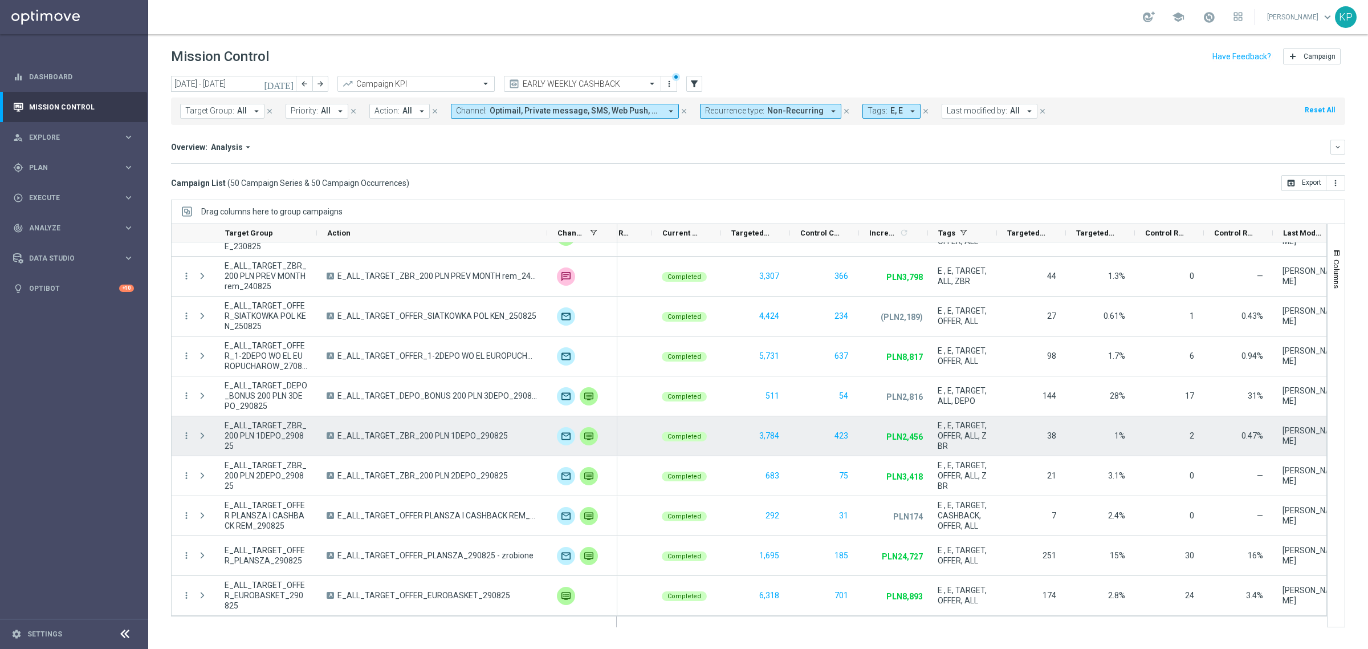
click at [1016, 459] on div "21" at bounding box center [1031, 475] width 69 height 39
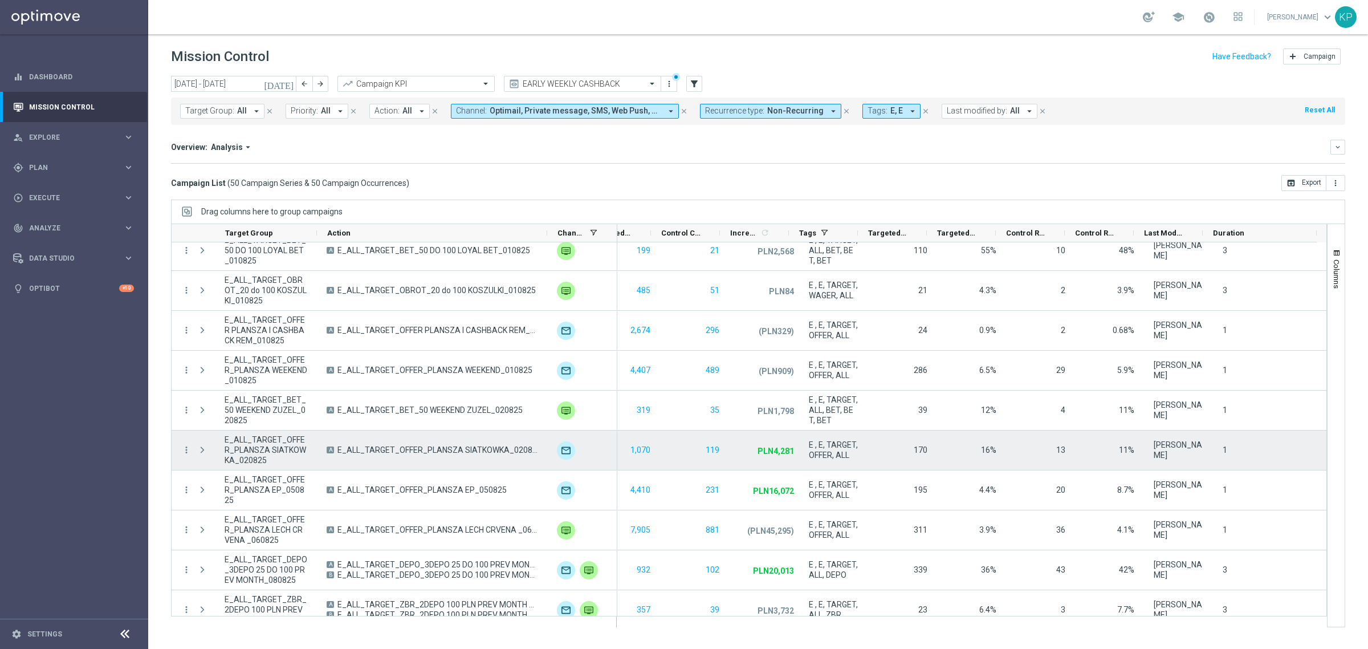
scroll to position [0, 0]
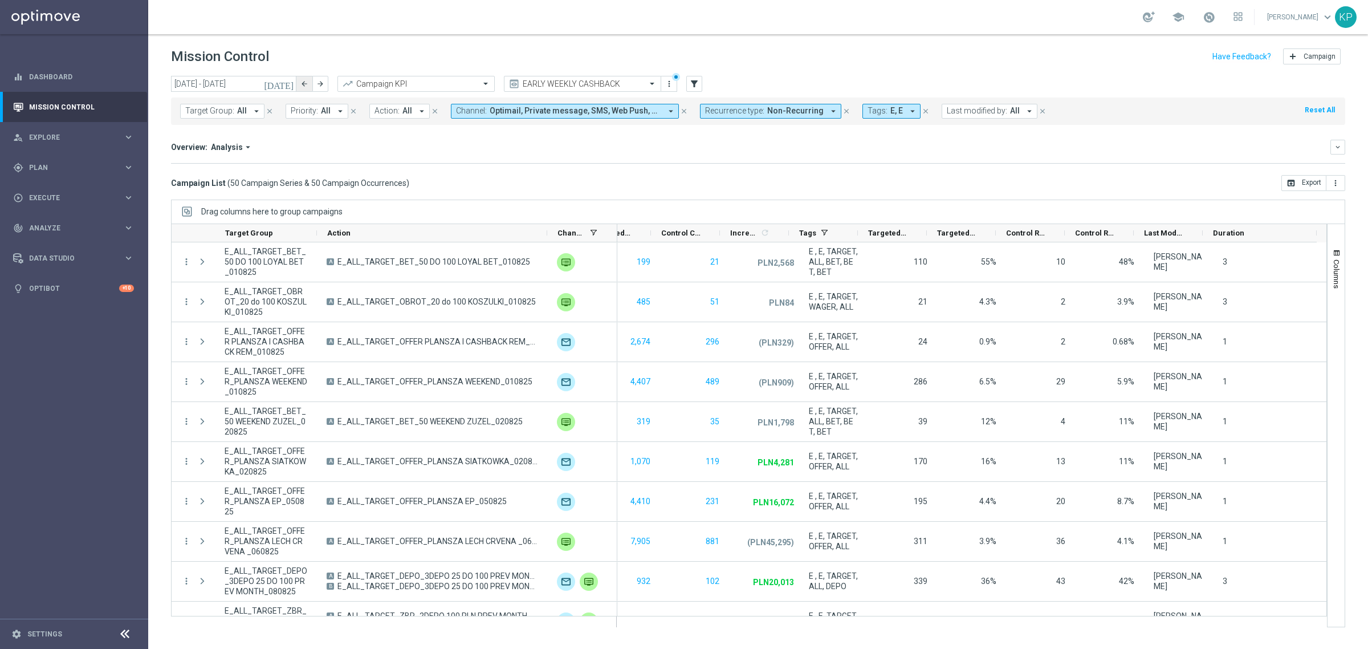
click at [298, 85] on button "arrow_back" at bounding box center [304, 84] width 16 height 16
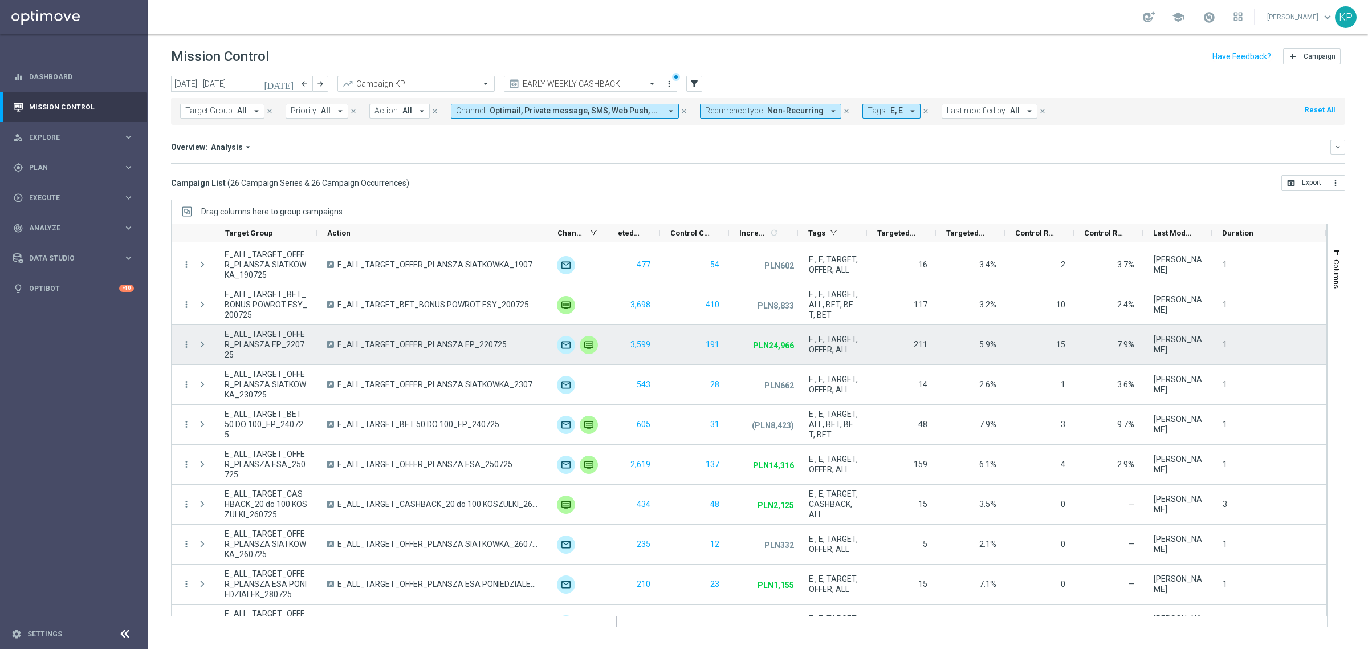
scroll to position [665, 0]
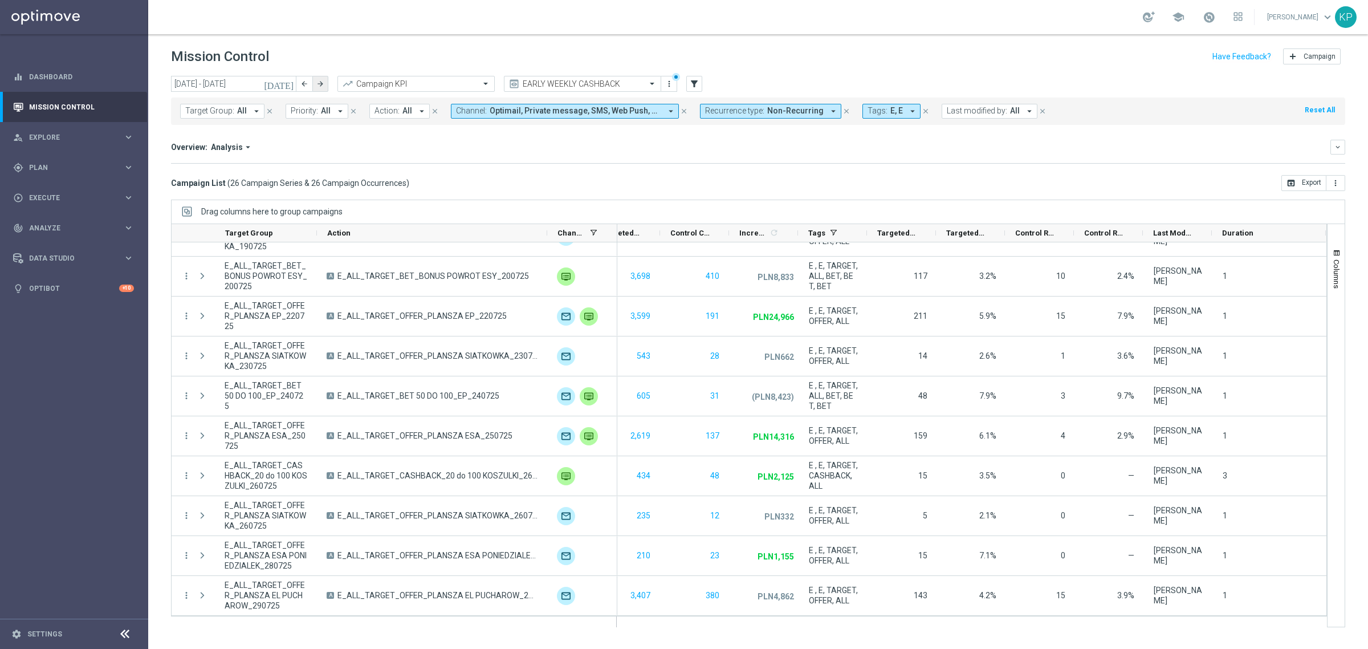
click at [315, 83] on button "arrow_forward" at bounding box center [320, 84] width 16 height 16
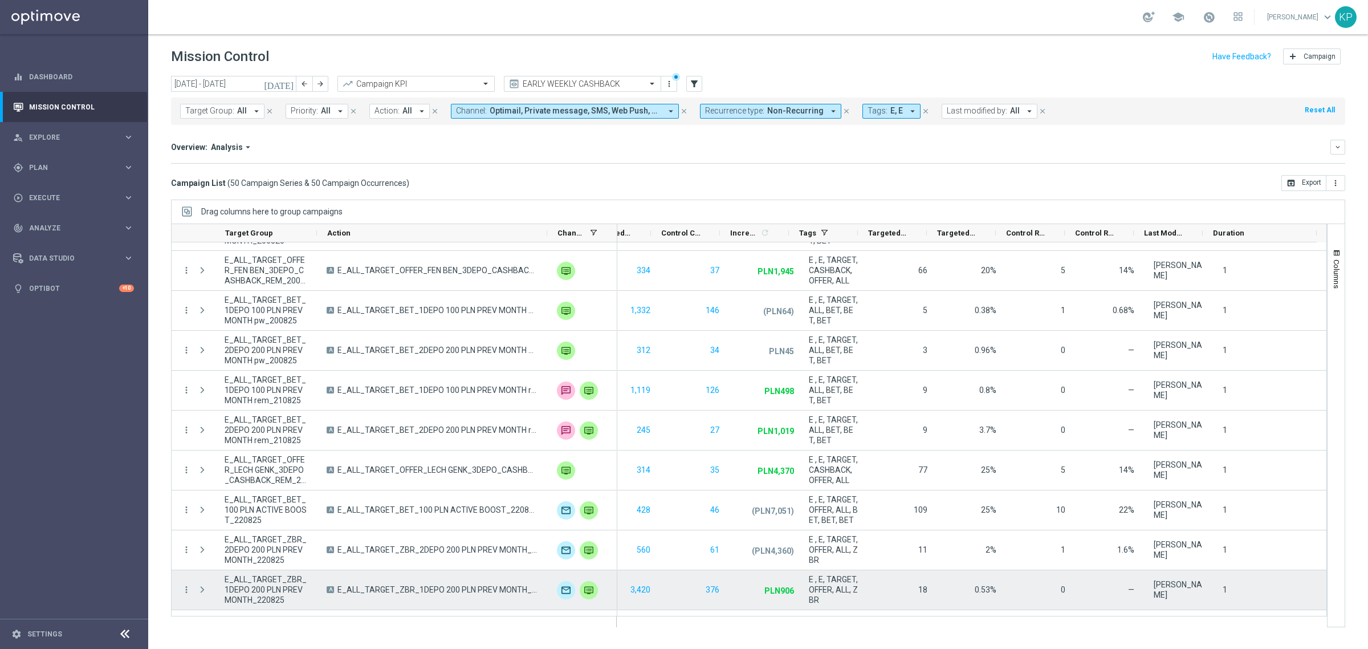
scroll to position [1282, 0]
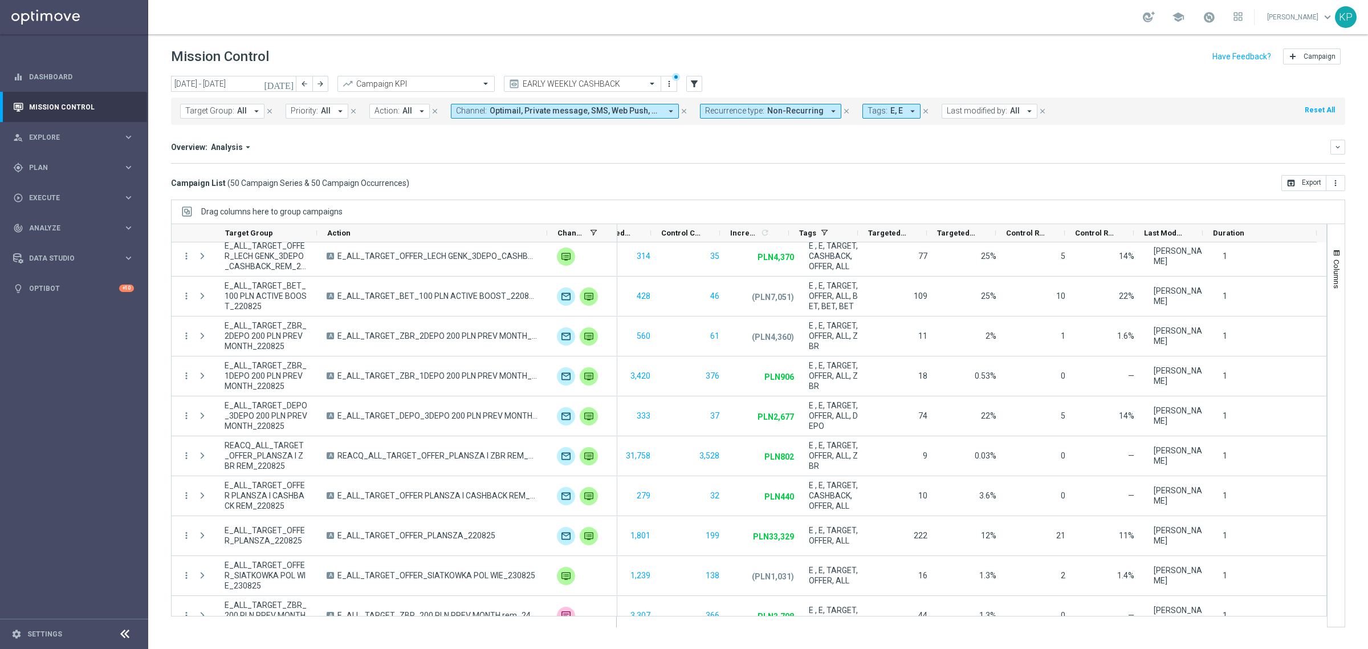
click at [294, 81] on icon "[DATE]" at bounding box center [279, 84] width 31 height 10
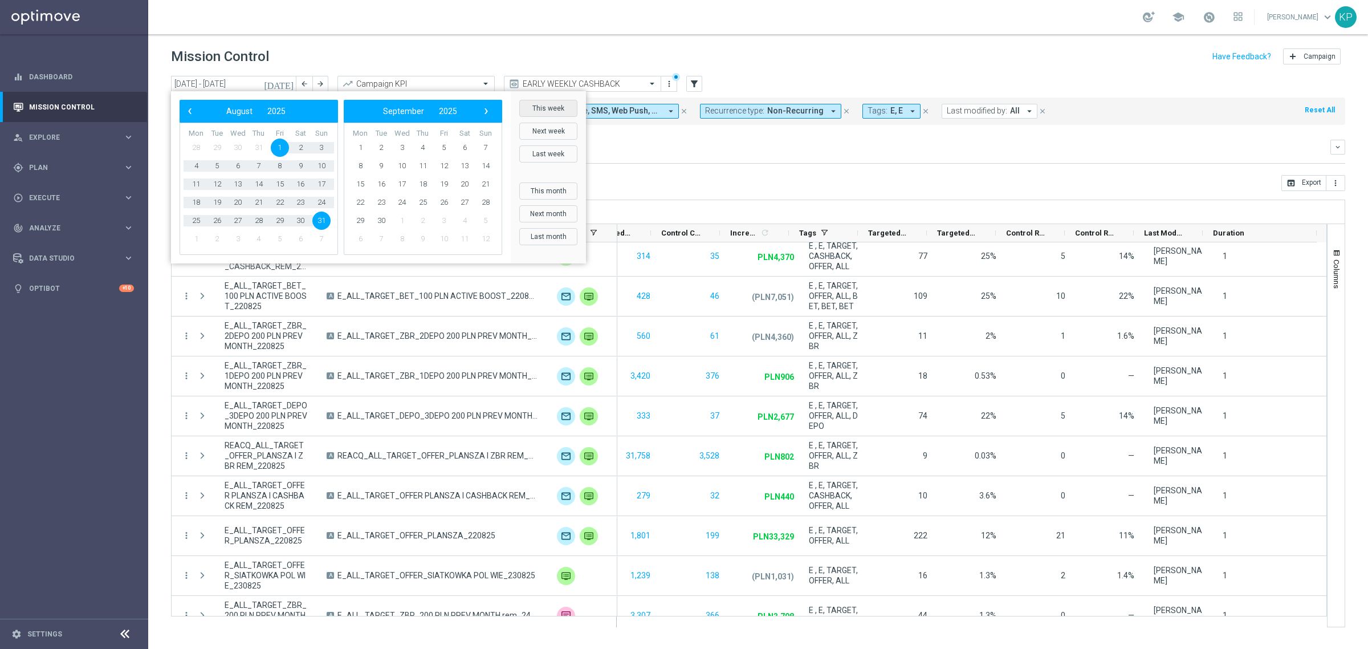
click at [540, 105] on button "This week" at bounding box center [548, 108] width 58 height 17
type input "[DATE] - [DATE]"
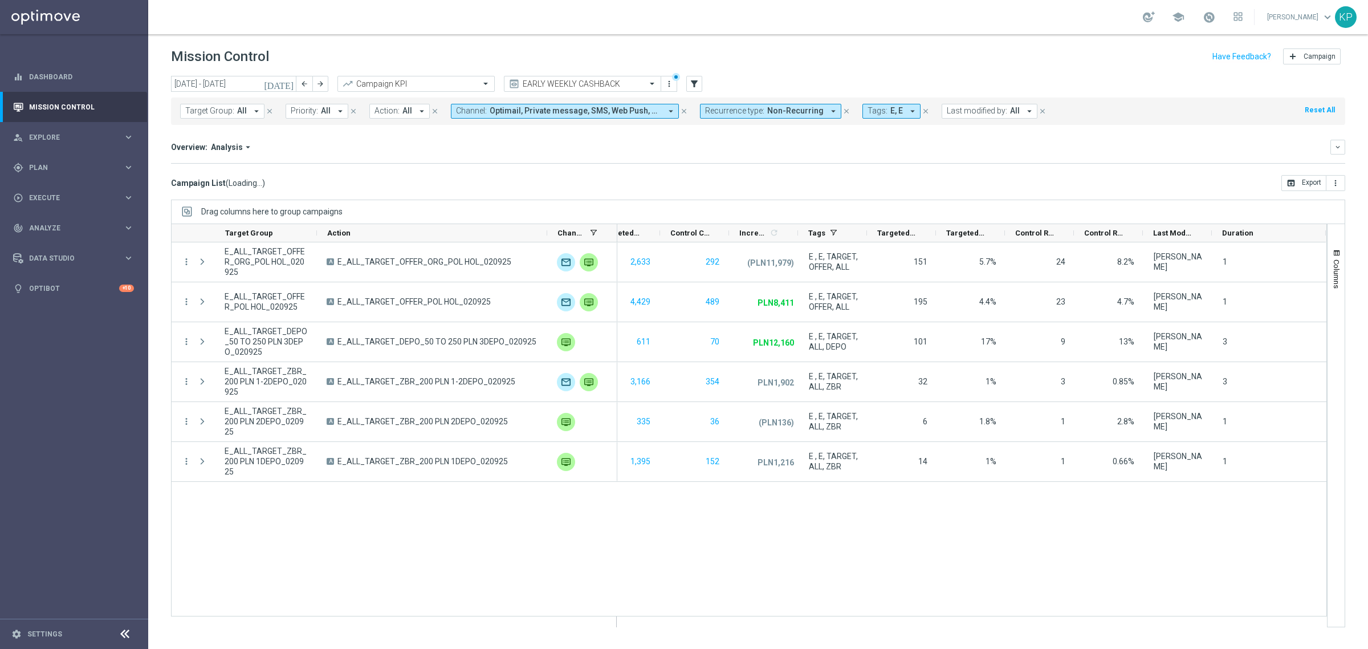
scroll to position [0, 231]
click at [423, 34] on header "Mission Control add Campaign" at bounding box center [758, 55] width 1220 height 42
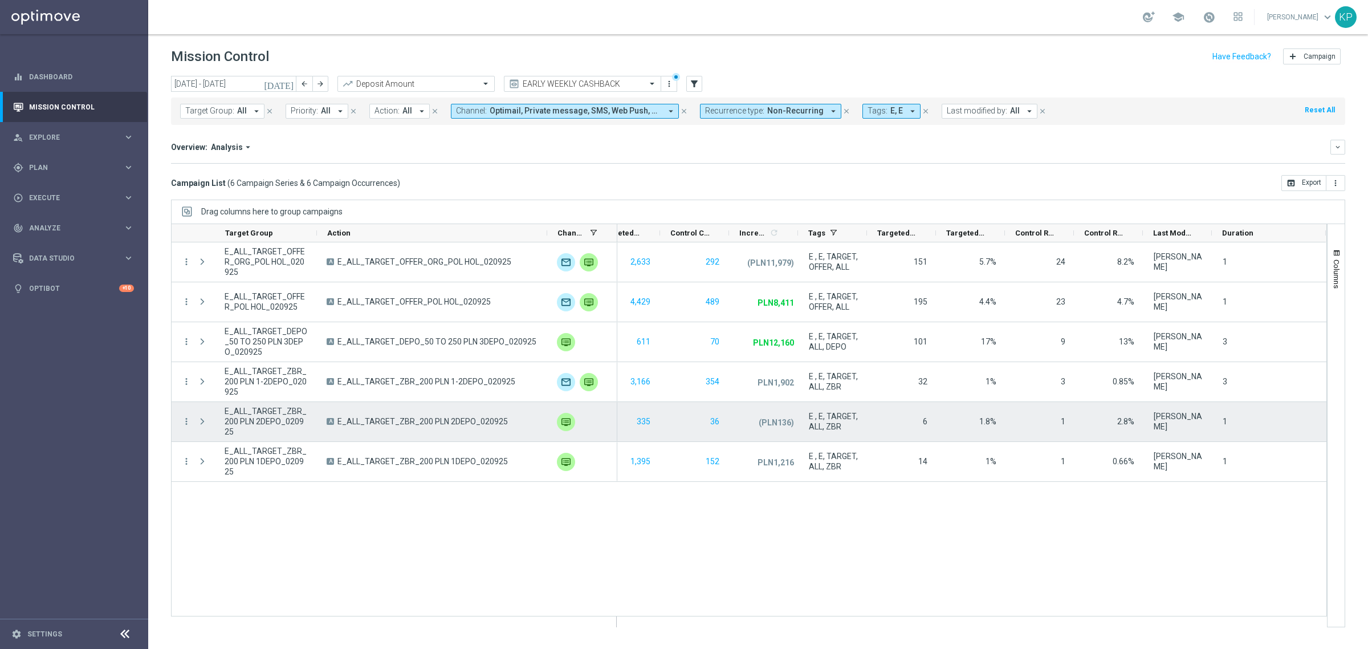
scroll to position [0, 231]
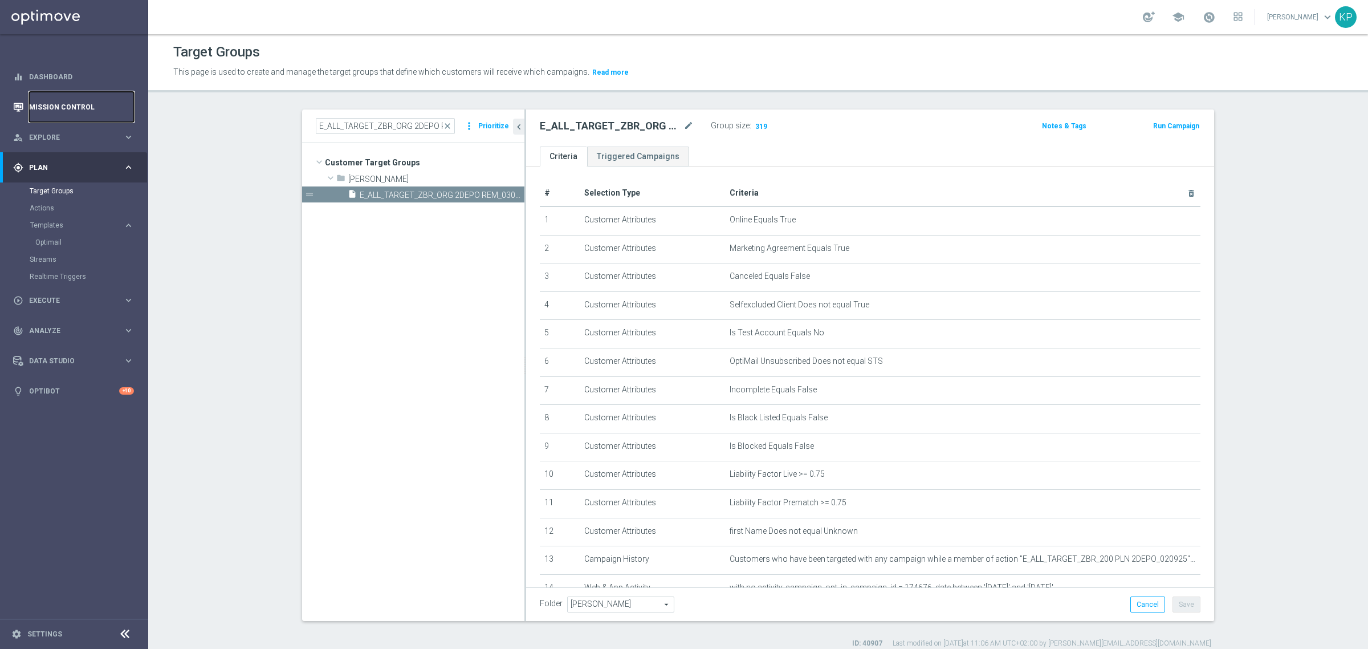
click at [104, 107] on link "Mission Control" at bounding box center [81, 107] width 105 height 30
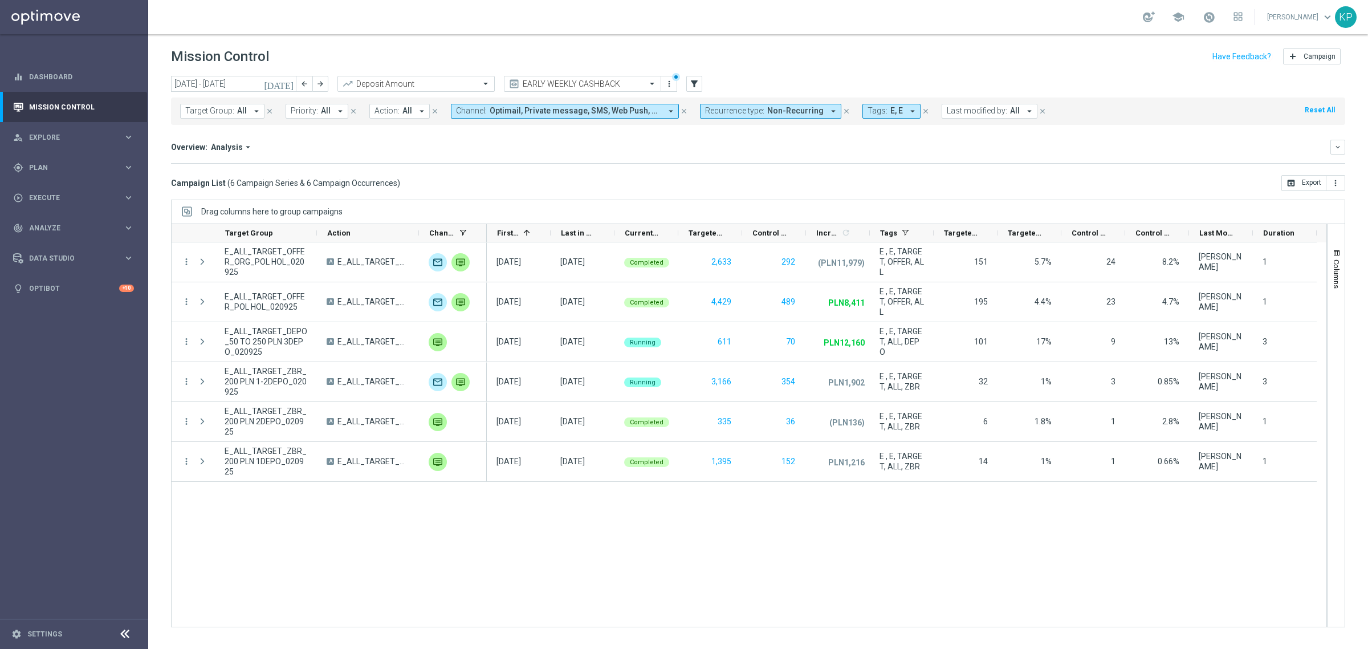
click at [753, 175] on div "Campaign List ( 6 Campaign Series & 6 Campaign Occurrences ) open_in_browser Ex…" at bounding box center [758, 183] width 1174 height 16
drag, startPoint x: 516, startPoint y: 161, endPoint x: 138, endPoint y: 1, distance: 410.4
click at [516, 161] on div "Overview: Analysis arrow_drop_down keyboard_arrow_down Increase In Deposit Amou…" at bounding box center [758, 152] width 1174 height 24
click at [787, 167] on mini-dashboard "Overview: Analysis arrow_drop_down keyboard_arrow_down Increase In Deposit Amou…" at bounding box center [758, 150] width 1174 height 50
